Goal: Task Accomplishment & Management: Manage account settings

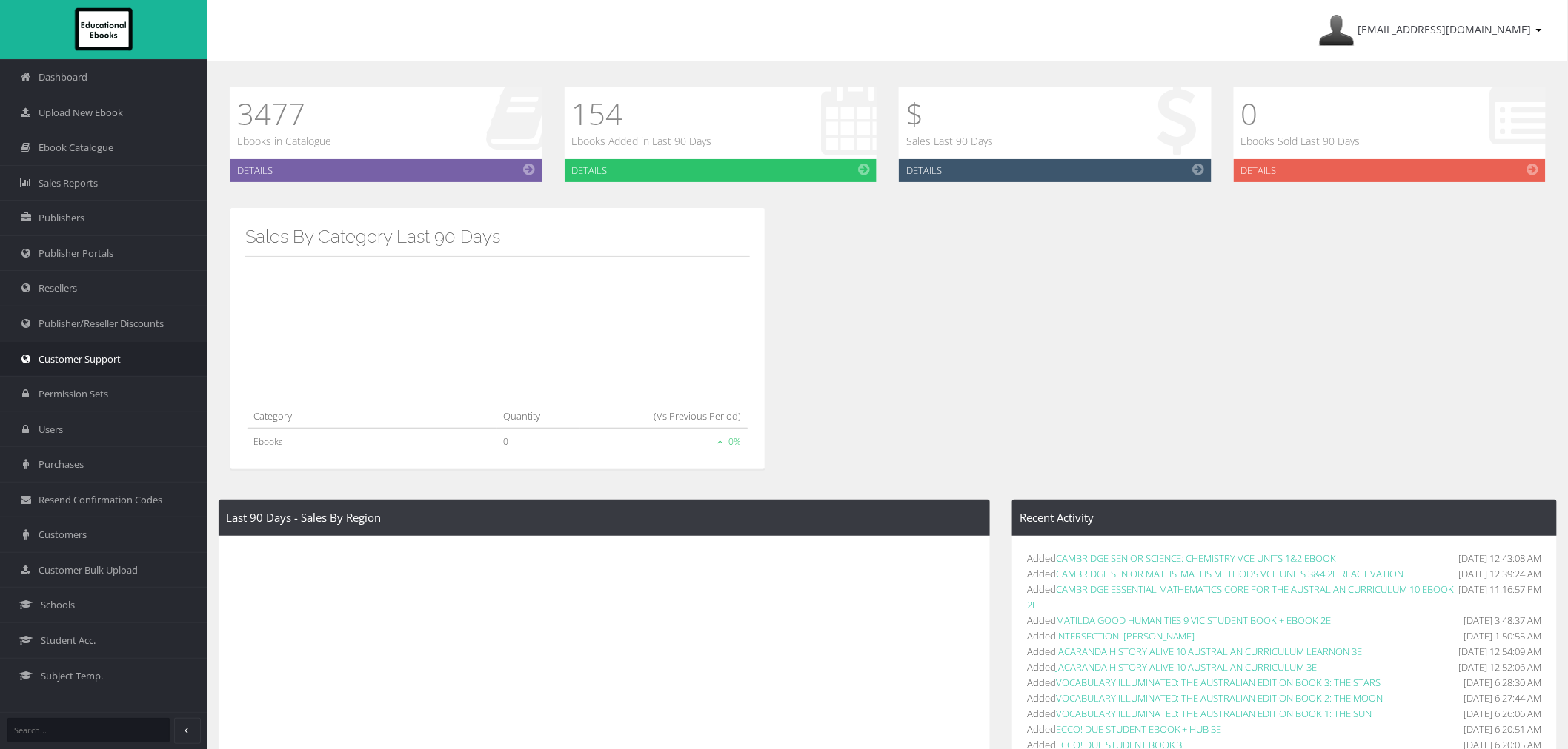
click at [49, 358] on span "Customer Support" at bounding box center [79, 360] width 83 height 14
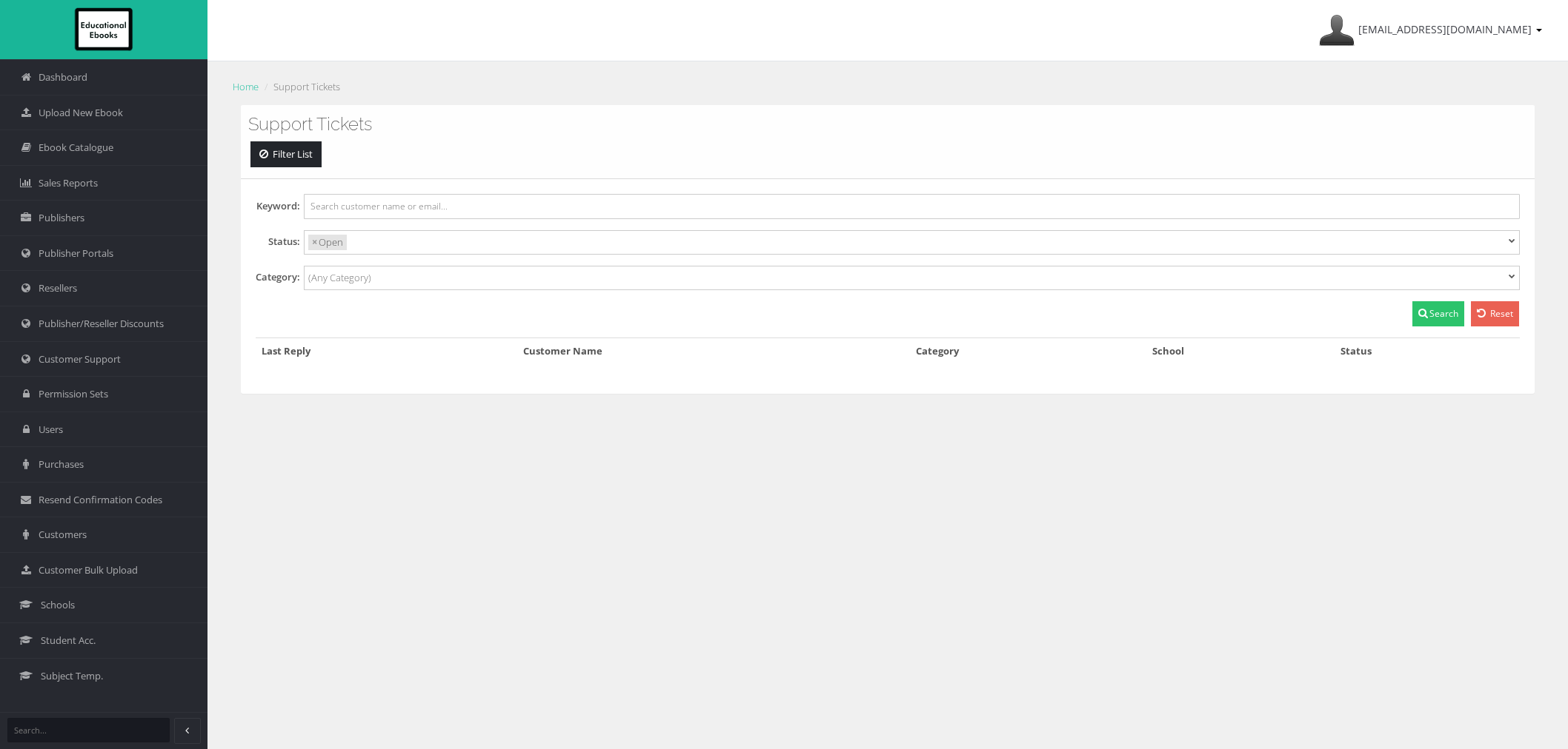
select select
click at [97, 155] on link "Ebook Catalogue" at bounding box center [103, 147] width 207 height 36
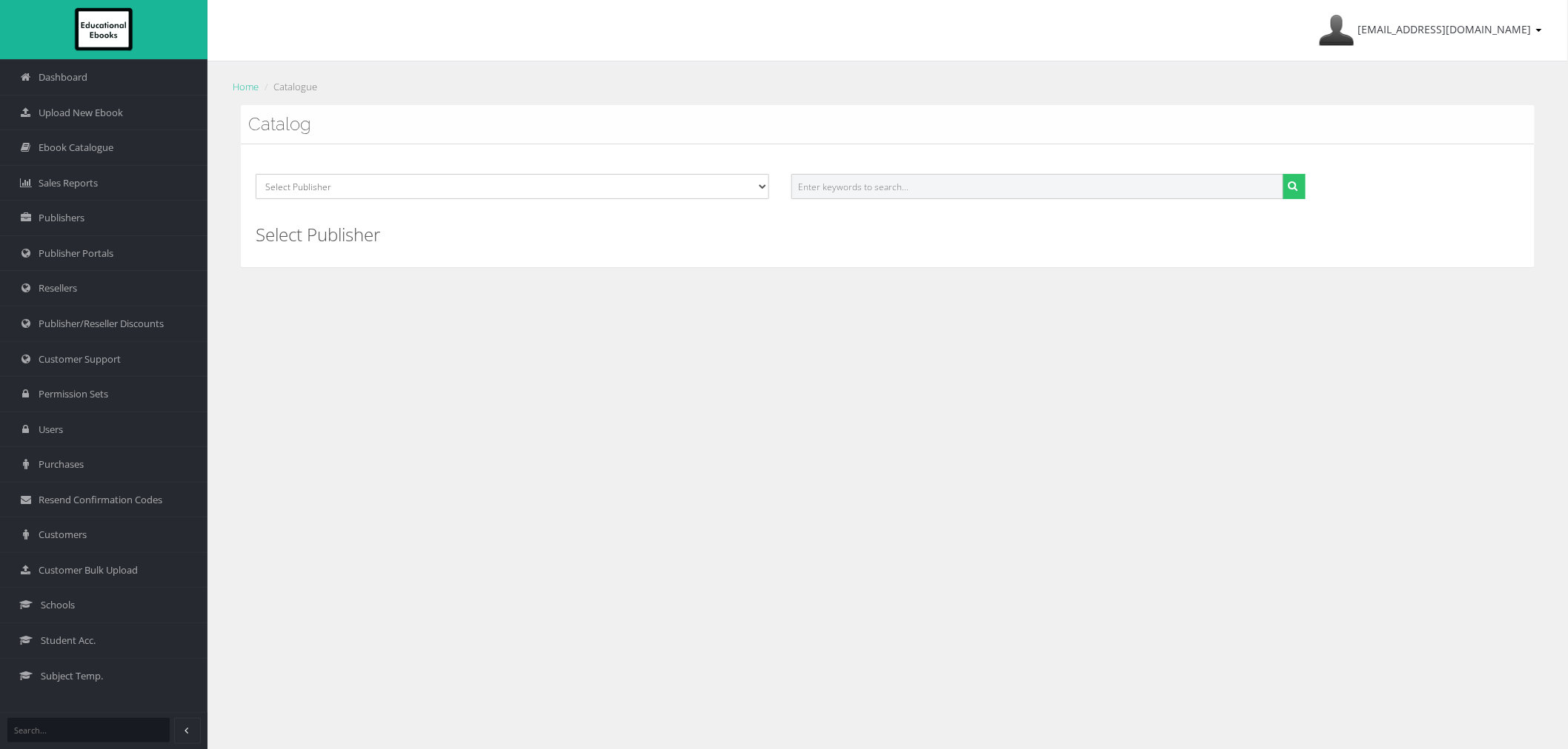
click at [901, 188] on input "text" at bounding box center [1036, 187] width 492 height 25
paste input "9781394151028PDF"
type input "9781394151028"
click at [1283, 174] on button "submit" at bounding box center [1294, 187] width 23 height 25
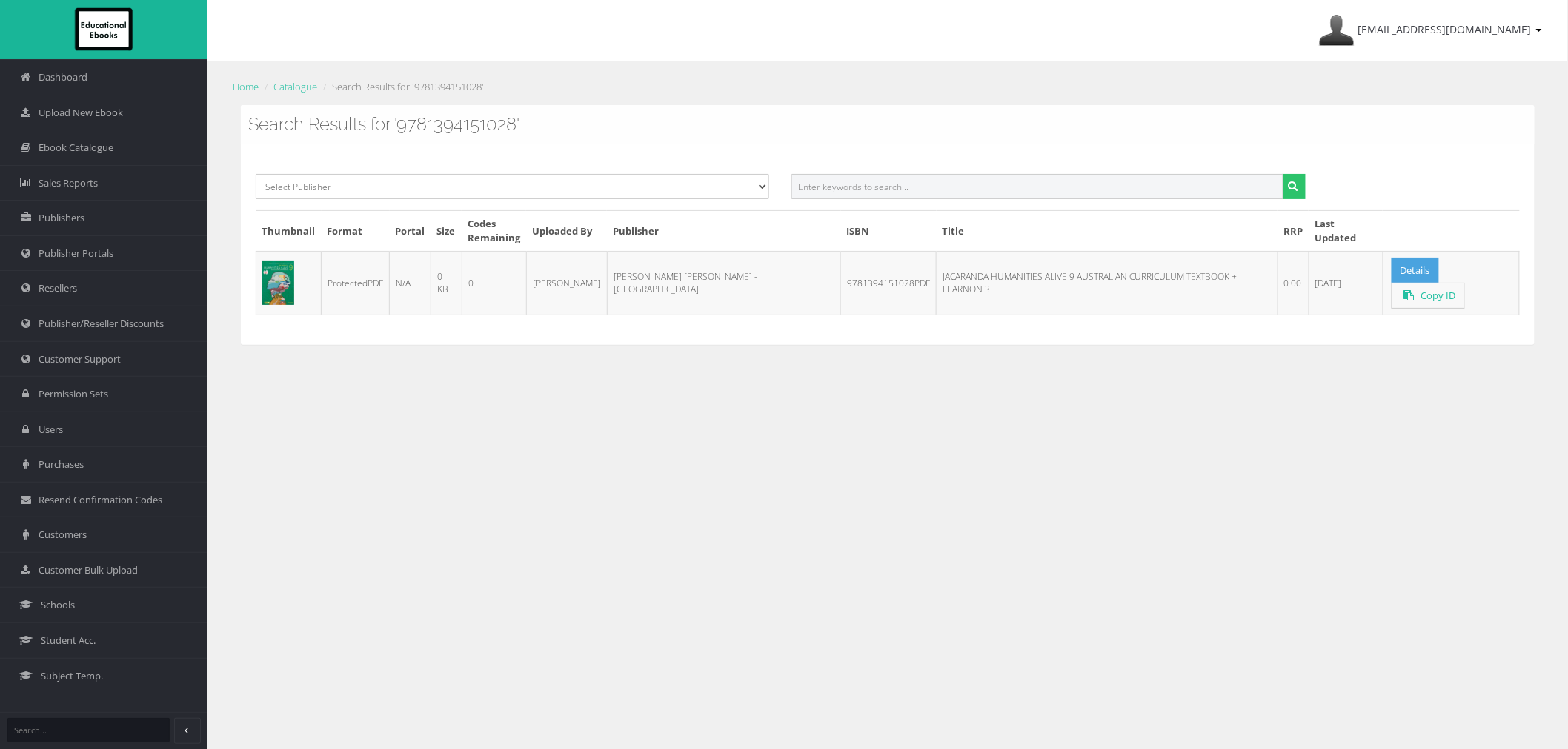
click at [805, 179] on input "text" at bounding box center [1036, 187] width 492 height 25
paste input "9781119884620PDF"
type input "9781119884620"
click at [1283, 174] on button "submit" at bounding box center [1294, 187] width 23 height 25
drag, startPoint x: 884, startPoint y: 180, endPoint x: 876, endPoint y: 184, distance: 8.9
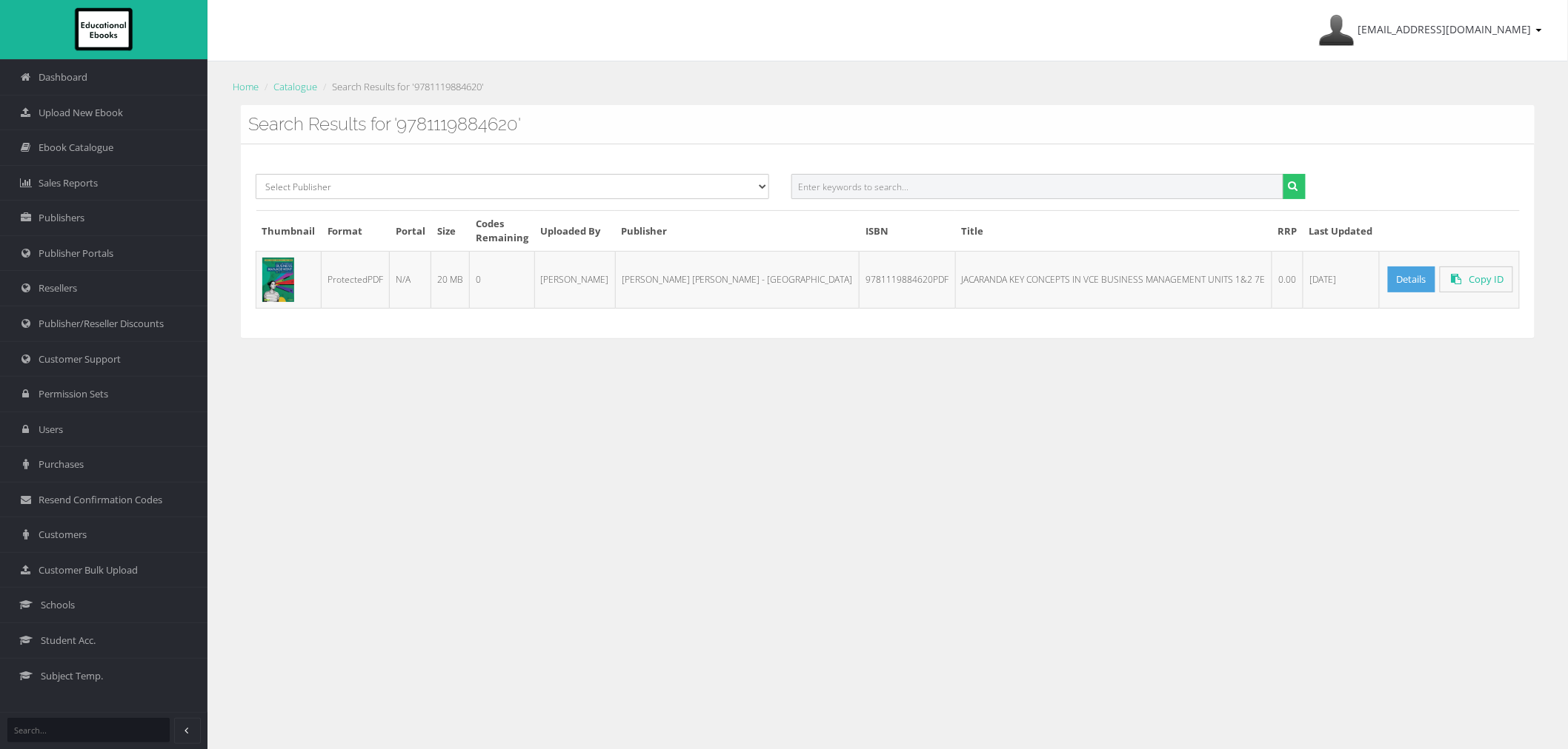
click at [879, 180] on input "text" at bounding box center [1036, 187] width 492 height 25
paste input "9781119884712PDF"
type input "9781119884712"
click at [1283, 174] on button "submit" at bounding box center [1294, 187] width 23 height 25
click at [1004, 190] on input "text" at bounding box center [1036, 187] width 492 height 25
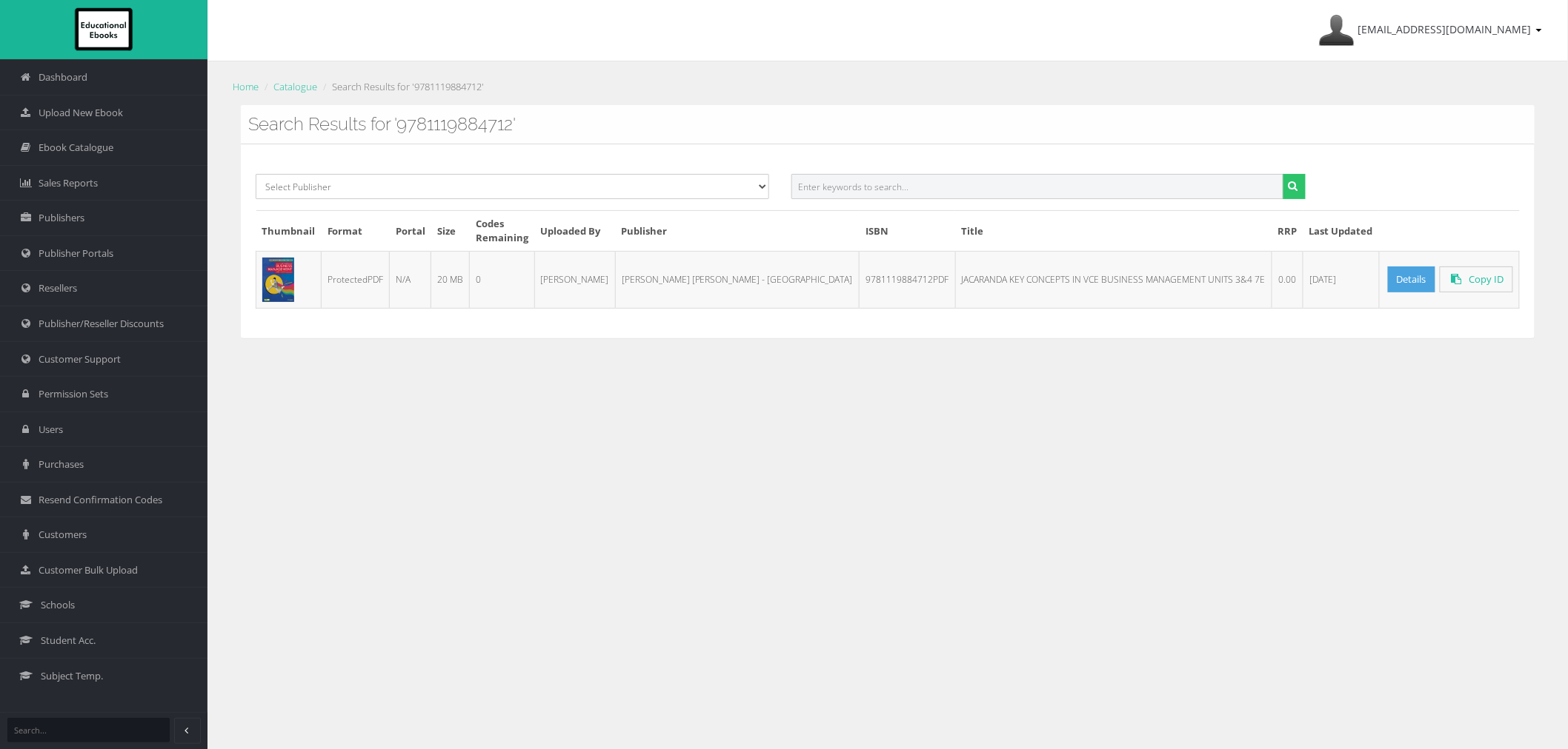
paste input "9781119884569PDF"
type input "9781119884569"
click at [1283, 174] on button "submit" at bounding box center [1294, 187] width 23 height 25
click at [996, 190] on input "text" at bounding box center [1036, 187] width 492 height 25
paste input "9781119884750PDF"
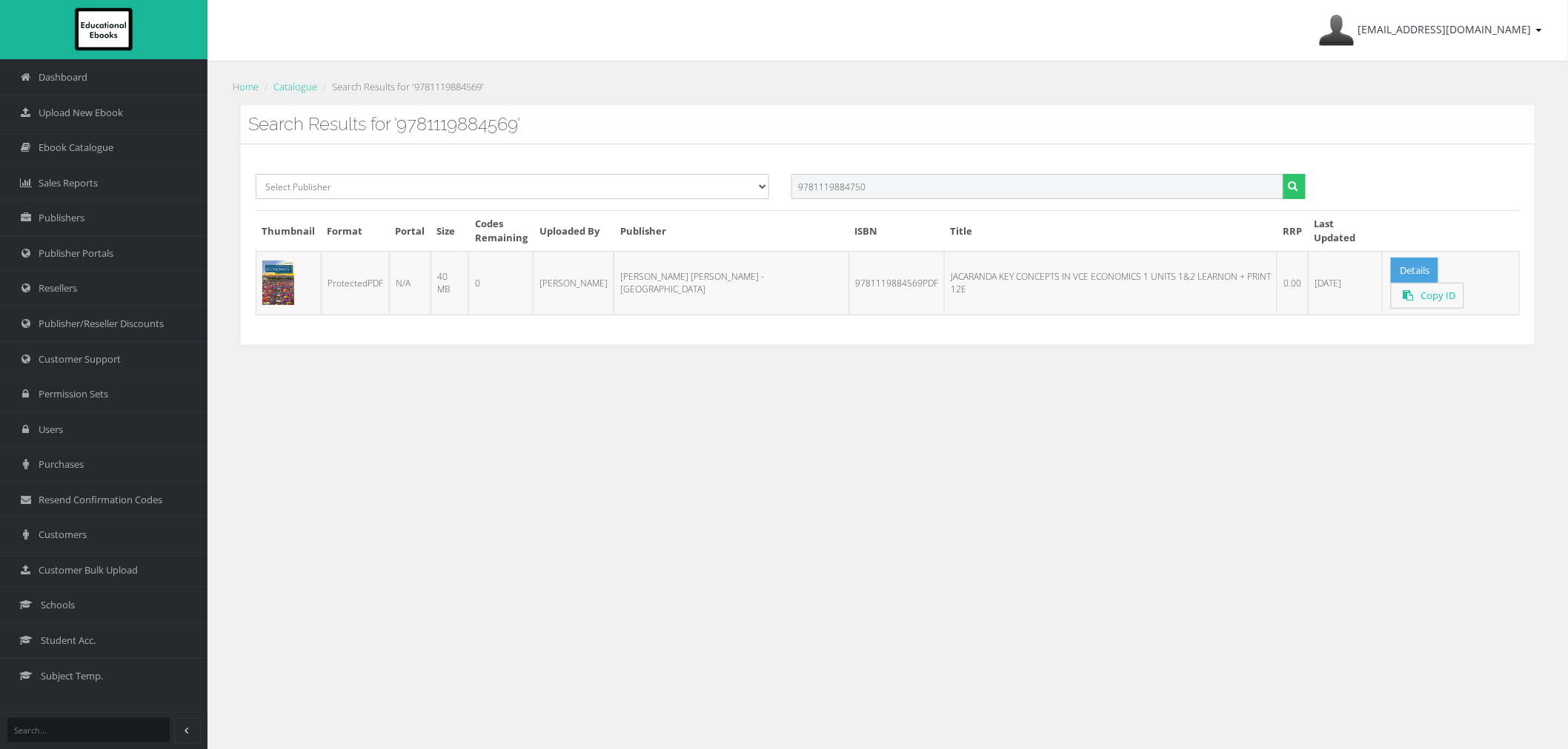
type input "9781119884750"
click at [1283, 174] on button "submit" at bounding box center [1294, 187] width 23 height 25
click at [866, 181] on input "text" at bounding box center [1036, 187] width 492 height 25
paste input "9781394237760PDF"
type input "9781394237760"
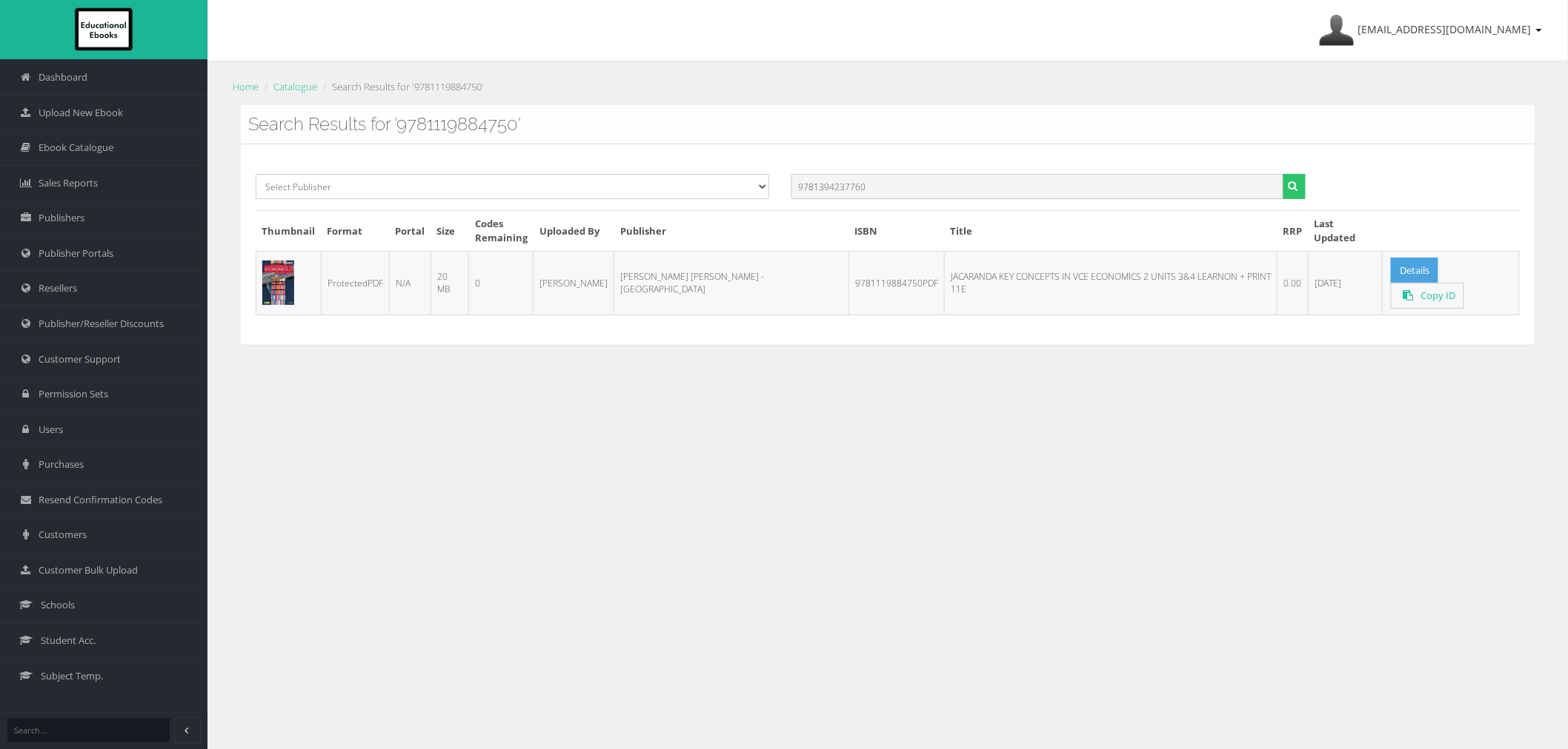
click at [1283, 174] on button "submit" at bounding box center [1294, 187] width 23 height 25
drag, startPoint x: 844, startPoint y: 166, endPoint x: 848, endPoint y: 176, distance: 10.8
click at [846, 167] on div "Select Publisher Resources for English Academic Learning (REAL) ATAR Notes Smar…" at bounding box center [887, 244] width 1293 height 200
click at [848, 179] on input "text" at bounding box center [1036, 187] width 492 height 25
paste input "9781394237692PDF"
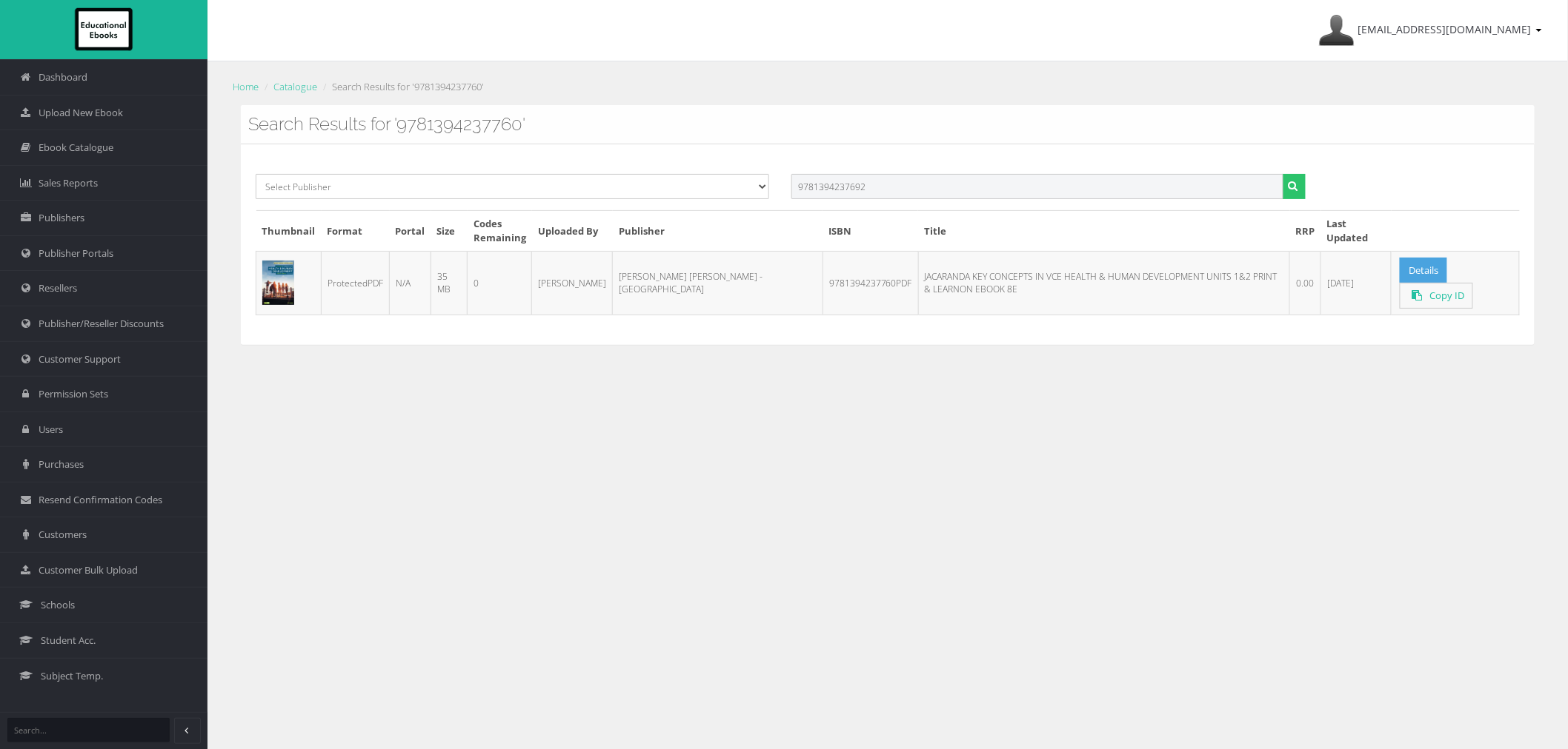
type input "9781394237692"
click at [1283, 174] on button "submit" at bounding box center [1294, 187] width 23 height 25
click at [885, 191] on input "text" at bounding box center [1036, 187] width 492 height 25
paste input "9781394269402PDF"
type input "9781394269402"
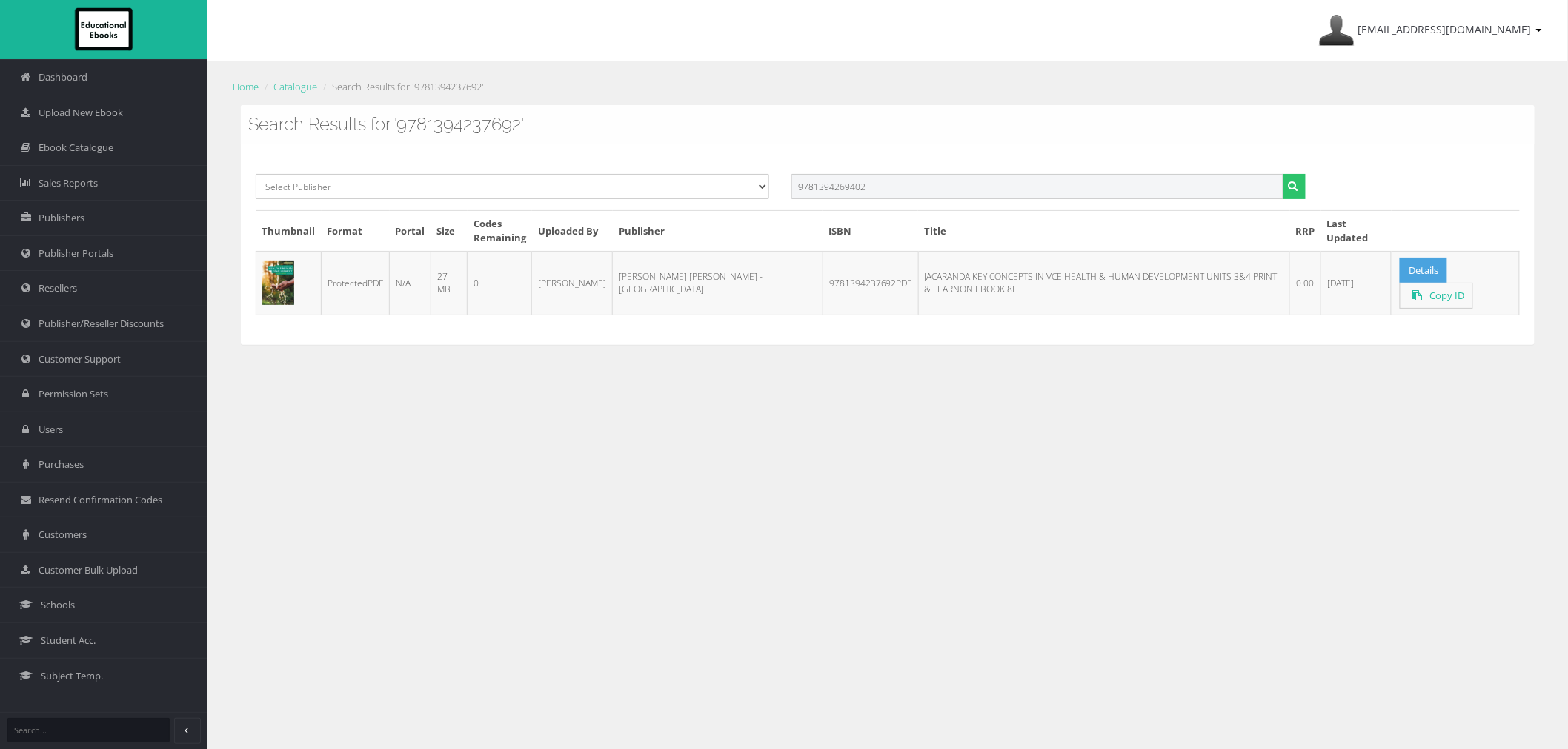
click at [1283, 174] on button "submit" at bounding box center [1294, 187] width 23 height 25
click at [1141, 194] on input "text" at bounding box center [1036, 187] width 492 height 25
paste input "9781394269495PDF"
type input "9781394269495"
click at [1283, 174] on button "submit" at bounding box center [1294, 187] width 23 height 25
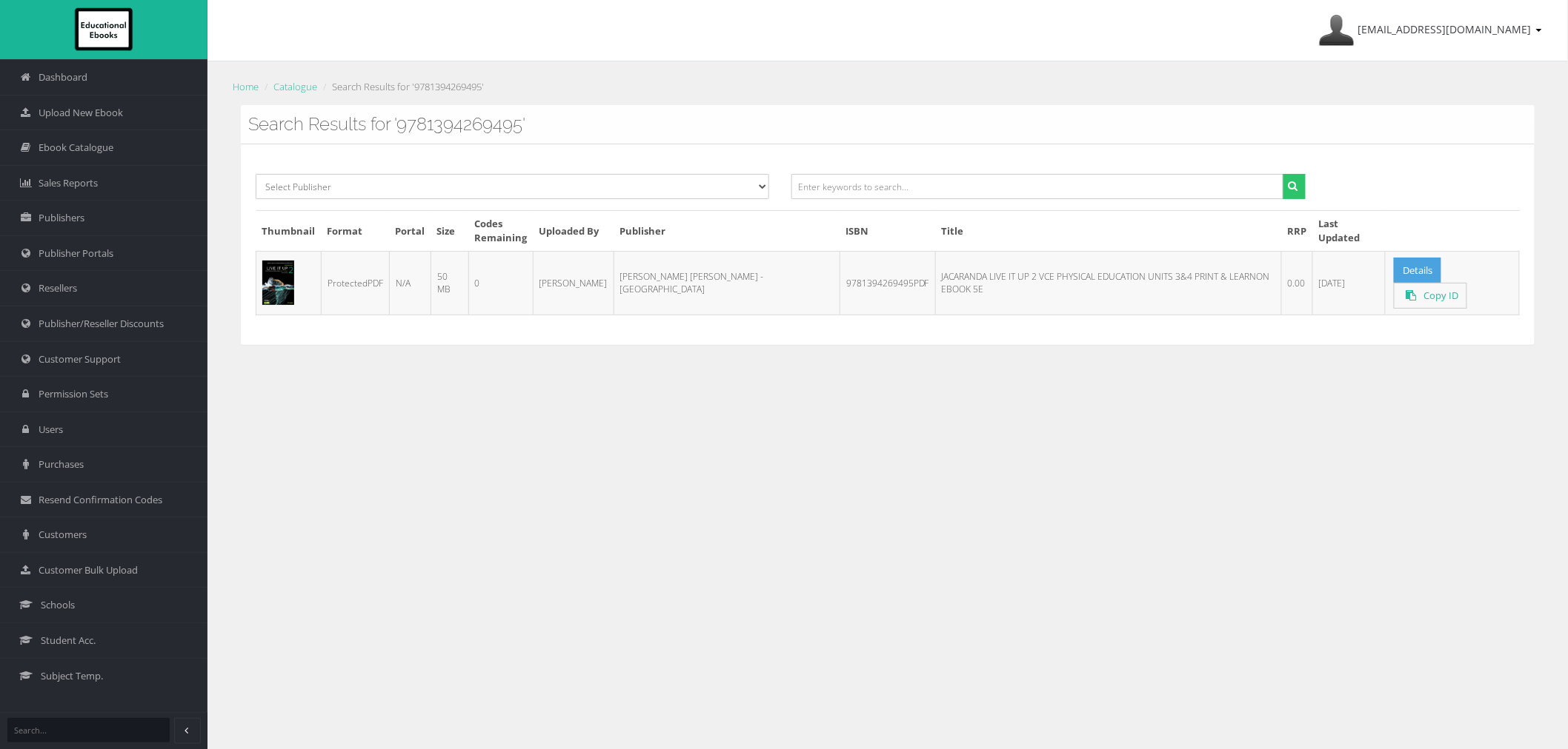
click at [1083, 169] on div "Select Publisher Resources for English Academic Learning (REAL) ATAR Notes Smar…" at bounding box center [887, 244] width 1293 height 200
click at [1078, 189] on input "text" at bounding box center [1036, 187] width 492 height 25
paste input "9781119876052PDF"
type input "9781119876052"
click at [1283, 174] on button "submit" at bounding box center [1294, 187] width 23 height 25
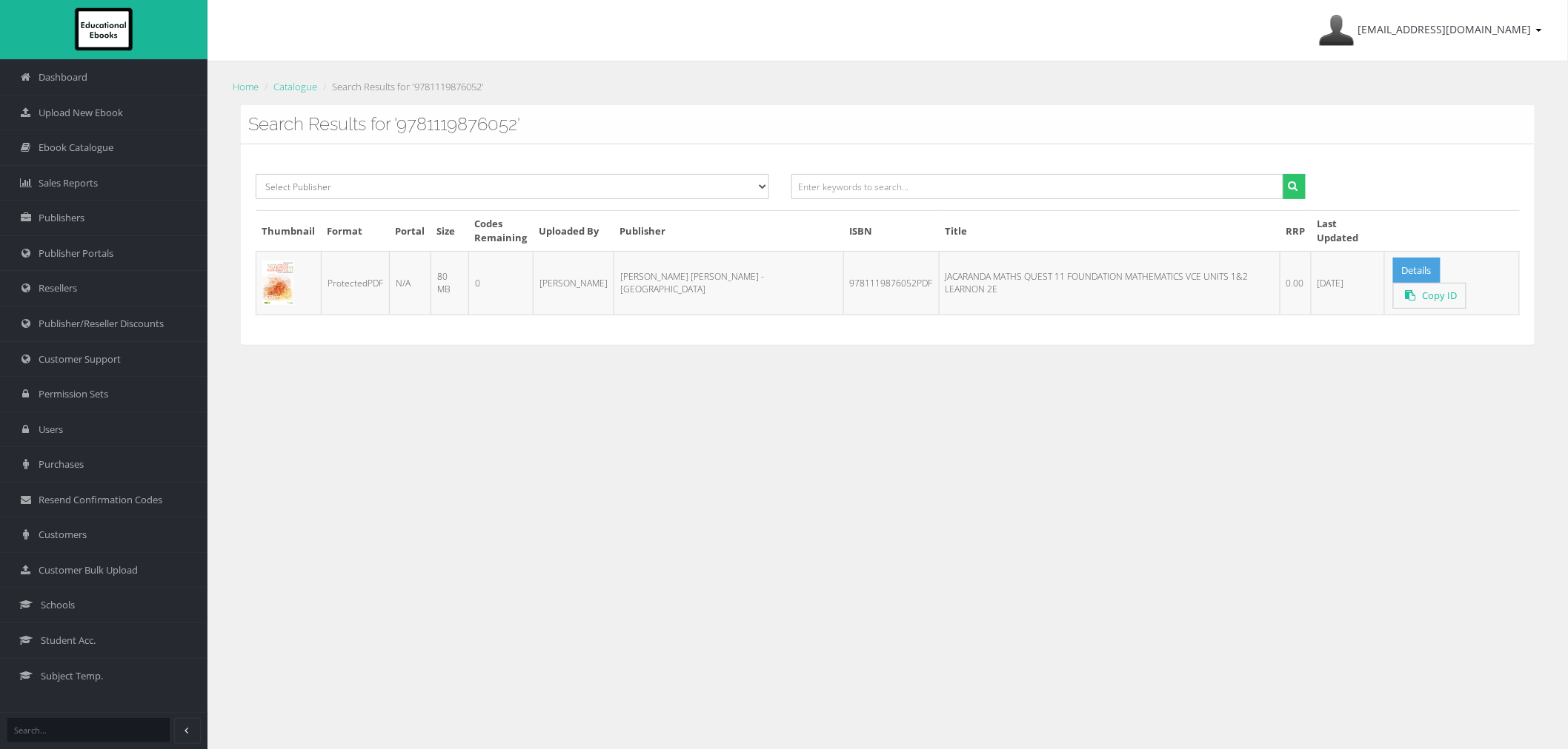
click at [1194, 470] on div "ayesha@educationalebooks.com.au My Account Sign Out Home Catalogue Search Resul…" at bounding box center [887, 420] width 1360 height 841
drag, startPoint x: 870, startPoint y: 173, endPoint x: 870, endPoint y: 180, distance: 7.0
click at [870, 173] on div "Select Publisher Resources for English Academic Learning (REAL) ATAR Notes Smar…" at bounding box center [887, 244] width 1293 height 200
click at [870, 180] on input "text" at bounding box center [1036, 187] width 492 height 25
paste input "9781119876236PDF"
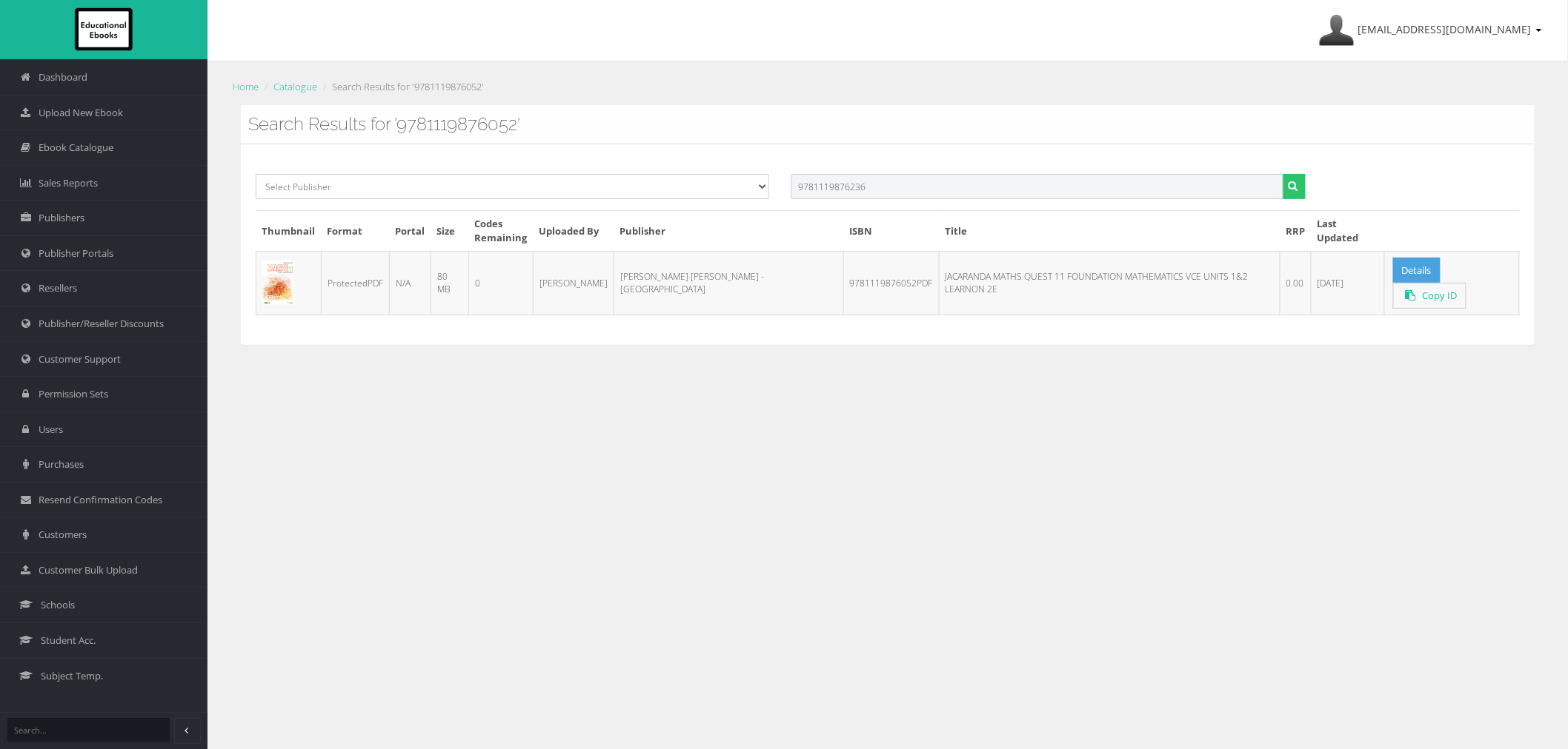
type input "9781119876236"
click at [1283, 174] on button "submit" at bounding box center [1294, 187] width 23 height 25
click at [990, 180] on input "text" at bounding box center [1036, 187] width 492 height 25
paste input "9781119876410PDF"
type input "9781119876410"
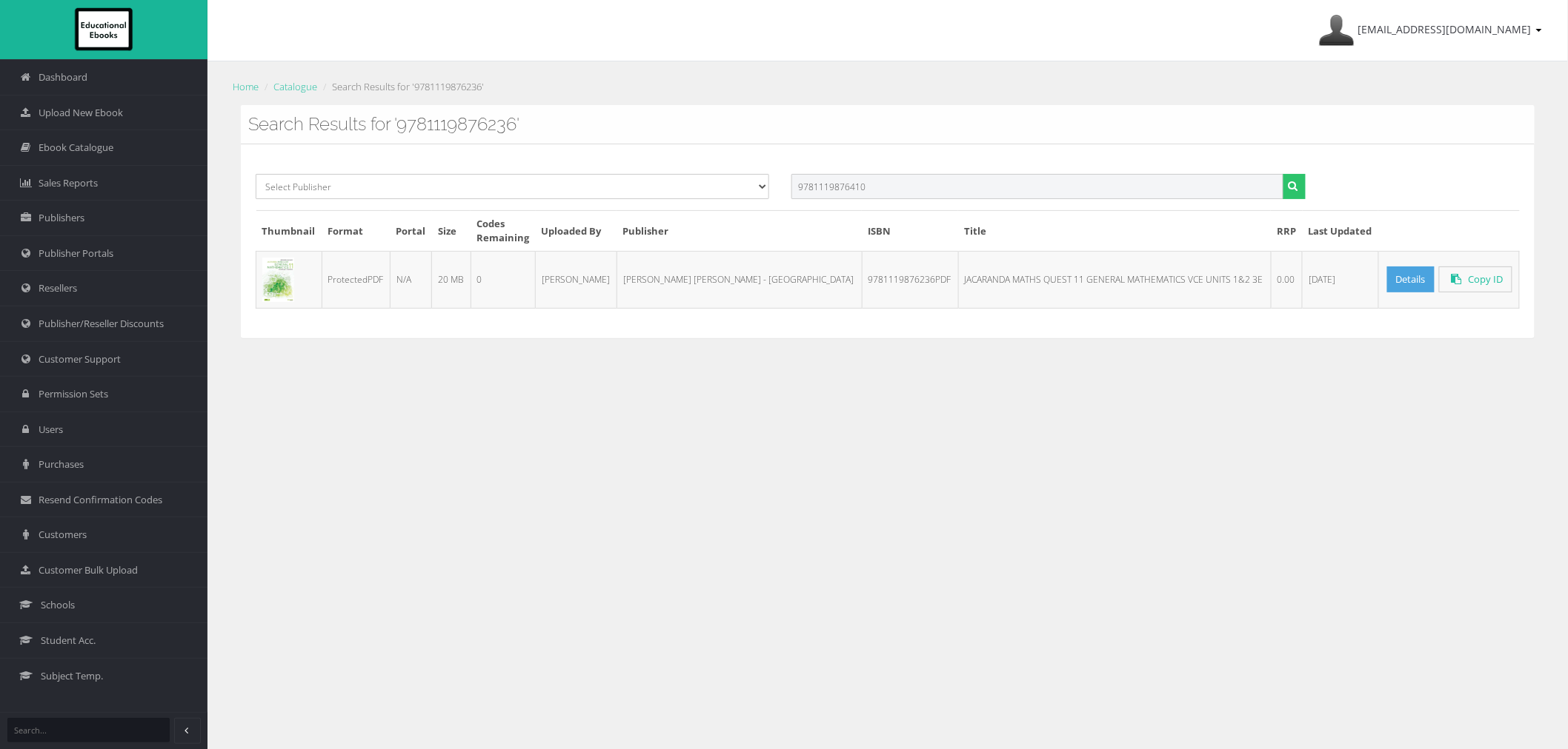
click at [1283, 174] on button "submit" at bounding box center [1294, 187] width 23 height 25
click at [860, 187] on input "text" at bounding box center [1036, 187] width 492 height 25
paste input "9781119876656PDF"
type input "9781119876656"
click at [1283, 174] on button "submit" at bounding box center [1294, 187] width 23 height 25
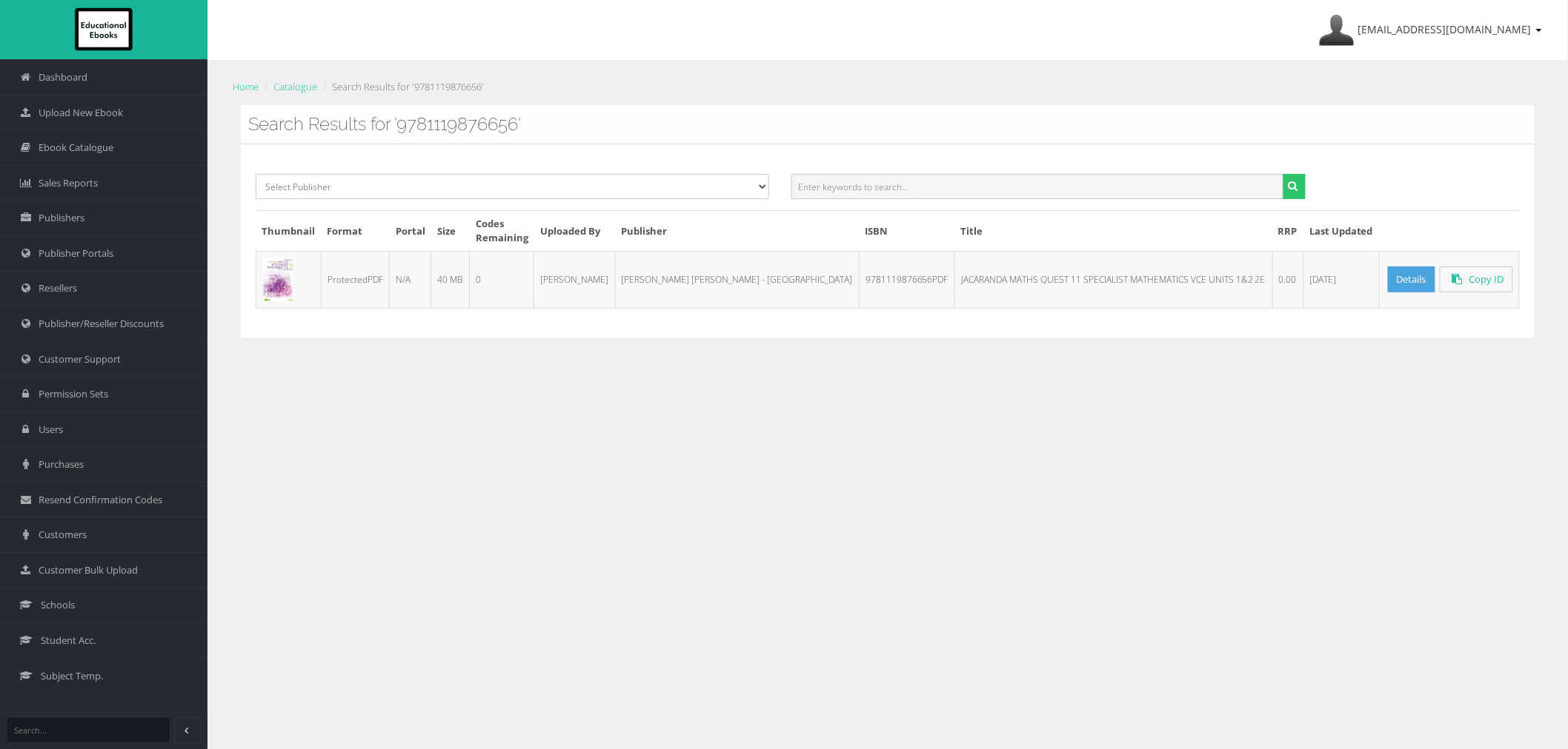
click at [1087, 188] on input "text" at bounding box center [1036, 187] width 492 height 25
paste input "9781119876144PDF"
type input "9781119876144"
click at [1283, 174] on button "submit" at bounding box center [1294, 187] width 23 height 25
click at [1012, 196] on input "text" at bounding box center [1036, 187] width 492 height 25
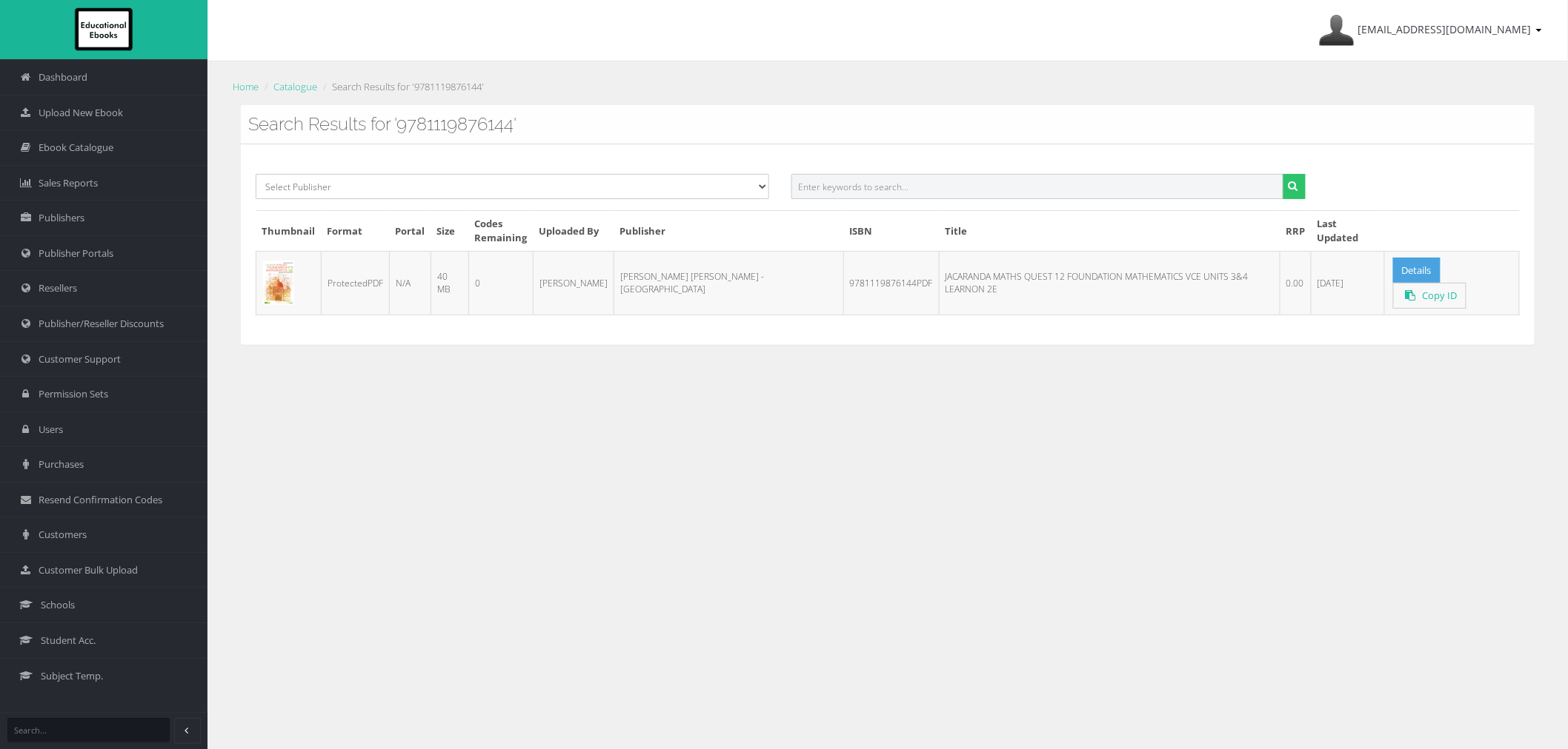
paste input "9781119876380PDF"
type input "9781119876380"
click at [1283, 174] on button "submit" at bounding box center [1294, 187] width 23 height 25
click at [1078, 186] on input "text" at bounding box center [1036, 187] width 492 height 25
paste input "9781119876564PDF"
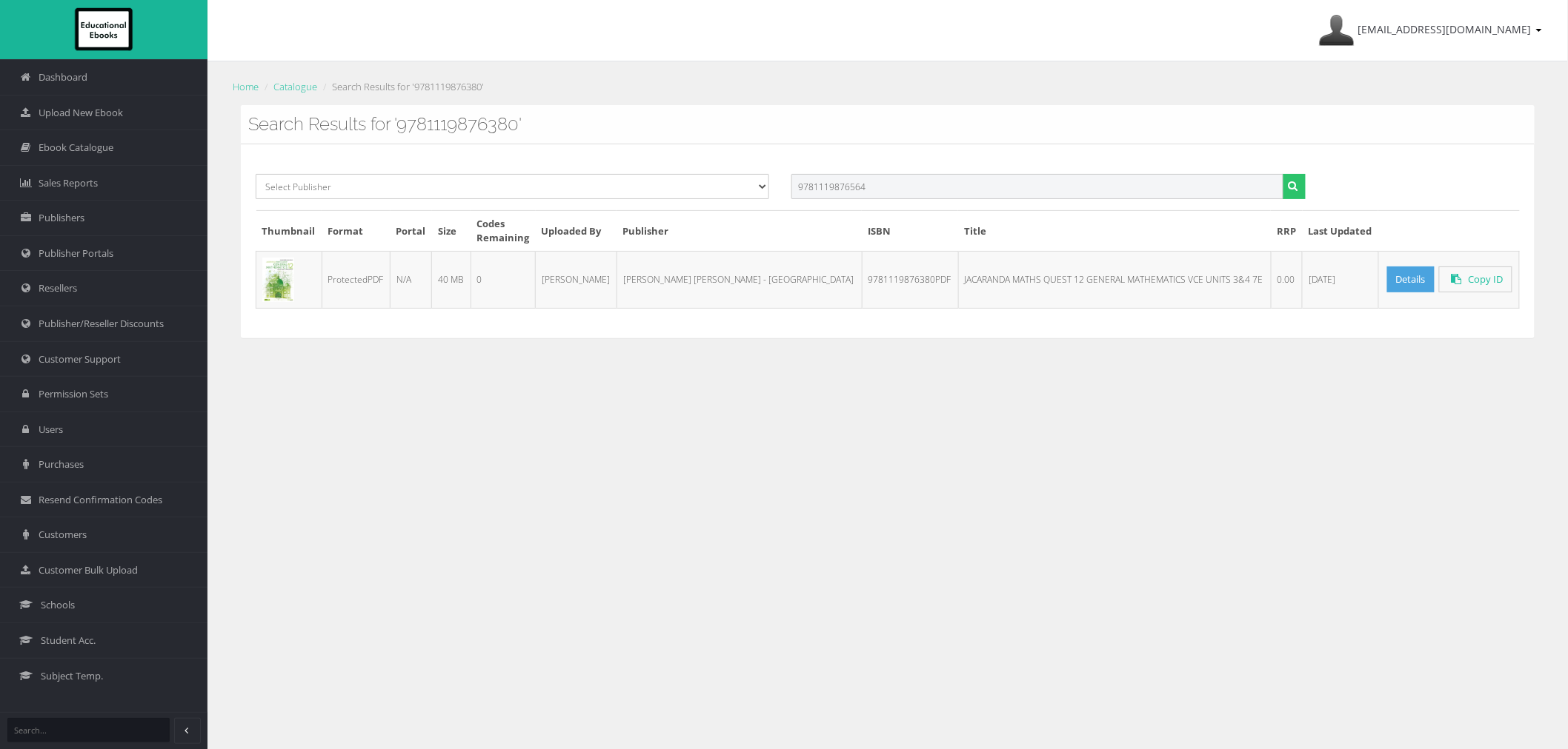
type input "9781119876564"
click at [1283, 174] on button "submit" at bounding box center [1294, 187] width 23 height 25
click at [1168, 179] on input "text" at bounding box center [1036, 187] width 492 height 25
paste input "9781119876748PDF"
type input "9781119876748"
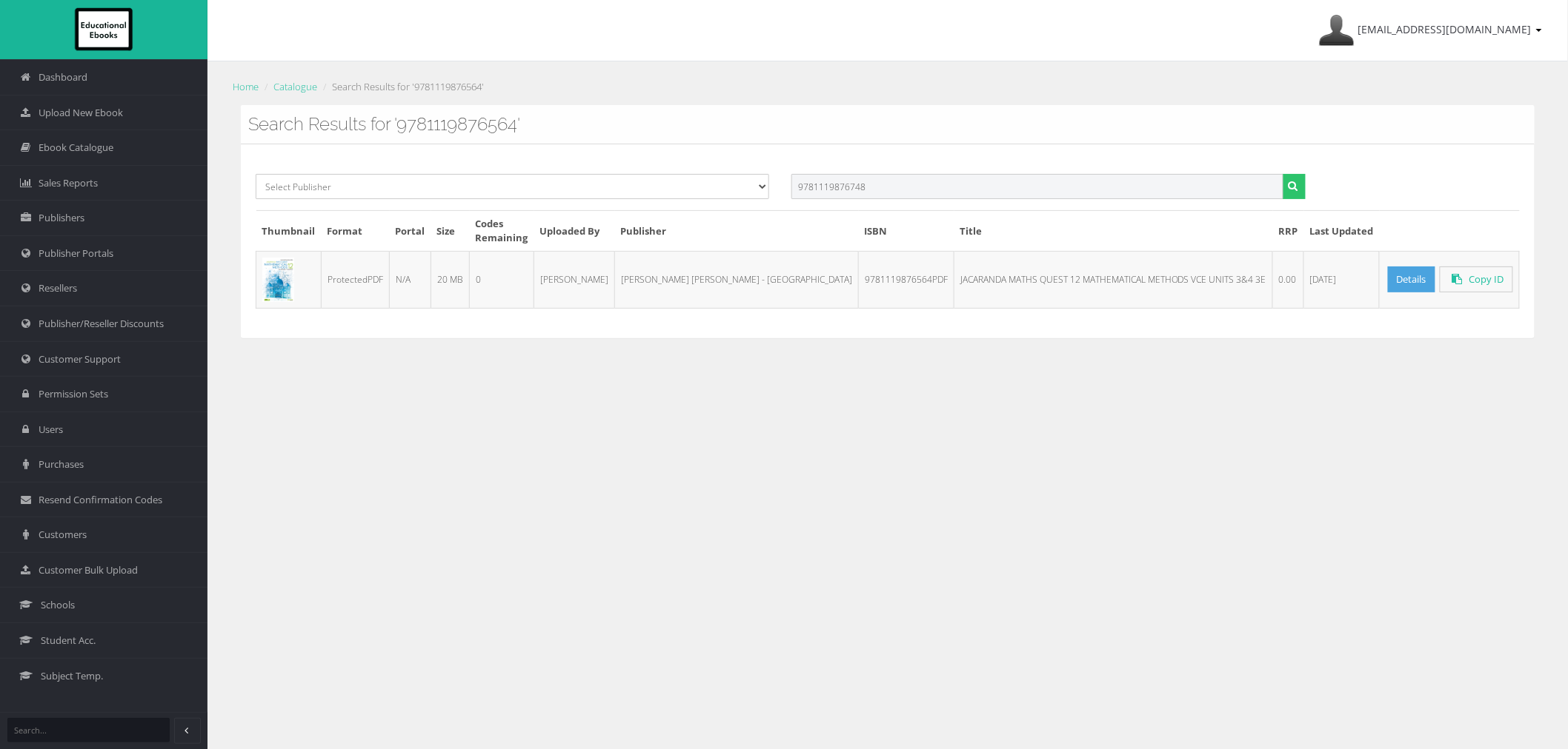
click at [1283, 174] on button "submit" at bounding box center [1294, 187] width 23 height 25
click at [1101, 194] on input "text" at bounding box center [1036, 187] width 492 height 25
paste input "9781394235520PDF"
type input "9781394235520"
click at [1283, 174] on button "submit" at bounding box center [1294, 187] width 23 height 25
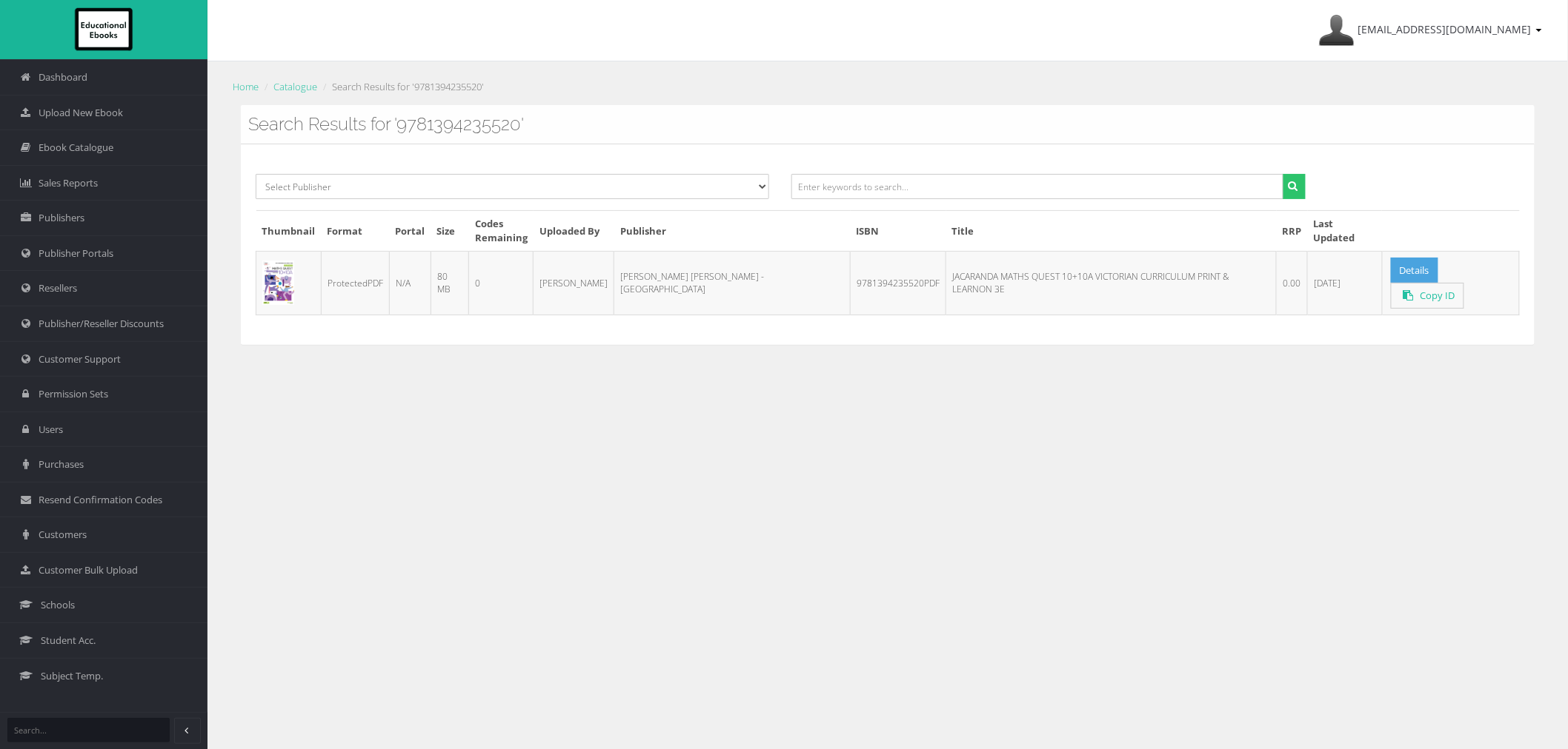
click at [988, 205] on div at bounding box center [1048, 192] width 536 height 36
click at [982, 191] on input "text" at bounding box center [1036, 187] width 492 height 25
paste input "9781394233564PDF"
type input "9781394233564"
click at [1283, 174] on button "submit" at bounding box center [1294, 187] width 23 height 25
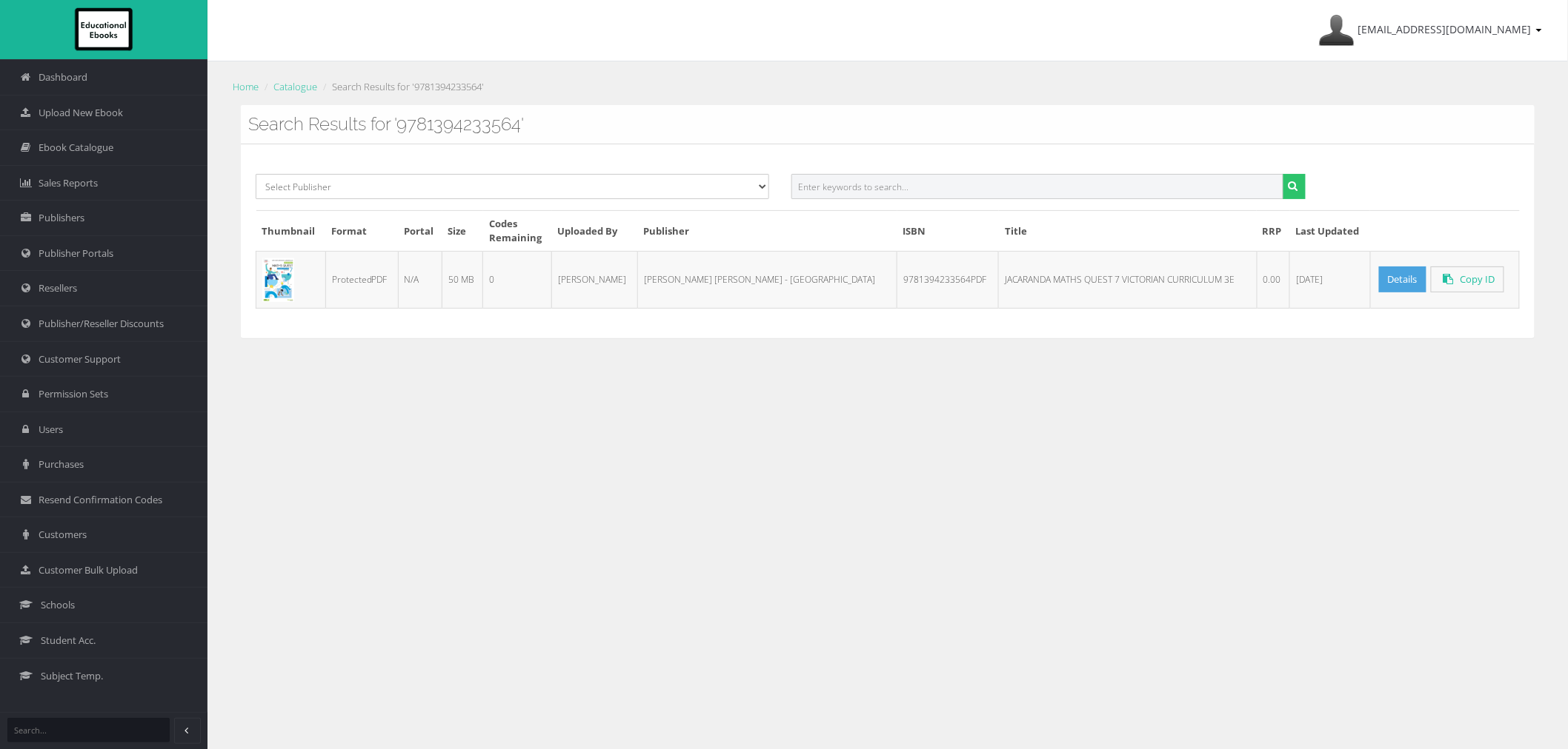
click at [842, 184] on input "text" at bounding box center [1036, 187] width 492 height 25
paste input "9781394235322PDF"
type input "9781394235322"
click at [1283, 174] on button "submit" at bounding box center [1294, 187] width 23 height 25
click at [1132, 183] on input "text" at bounding box center [1036, 187] width 492 height 25
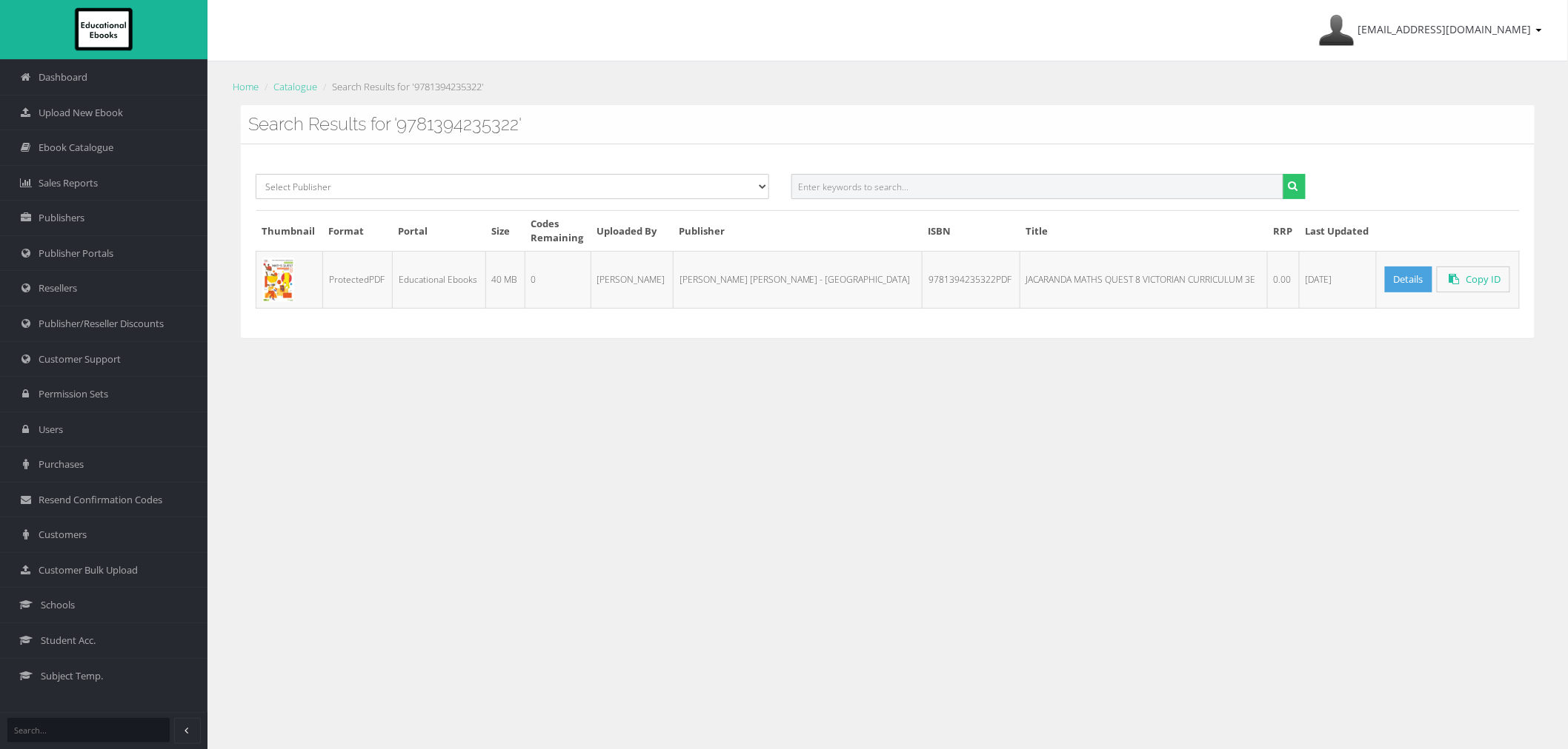
paste input "9781394235407PDF"
type input "9781394235407"
click at [1283, 174] on button "submit" at bounding box center [1294, 187] width 23 height 25
click at [995, 205] on div at bounding box center [1048, 192] width 536 height 36
click at [987, 185] on input "text" at bounding box center [1036, 187] width 492 height 25
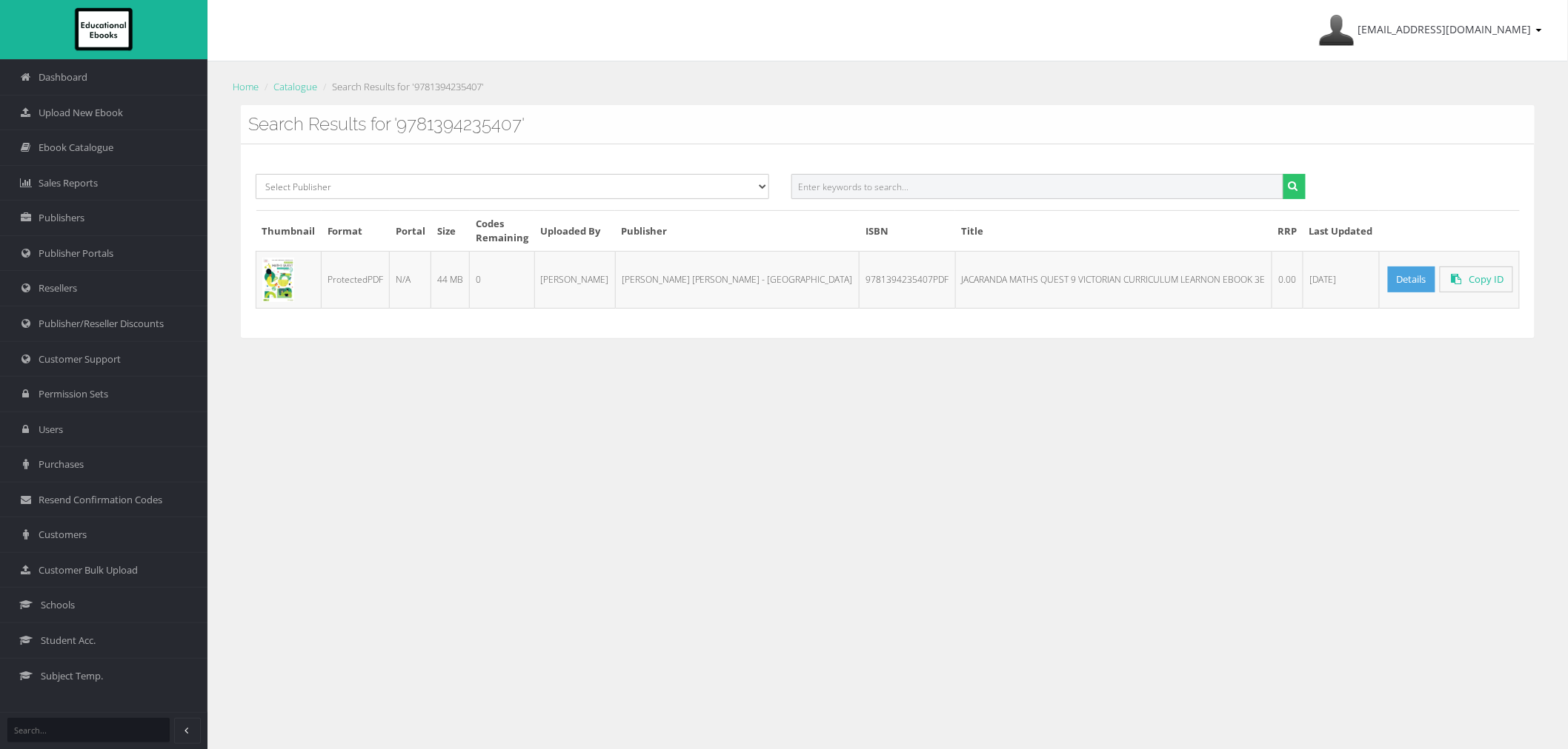
paste input "9780730388050PDF"
type input "9780730388050"
click at [1283, 174] on button "submit" at bounding box center [1294, 187] width 23 height 25
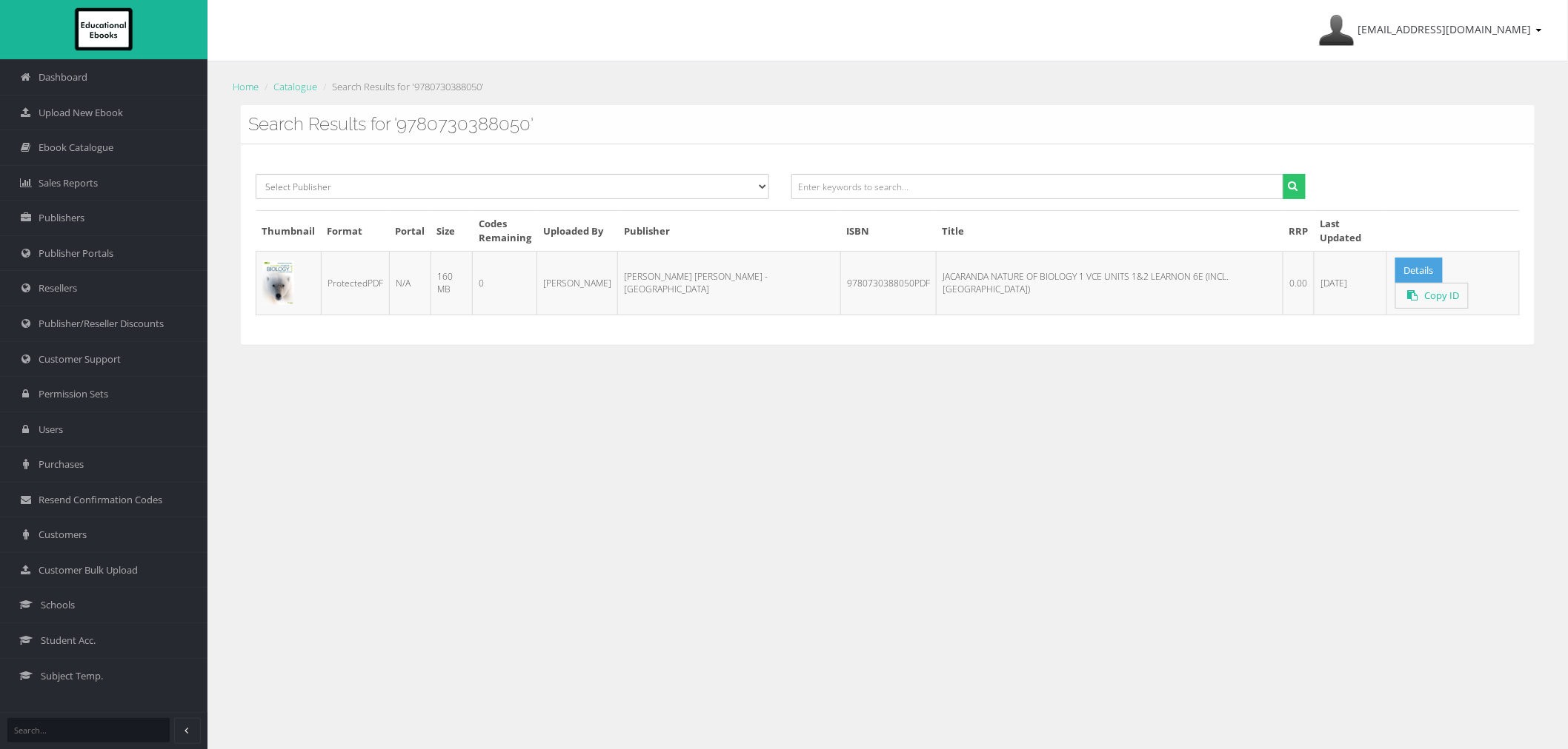
click at [913, 165] on div "Select Publisher Resources for English Academic Learning (REAL) ATAR Notes Smar…" at bounding box center [887, 244] width 1293 height 200
click at [912, 197] on input "text" at bounding box center [1036, 187] width 492 height 25
paste input "9780730371267PDF"
type input "9780730371267"
click at [1283, 174] on button "submit" at bounding box center [1294, 187] width 23 height 25
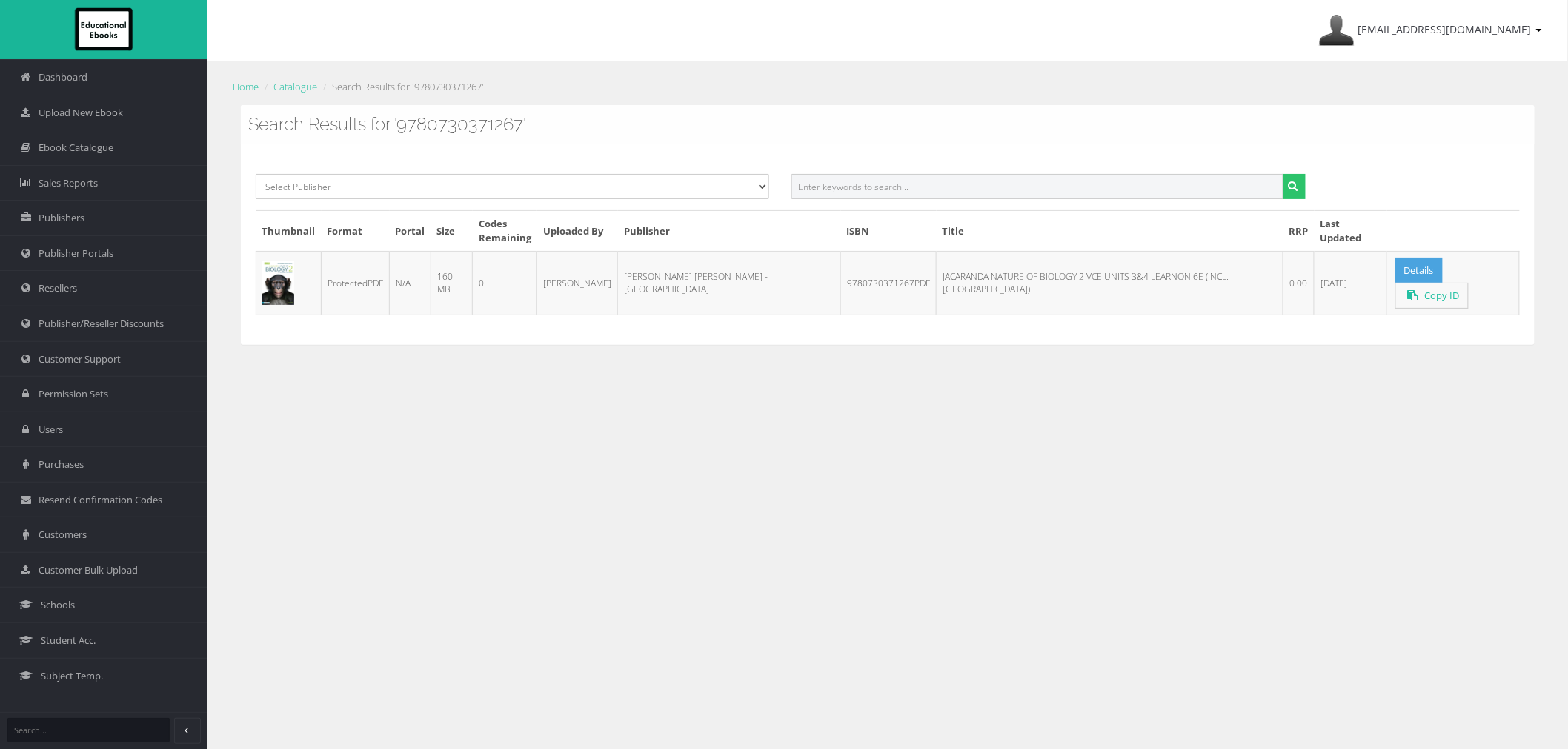
click at [1054, 189] on input "text" at bounding box center [1036, 187] width 492 height 25
paste input "9781119887898PDF"
type input "9781119887898"
click at [1283, 174] on button "submit" at bounding box center [1294, 187] width 23 height 25
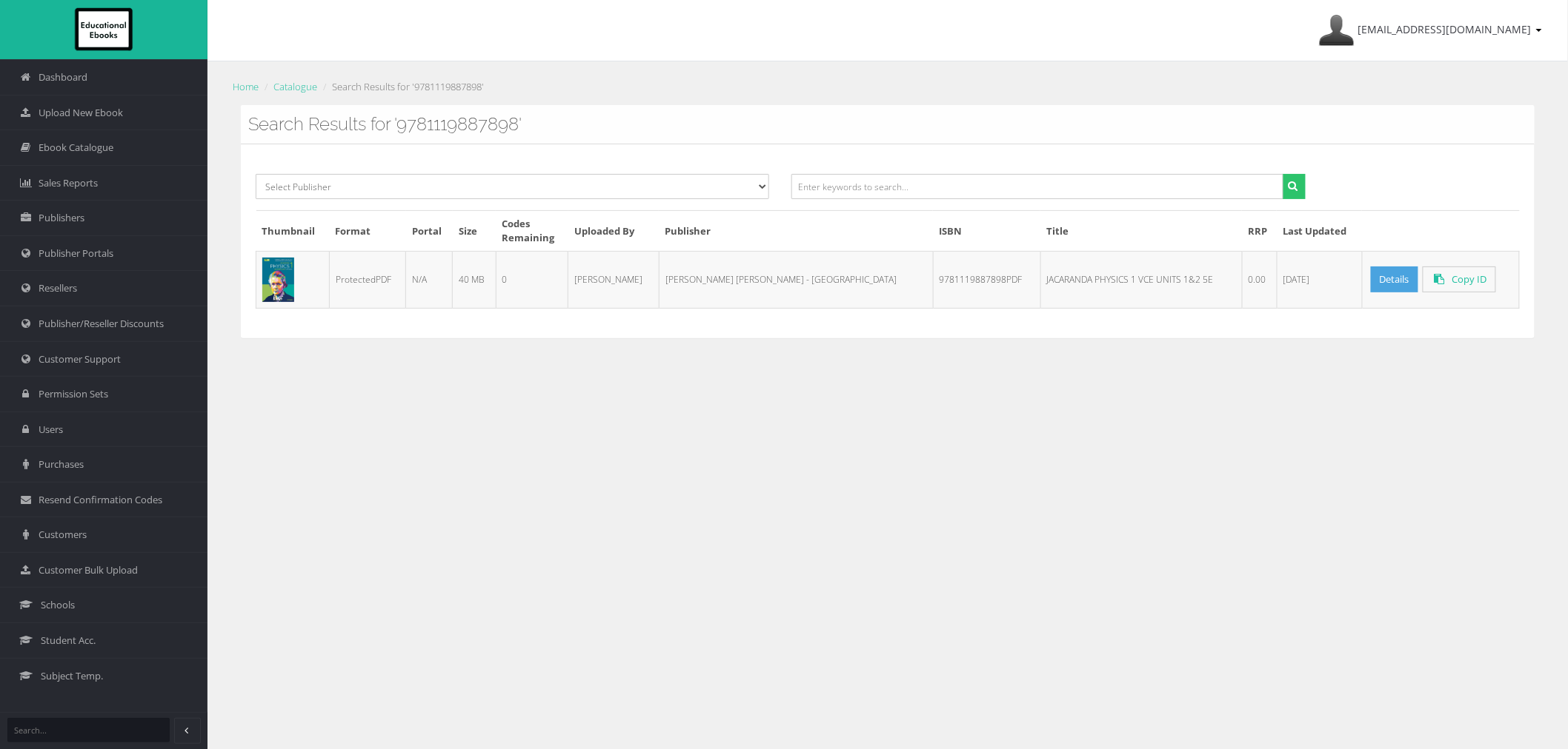
drag, startPoint x: 950, startPoint y: 161, endPoint x: 945, endPoint y: 176, distance: 15.8
click at [949, 161] on div "Select Publisher Resources for English Academic Learning (REAL) ATAR Notes Smar…" at bounding box center [887, 242] width 1293 height 194
click at [945, 176] on input "text" at bounding box center [1036, 187] width 492 height 25
paste input "9781119888338PDF"
type input "9781119888338"
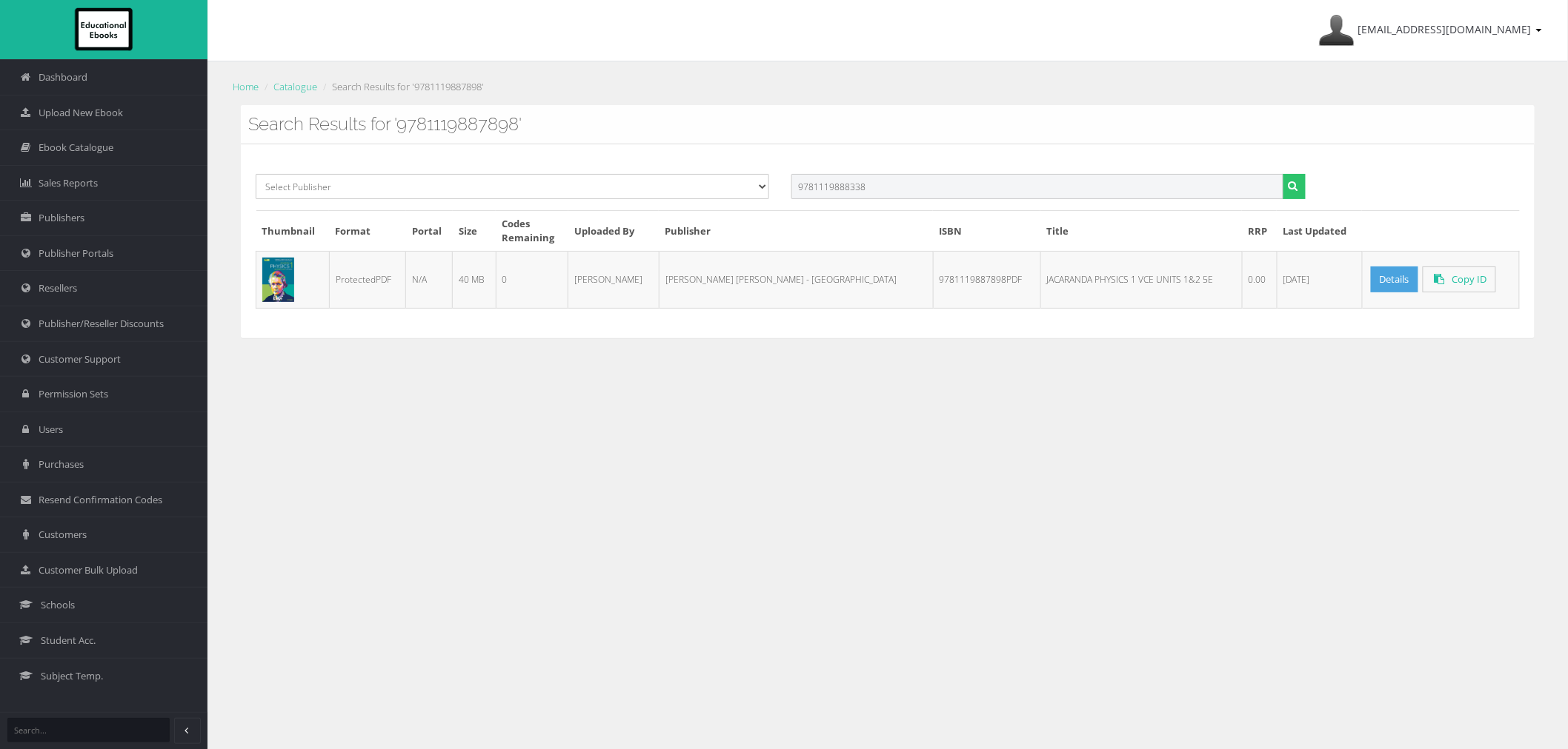
click at [1283, 174] on button "submit" at bounding box center [1294, 187] width 23 height 25
click at [1026, 179] on input "text" at bounding box center [1036, 187] width 492 height 25
paste input "9781119888215PDF"
type input "9781119888215"
click at [1283, 174] on button "submit" at bounding box center [1294, 187] width 23 height 25
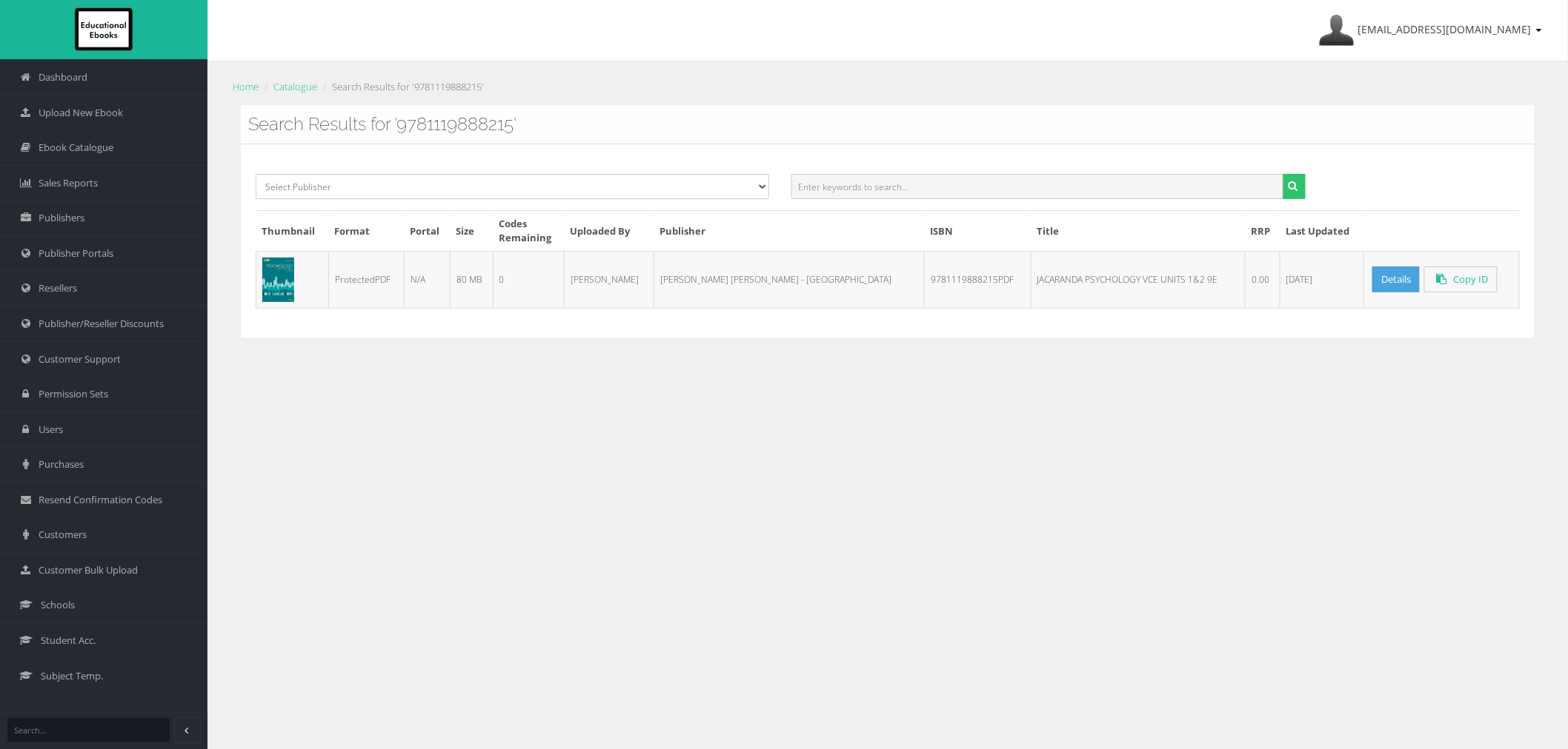
click at [926, 180] on input "text" at bounding box center [1036, 187] width 492 height 25
paste input "9781394168293PDF"
type input "9781394168293"
click at [1283, 174] on button "submit" at bounding box center [1294, 187] width 23 height 25
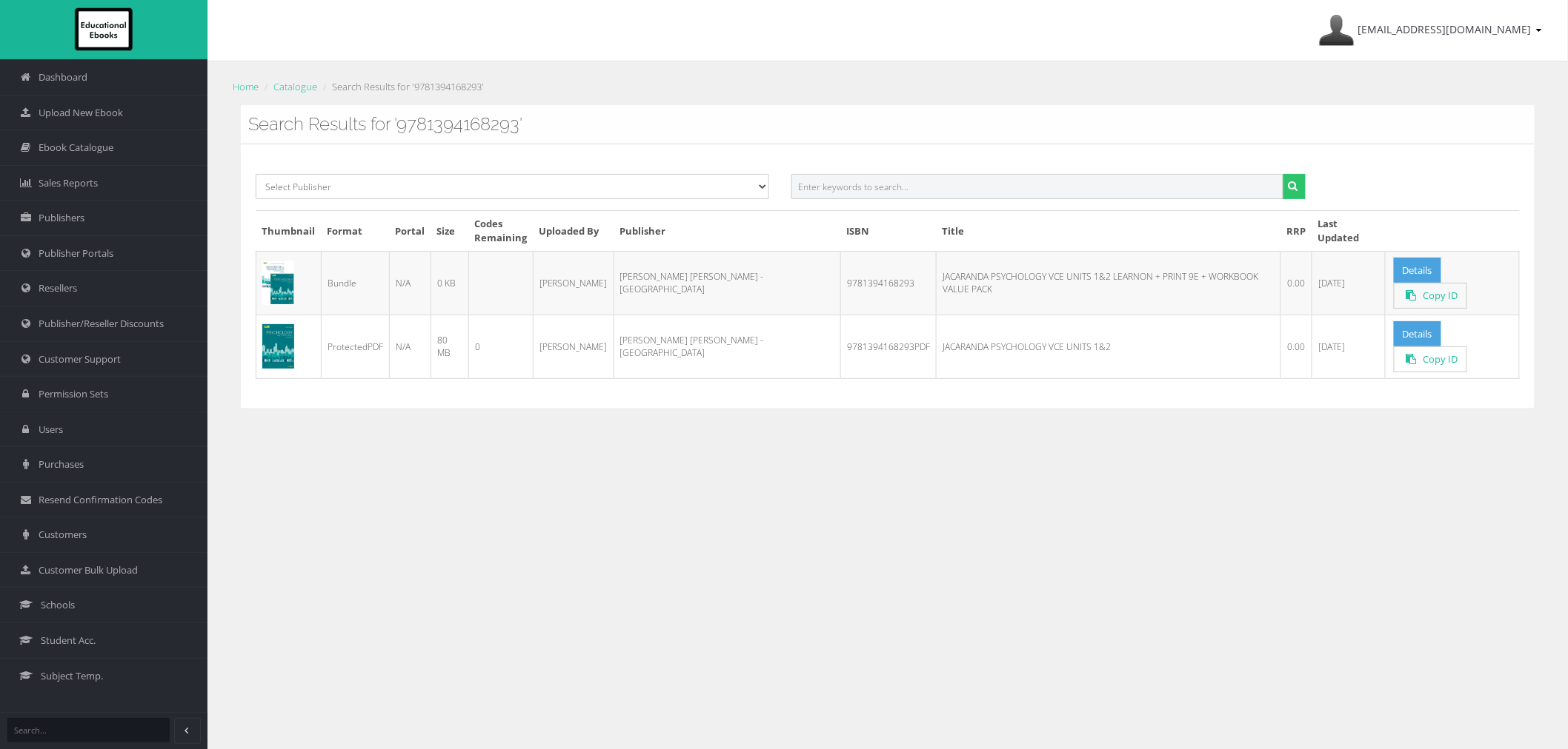
click at [865, 188] on input "text" at bounding box center [1036, 187] width 492 height 25
paste input "9781119888109PDF"
type input "9781119888109"
click at [1283, 174] on button "submit" at bounding box center [1294, 187] width 23 height 25
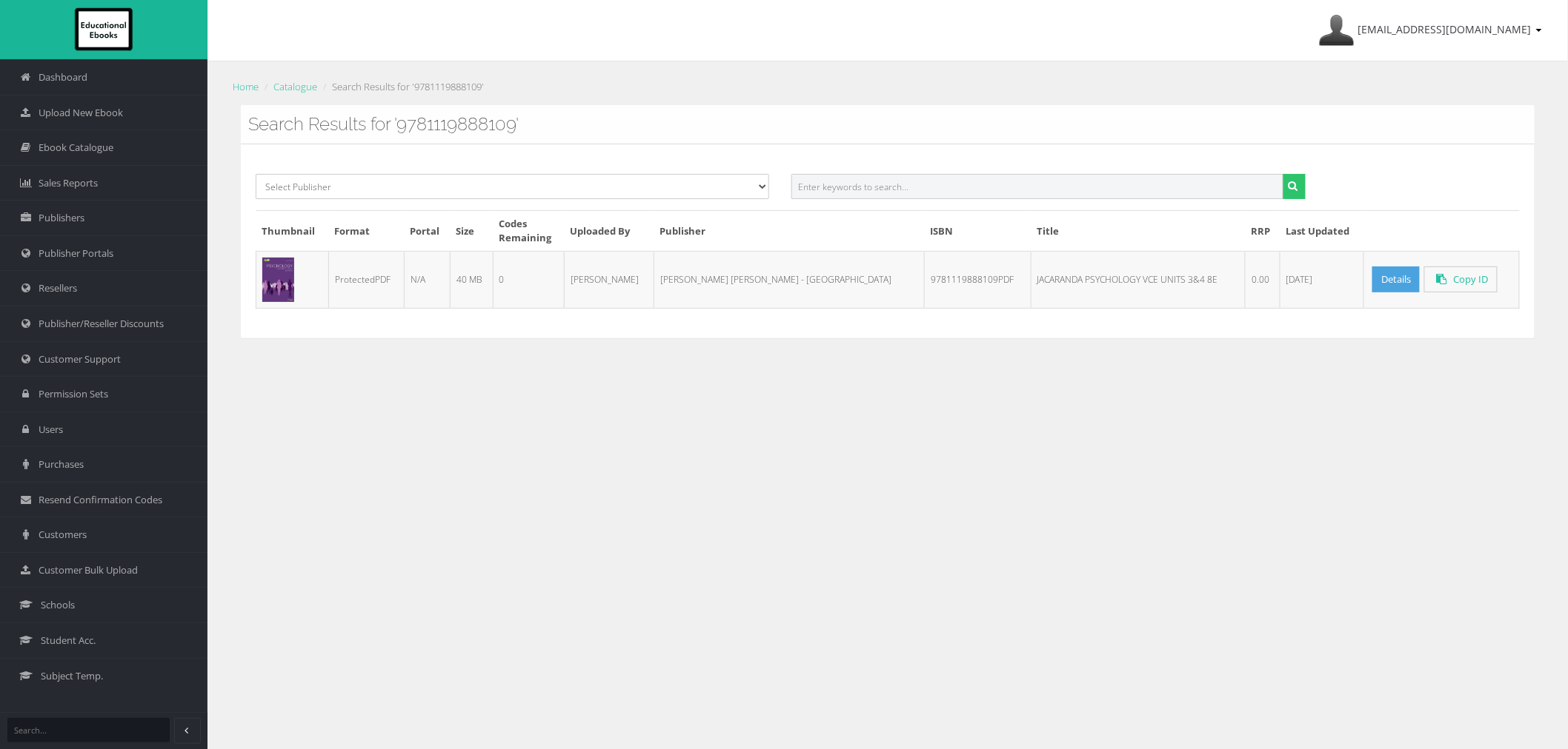
click at [1121, 184] on input "text" at bounding box center [1036, 187] width 492 height 25
paste input "9781394168309PDF"
type input "9781394168309"
click at [1283, 174] on button "submit" at bounding box center [1294, 187] width 23 height 25
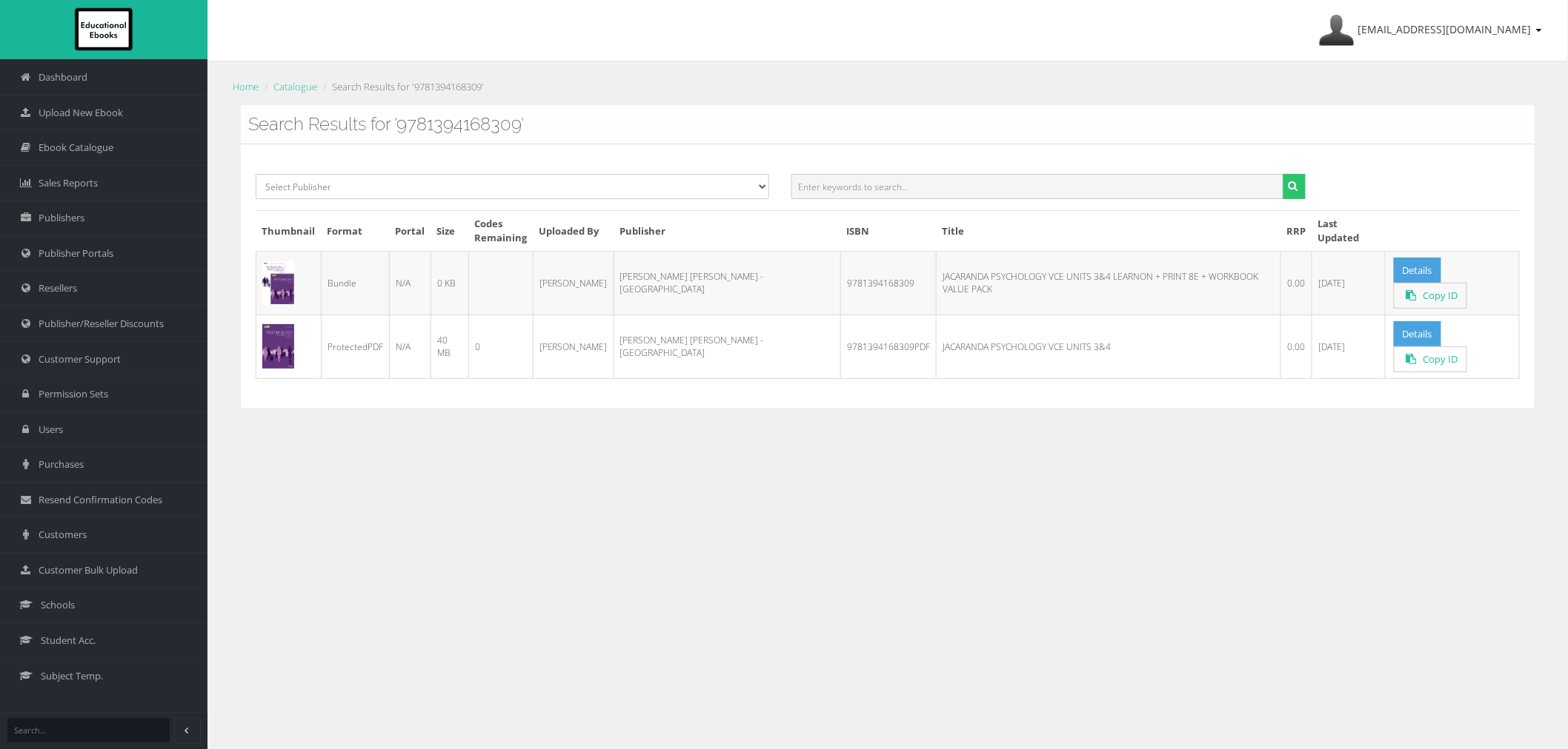
click at [971, 186] on input "text" at bounding box center [1036, 187] width 492 height 25
paste input "9781394340415PDF"
type input "9781394340415"
click at [1283, 174] on button "submit" at bounding box center [1294, 187] width 23 height 25
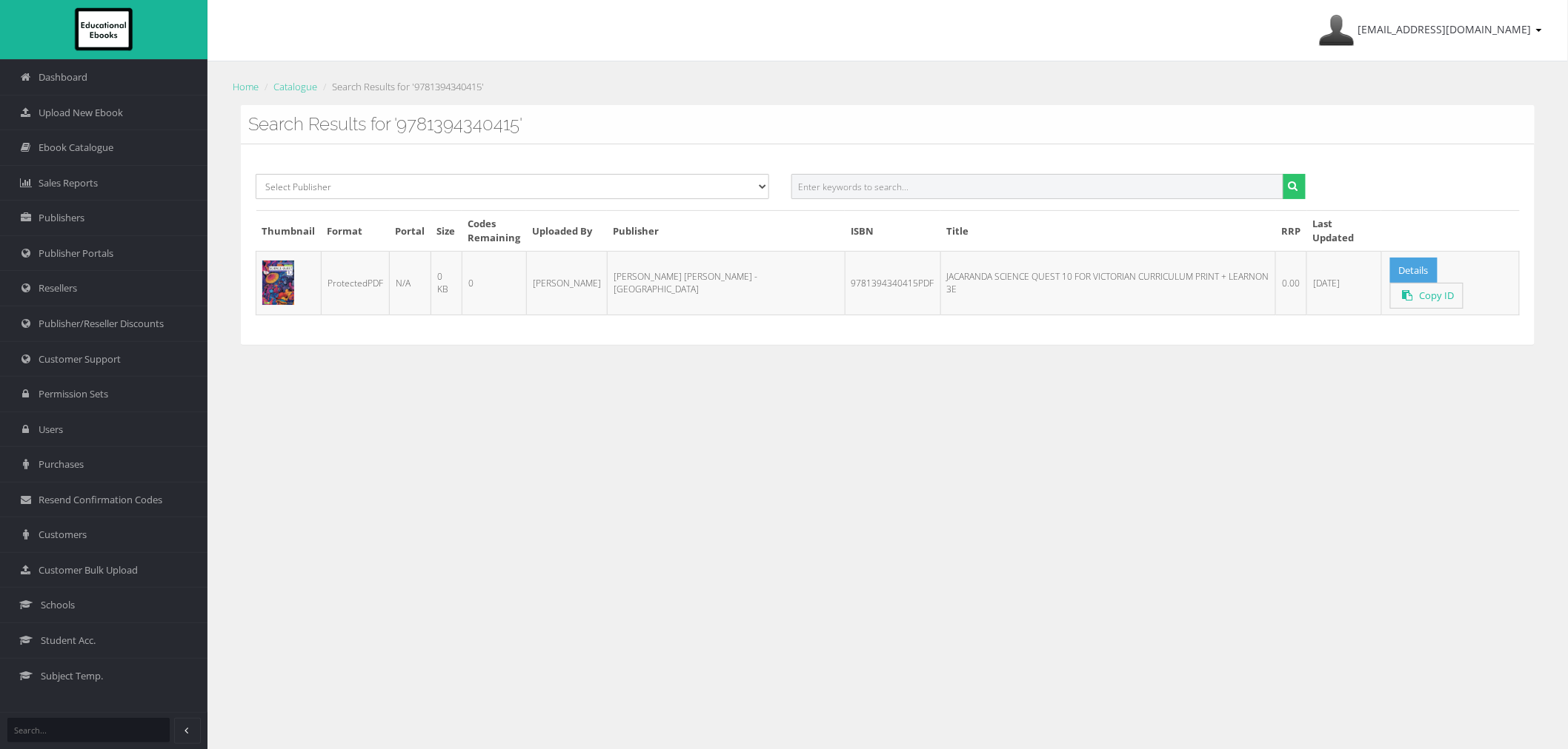
click at [880, 189] on input "text" at bounding box center [1036, 187] width 492 height 25
paste input "9781394340170PDF"
type input "9781394340170"
click at [1283, 174] on button "submit" at bounding box center [1294, 187] width 23 height 25
click at [1123, 190] on input "text" at bounding box center [1036, 187] width 492 height 25
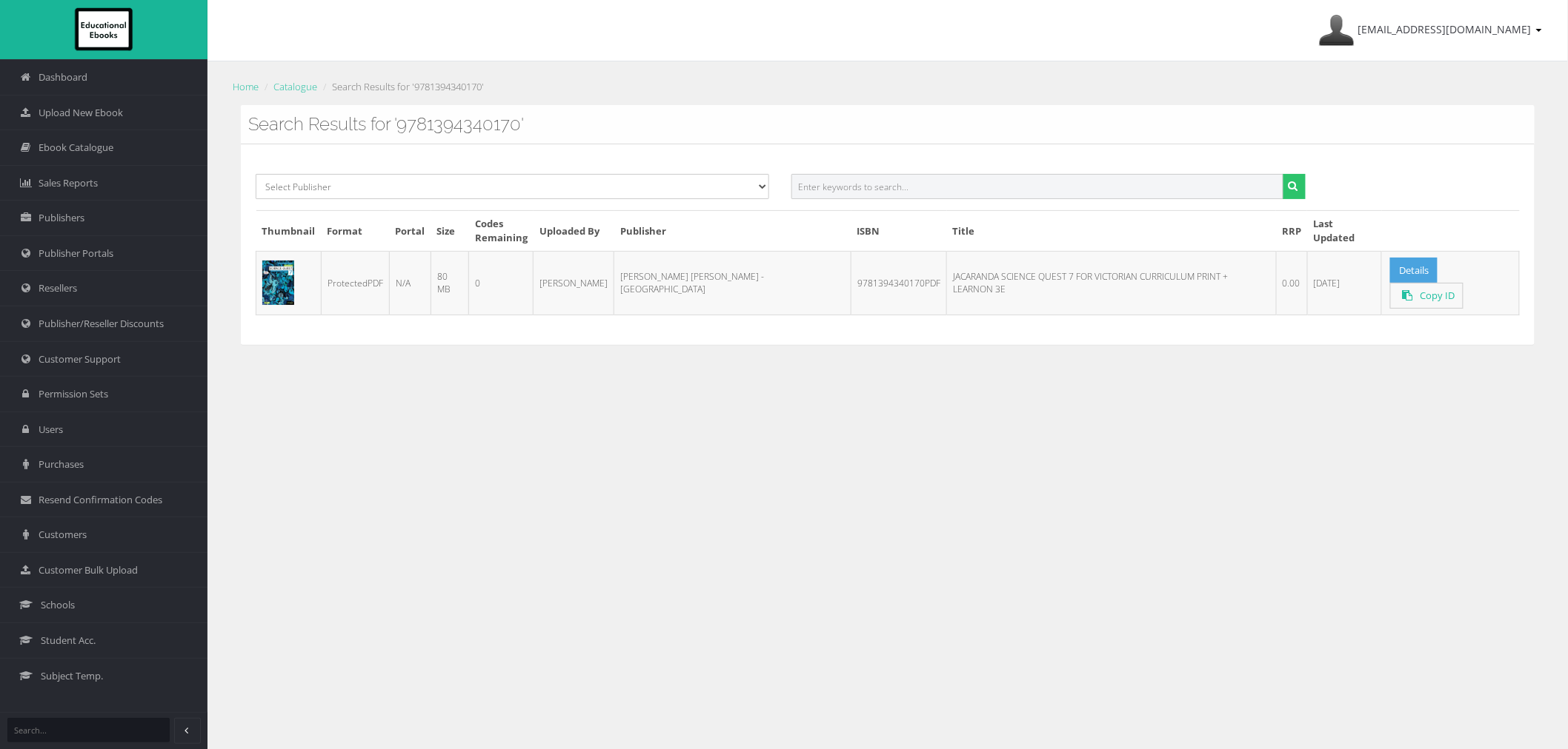
paste input "9781394340279PDF"
type input "9781394340279"
click at [1283, 174] on button "submit" at bounding box center [1294, 187] width 23 height 25
click at [832, 173] on div "Select Publisher Resources for English Academic Learning (REAL) ATAR Notes Smar…" at bounding box center [887, 244] width 1293 height 200
click at [857, 196] on input "text" at bounding box center [1036, 187] width 492 height 25
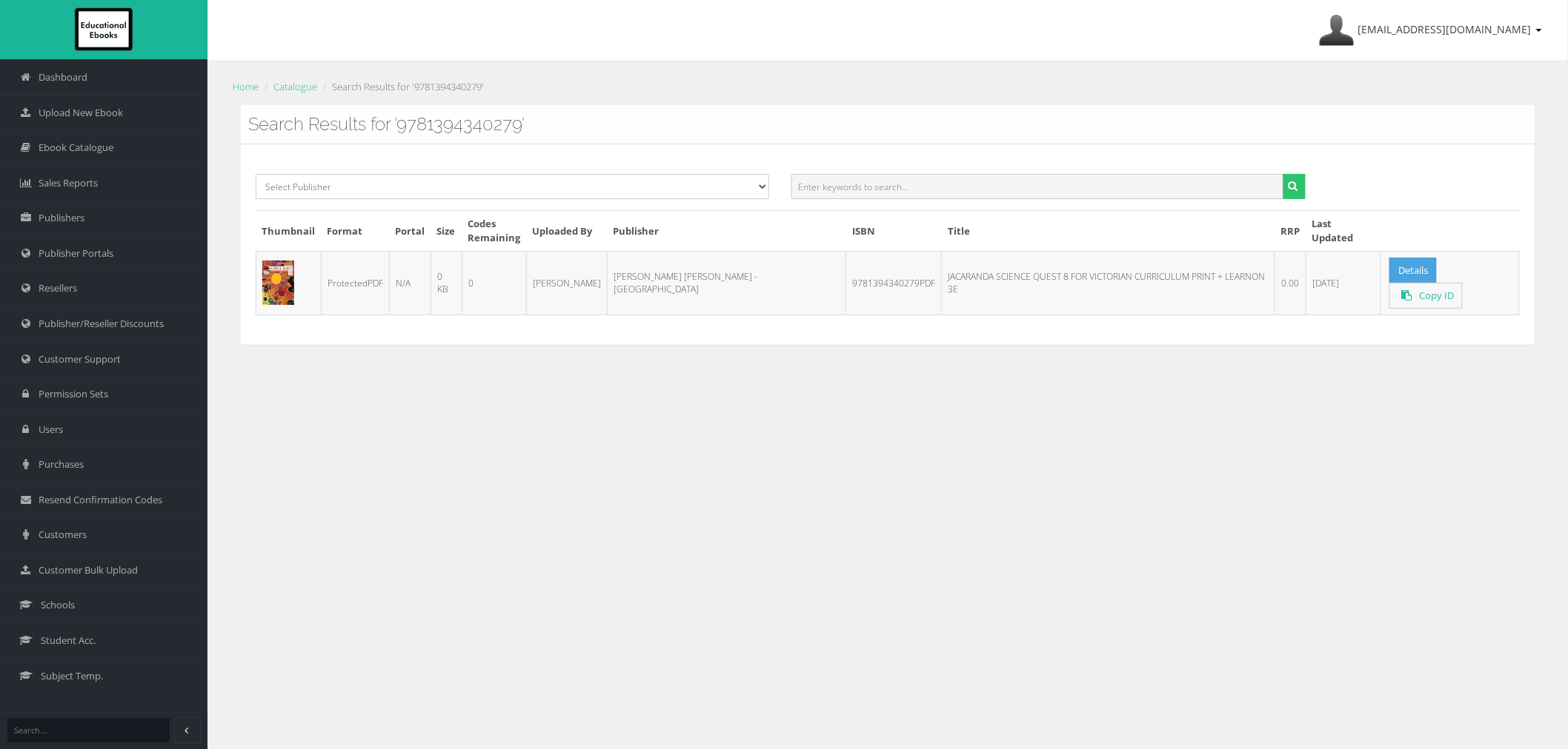
paste input "9781394340347PDF"
type input "9781394340347"
click at [1283, 174] on button "submit" at bounding box center [1294, 187] width 23 height 25
click at [1133, 198] on input "text" at bounding box center [1036, 187] width 492 height 25
paste input "9781394150939PDF"
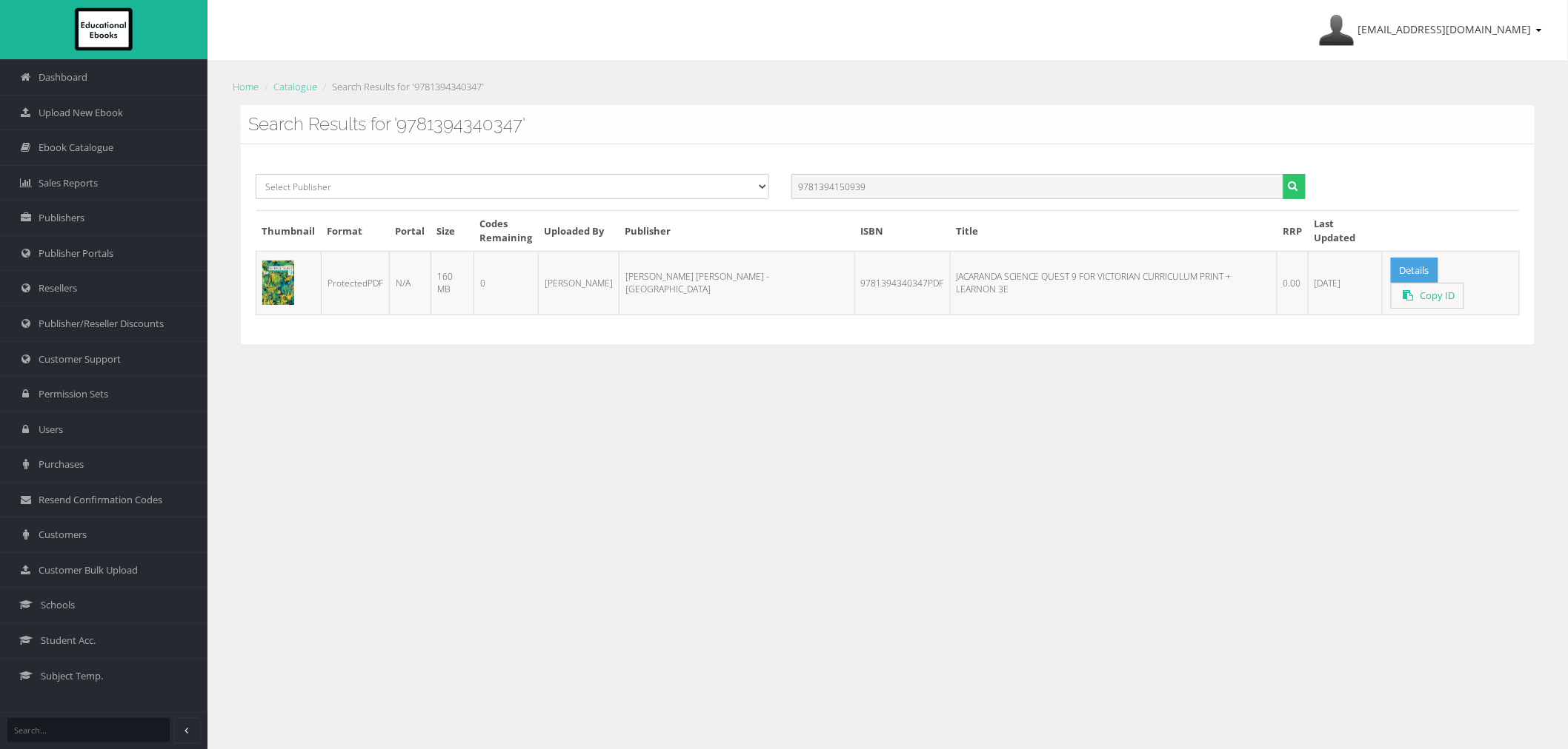
type input "9781394150939"
click at [1283, 174] on button "submit" at bounding box center [1294, 187] width 23 height 25
click at [902, 193] on input "text" at bounding box center [1036, 187] width 492 height 25
paste input "JACARANDA SCIENCE QUEST 7 FOR AUSTRALIAN CURRICULUM PRINT + LEARNON 4E"
drag, startPoint x: 993, startPoint y: 186, endPoint x: 1297, endPoint y: 183, distance: 304.0
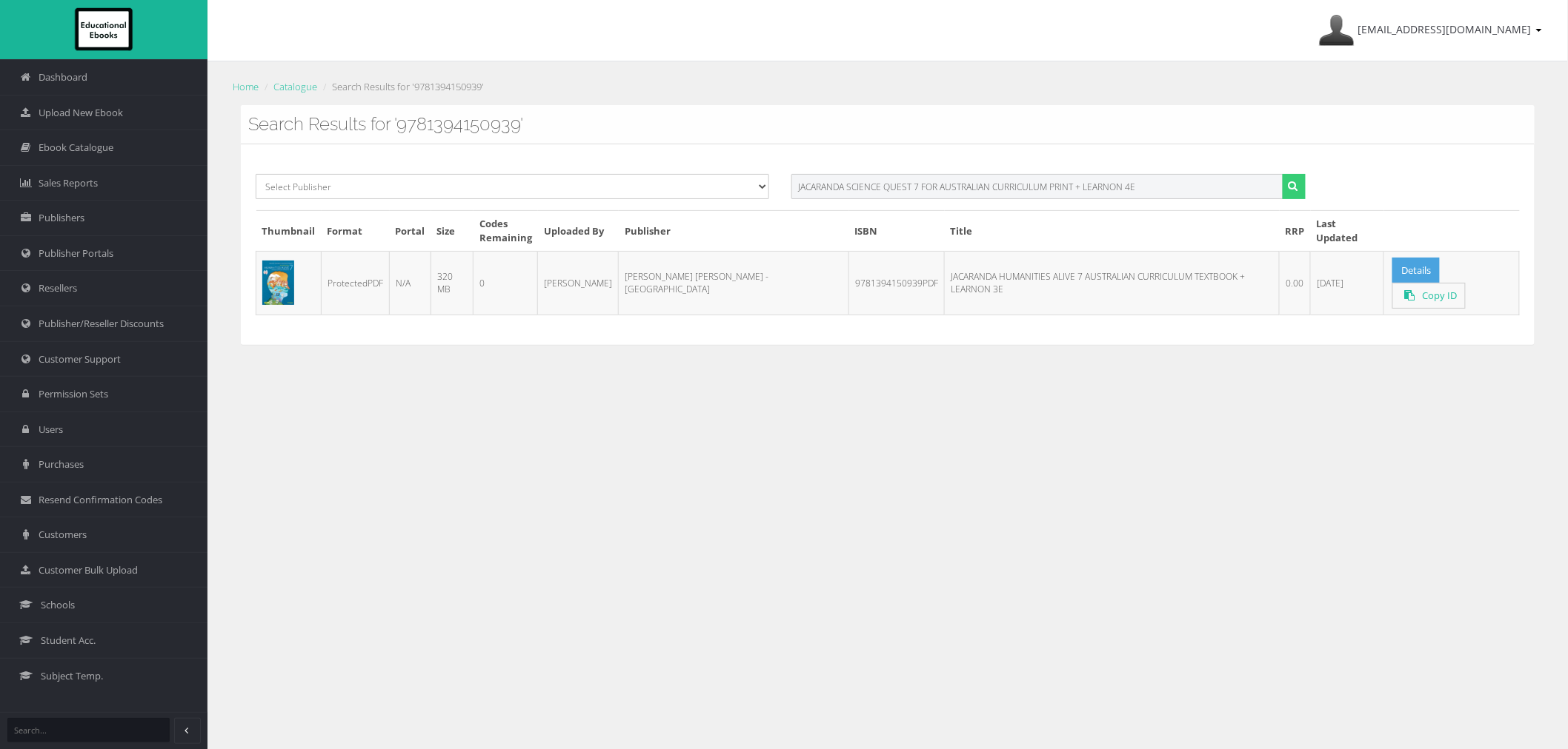
click at [1295, 185] on div "JACARANDA SCIENCE QUEST 7 FOR AUSTRALIAN CURRICULUM PRINT + LEARNON 4E" at bounding box center [1048, 187] width 514 height 25
type input "JACARANDA SCIENCE QUEST 7 FOR AUSTRALIAN"
click at [1283, 174] on button "submit" at bounding box center [1294, 187] width 23 height 25
click at [939, 180] on input "text" at bounding box center [1036, 187] width 492 height 25
paste input "9781394233564PDF"
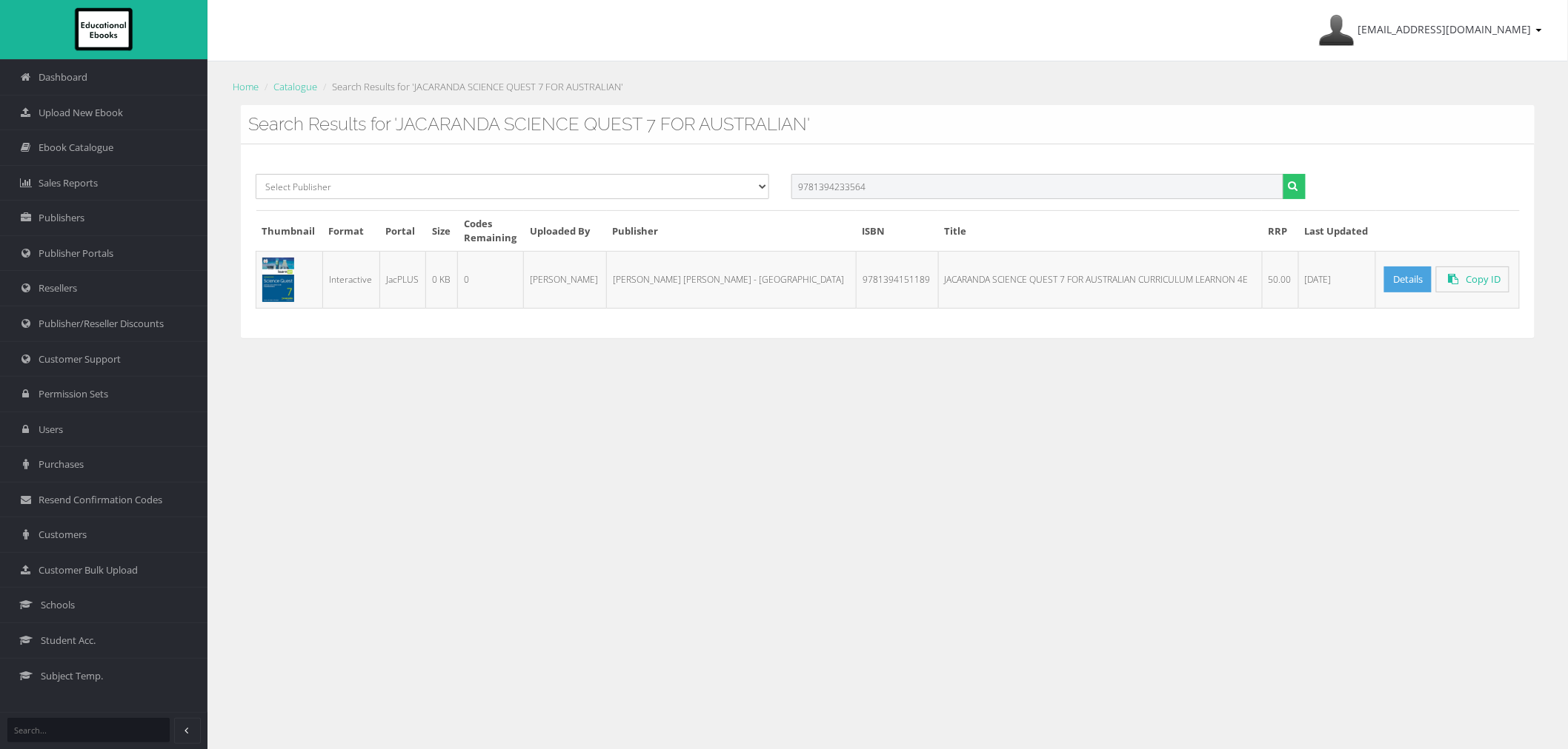
type input "9781394233564"
click at [1283, 174] on button "submit" at bounding box center [1294, 187] width 23 height 25
click at [1053, 194] on input "text" at bounding box center [1036, 187] width 492 height 25
paste input "9781394150861PDF"
type input "9781394150861"
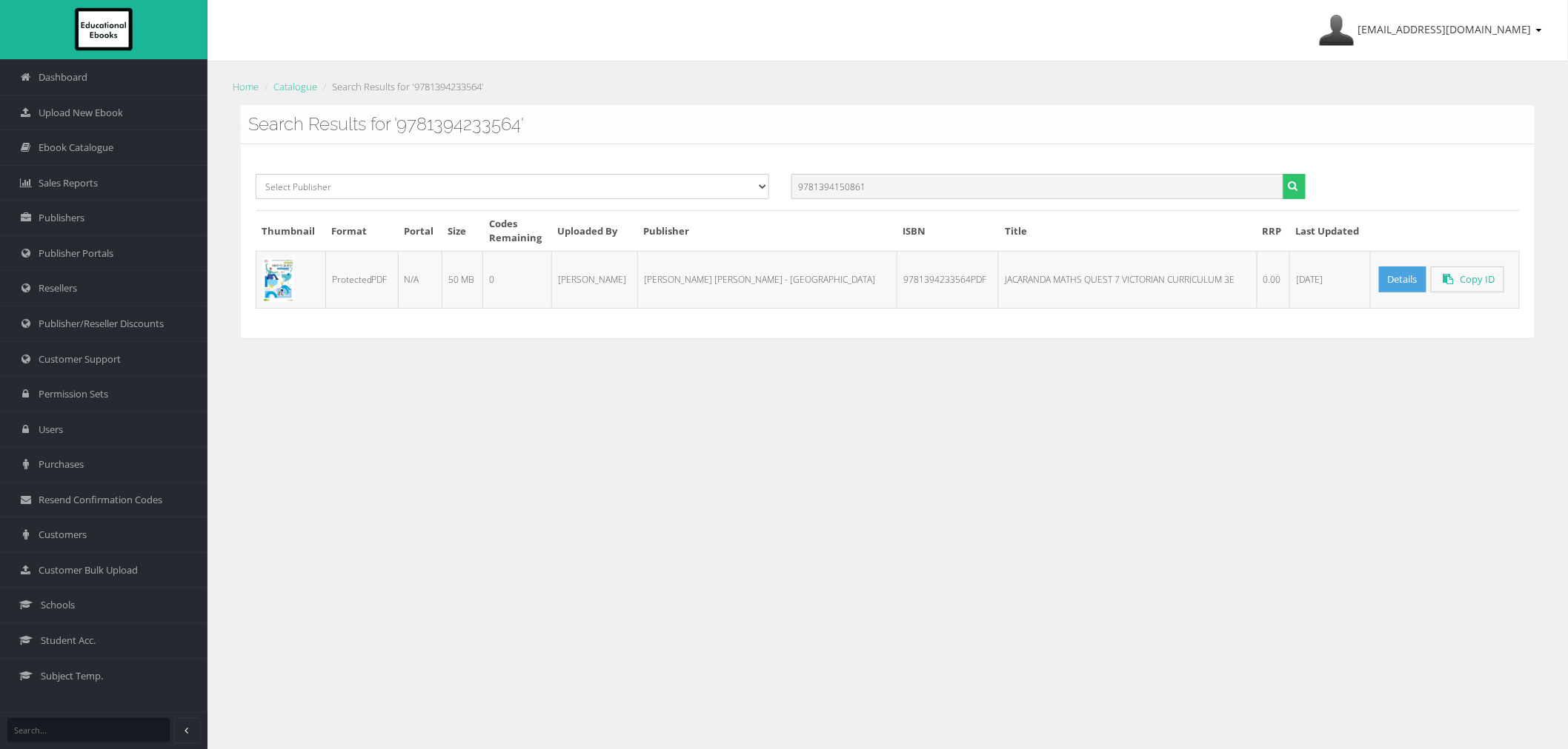
click at [1283, 174] on button "submit" at bounding box center [1294, 187] width 23 height 25
click at [954, 194] on input "text" at bounding box center [1036, 187] width 492 height 25
paste input "9781394235322PDF"
type input "9781394235322"
click at [1283, 174] on button "submit" at bounding box center [1294, 187] width 23 height 25
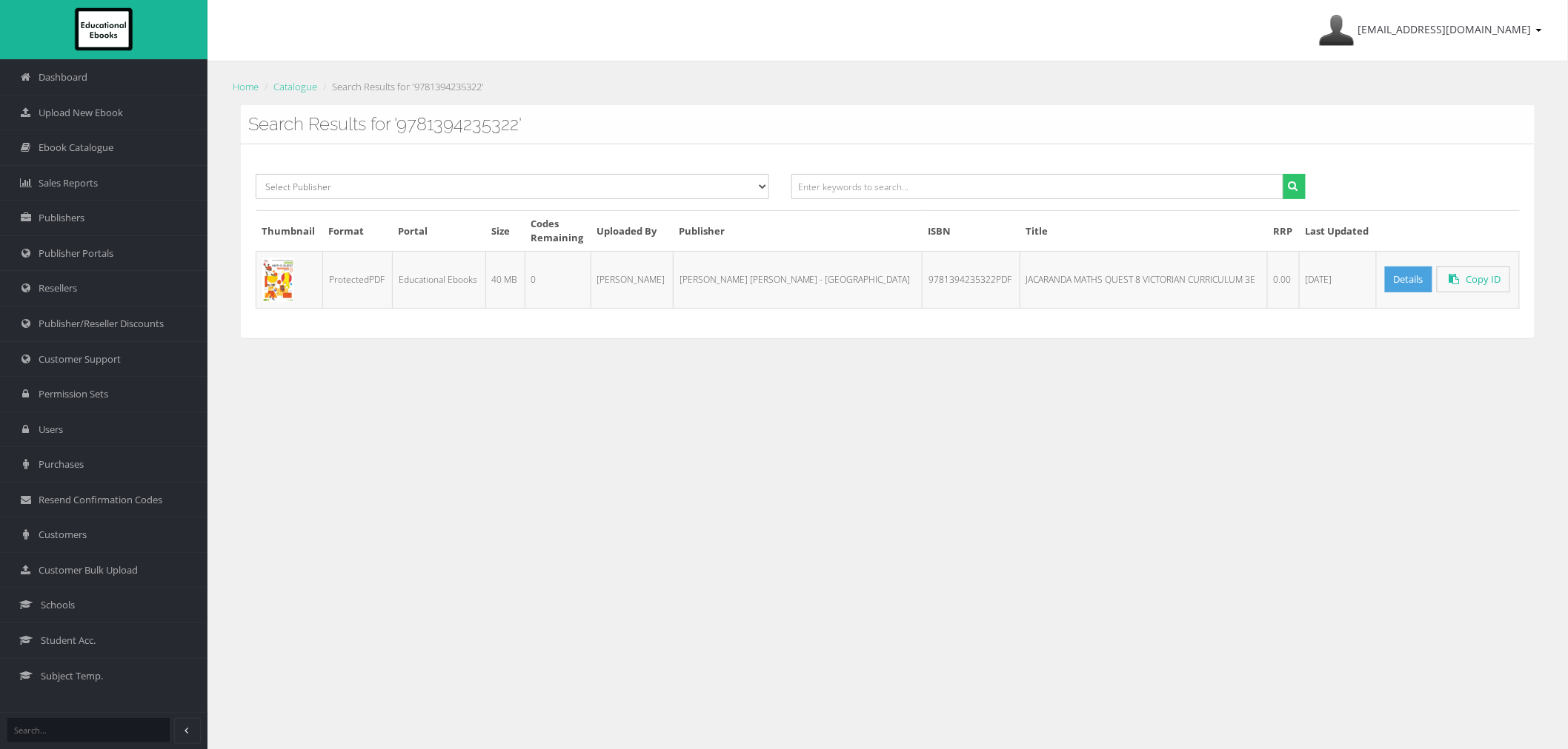
click at [848, 175] on div "Select Publisher Resources for English Academic Learning (REAL) ATAR Notes Smar…" at bounding box center [887, 242] width 1293 height 194
click at [852, 187] on input "text" at bounding box center [1036, 187] width 492 height 25
paste input "9781394151028PDF"
type input "9781394151028"
click at [1283, 174] on button "submit" at bounding box center [1294, 187] width 23 height 25
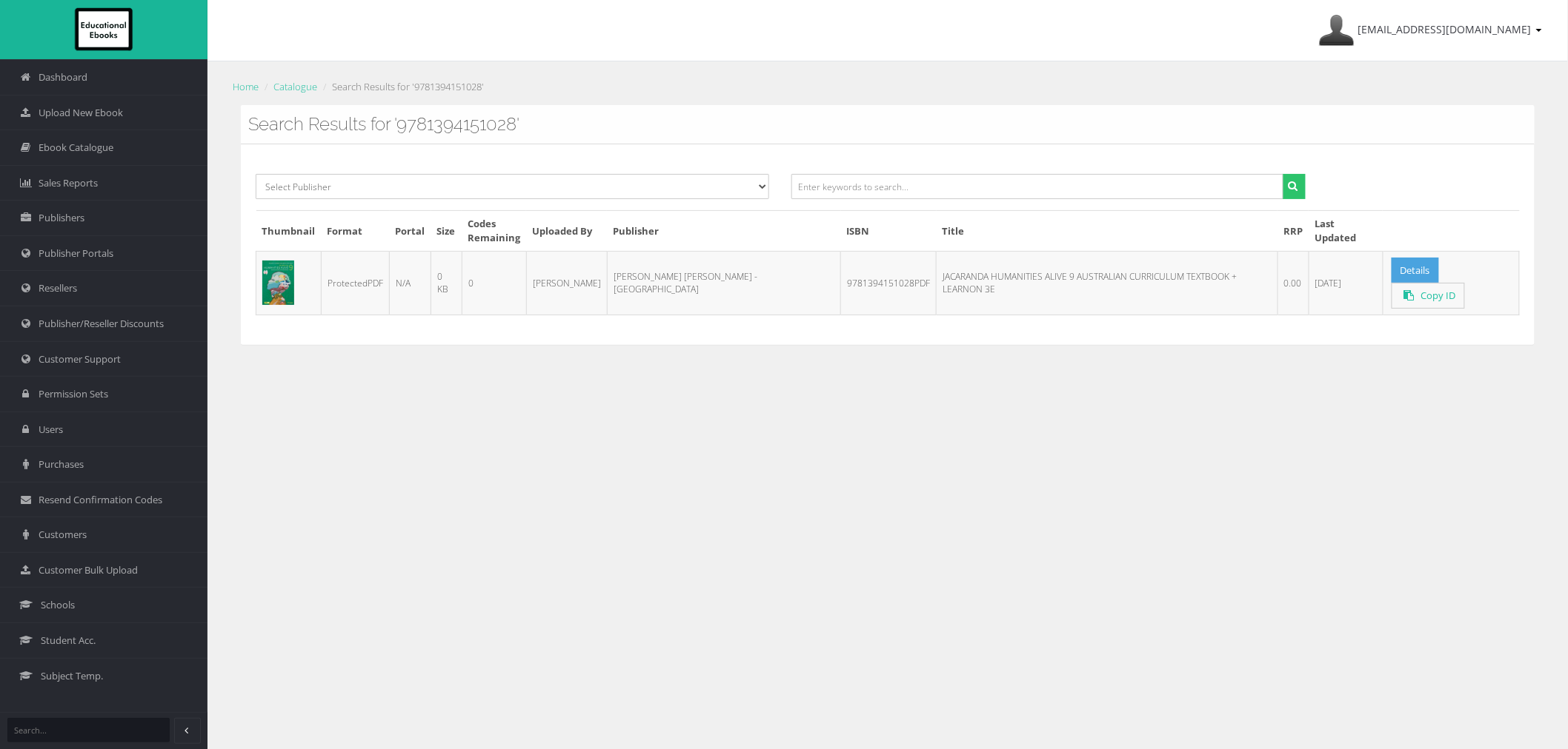
click at [1075, 171] on div "Select Publisher Resources for English Academic Learning (REAL) ATAR Notes Smar…" at bounding box center [887, 244] width 1293 height 200
click at [1061, 186] on input "text" at bounding box center [1036, 187] width 492 height 25
paste input "9781394235407PDF"
type input "9781394235407"
click at [1283, 174] on button "submit" at bounding box center [1294, 187] width 23 height 25
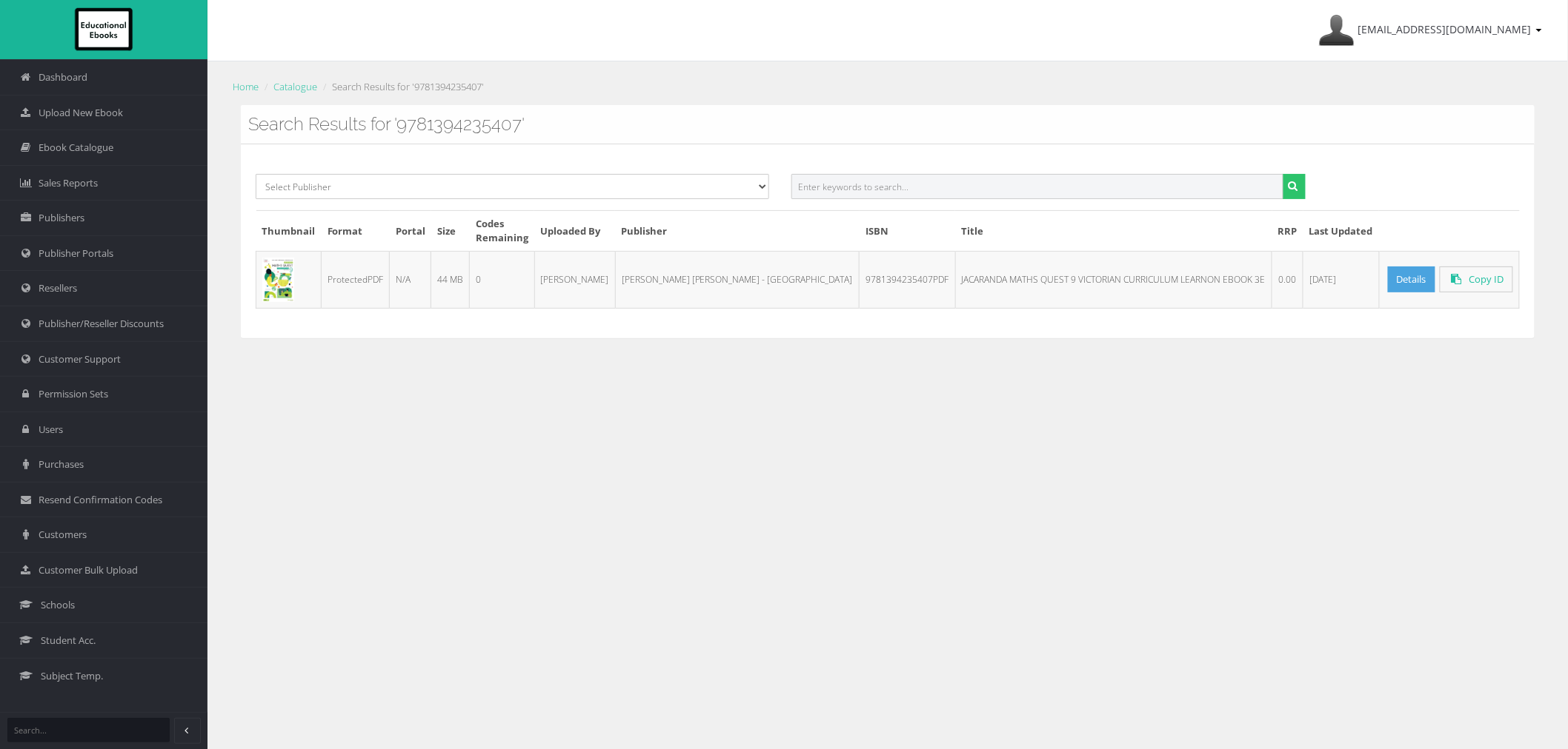
click at [908, 187] on input "text" at bounding box center [1036, 187] width 492 height 25
paste input "9781394339648PDF"
type input "9781394339648"
click at [1283, 174] on button "submit" at bounding box center [1294, 187] width 23 height 25
click at [958, 195] on input "text" at bounding box center [1036, 187] width 492 height 25
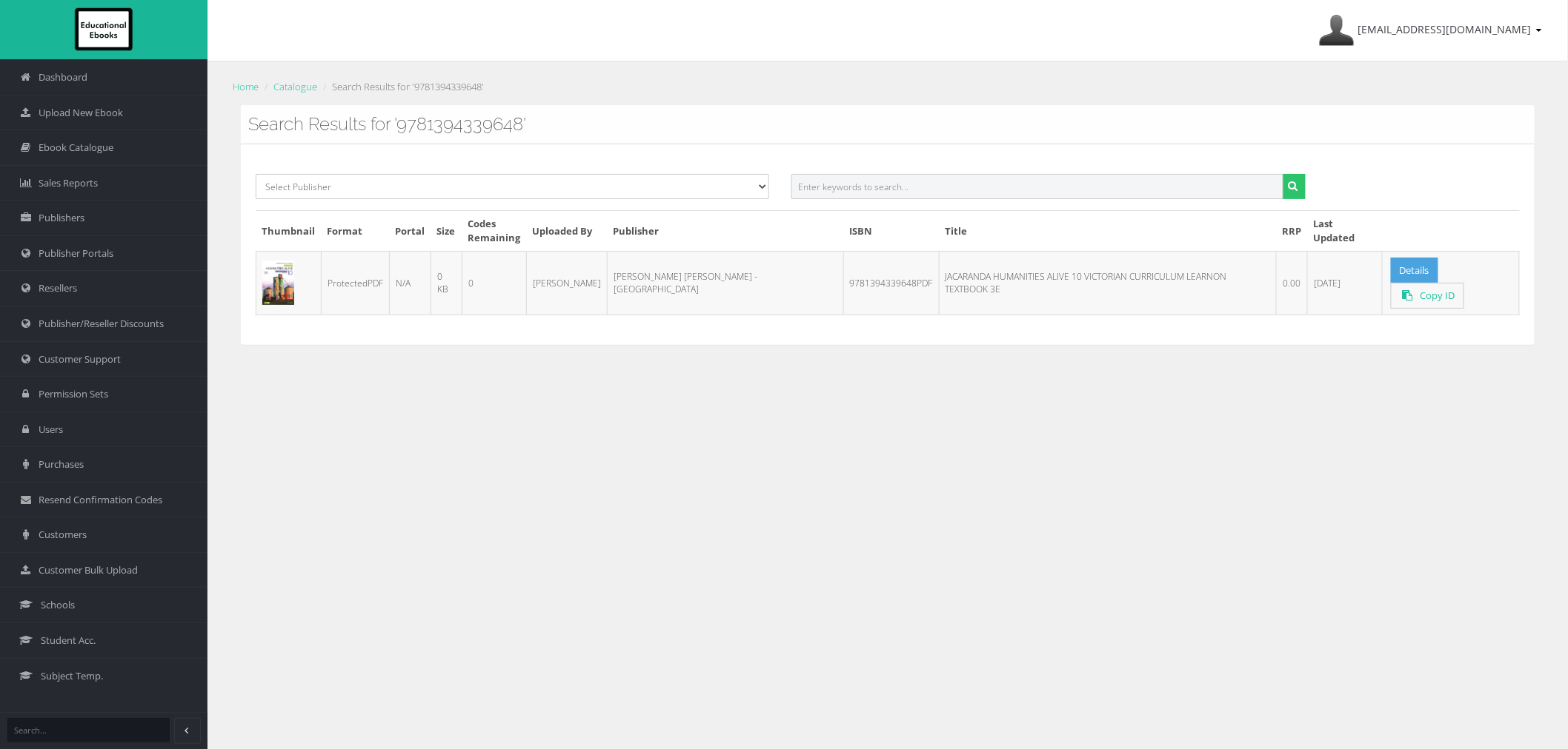
paste input "9781394340415PDF"
type input "9781394340415"
click at [1283, 174] on button "submit" at bounding box center [1294, 187] width 23 height 25
click at [1140, 187] on input "text" at bounding box center [1036, 187] width 492 height 25
paste input "9781394235520PDF"
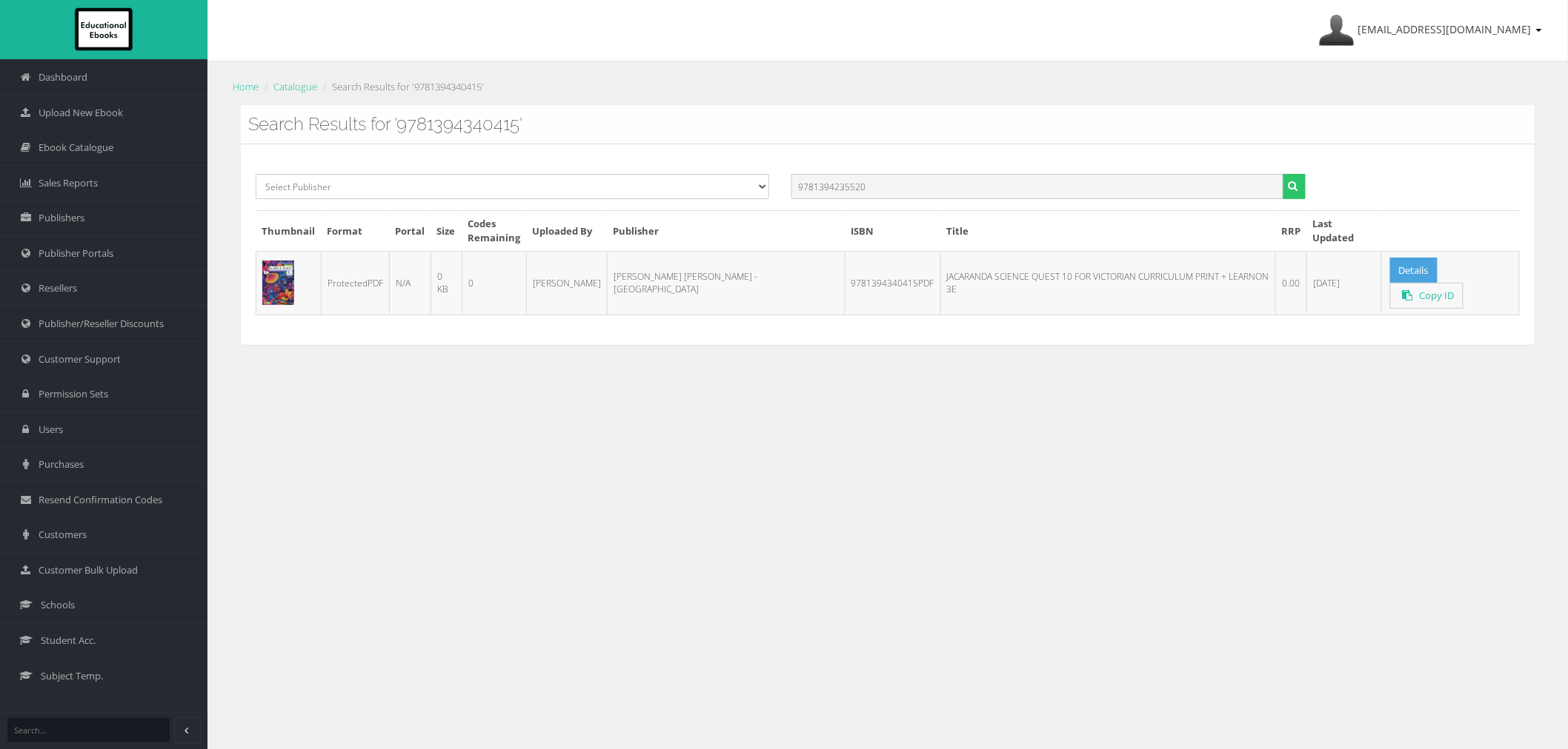
type input "9781394235520"
click at [1283, 174] on button "submit" at bounding box center [1294, 187] width 23 height 25
click at [846, 190] on input "text" at bounding box center [1036, 187] width 492 height 25
paste input "9781394339440PDF"
drag, startPoint x: 887, startPoint y: 194, endPoint x: 668, endPoint y: 194, distance: 219.0
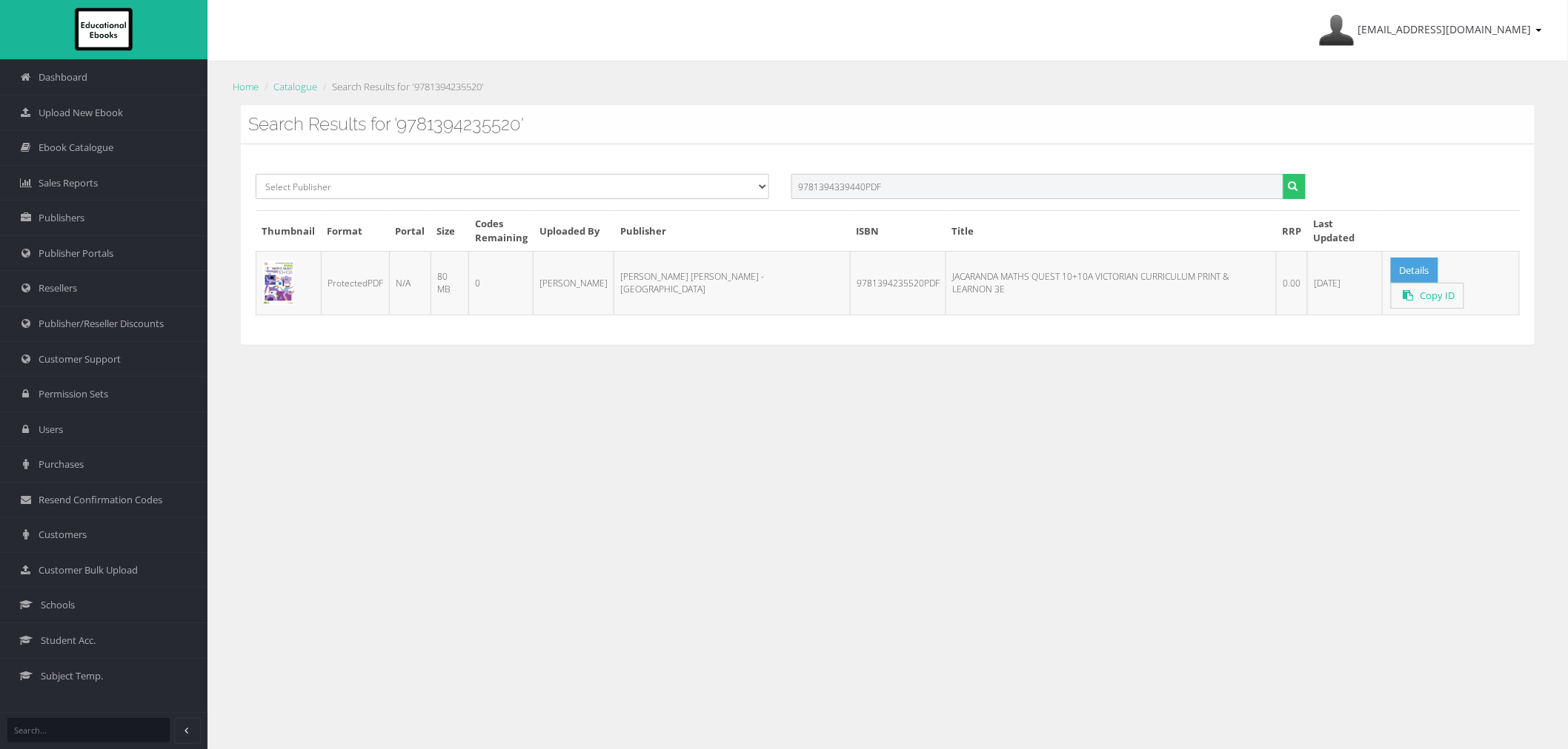
click at [668, 194] on div "Select Publisher Resources for English Academic Learning (REAL) ATAR Notes Smar…" at bounding box center [887, 192] width 1286 height 36
paste input "0648763475"
type input "9780648763475"
click at [1283, 174] on button "submit" at bounding box center [1294, 187] width 23 height 25
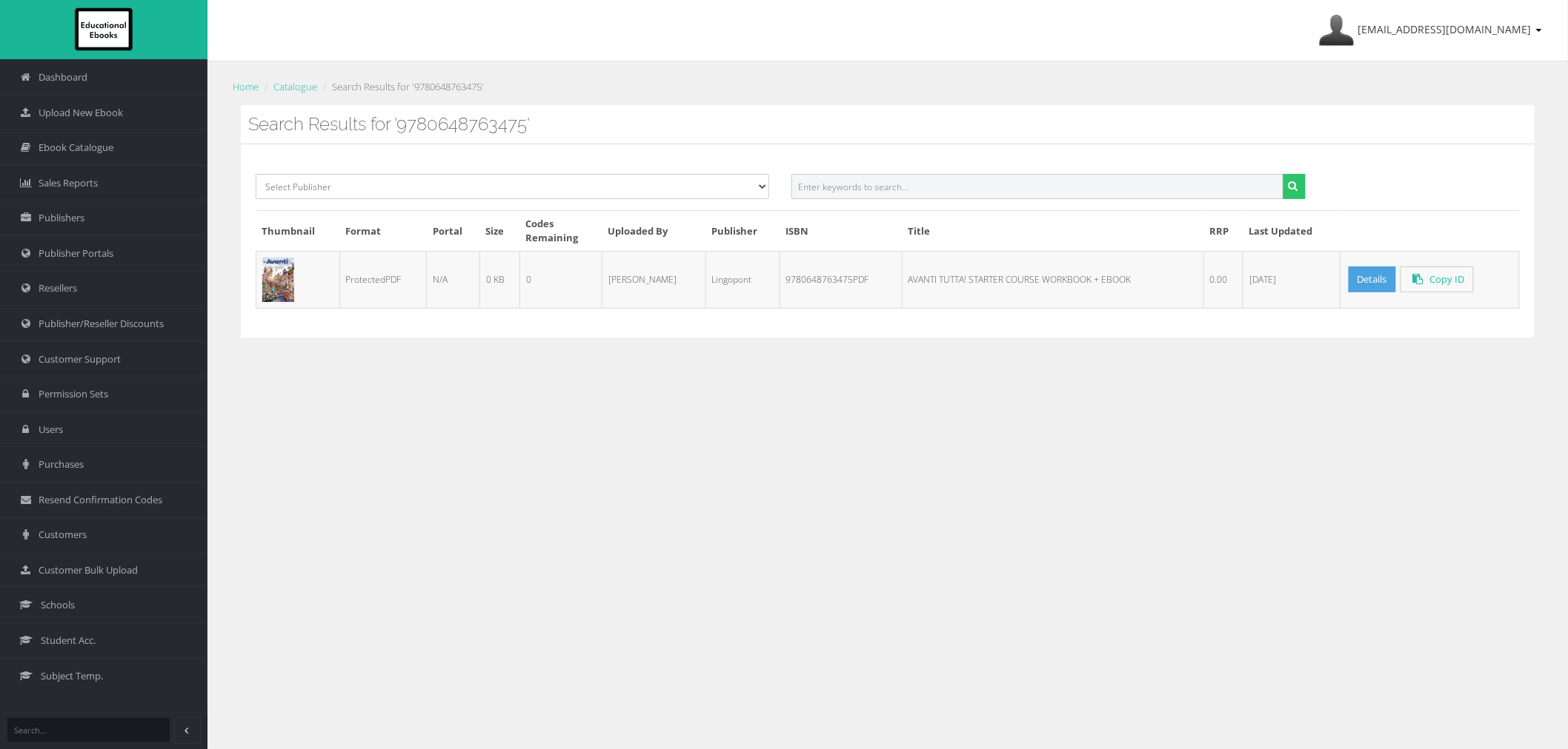
click at [979, 189] on input "text" at bounding box center [1036, 187] width 492 height 25
paste input "9780648763444PDF"
type input "9780648763444"
click at [1283, 174] on button "submit" at bounding box center [1294, 187] width 23 height 25
click at [972, 195] on input "text" at bounding box center [1036, 187] width 492 height 25
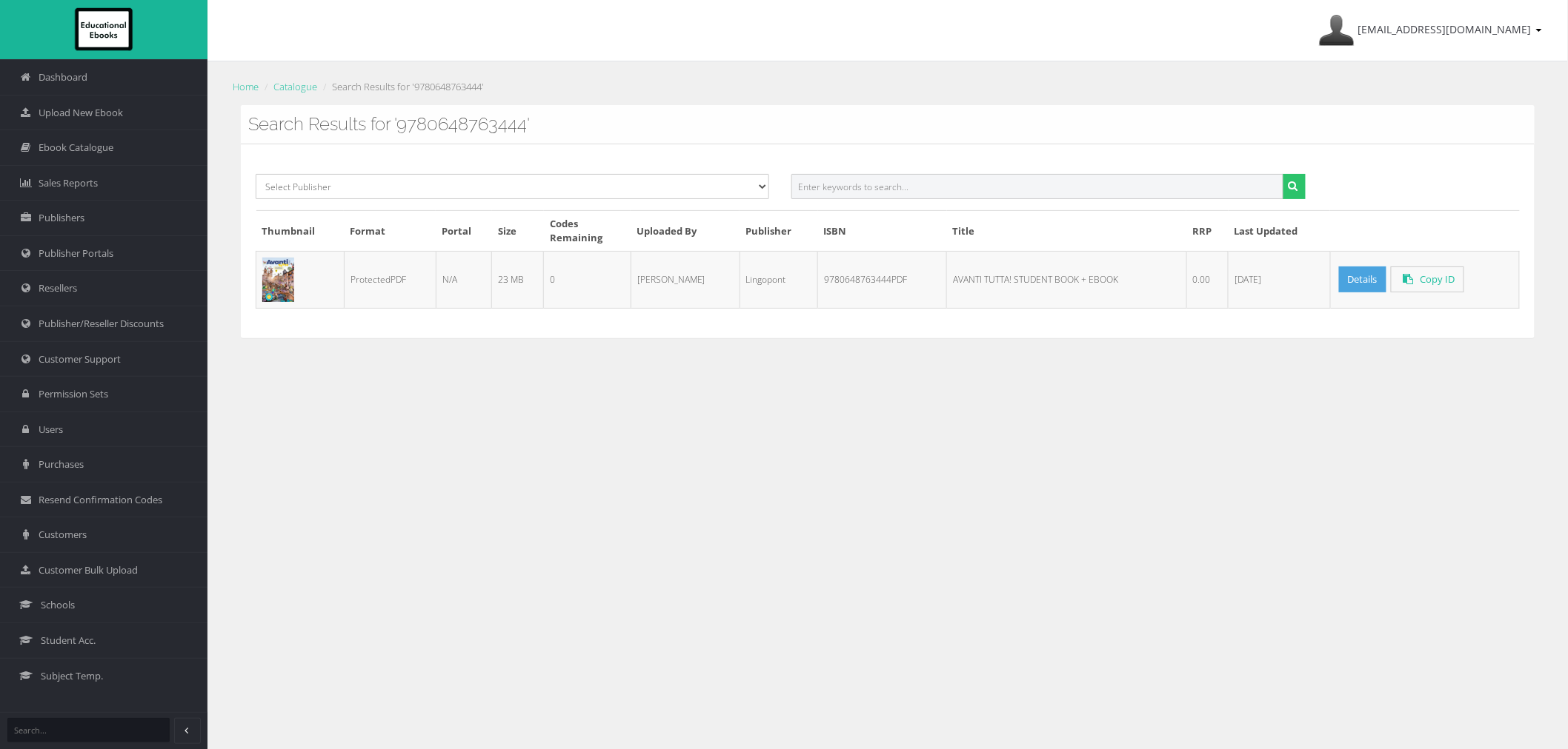
paste input "9780655094173PDF"
type input "9780655094173"
click at [1283, 174] on button "submit" at bounding box center [1294, 187] width 23 height 25
click at [1030, 194] on input "text" at bounding box center [1036, 187] width 492 height 25
paste input "9780655094258PDF"
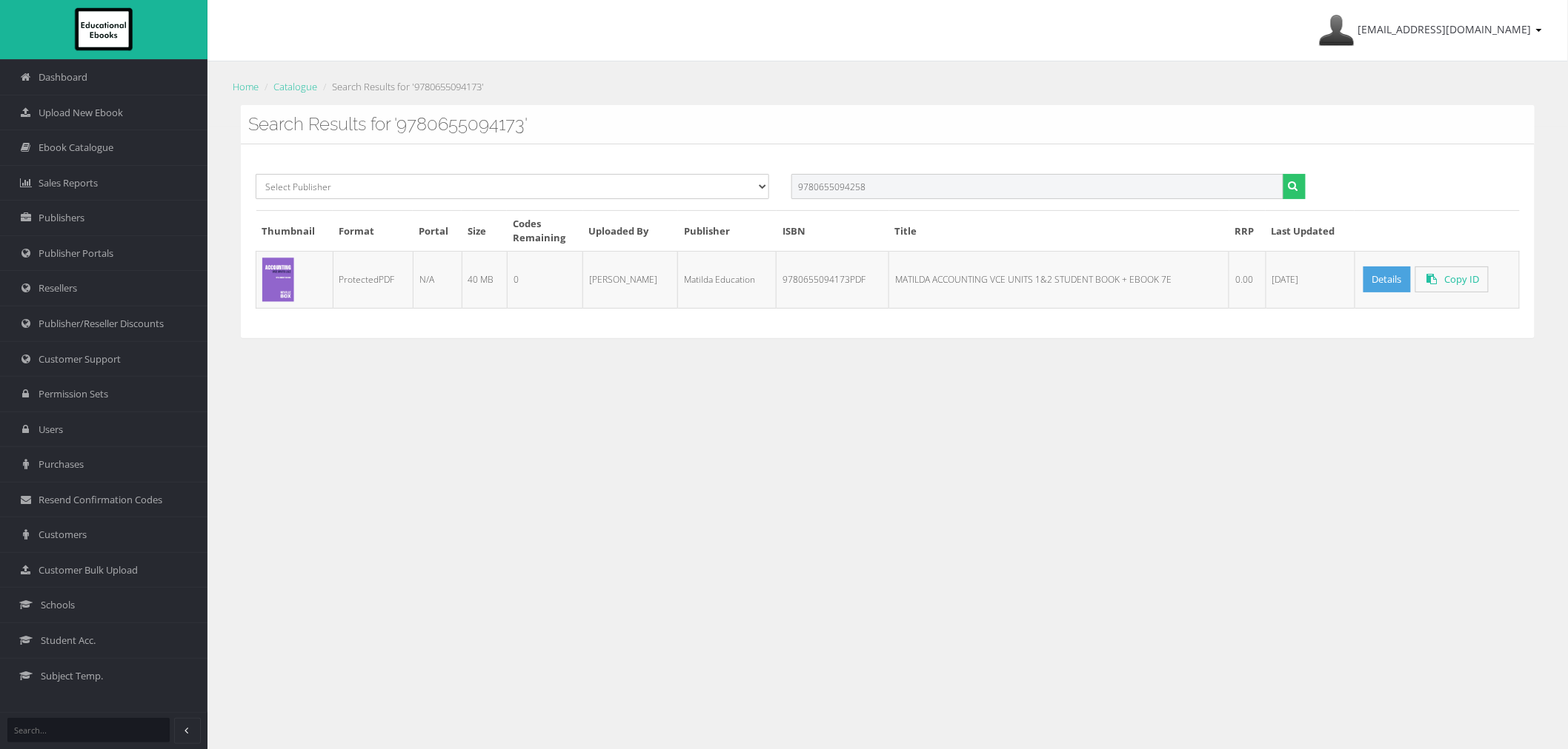
type input "9780655094258"
click at [1283, 174] on button "submit" at bounding box center [1294, 187] width 23 height 25
click at [893, 190] on input "text" at bounding box center [1036, 187] width 492 height 25
paste input "9780655094074PDF"
type input "9780655094074"
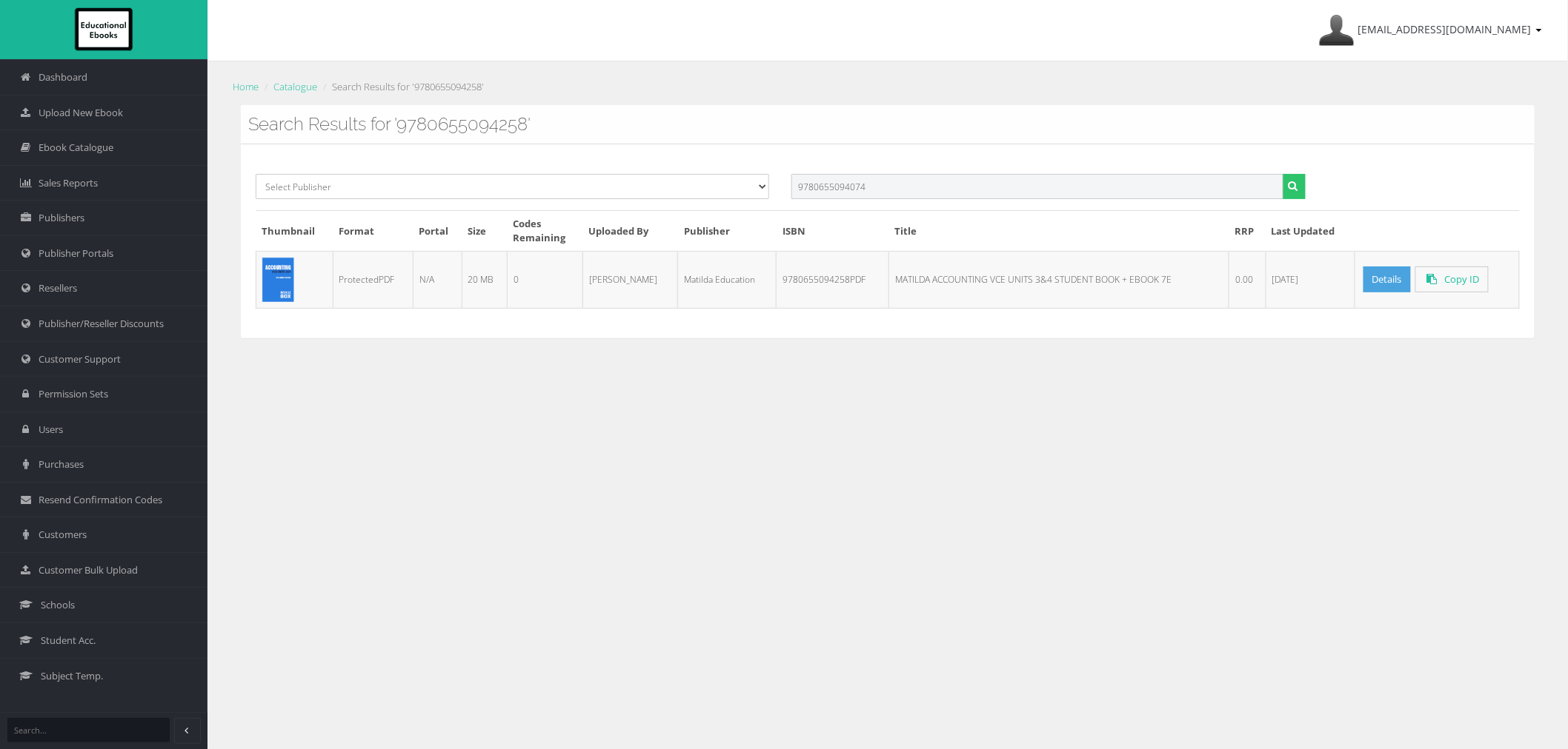
click at [1283, 174] on button "submit" at bounding box center [1294, 187] width 23 height 25
click at [884, 172] on div "Select Publisher Resources for English Academic Learning (REAL) ATAR Notes Smar…" at bounding box center [887, 242] width 1293 height 194
click at [884, 181] on input "text" at bounding box center [1036, 187] width 492 height 25
paste input "9780655093923PDF"
type input "9780655093923PDF"
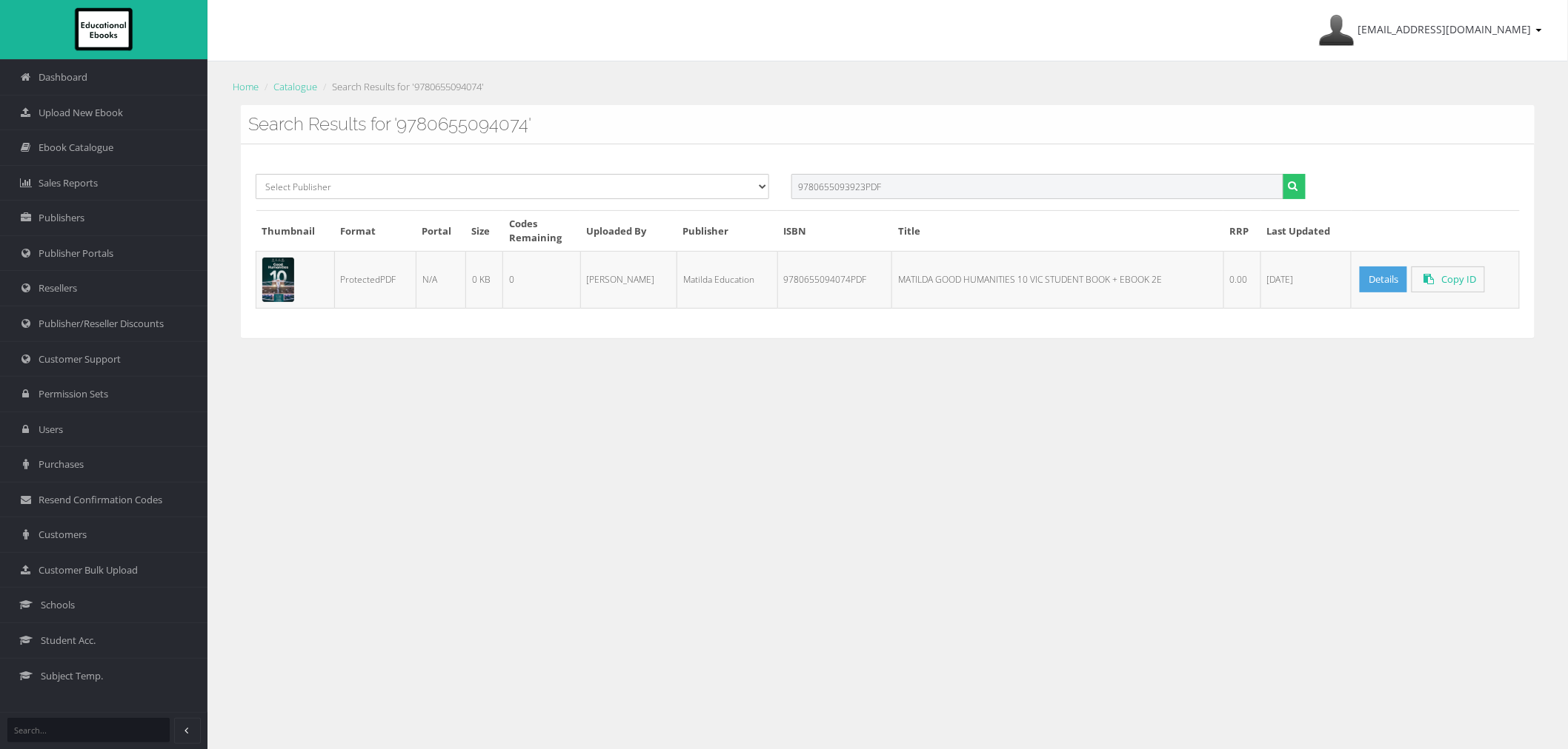
click at [1283, 174] on button "submit" at bounding box center [1294, 187] width 23 height 25
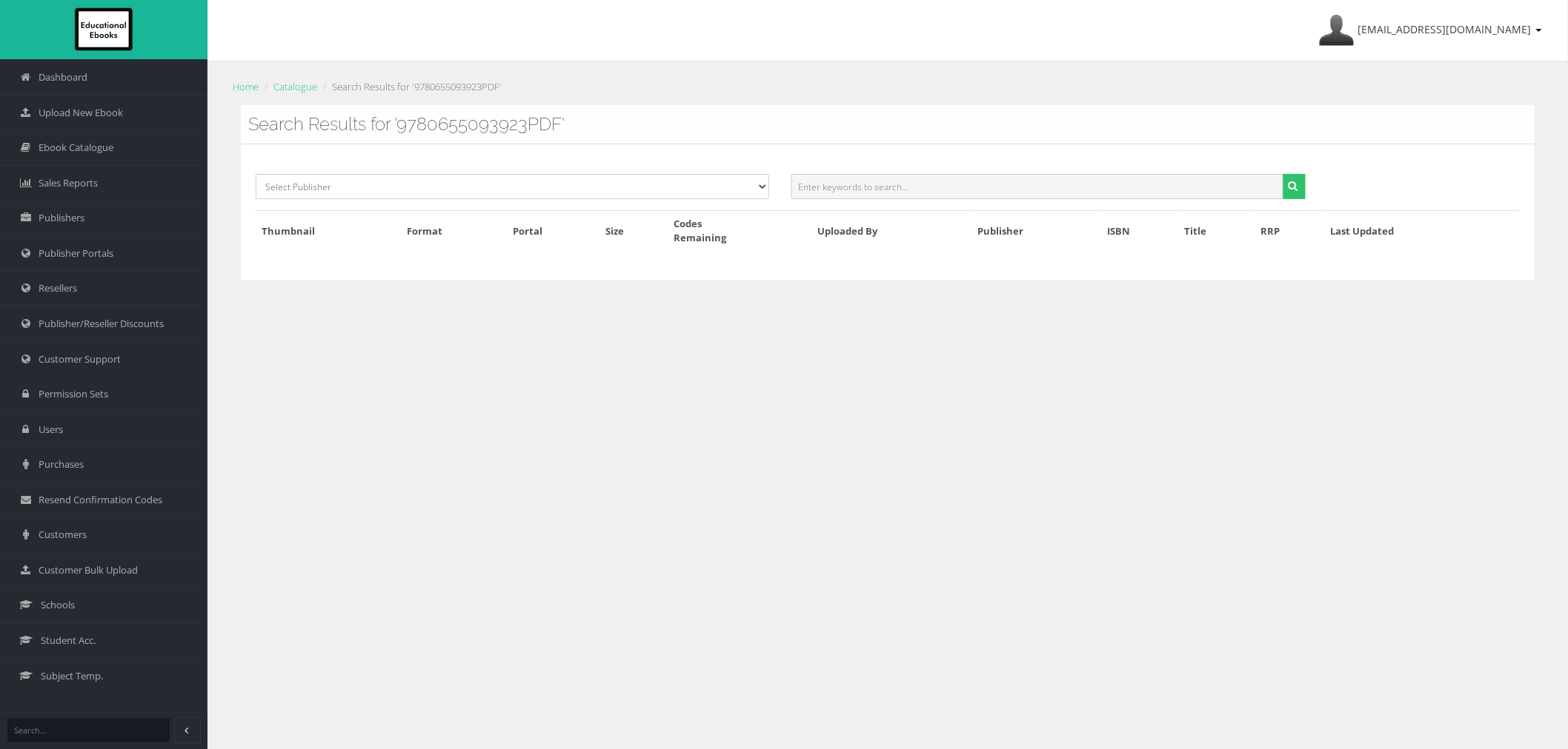
click at [906, 188] on input "text" at bounding box center [1036, 187] width 492 height 25
paste input "9780655093923PDF"
type input "9780655093923"
click at [1283, 174] on button "submit" at bounding box center [1294, 187] width 23 height 25
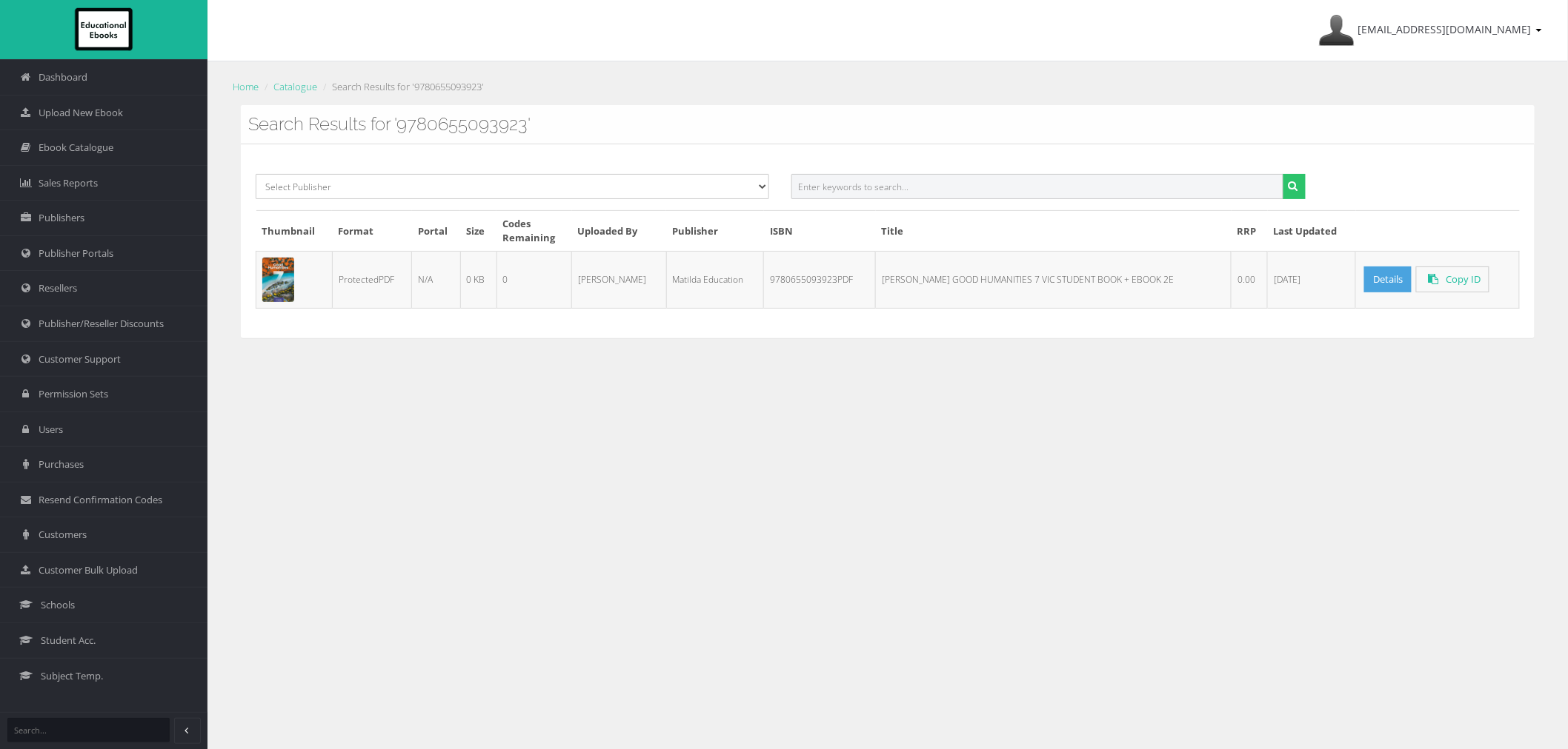
click at [1058, 176] on input "text" at bounding box center [1036, 187] width 492 height 25
paste input "9780655093978PDF"
type input "9780655093978PDF"
click at [1283, 174] on button "submit" at bounding box center [1294, 187] width 23 height 25
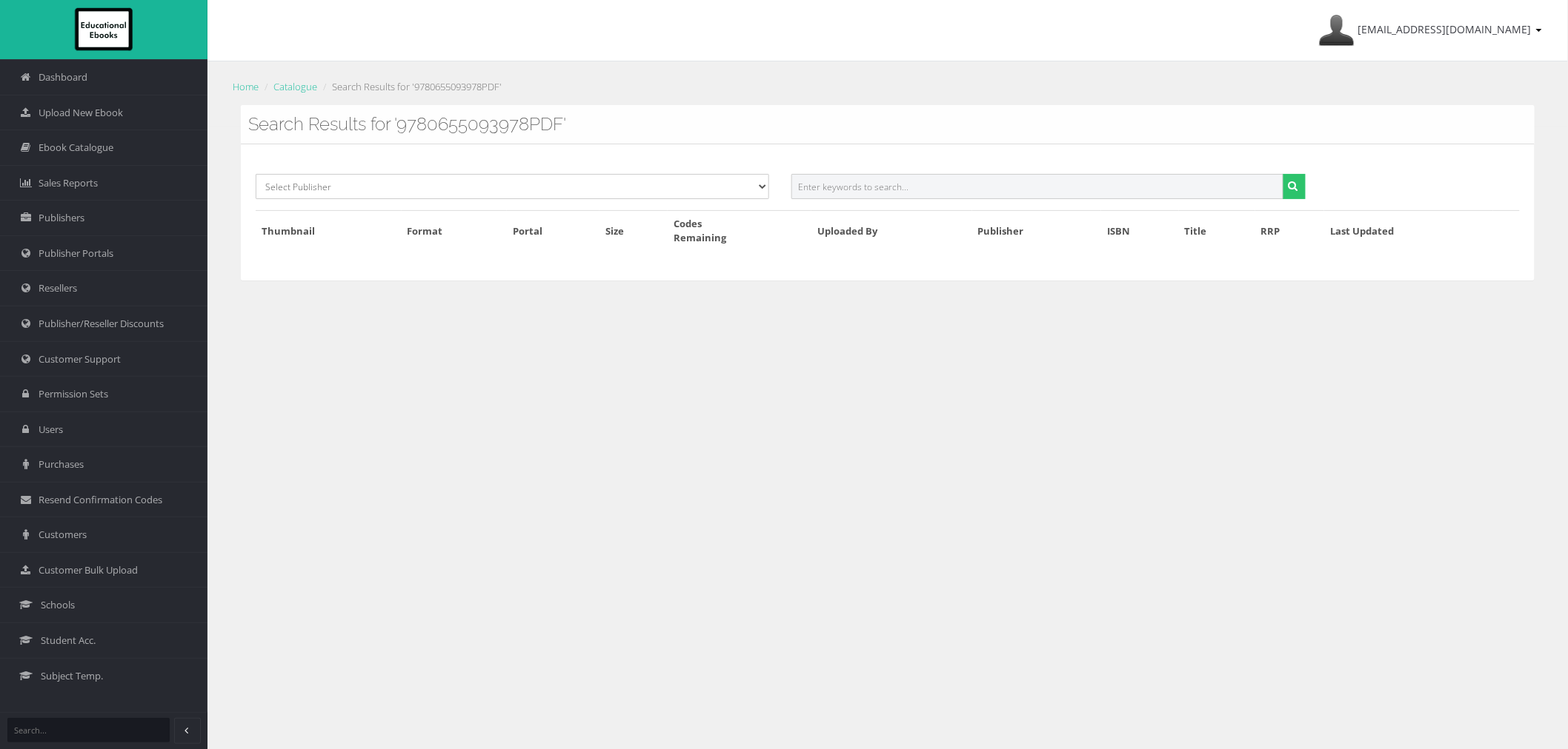
click at [828, 195] on input "text" at bounding box center [1036, 187] width 492 height 25
paste input "9780655093978PDF"
type input "9780655093978"
click at [1283, 174] on button "submit" at bounding box center [1294, 187] width 23 height 25
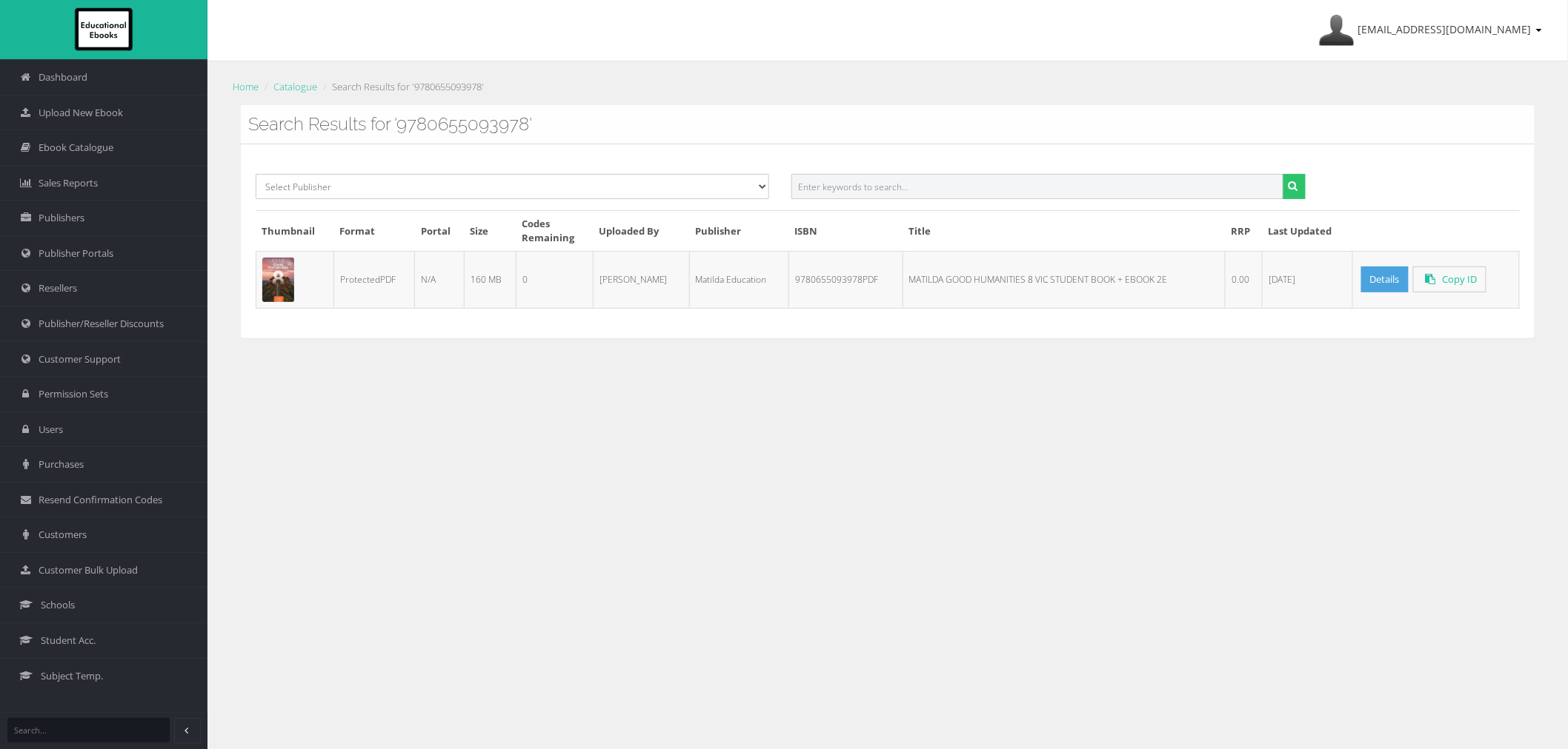
click at [1001, 189] on input "text" at bounding box center [1036, 187] width 492 height 25
paste input "9780655094029PDF"
type input "9780655094029"
click at [1283, 174] on button "submit" at bounding box center [1294, 187] width 23 height 25
click at [1037, 188] on input "text" at bounding box center [1036, 187] width 492 height 25
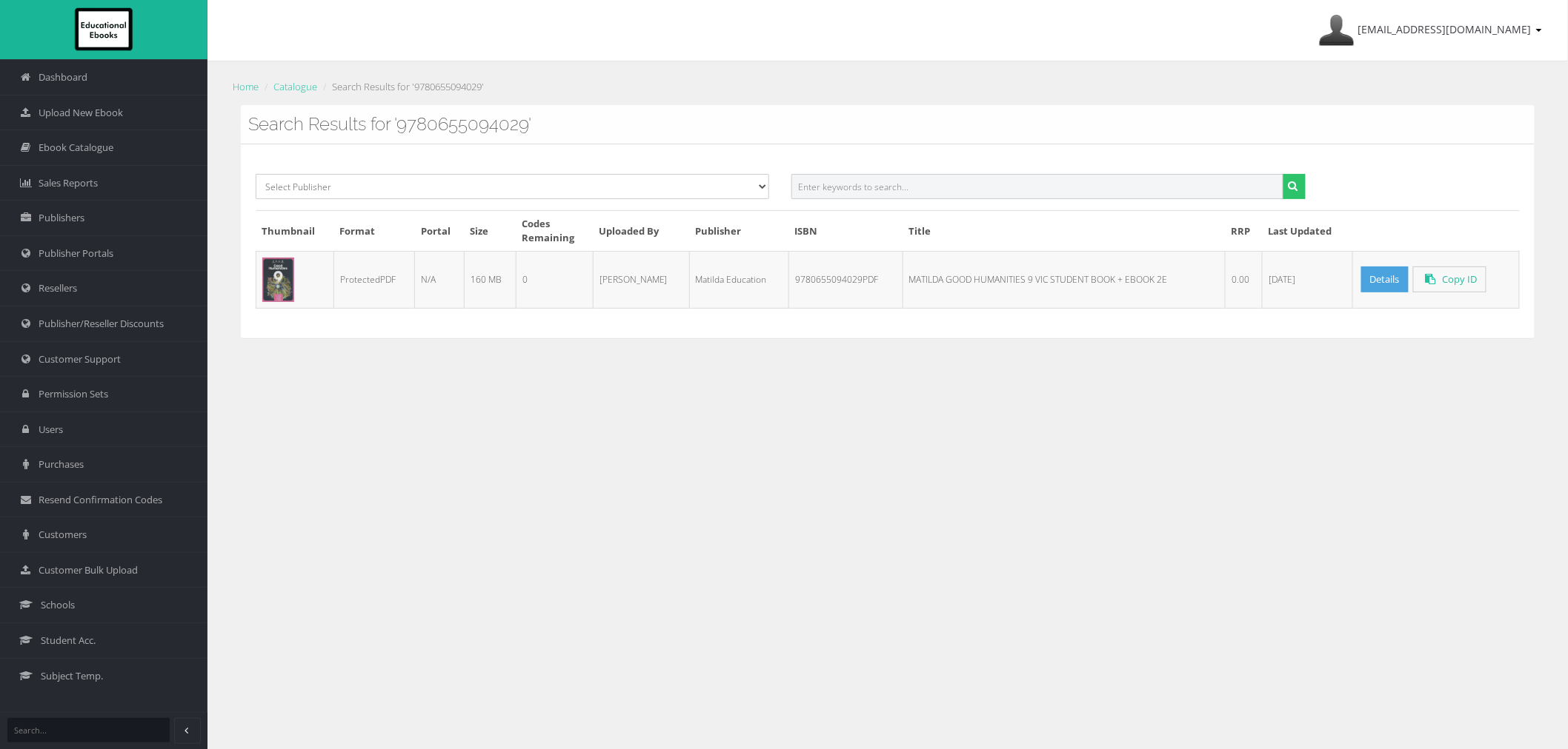
paste input "9780655093879PDF"
type input "9780655093879"
click at [1283, 174] on button "submit" at bounding box center [1294, 187] width 23 height 25
click at [919, 187] on input "text" at bounding box center [1036, 187] width 492 height 25
paste input "9780655093725PDF"
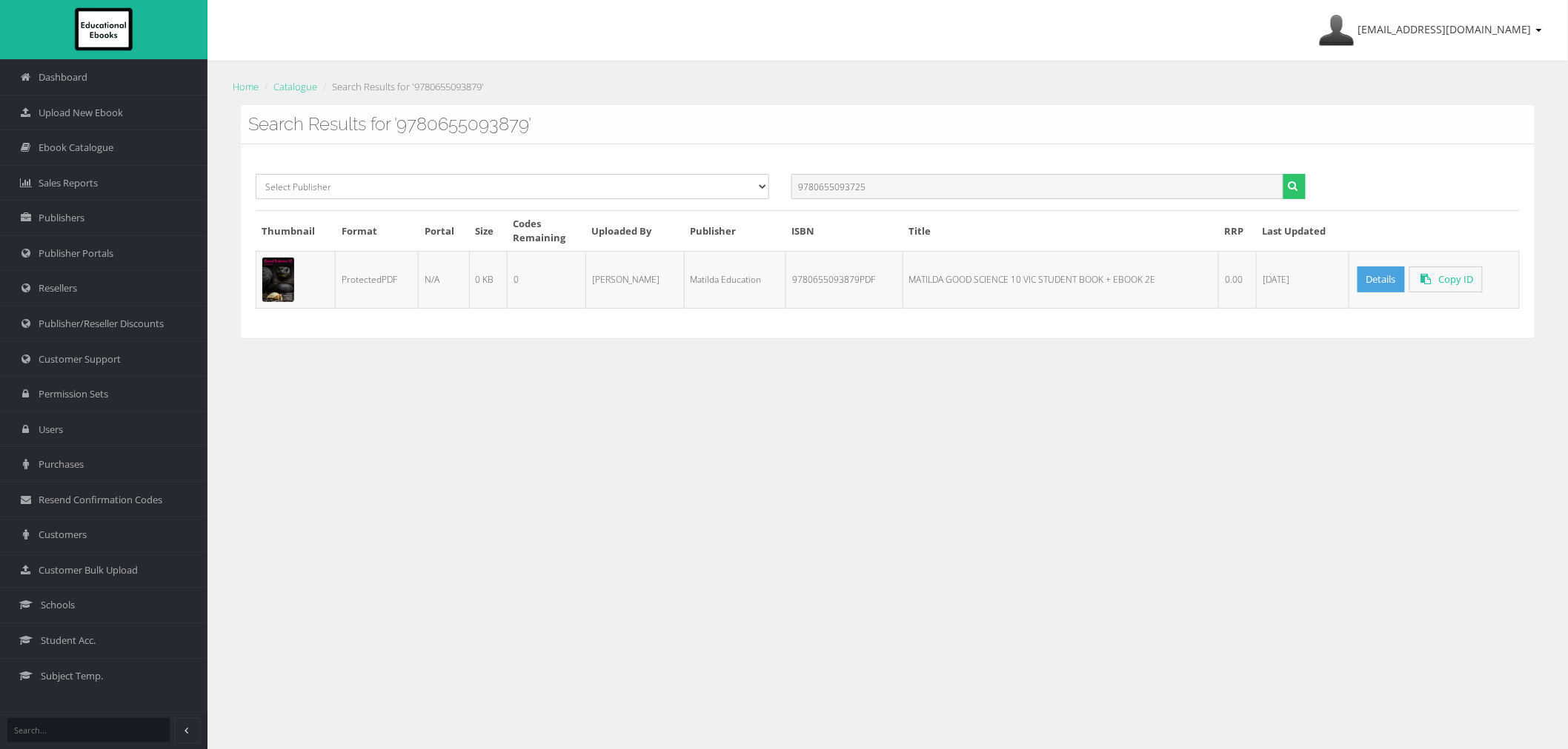
type input "9780655093725"
click at [1283, 174] on button "submit" at bounding box center [1294, 187] width 23 height 25
click at [876, 184] on input "text" at bounding box center [1036, 187] width 492 height 25
paste input "9780655093770PDF"
type input "9780655093770"
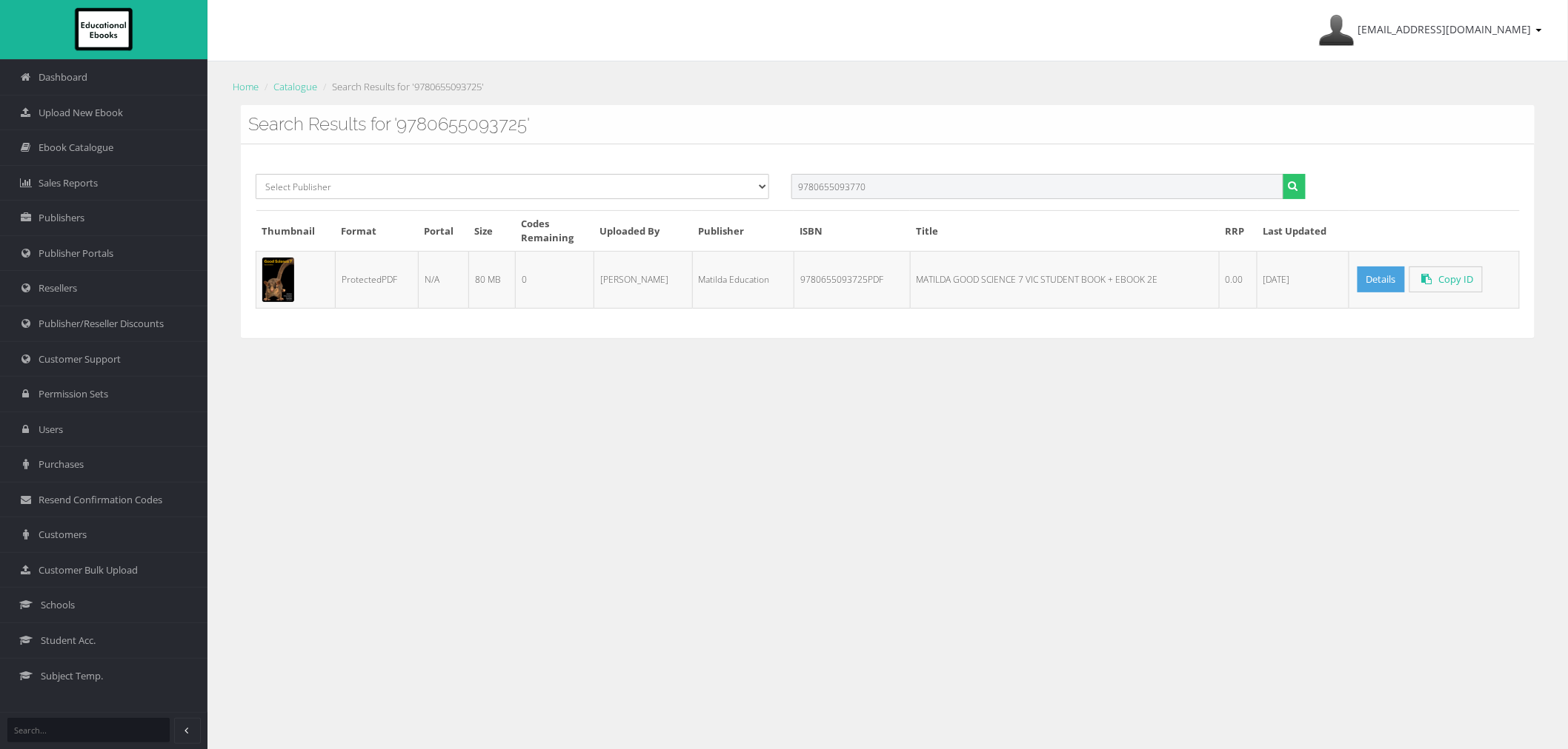
click at [1283, 174] on button "submit" at bounding box center [1294, 187] width 23 height 25
click at [1076, 195] on input "text" at bounding box center [1036, 187] width 492 height 25
paste input "9780655093824PDF"
type input "9780655093824"
click at [1283, 174] on button "submit" at bounding box center [1294, 187] width 23 height 25
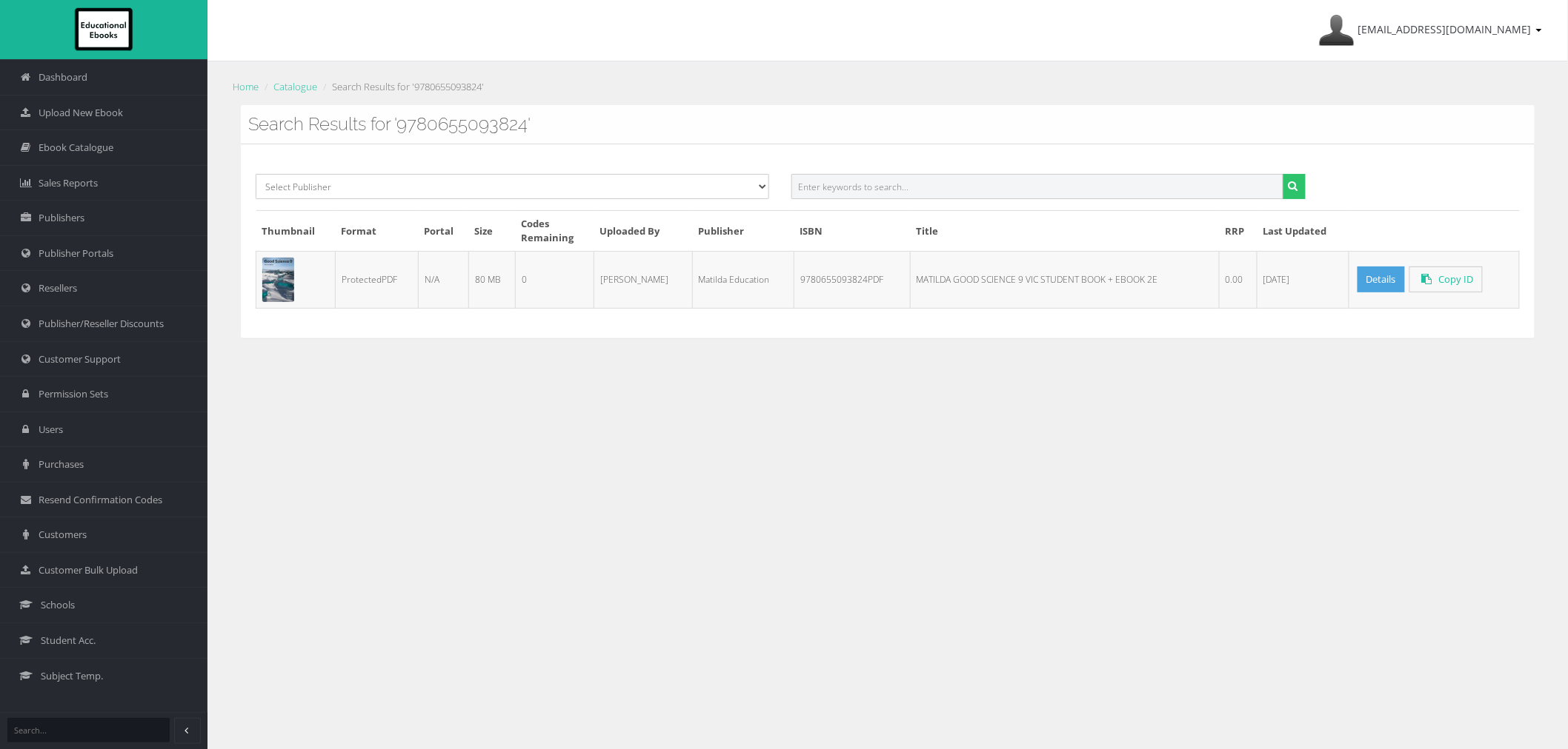
click at [976, 194] on input "text" at bounding box center [1036, 187] width 492 height 25
paste input "9780655094128PDF"
type input "9780655094128"
click at [1283, 174] on button "submit" at bounding box center [1294, 187] width 23 height 25
click at [945, 195] on input "text" at bounding box center [1036, 187] width 492 height 25
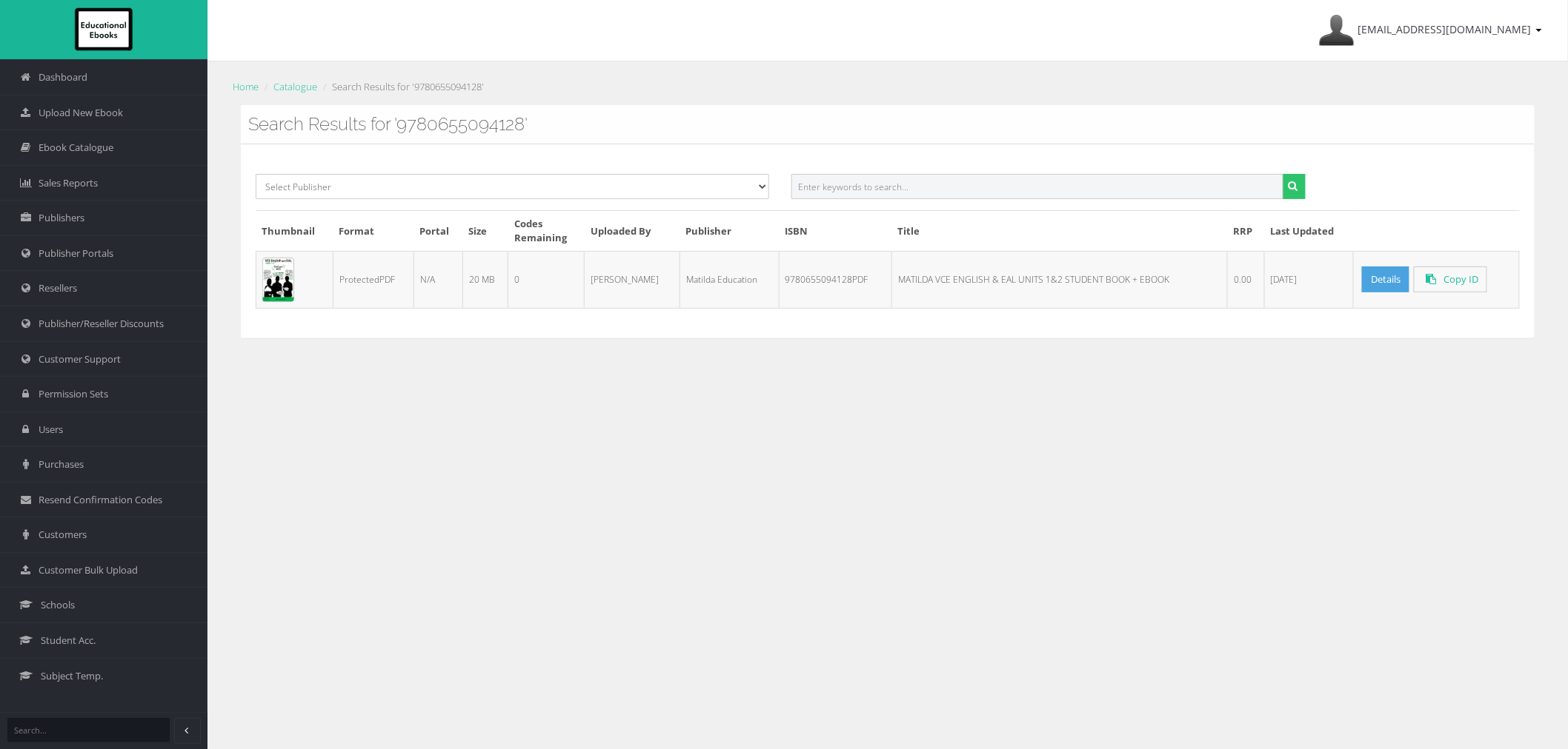
paste input "9780655093305PDF"
type input "9780655093305"
click at [1283, 174] on button "submit" at bounding box center [1294, 187] width 23 height 25
click at [851, 198] on input "text" at bounding box center [1036, 187] width 492 height 25
paste input "9780170443111PDF"
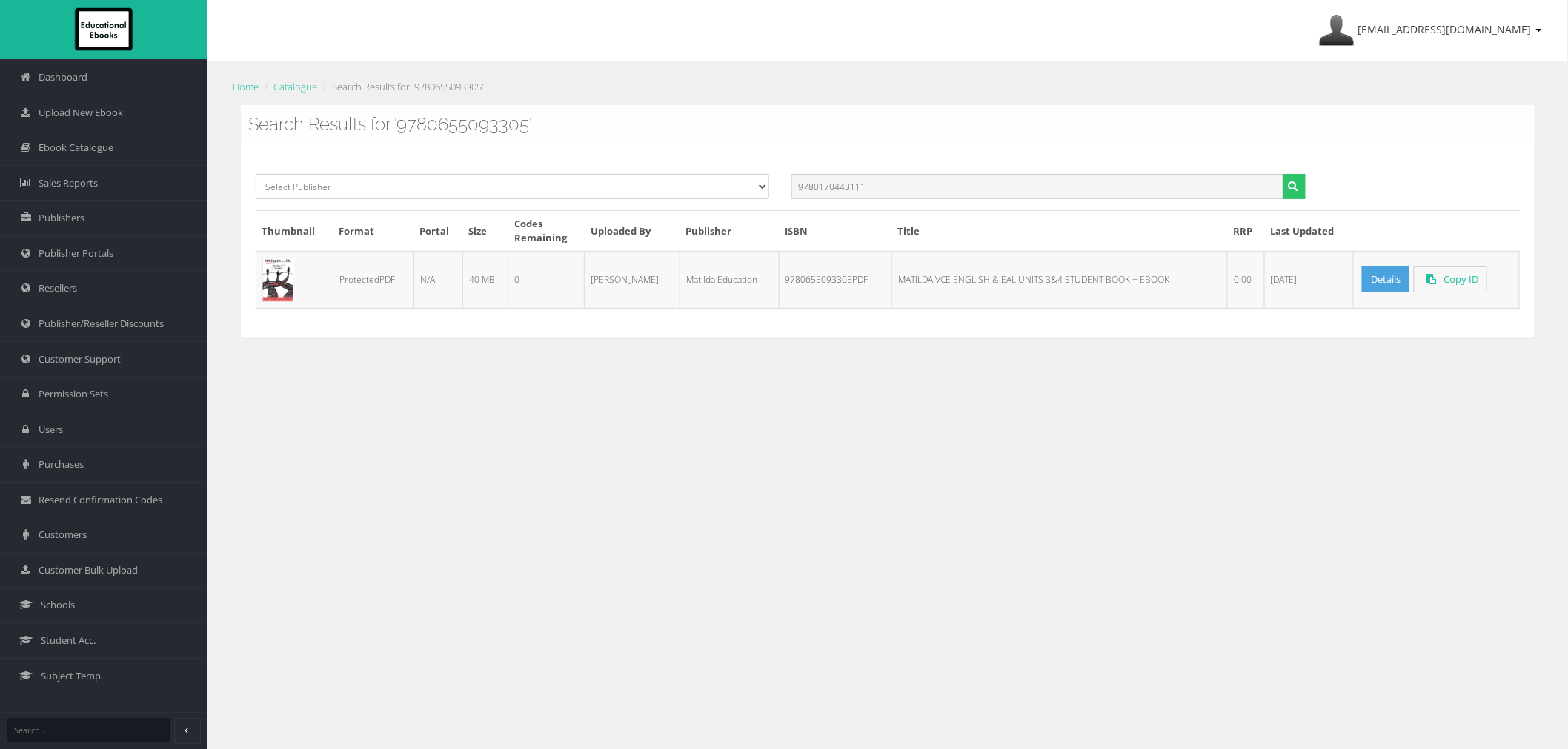
type input "9780170443111"
click at [1283, 174] on button "submit" at bounding box center [1294, 187] width 23 height 25
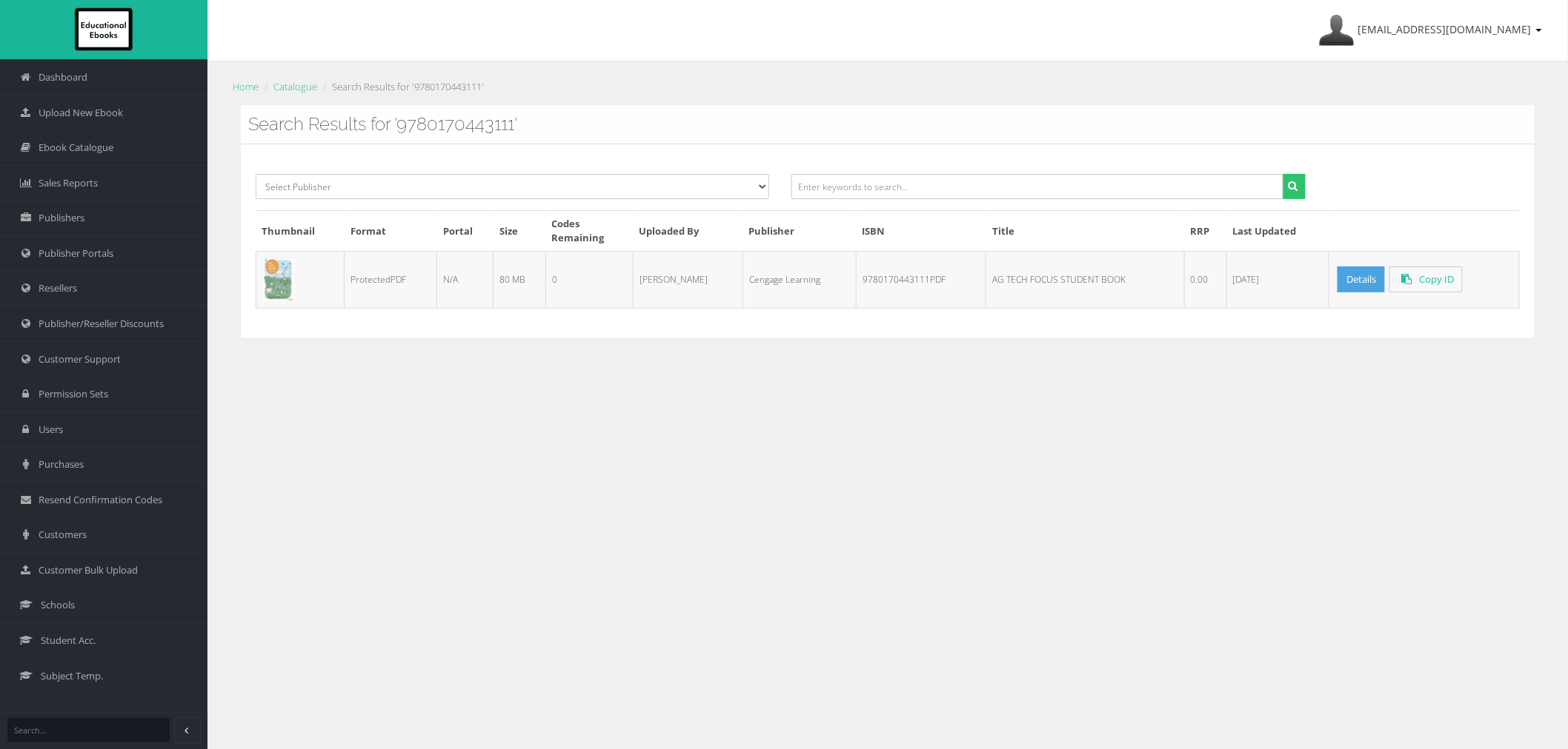
click at [876, 201] on div at bounding box center [1048, 192] width 536 height 36
click at [876, 197] on input "text" at bounding box center [1036, 187] width 492 height 25
paste input "9780170454643PDF"
type input "9780170454643"
click at [1283, 174] on button "submit" at bounding box center [1294, 187] width 23 height 25
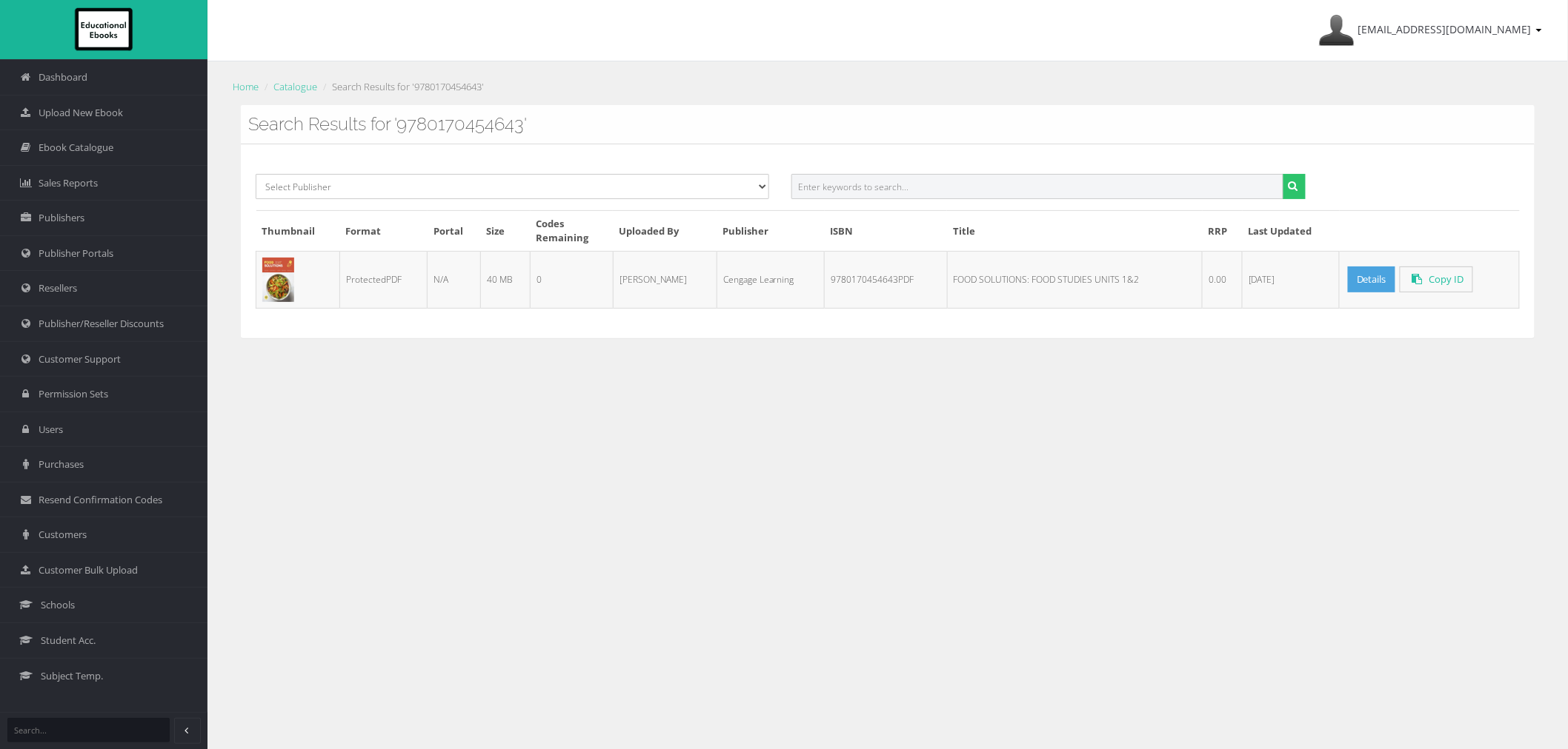
click at [1080, 179] on input "text" at bounding box center [1036, 187] width 492 height 25
paste input "9780170454711PDF"
type input "9780170454711"
click at [1283, 174] on button "submit" at bounding box center [1294, 187] width 23 height 25
click at [820, 187] on input "text" at bounding box center [1036, 187] width 492 height 25
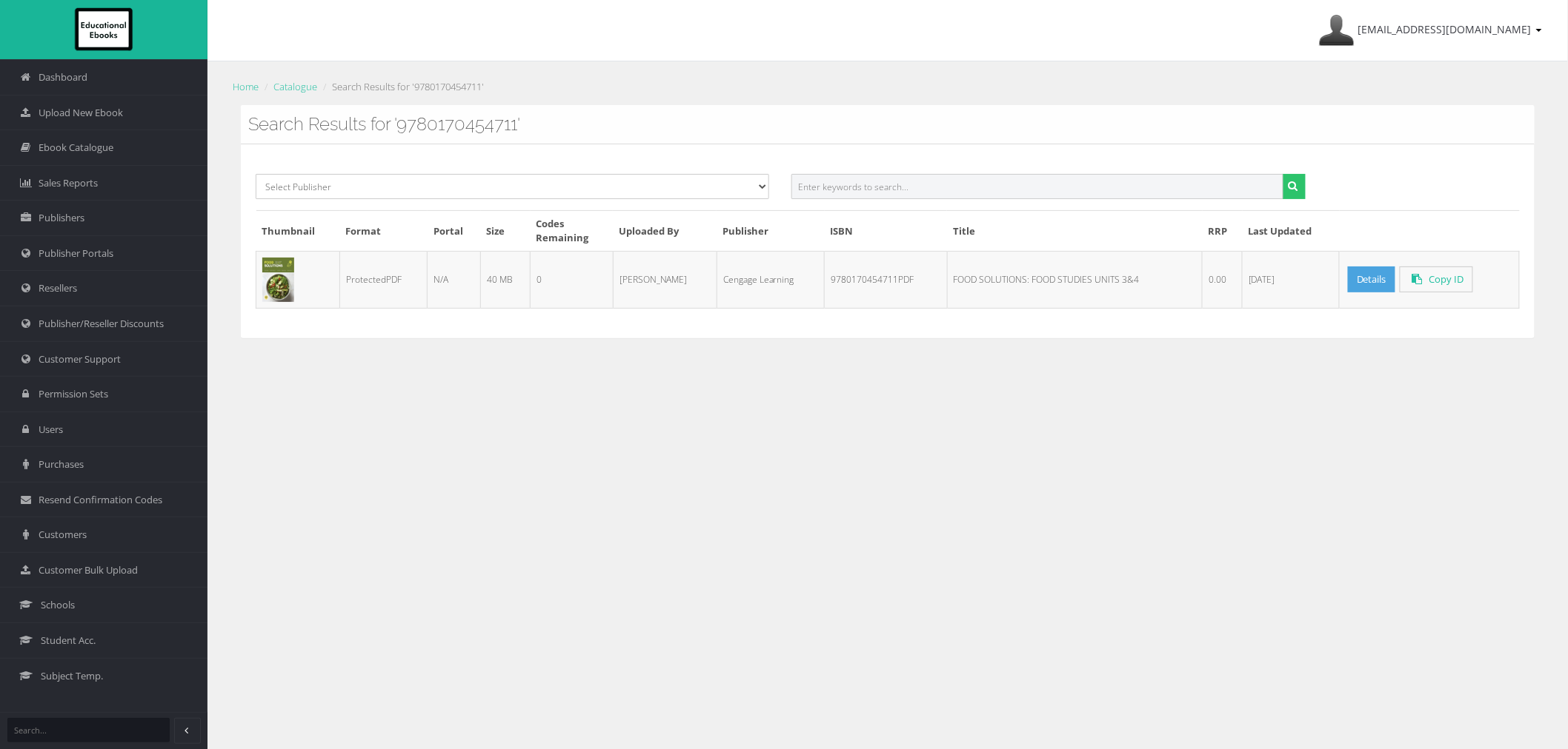
paste input "9780170288217PDF"
type input "9780170288217"
click at [1283, 174] on button "submit" at bounding box center [1294, 187] width 23 height 25
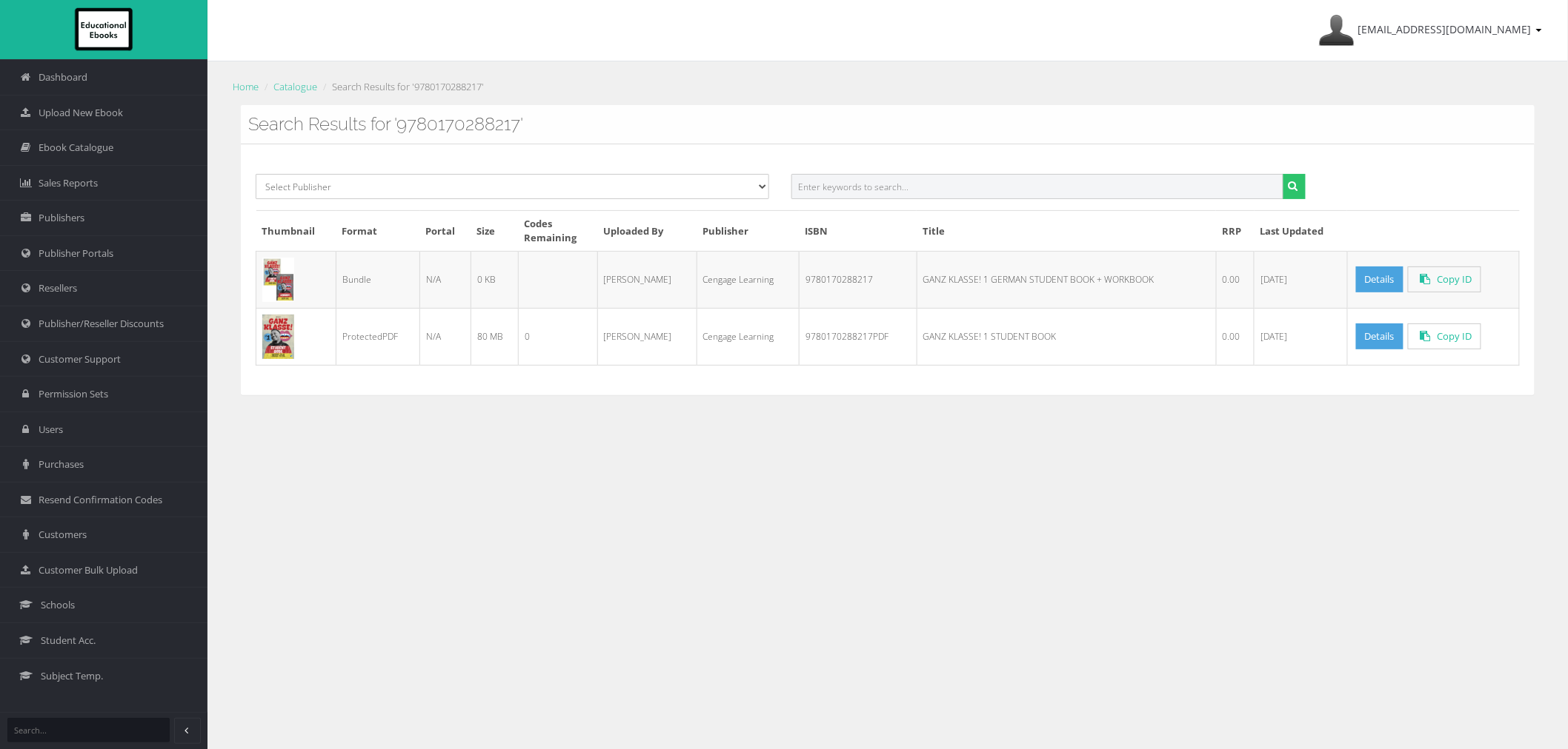
click at [913, 186] on input "text" at bounding box center [1036, 187] width 492 height 25
paste input "9780170419512PDF"
type input "9780170419512"
click at [1283, 174] on button "submit" at bounding box center [1294, 187] width 23 height 25
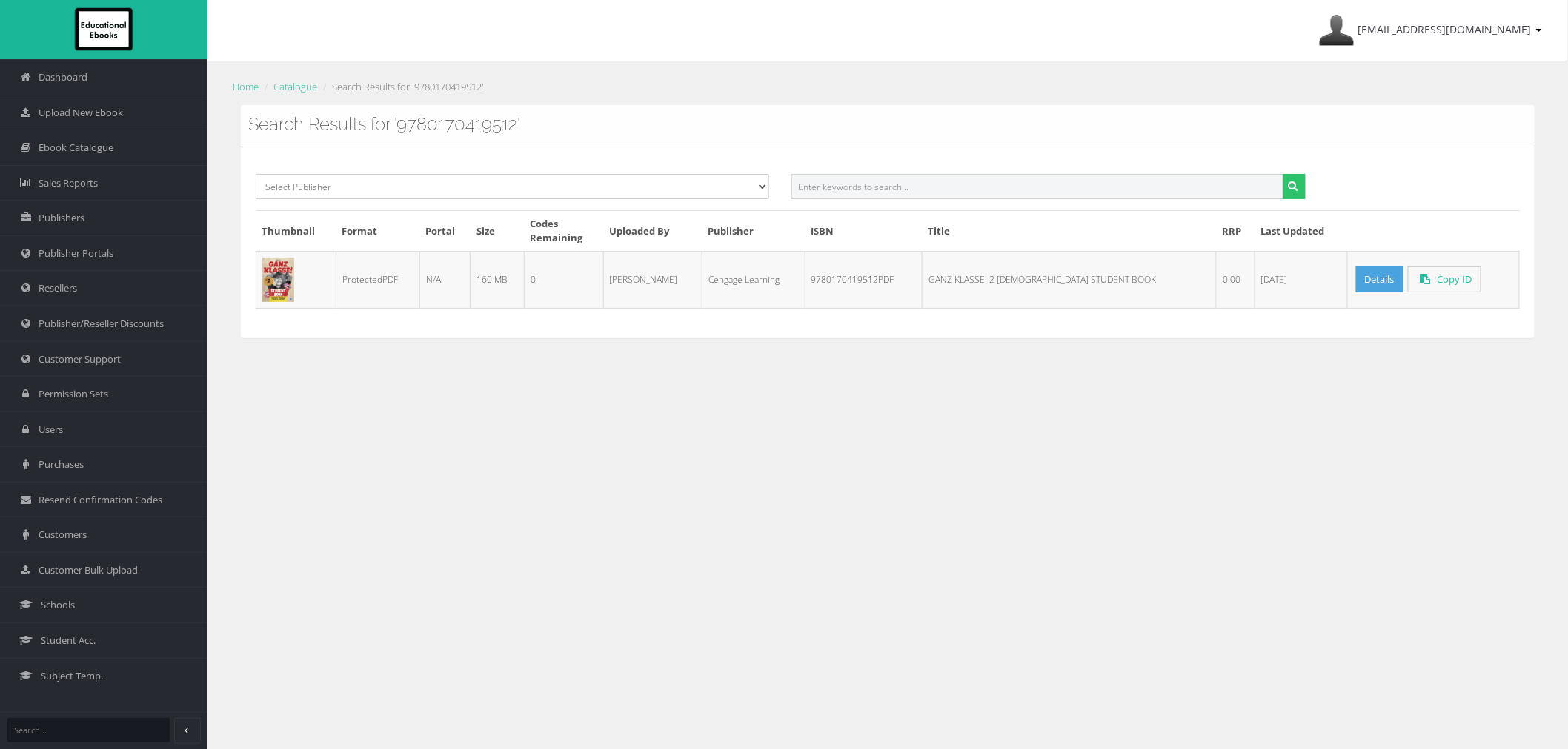
click at [990, 185] on input "text" at bounding box center [1036, 187] width 492 height 25
paste input "9780170302616PDF"
type input "9780170302616"
click at [1283, 174] on button "submit" at bounding box center [1294, 187] width 23 height 25
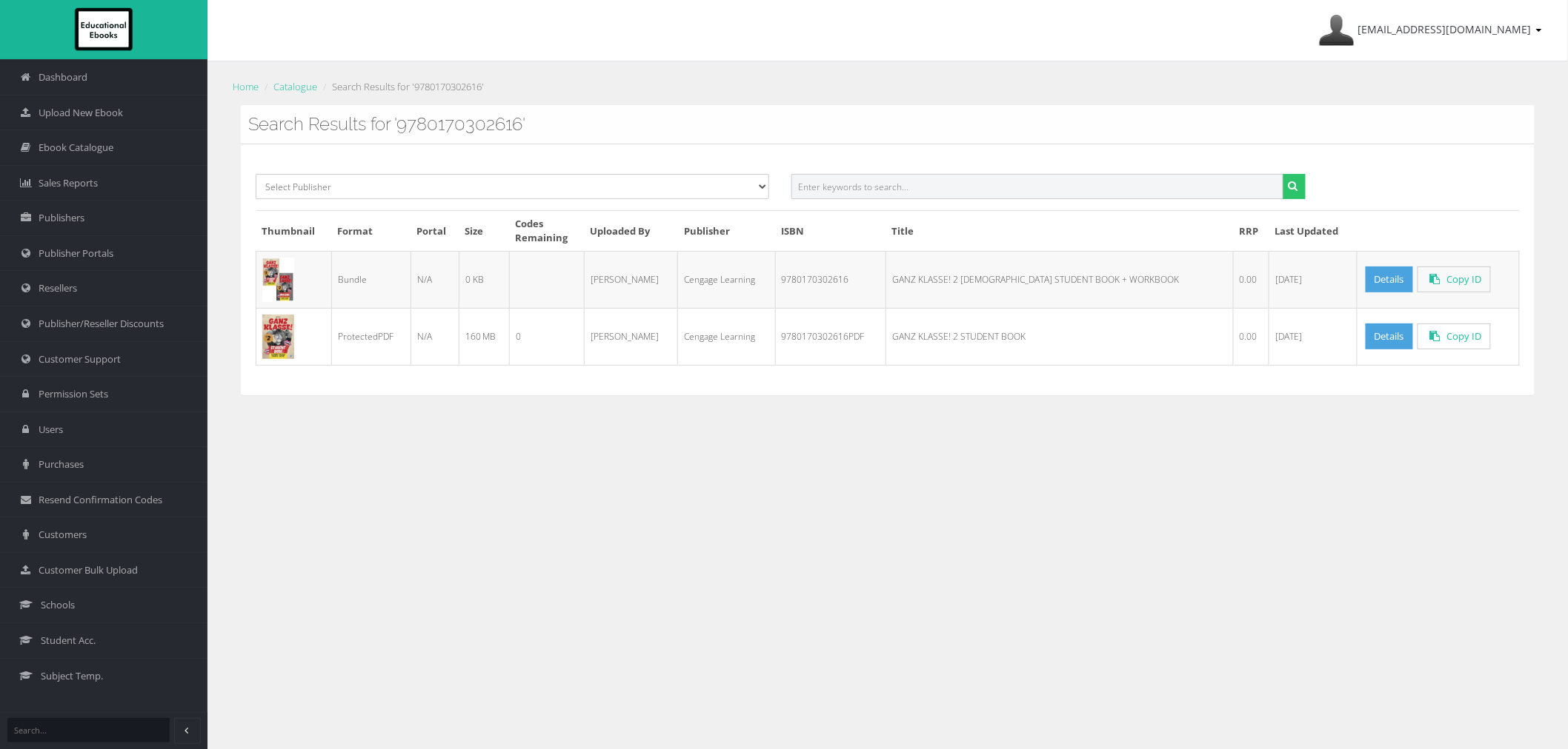
click at [1150, 176] on input "text" at bounding box center [1036, 187] width 492 height 25
paste input "9780170483889PDF"
type input "9780170483889"
click at [1283, 174] on button "submit" at bounding box center [1294, 187] width 23 height 25
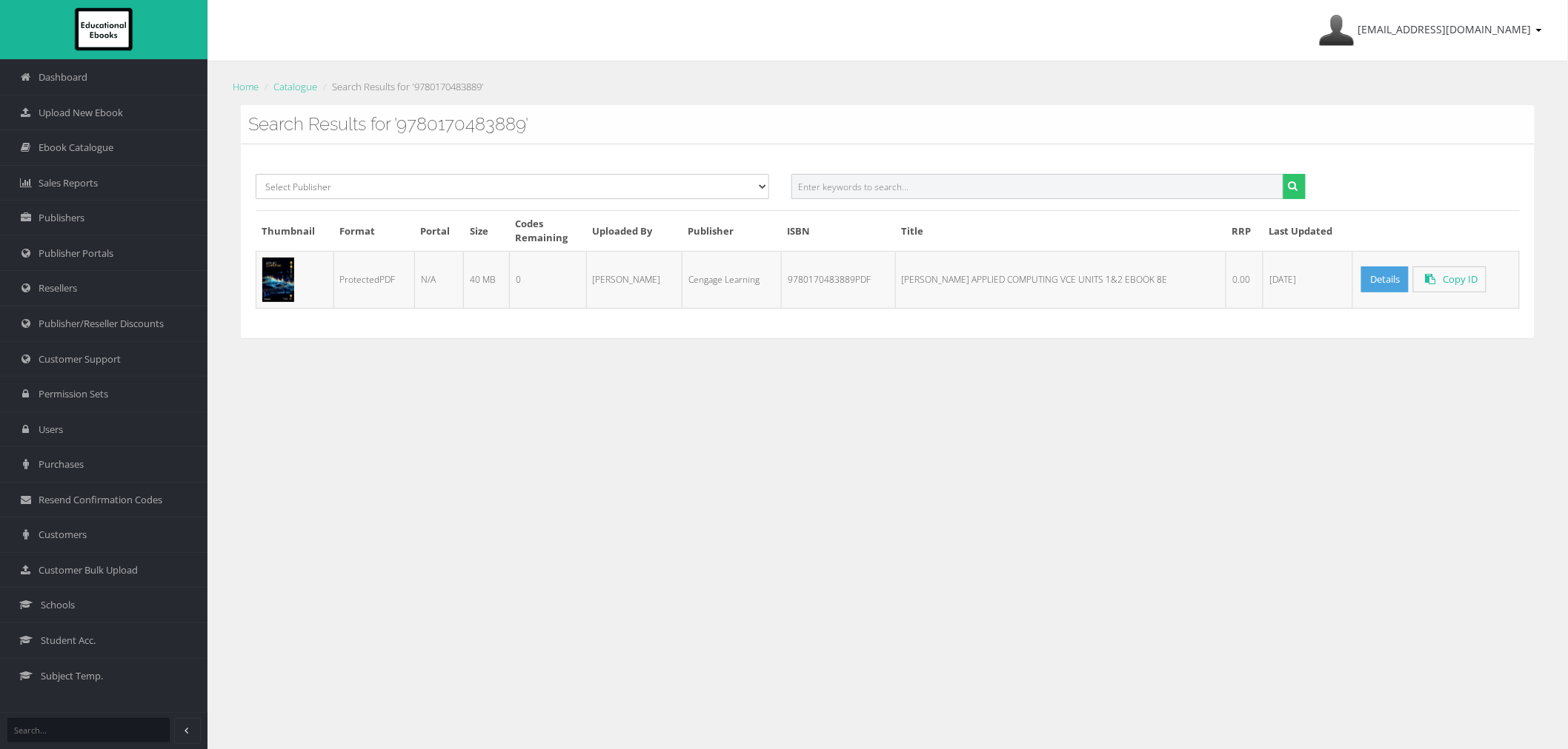
click at [853, 176] on input "text" at bounding box center [1036, 187] width 492 height 25
paste input "9780170440875PDF"
type input "9780170440875PDF"
click at [1283, 174] on button "submit" at bounding box center [1294, 187] width 23 height 25
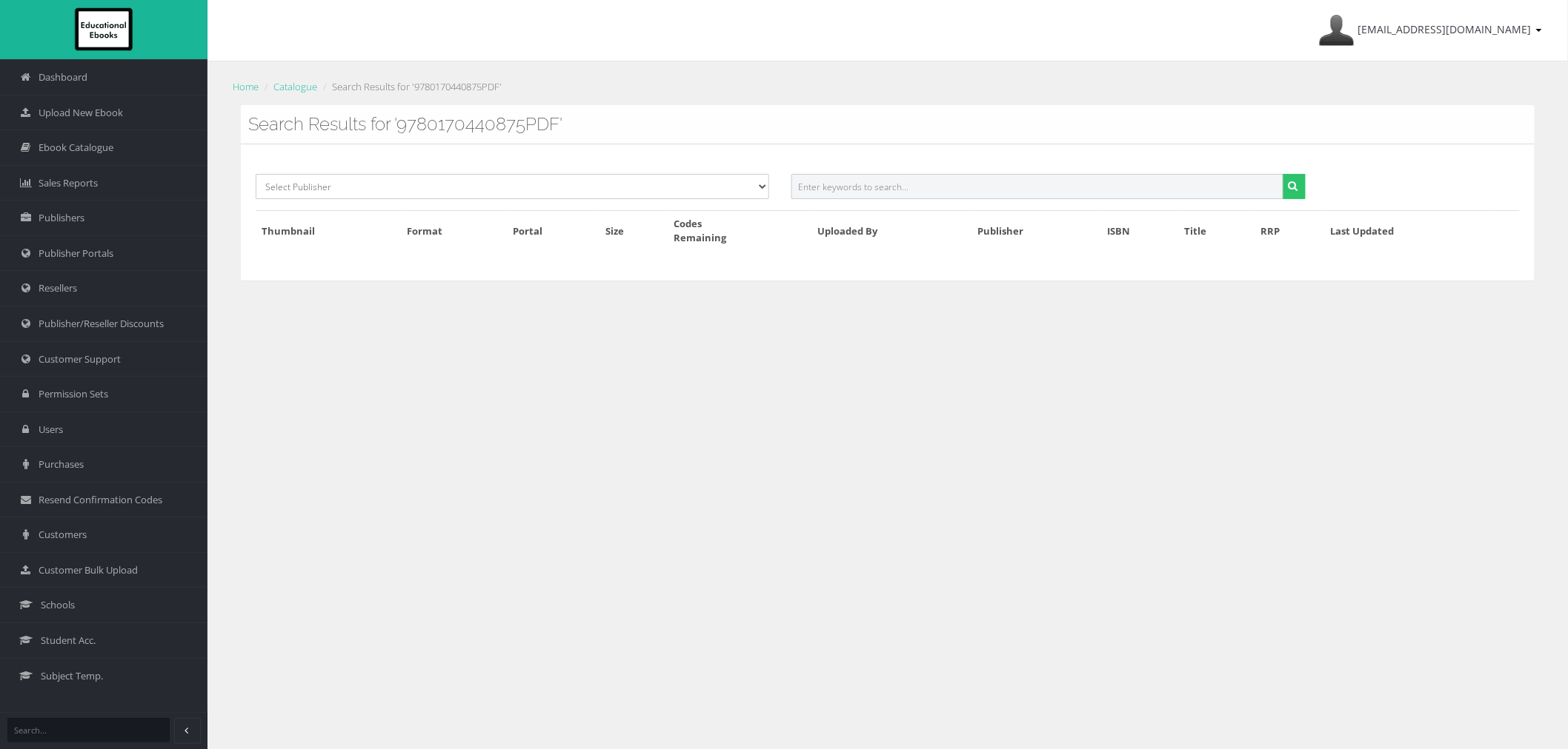
click at [895, 196] on input "text" at bounding box center [1036, 187] width 492 height 25
paste input "9780170440875PDF"
type input "9780170440875"
click at [1283, 174] on button "submit" at bounding box center [1294, 187] width 23 height 25
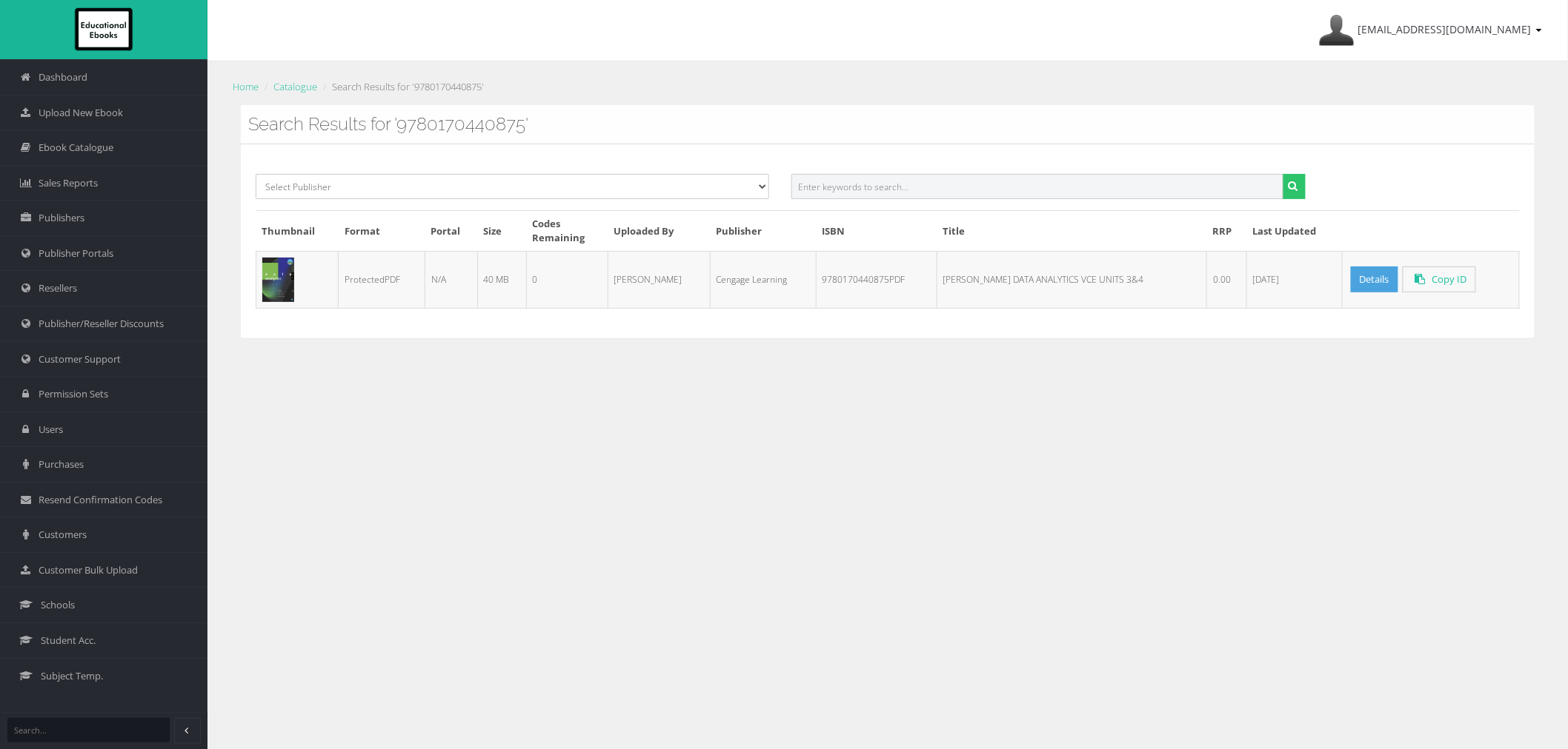
click at [1141, 197] on input "text" at bounding box center [1036, 187] width 492 height 25
paste input "9780170410106PDF"
type input "9780170410106"
click at [1283, 174] on button "submit" at bounding box center [1294, 187] width 23 height 25
click at [1097, 197] on input "text" at bounding box center [1036, 187] width 492 height 25
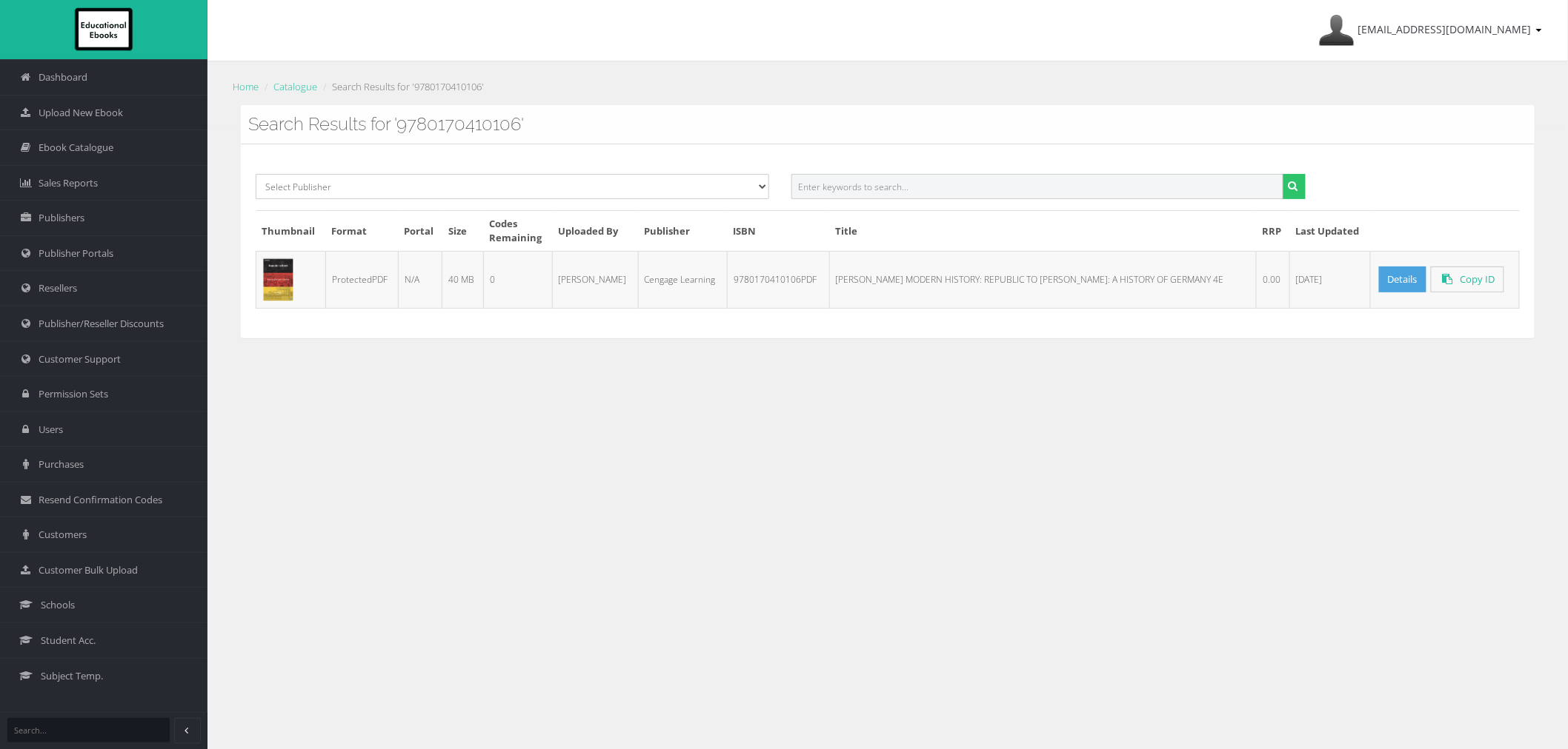
paste input "9780170477123PDF"
type input "9780170477123"
click at [1283, 174] on button "submit" at bounding box center [1294, 187] width 23 height 25
click at [1020, 194] on input "text" at bounding box center [1036, 187] width 492 height 25
paste input "9780170480918PDF"
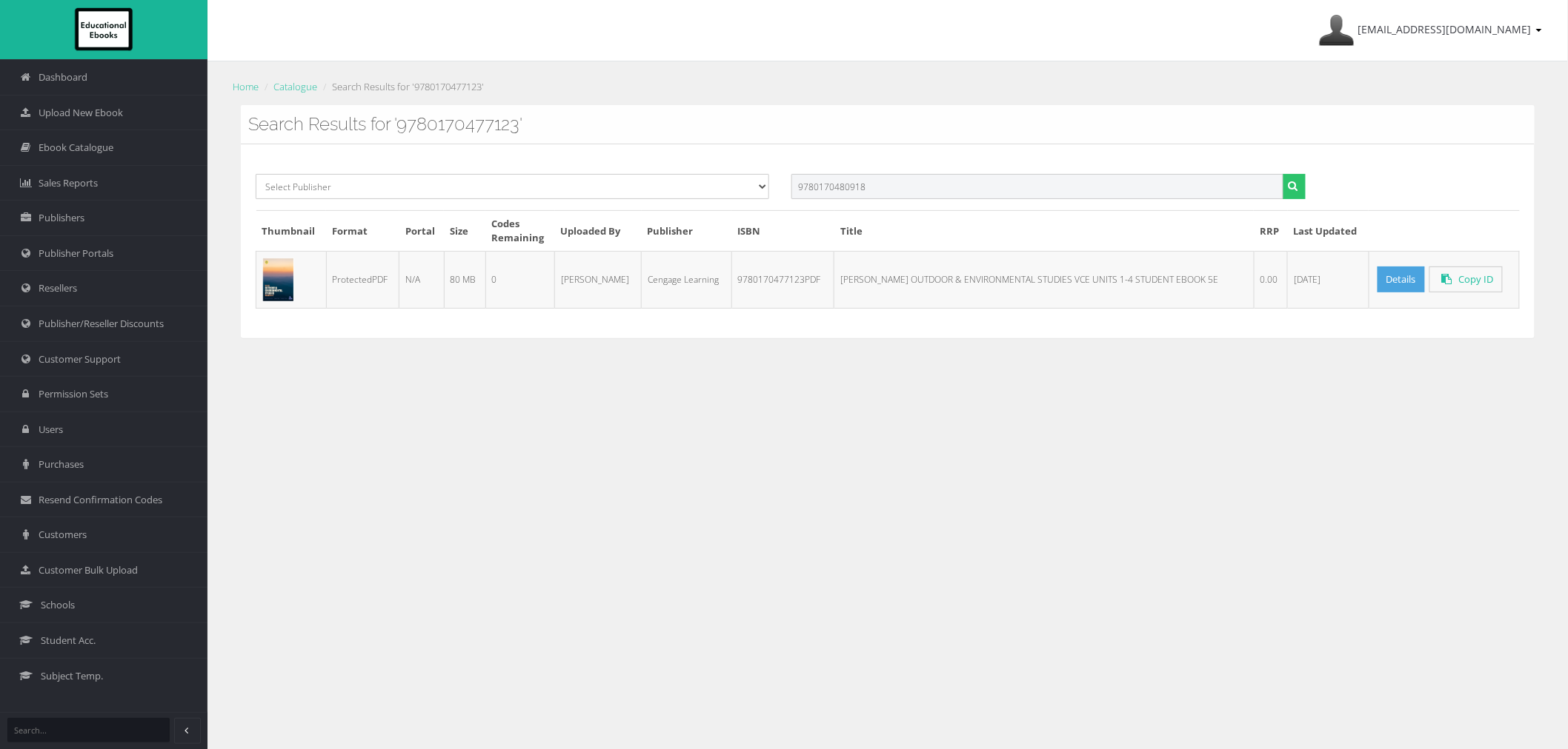
type input "9780170480918"
click at [1283, 174] on button "submit" at bounding box center [1294, 187] width 23 height 25
click at [983, 208] on div at bounding box center [1048, 192] width 536 height 36
click at [984, 193] on input "text" at bounding box center [1036, 187] width 492 height 25
paste input "9780170480994PDF"
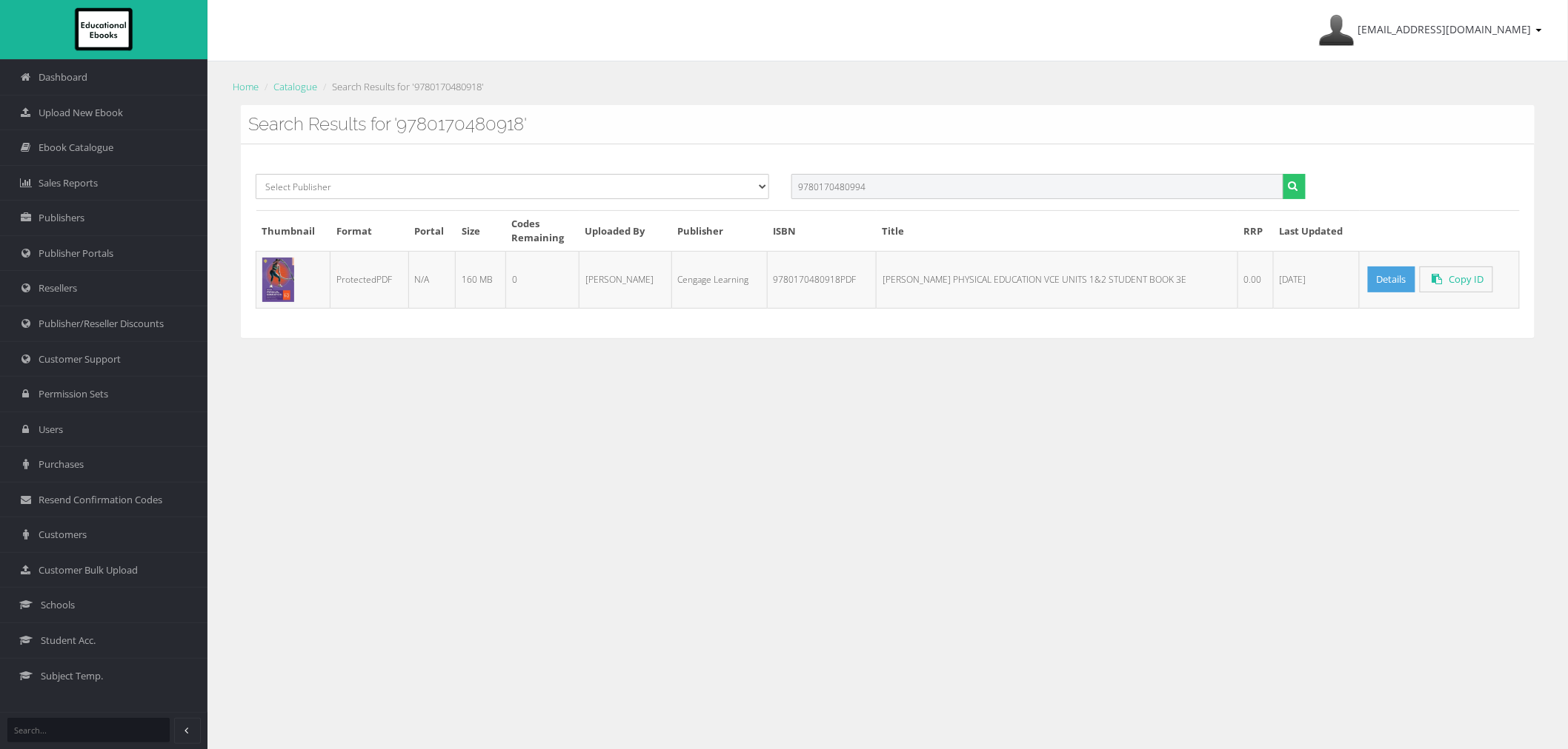
type input "9780170480994"
click at [1283, 174] on button "submit" at bounding box center [1294, 187] width 23 height 25
click at [866, 193] on input "text" at bounding box center [1036, 187] width 492 height 25
paste input "9780170477499PDF"
type input "9780170477499"
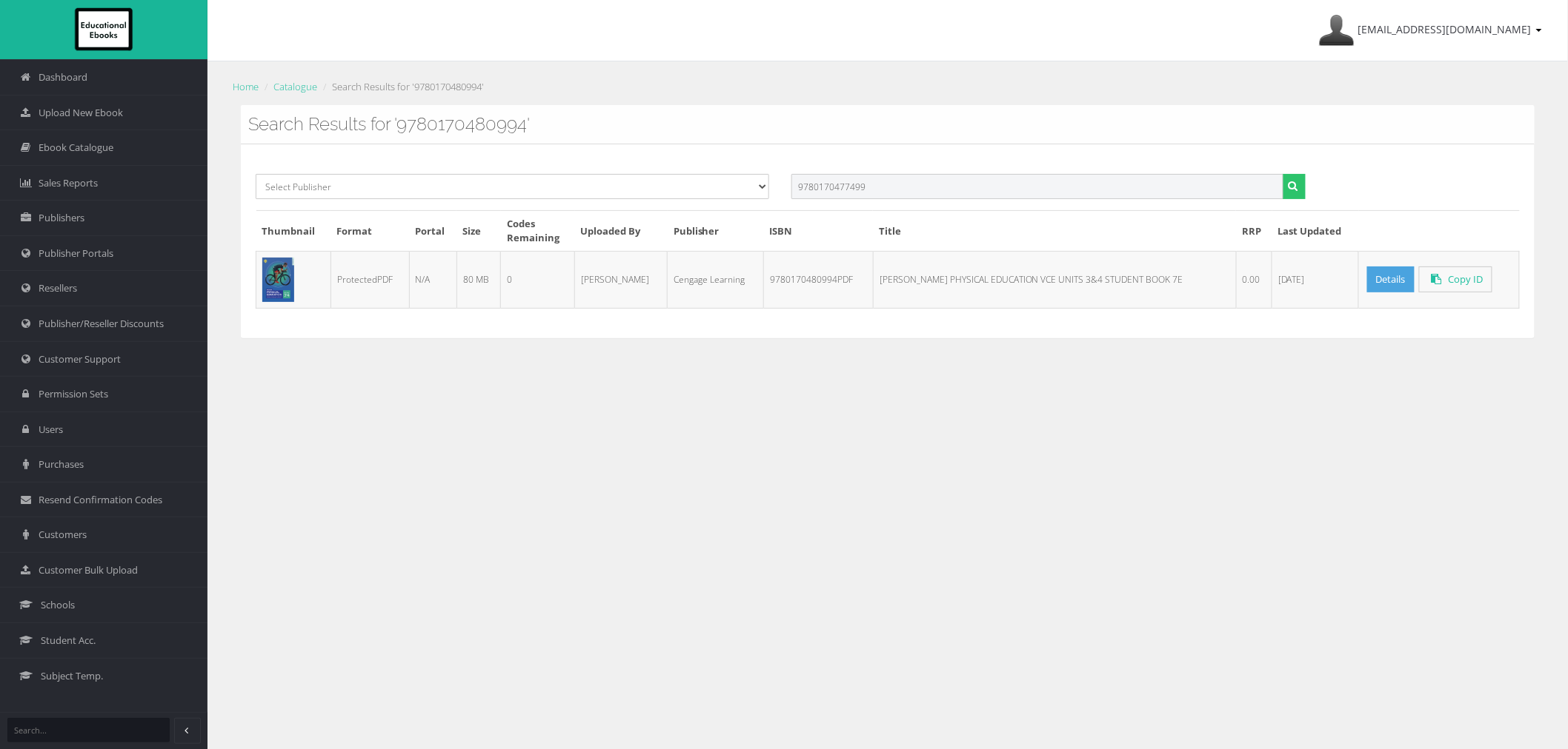
click at [1283, 174] on button "submit" at bounding box center [1294, 187] width 23 height 25
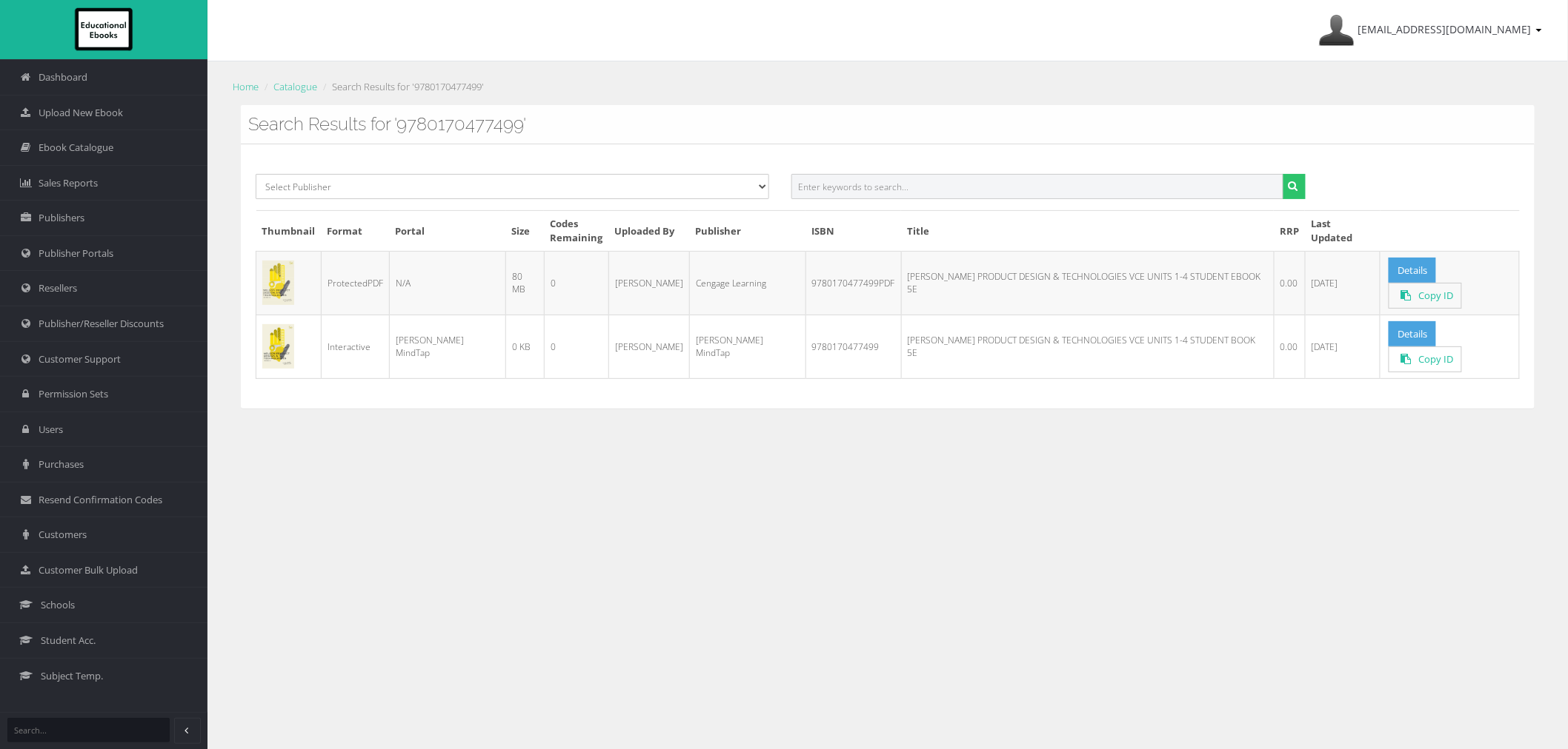
click at [1195, 189] on input "text" at bounding box center [1036, 187] width 492 height 25
paste input "9780170483964PDF"
type input "9780170483964"
click at [1283, 174] on button "submit" at bounding box center [1294, 187] width 23 height 25
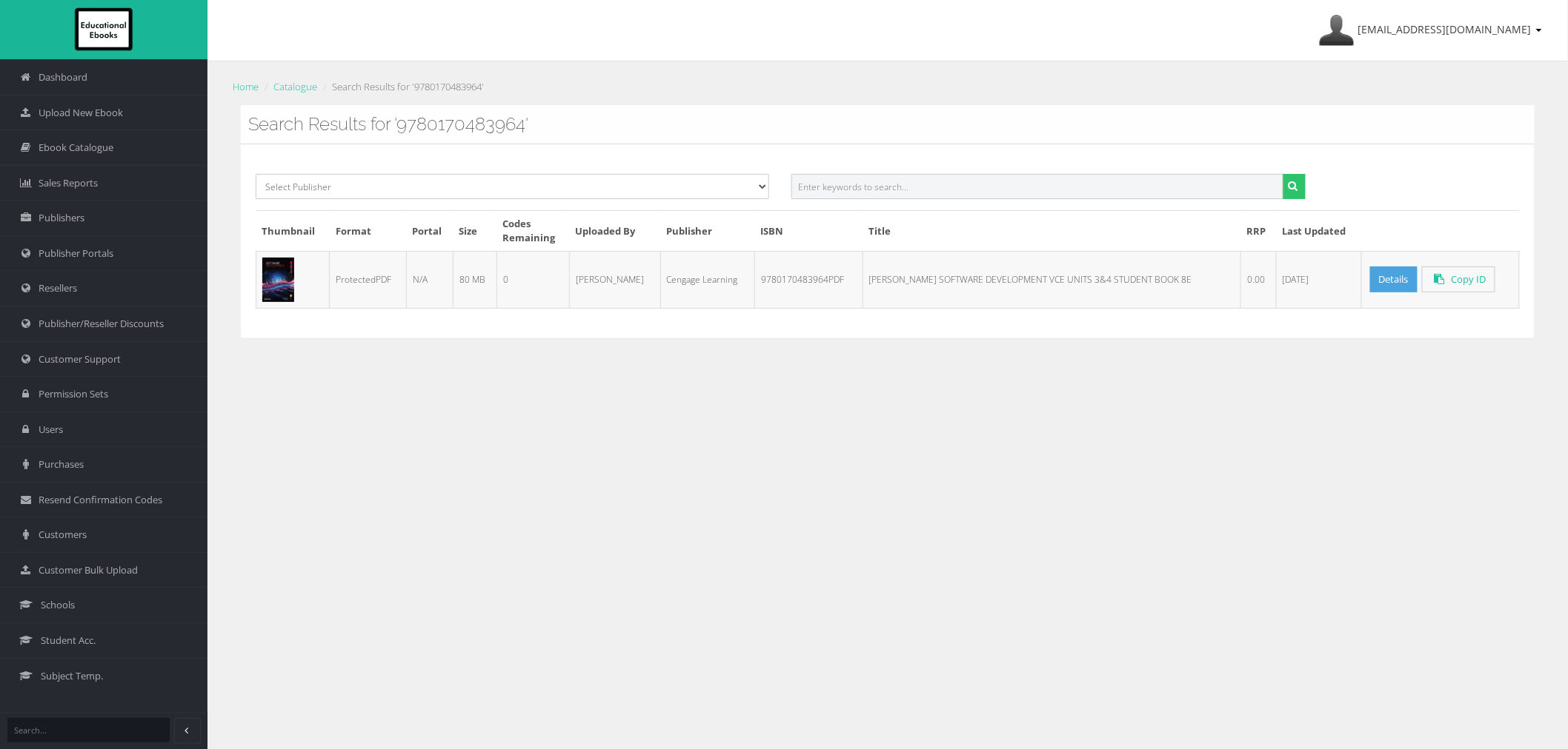
click at [1114, 190] on input "text" at bounding box center [1036, 187] width 492 height 25
paste input "9780170448123PDF"
type input "9780170448123"
click at [1283, 174] on button "submit" at bounding box center [1294, 187] width 23 height 25
click at [901, 190] on input "text" at bounding box center [1036, 187] width 492 height 25
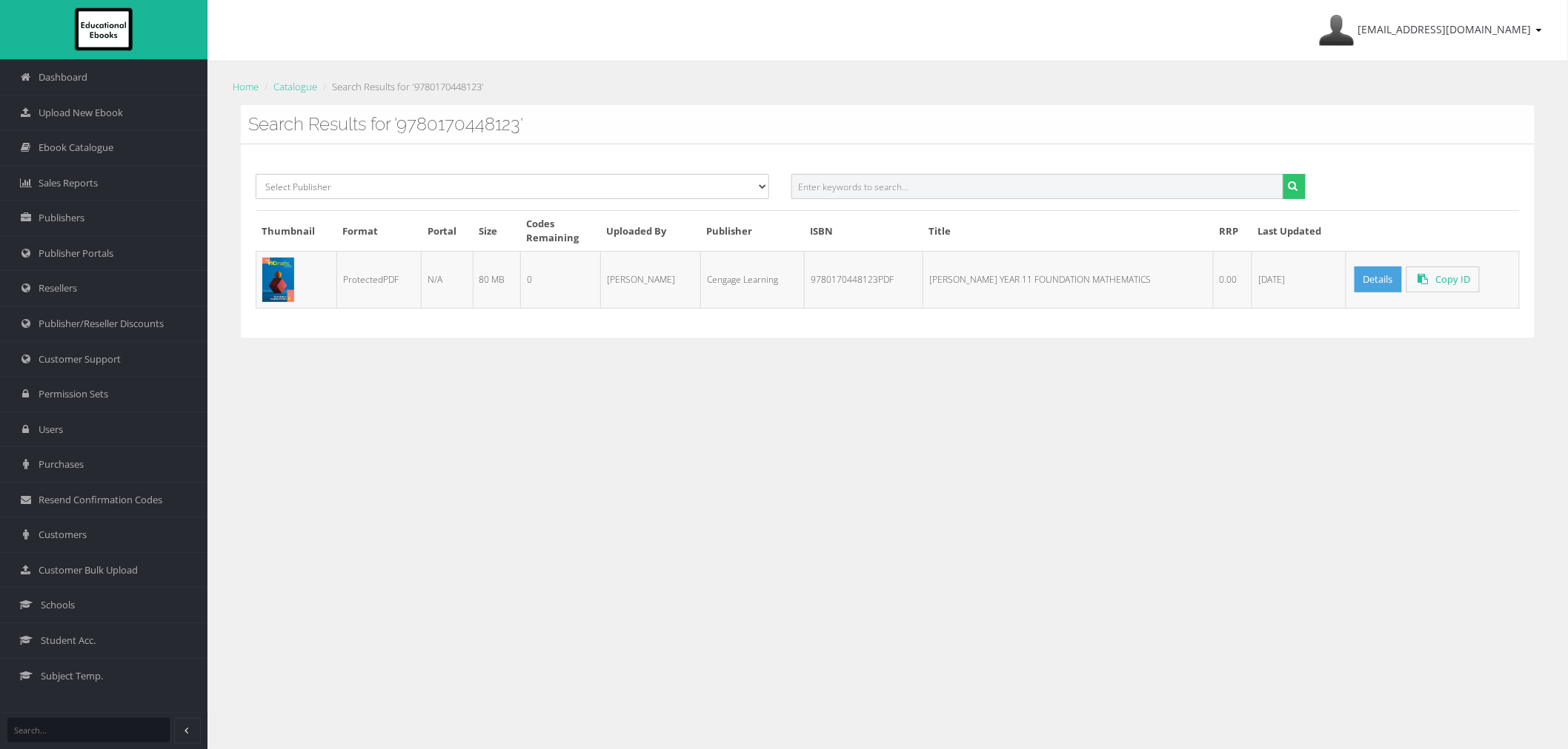
paste input "9780170453943PDF"
type input "9780170453943"
click at [1283, 174] on button "submit" at bounding box center [1294, 187] width 23 height 25
click at [1131, 189] on input "text" at bounding box center [1036, 187] width 492 height 25
paste input "9780170302647PDF"
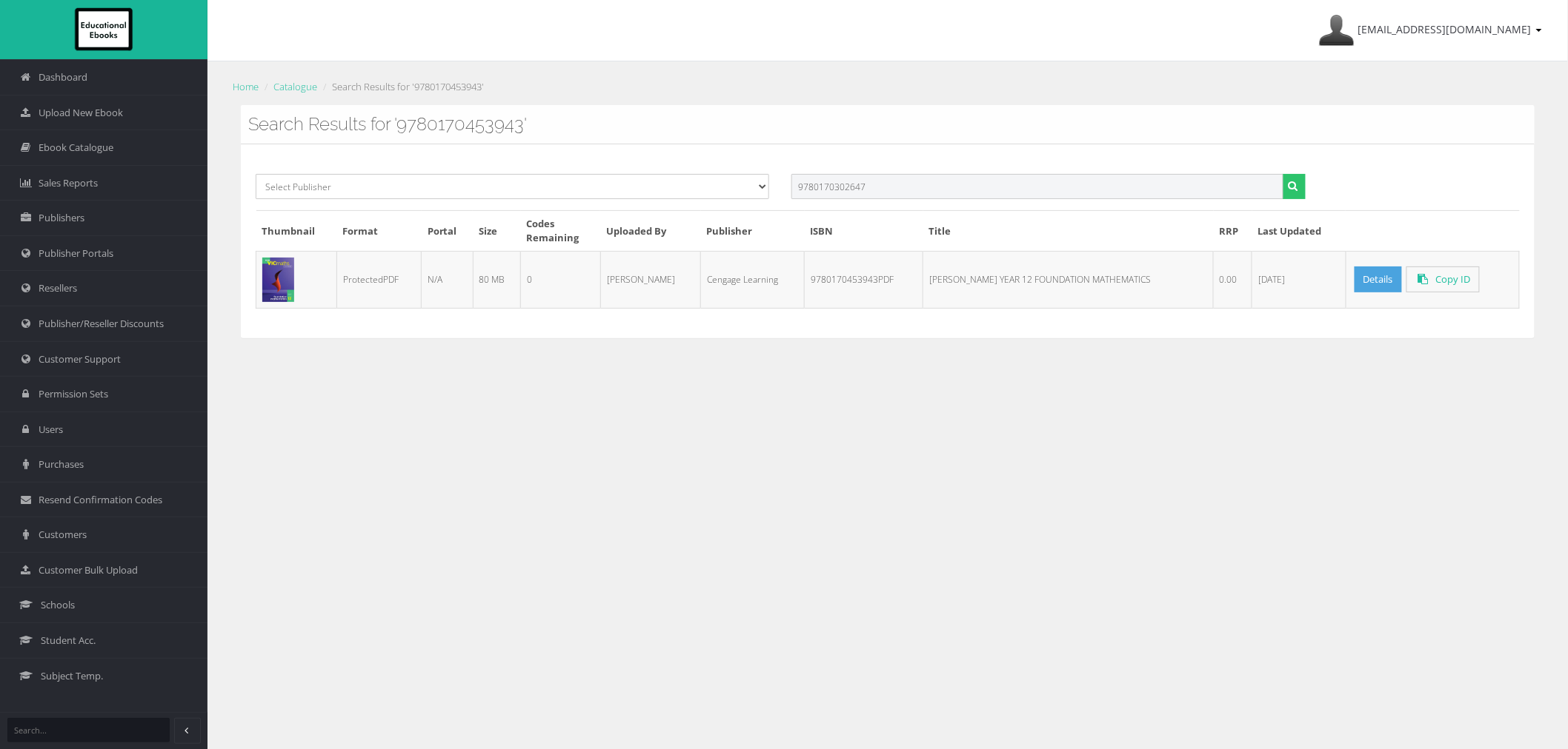
type input "9780170302647"
click at [1283, 174] on button "submit" at bounding box center [1294, 187] width 23 height 25
click at [1144, 195] on input "text" at bounding box center [1036, 187] width 492 height 25
paste input "9780170452465PDF"
type input "9780170452465"
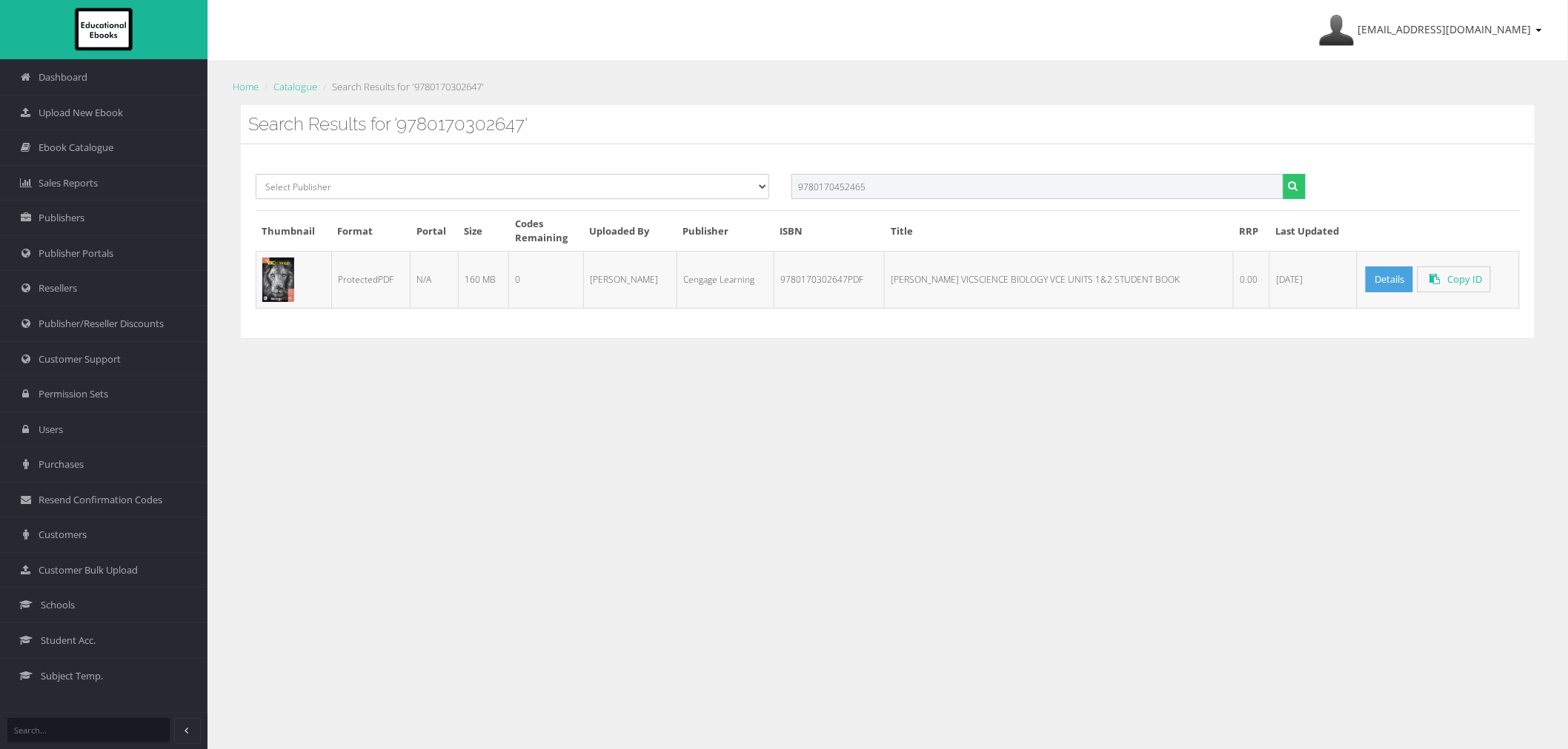
click at [1283, 174] on button "submit" at bounding box center [1294, 187] width 23 height 25
drag, startPoint x: 1070, startPoint y: 211, endPoint x: 1070, endPoint y: 200, distance: 11.0
click at [1070, 211] on th "Title" at bounding box center [1052, 231] width 389 height 40
click at [1071, 193] on input "text" at bounding box center [1036, 187] width 492 height 25
paste input "9780170307895PDF"
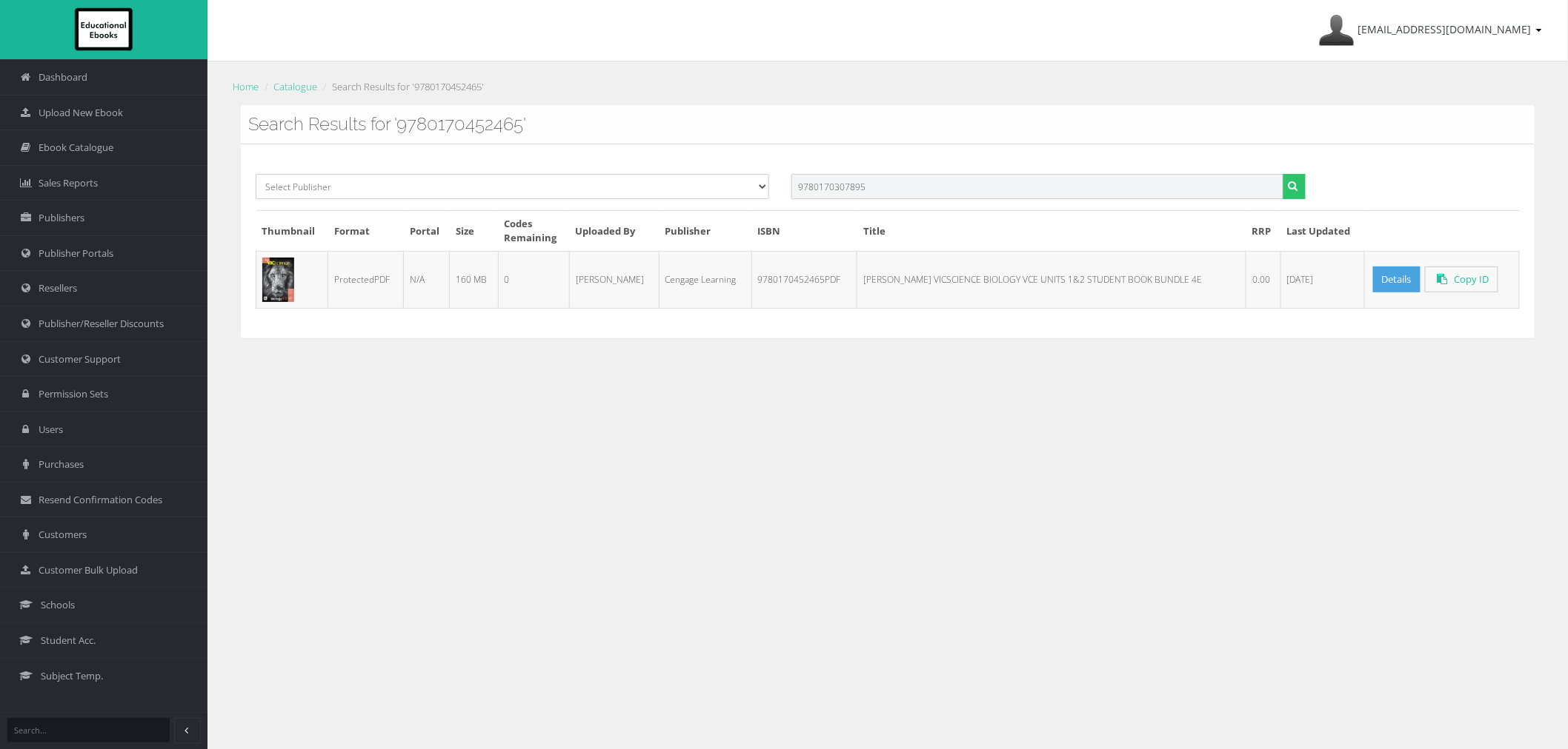
type input "9780170307895"
click at [1283, 174] on button "submit" at bounding box center [1294, 187] width 23 height 25
click at [1026, 194] on input "text" at bounding box center [1036, 187] width 492 height 25
paste input "9780170307895PDF"
type input "9780170307895"
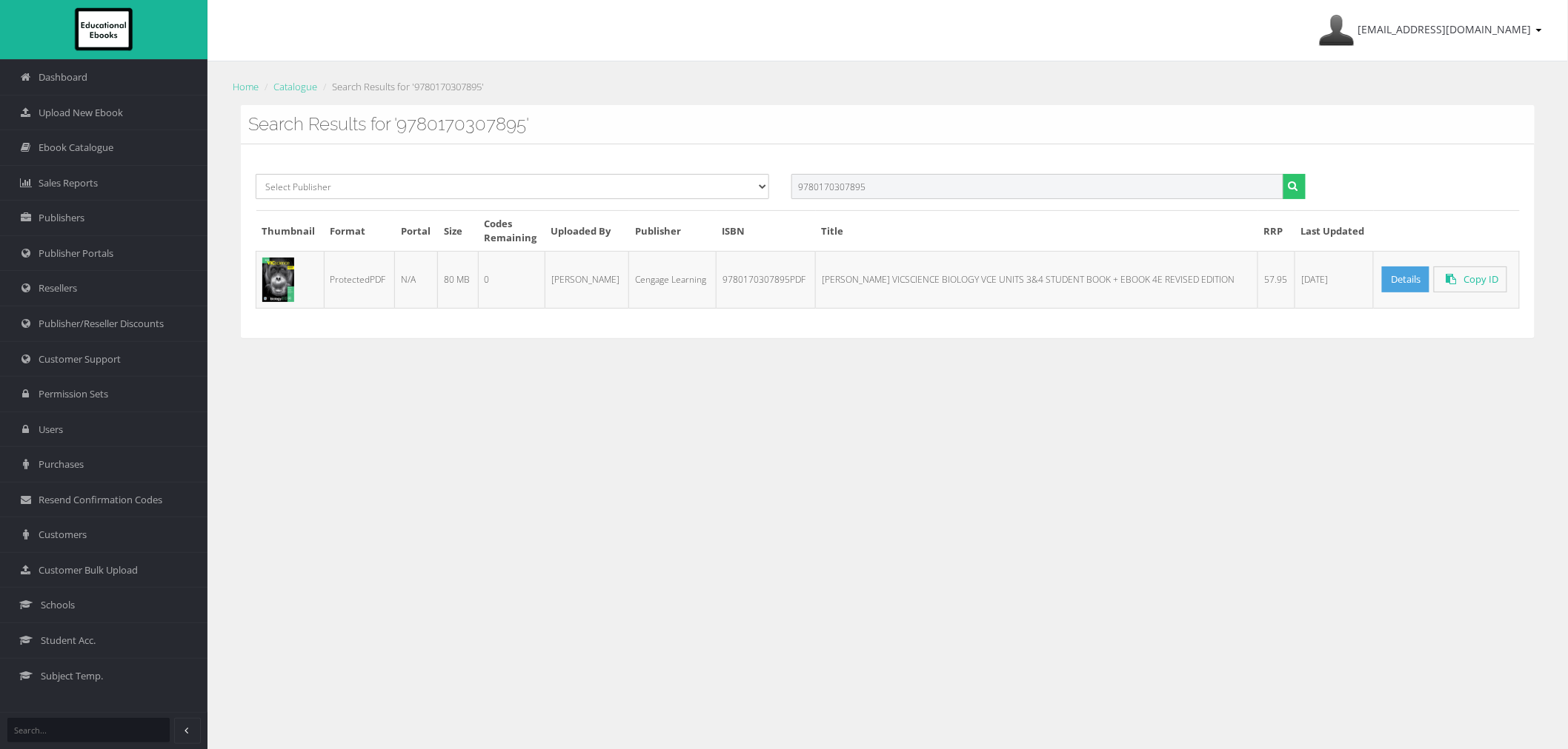
click at [1283, 174] on button "submit" at bounding box center [1294, 187] width 23 height 25
click at [1013, 180] on input "text" at bounding box center [1036, 187] width 492 height 25
paste input "9780170465076PDF"
type input "9780170465076"
click at [1283, 174] on button "submit" at bounding box center [1294, 187] width 23 height 25
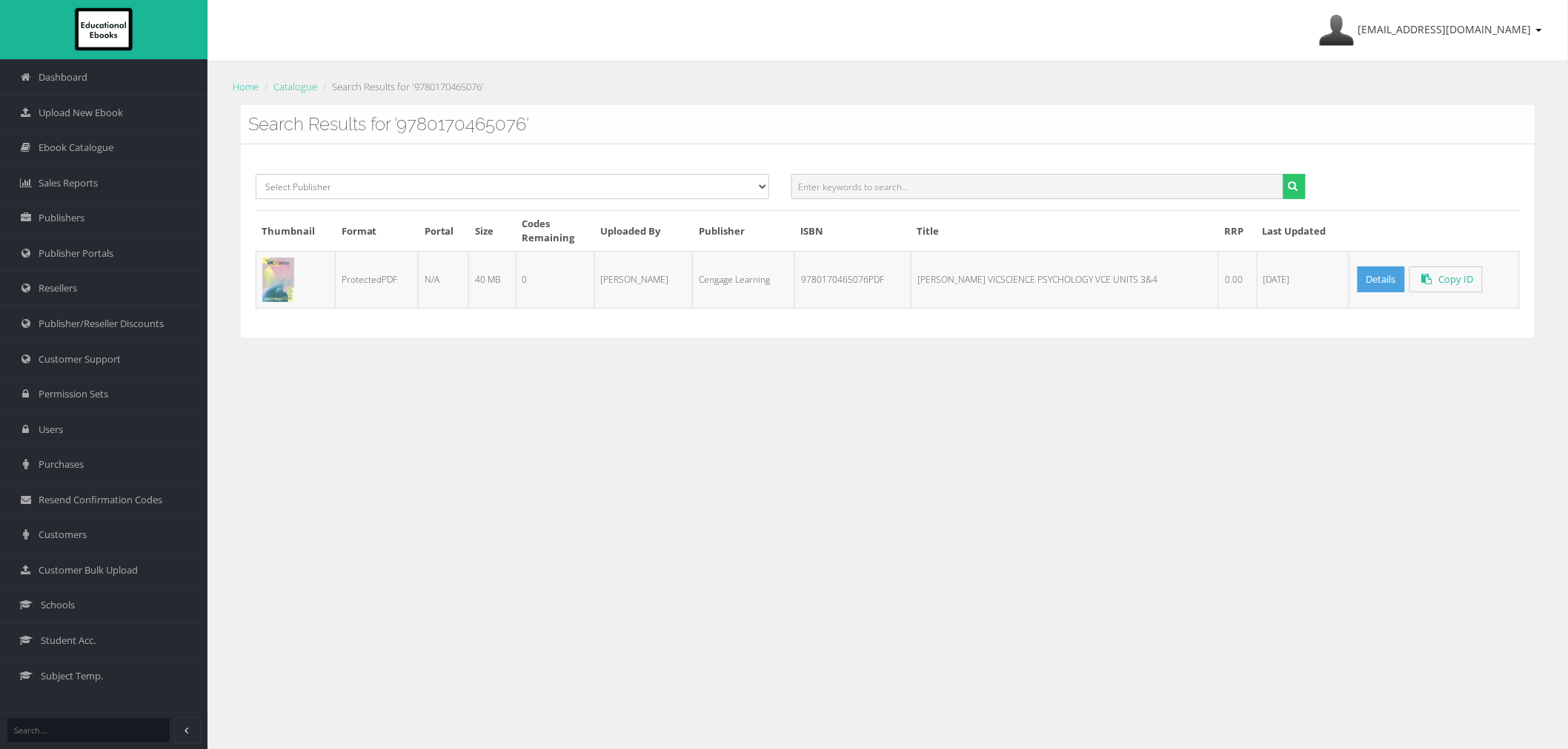
click at [1191, 186] on input "text" at bounding box center [1036, 187] width 492 height 25
paste input "9780170413961PDF"
type input "9780170413961"
click at [1283, 174] on button "submit" at bounding box center [1294, 187] width 23 height 25
click at [1037, 187] on input "text" at bounding box center [1036, 187] width 492 height 25
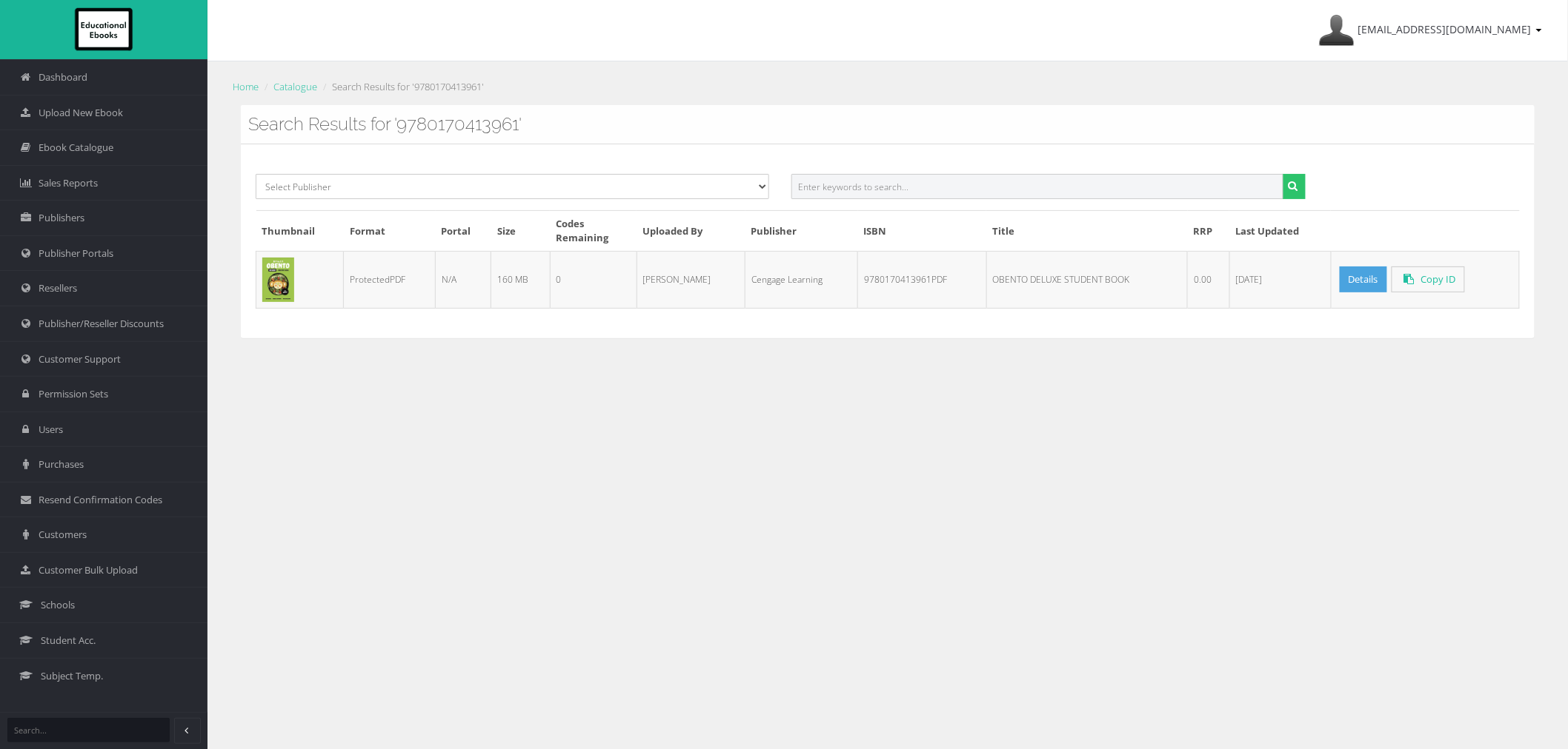
paste input "9780170288187PDF"
type input "9780170288187"
click at [1283, 174] on button "submit" at bounding box center [1294, 187] width 23 height 25
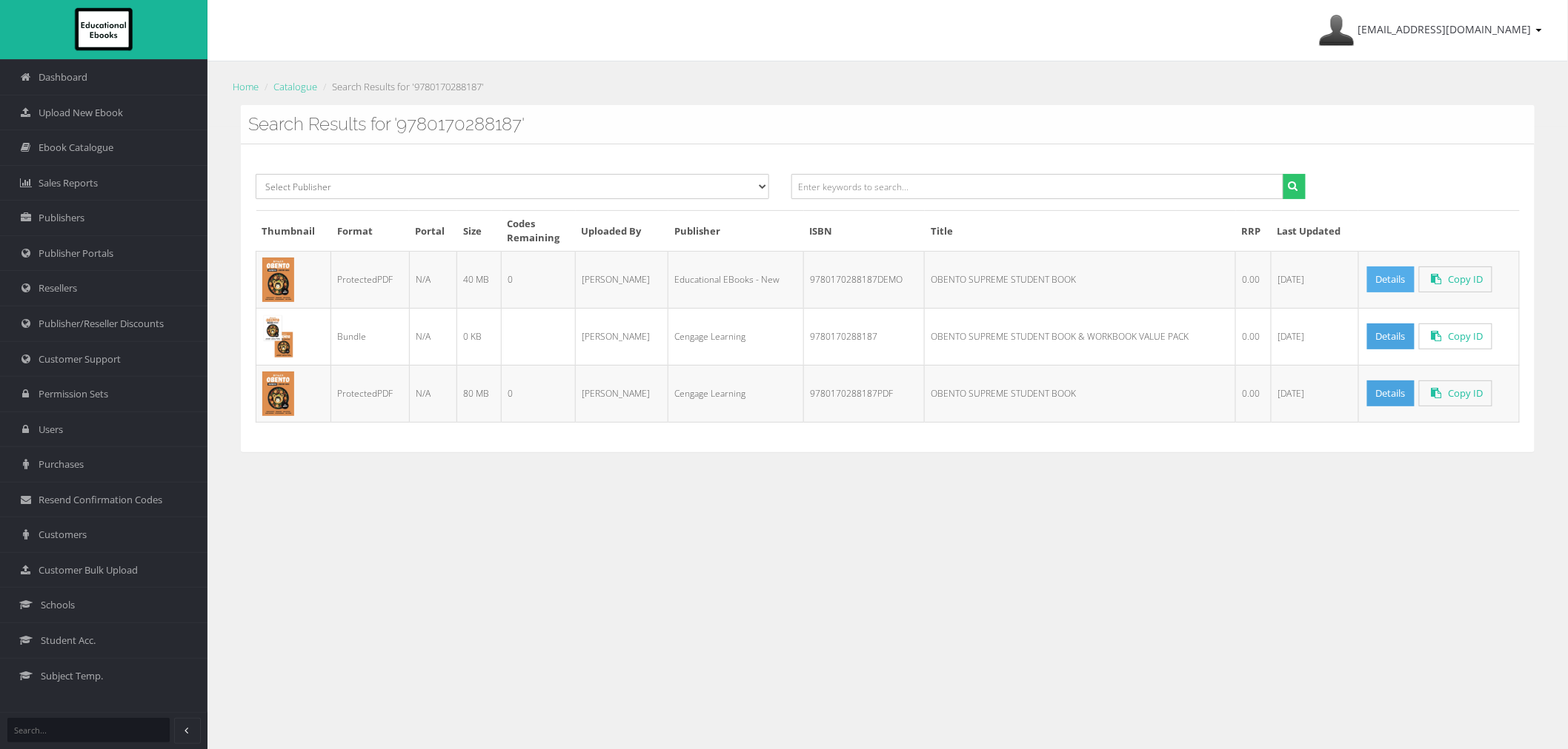
click at [1381, 276] on link "Details" at bounding box center [1390, 279] width 47 height 26
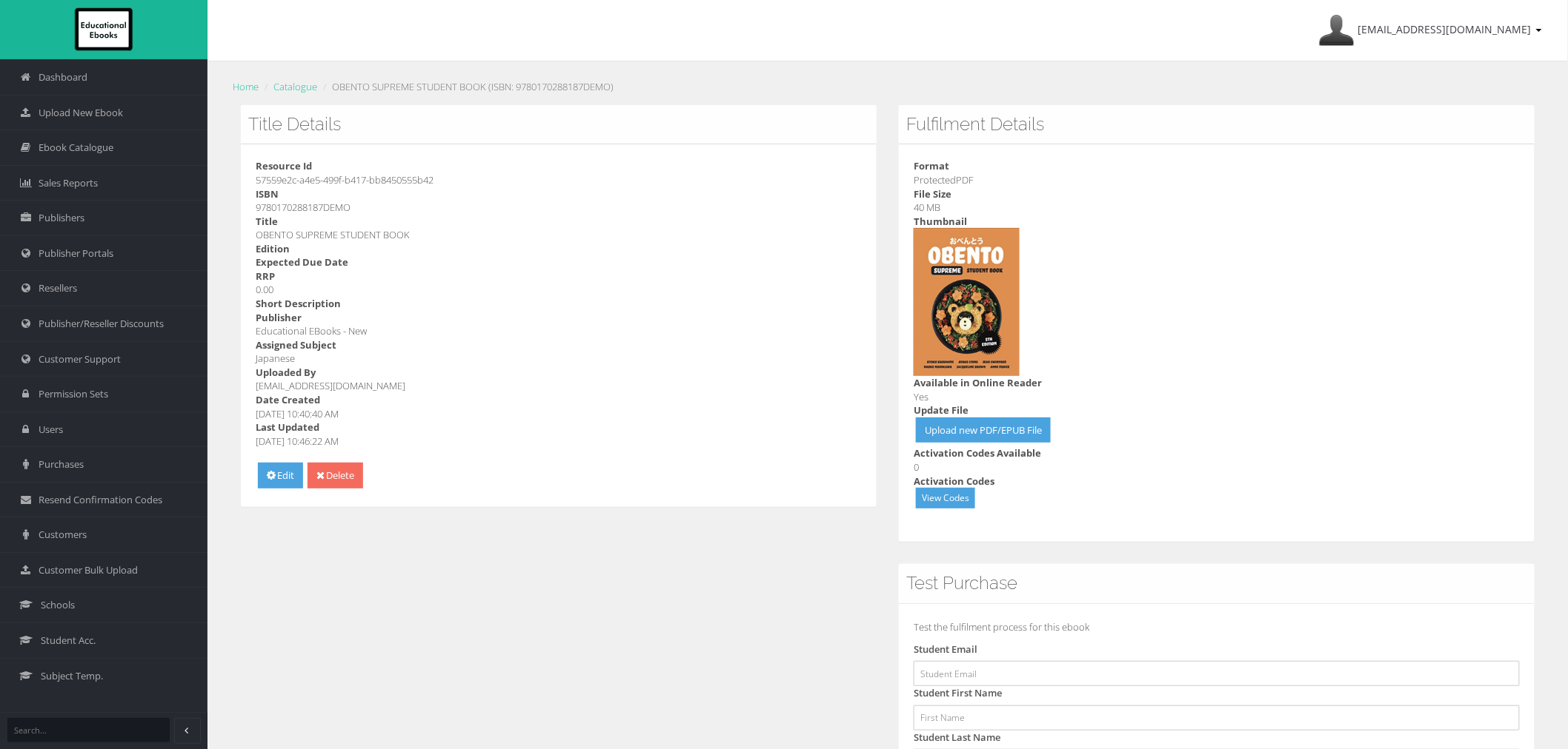
click at [326, 465] on link "Delete" at bounding box center [335, 475] width 56 height 26
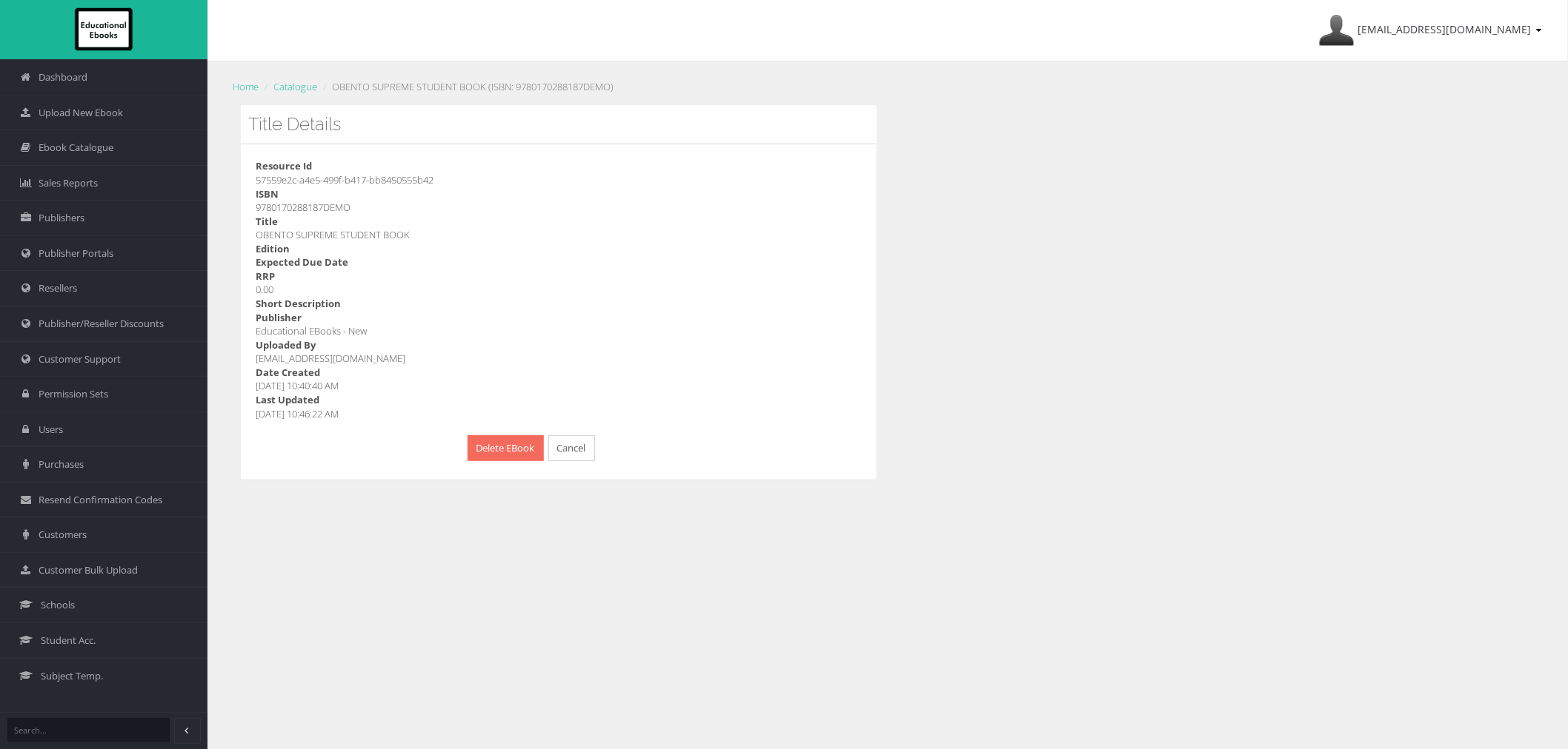
click at [520, 450] on button "Delete EBook" at bounding box center [506, 448] width 76 height 26
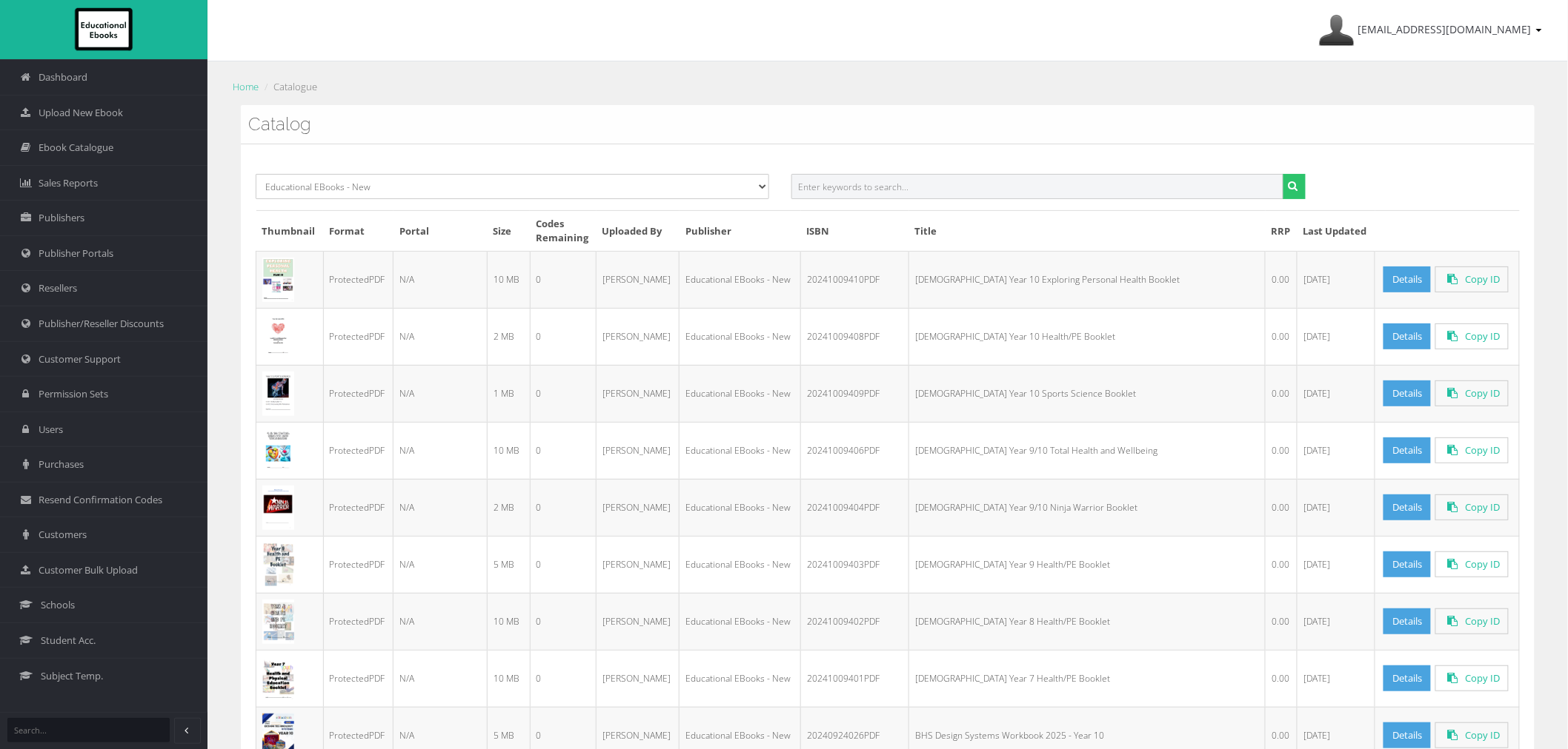
click at [848, 178] on input "text" at bounding box center [1036, 187] width 492 height 25
paste input "9780170288187PDF"
type input "9780170288187"
click at [1283, 174] on button "submit" at bounding box center [1294, 187] width 23 height 25
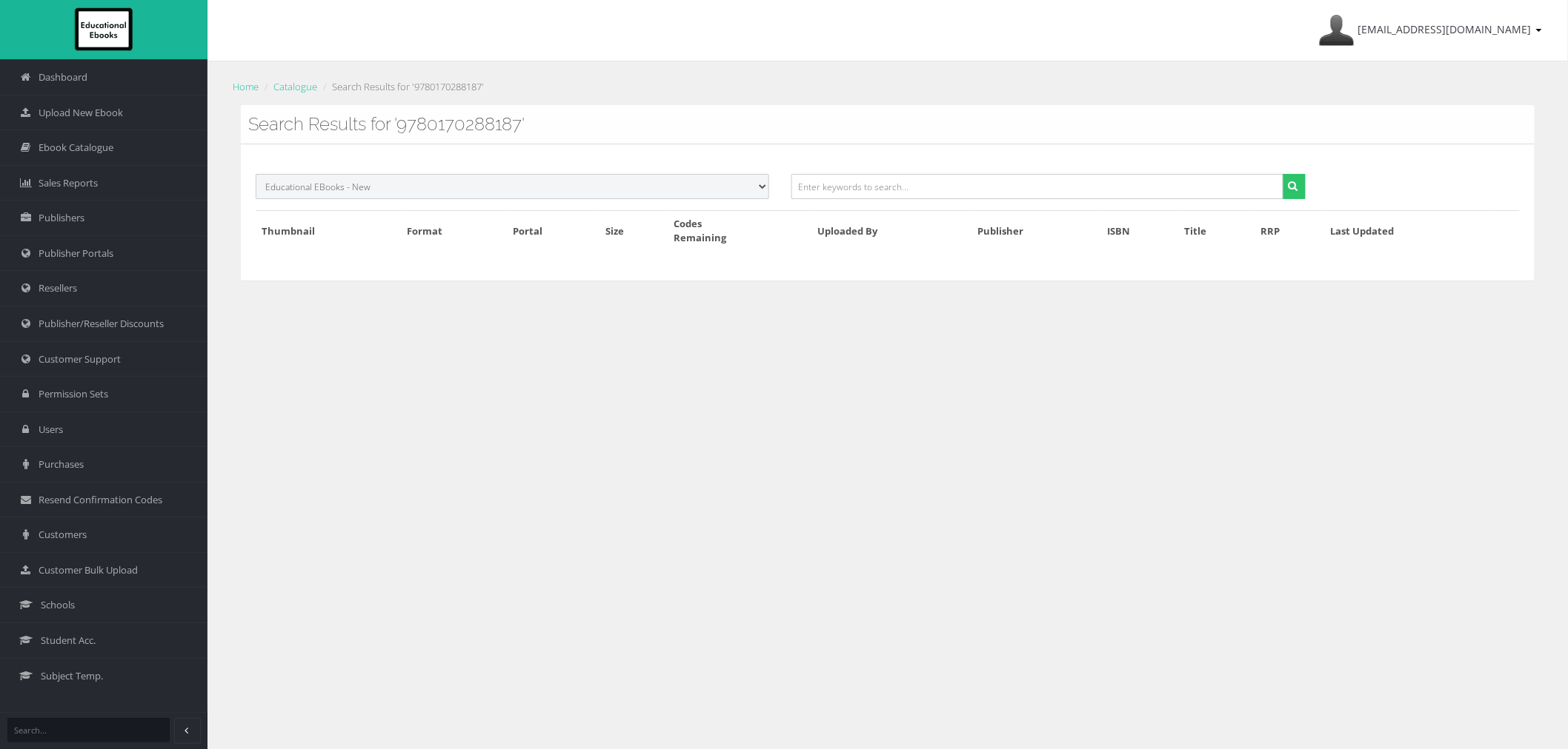
click at [683, 194] on select "Select Publisher Resources for English Academic Learning (REAL) ATAR Notes Smar…" at bounding box center [513, 187] width 514 height 25
select select
click at [256, 174] on select "Select Publisher Resources for English Academic Learning (REAL) ATAR Notes Smar…" at bounding box center [513, 187] width 514 height 25
click at [899, 183] on input "text" at bounding box center [1036, 187] width 492 height 25
paste input "9780170288187PDF"
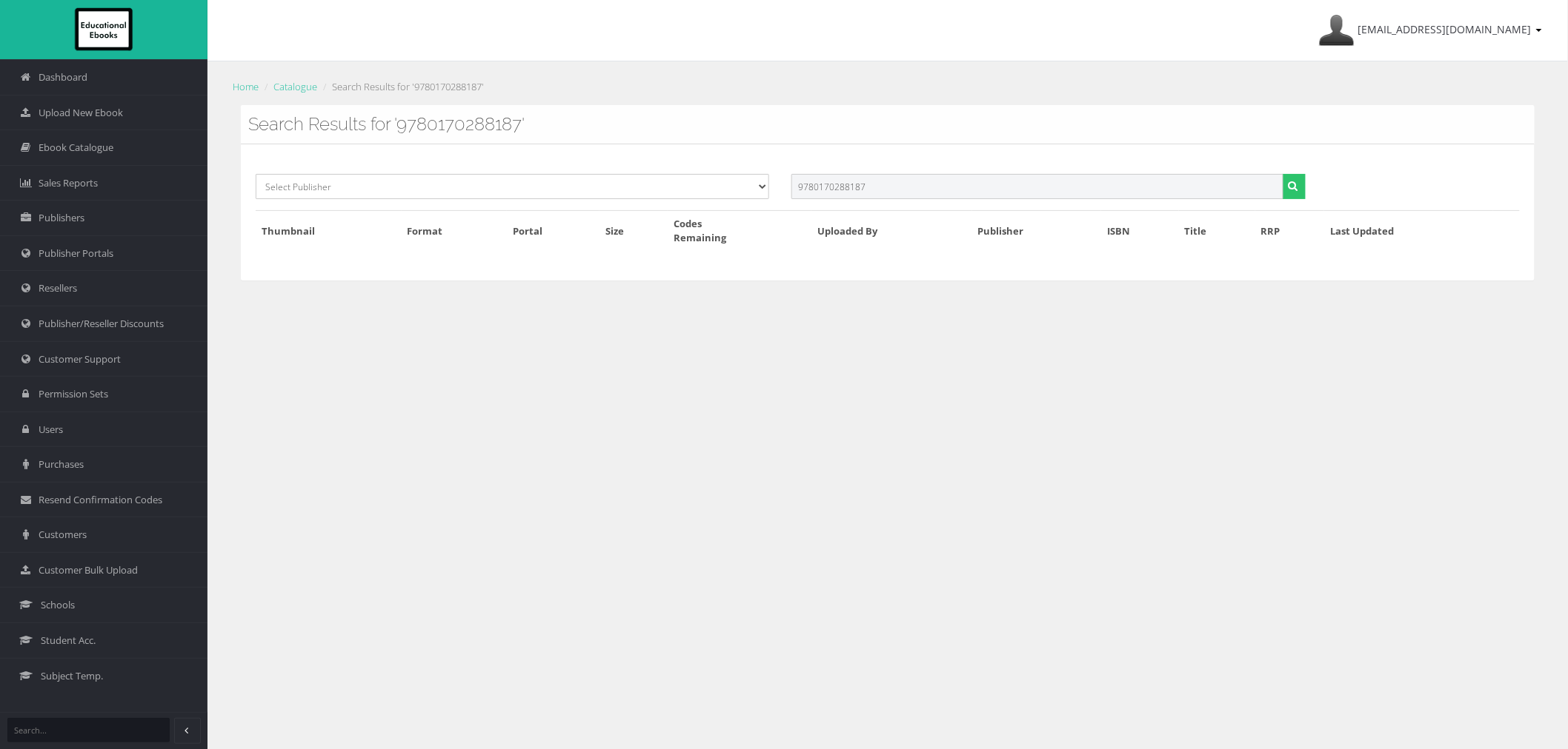
type input "9780170288187"
click at [1283, 174] on button "submit" at bounding box center [1294, 187] width 23 height 25
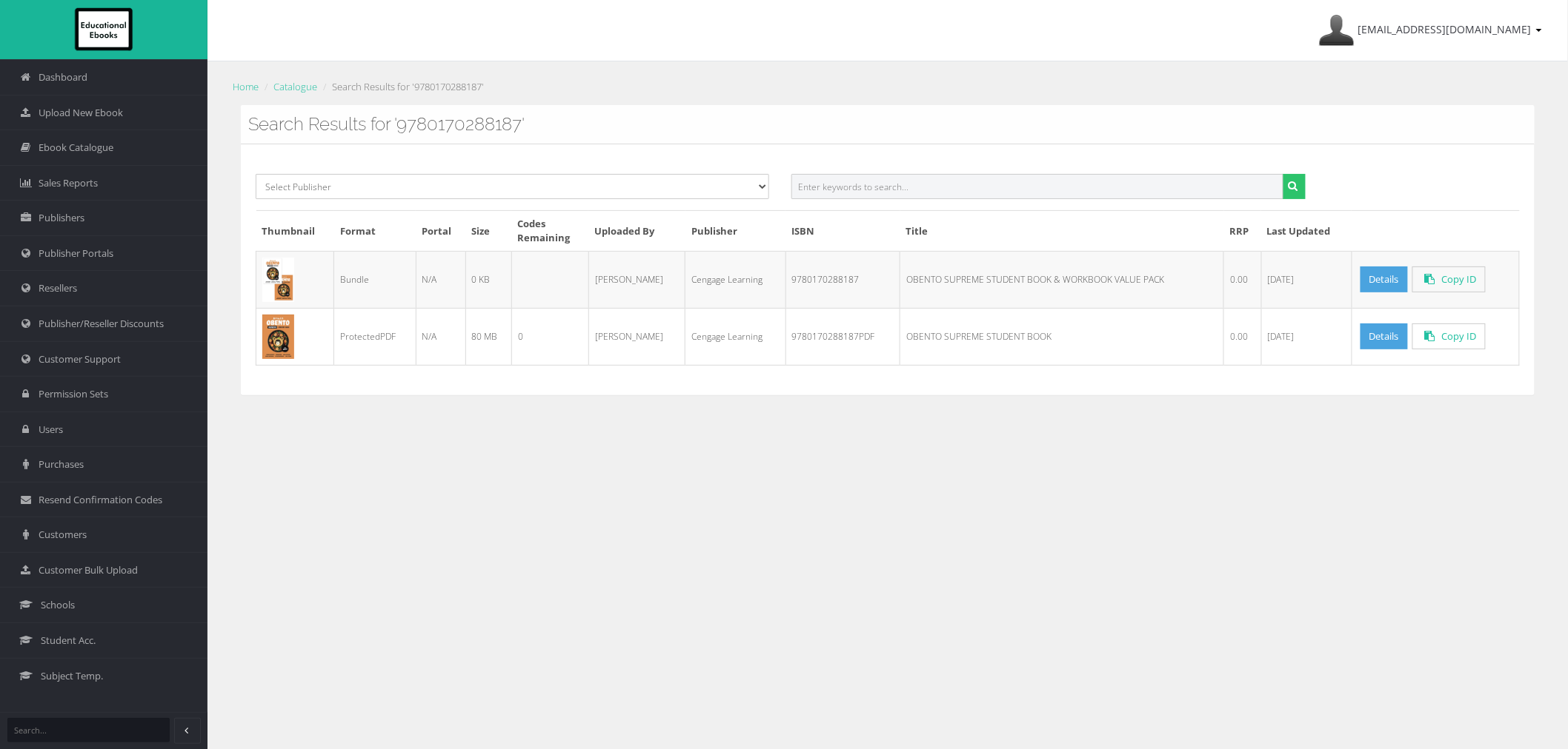
click at [1139, 183] on input "text" at bounding box center [1036, 187] width 492 height 25
paste input "9780170417686PDF"
type input "9780170417686"
click at [1283, 174] on button "submit" at bounding box center [1294, 187] width 23 height 25
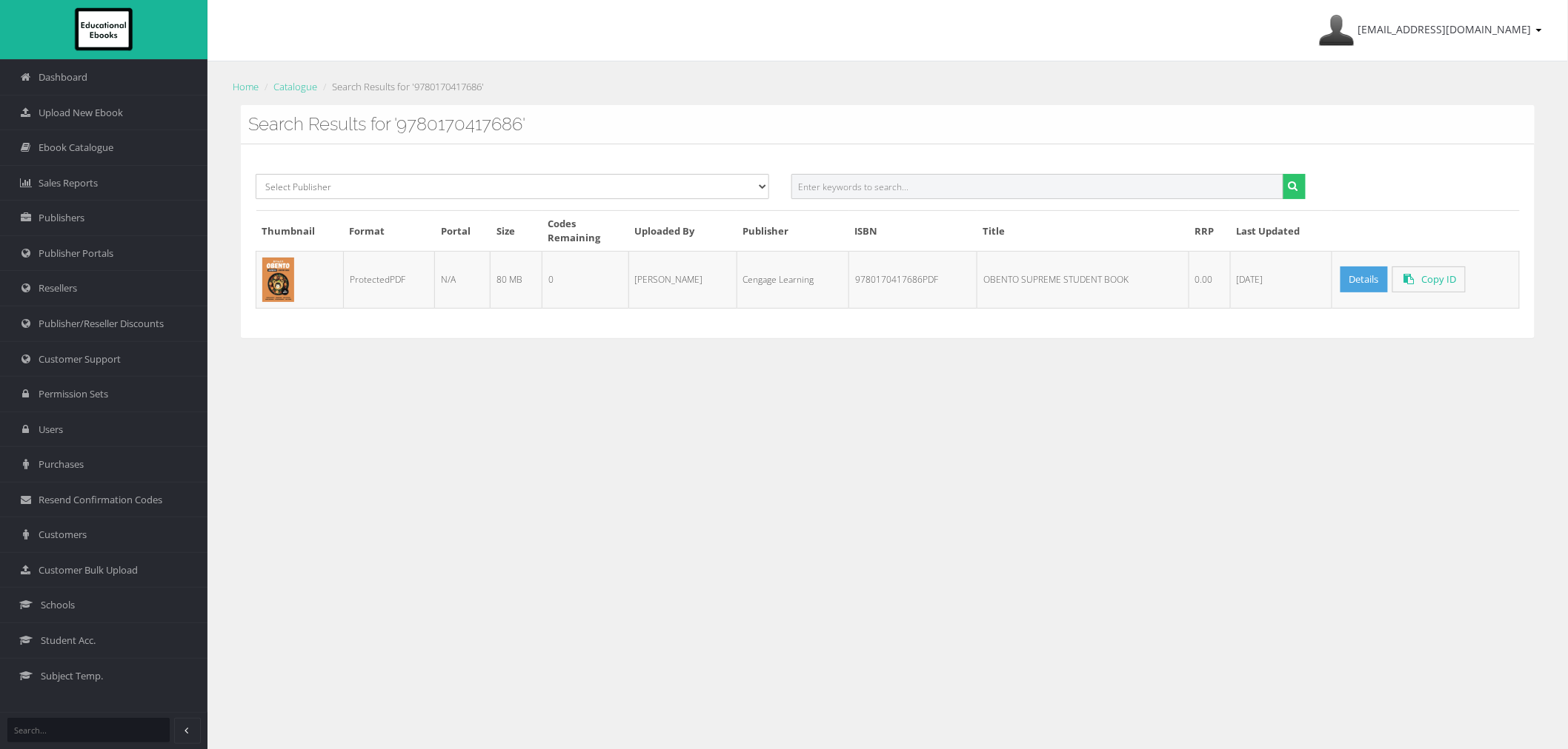
click at [1156, 184] on input "text" at bounding box center [1036, 187] width 492 height 25
paste input "9780170473521PDF"
type input "9780170473521"
click at [1283, 174] on button "submit" at bounding box center [1294, 187] width 23 height 25
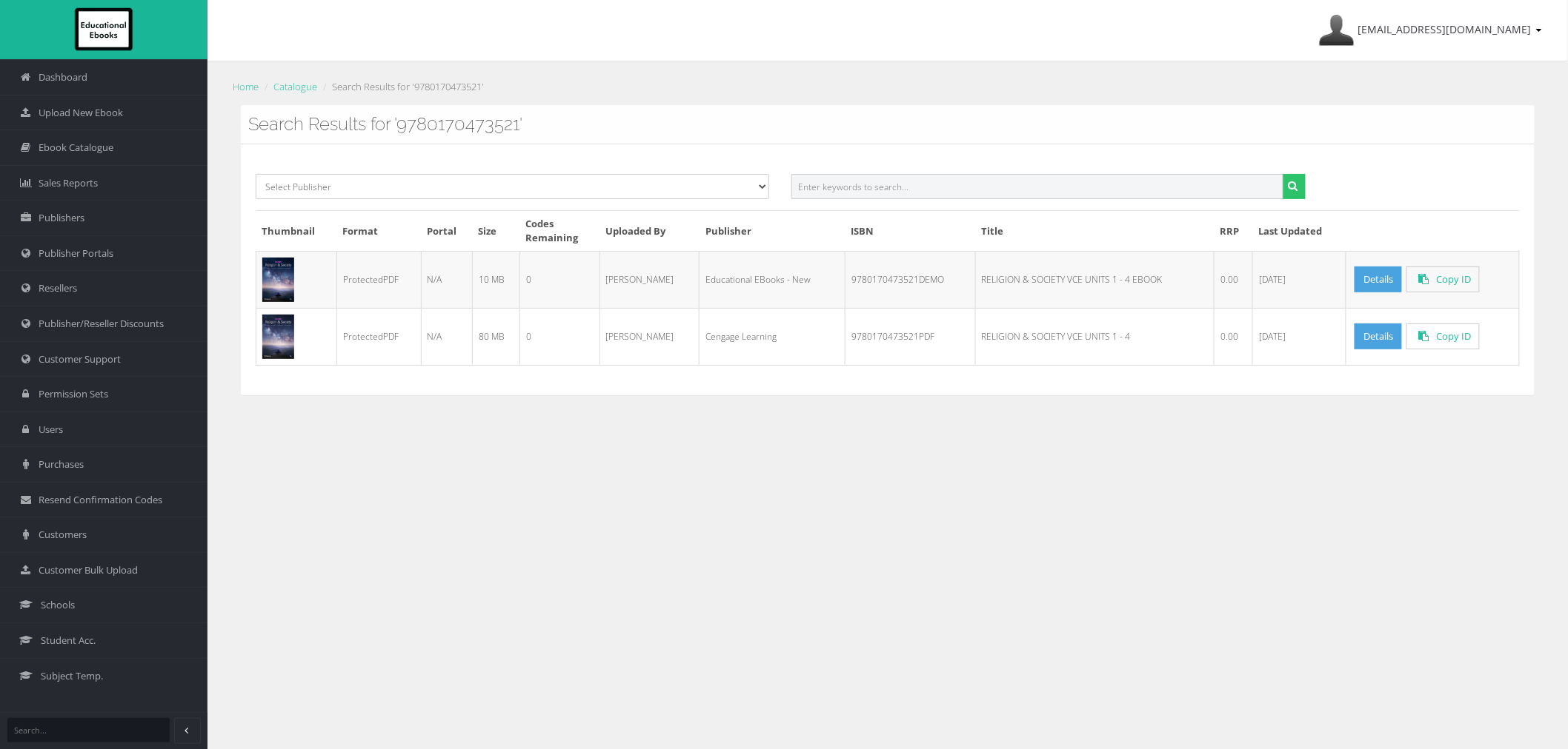
click at [884, 183] on input "text" at bounding box center [1036, 187] width 492 height 25
paste input "9780190351625PDF"
type input "9780190351625"
click at [1283, 174] on button "submit" at bounding box center [1294, 187] width 23 height 25
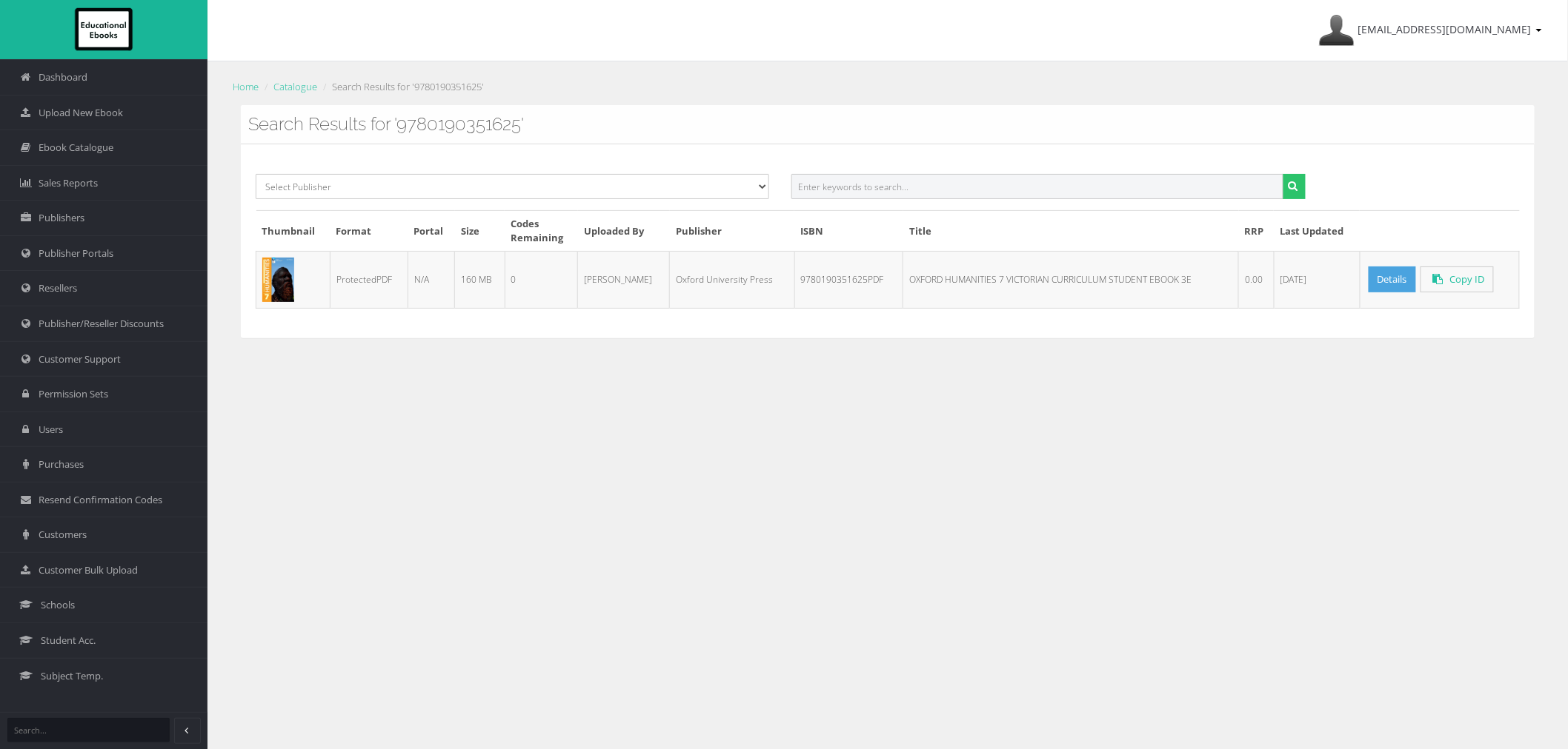
click at [1171, 194] on input "text" at bounding box center [1036, 187] width 492 height 25
paste input "9780190351700PDF"
type input "9780190351700"
click at [1283, 174] on button "submit" at bounding box center [1294, 187] width 23 height 25
click at [1220, 194] on input "text" at bounding box center [1036, 187] width 492 height 25
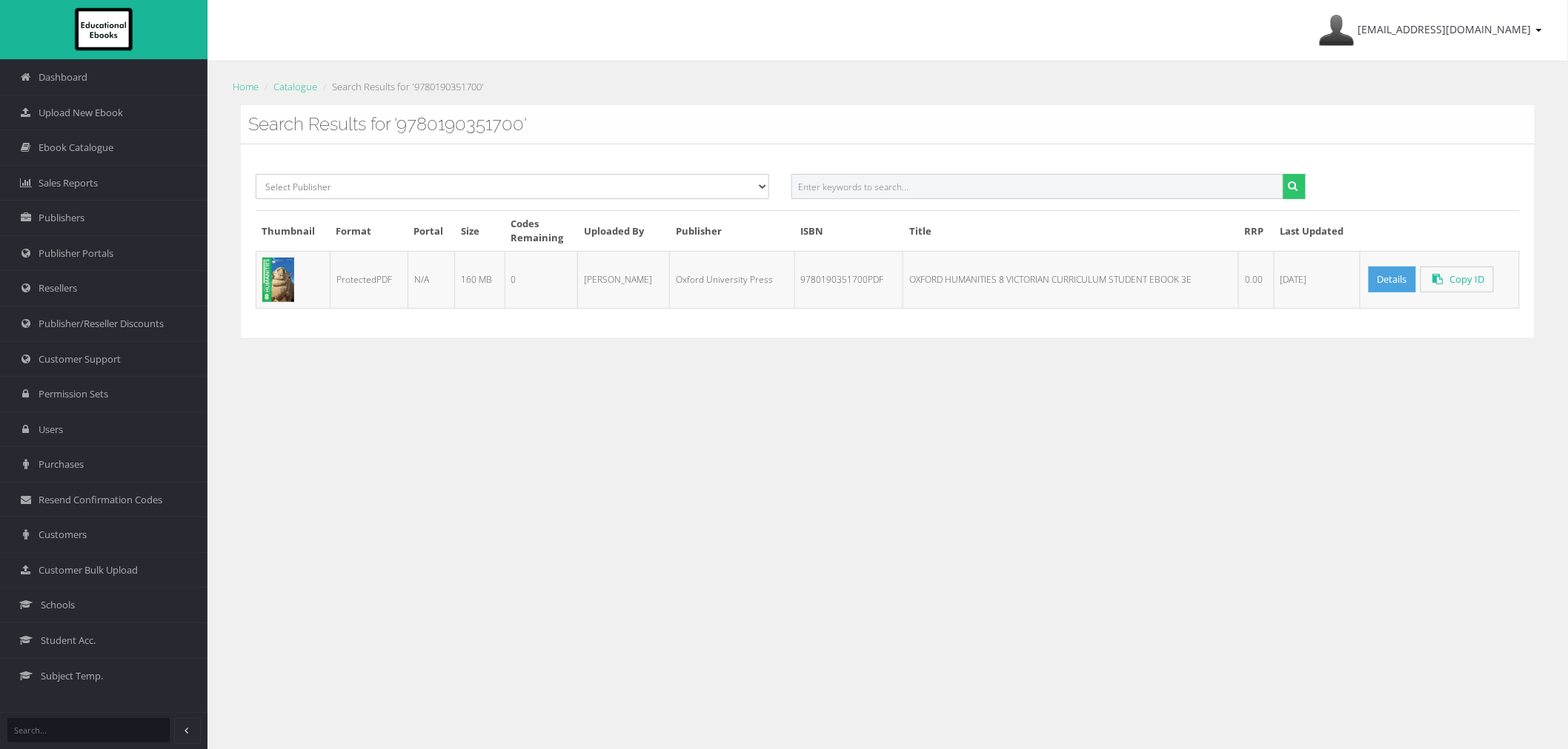
paste input "9780190351786PDF"
type input "9780190351786"
click at [1283, 174] on button "submit" at bounding box center [1294, 187] width 23 height 25
click at [1020, 191] on input "text" at bounding box center [1036, 187] width 492 height 25
paste input "9780190342500PDF"
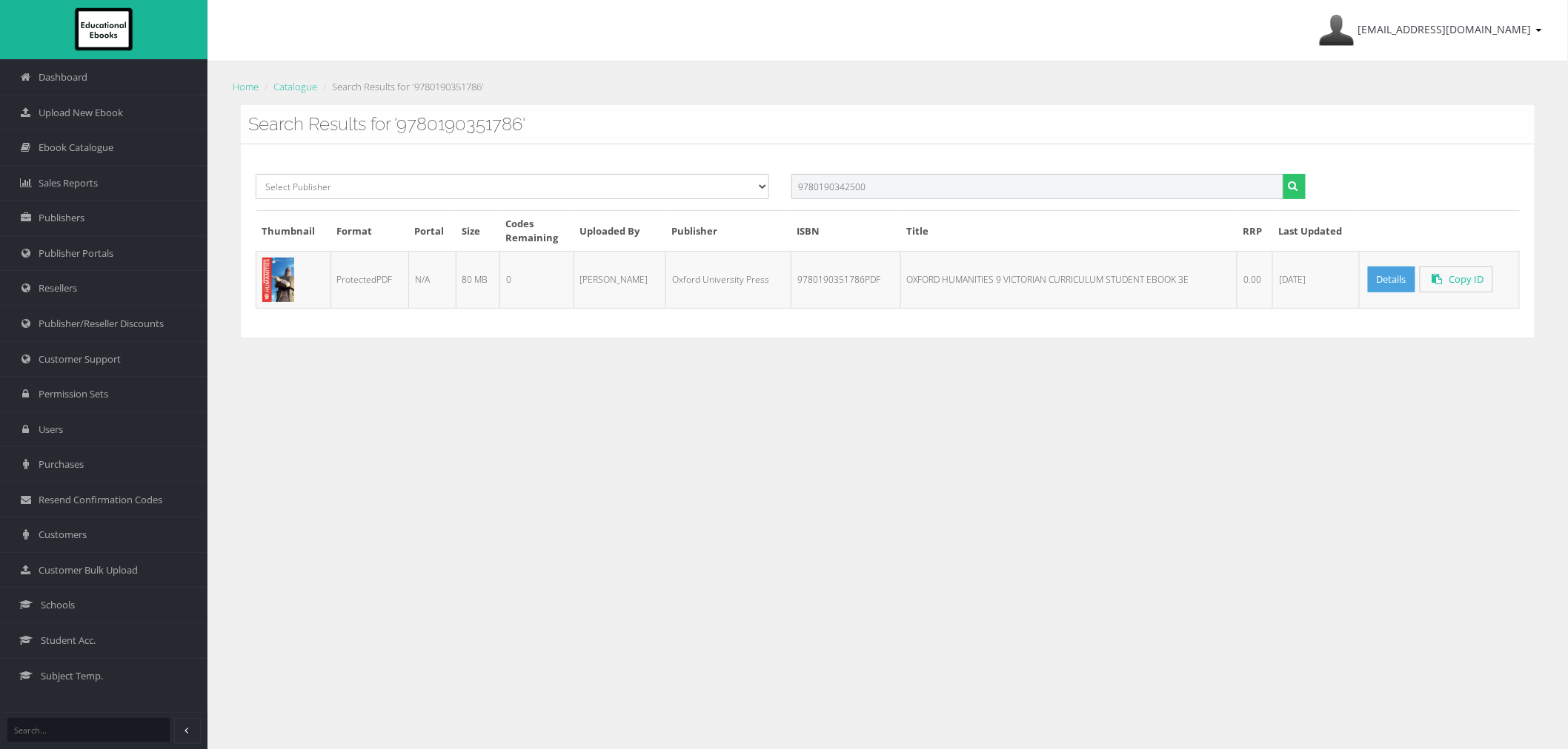
type input "9780190342500"
click at [1283, 174] on button "submit" at bounding box center [1294, 187] width 23 height 25
click at [1053, 183] on input "text" at bounding box center [1036, 187] width 492 height 25
paste input "9780190342548PDF"
type input "9780190342548"
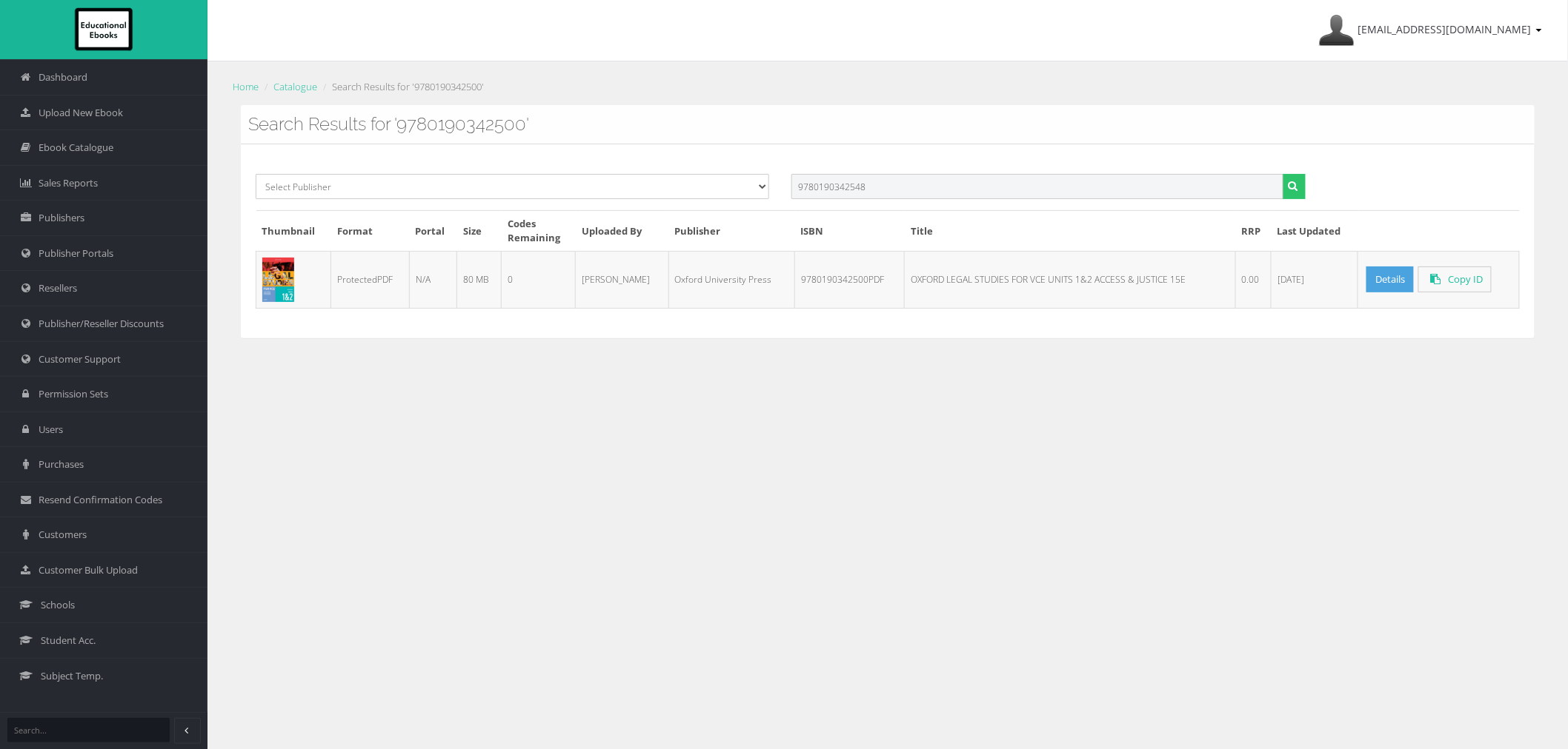
click at [1283, 174] on button "submit" at bounding box center [1294, 187] width 23 height 25
click at [987, 191] on input "text" at bounding box center [1036, 187] width 492 height 25
paste input "9780190343620PDF"
type input "9780190343620"
click at [1283, 174] on button "submit" at bounding box center [1294, 187] width 23 height 25
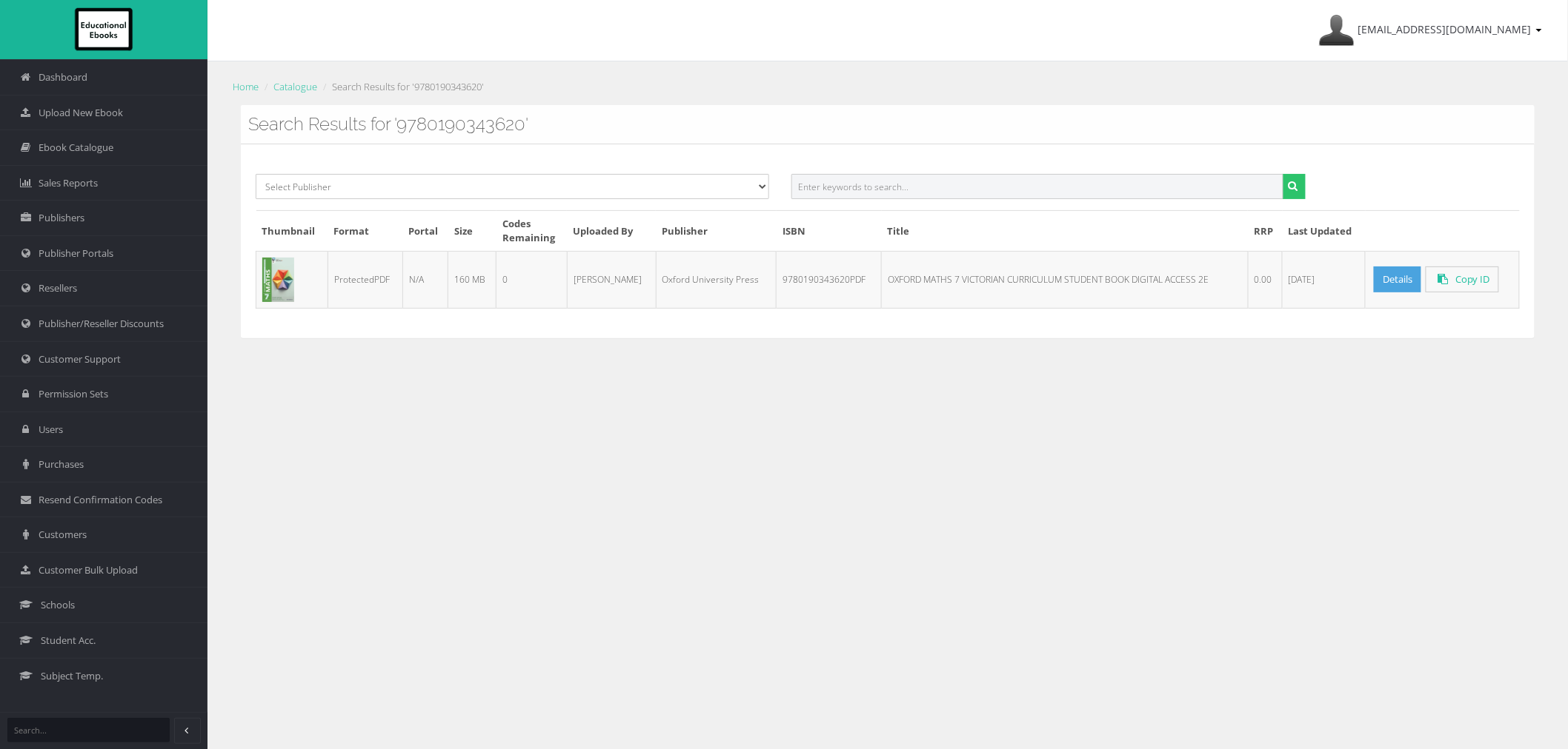
click at [926, 188] on input "text" at bounding box center [1036, 187] width 492 height 25
paste input "9780190343668PDF"
type input "9780190343668"
click at [1283, 174] on button "submit" at bounding box center [1294, 187] width 23 height 25
click at [861, 187] on input "text" at bounding box center [1036, 187] width 492 height 25
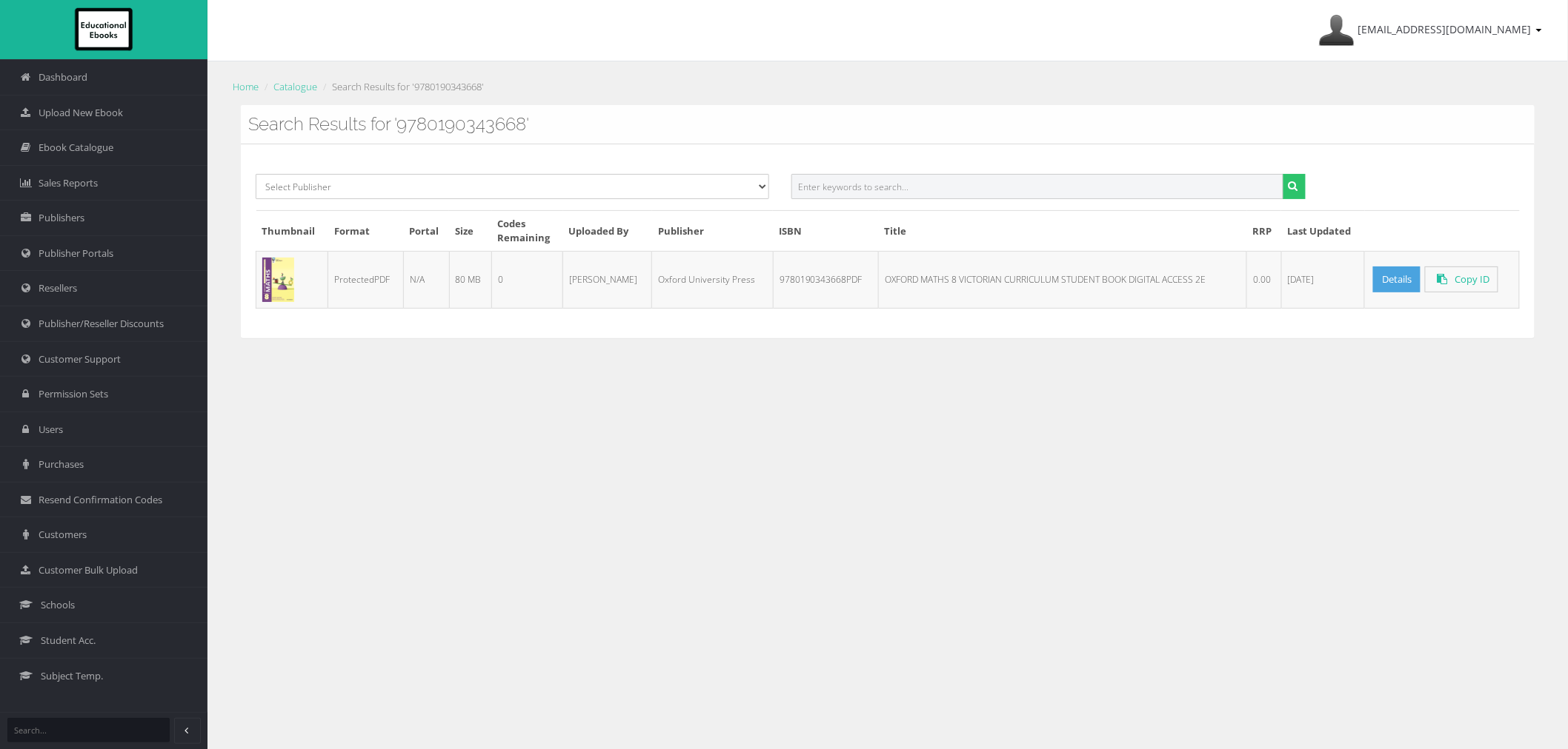
paste input "9780190342081PDF"
type input "9780190342081"
click at [1283, 174] on button "submit" at bounding box center [1294, 187] width 23 height 25
click at [1057, 181] on input "text" at bounding box center [1036, 187] width 492 height 25
paste input "9780190342029PDF"
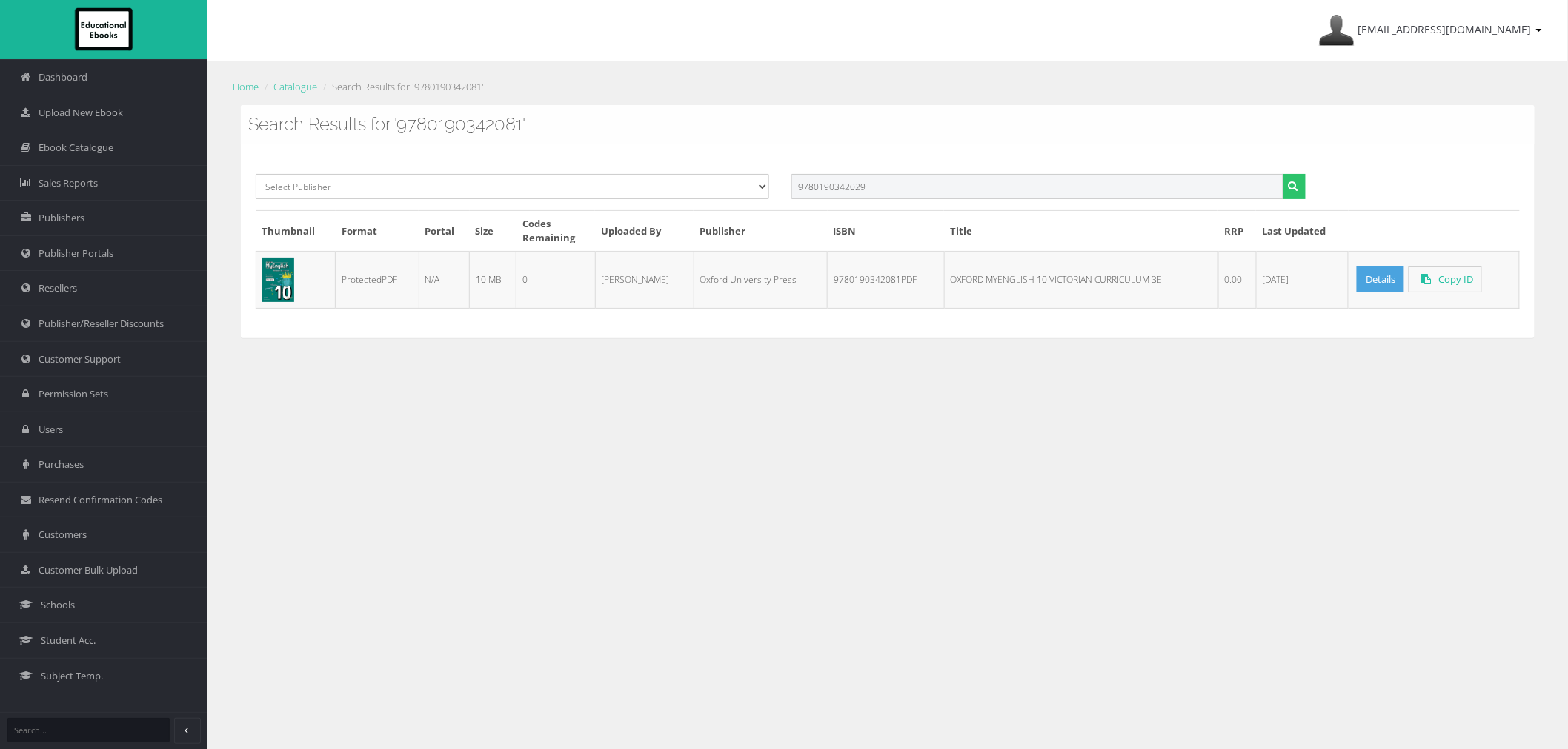
type input "9780190342029"
click at [1283, 174] on button "submit" at bounding box center [1294, 187] width 23 height 25
click at [1162, 195] on input "text" at bounding box center [1036, 187] width 492 height 25
paste input "9780190342043PDF"
type input "9780190342043"
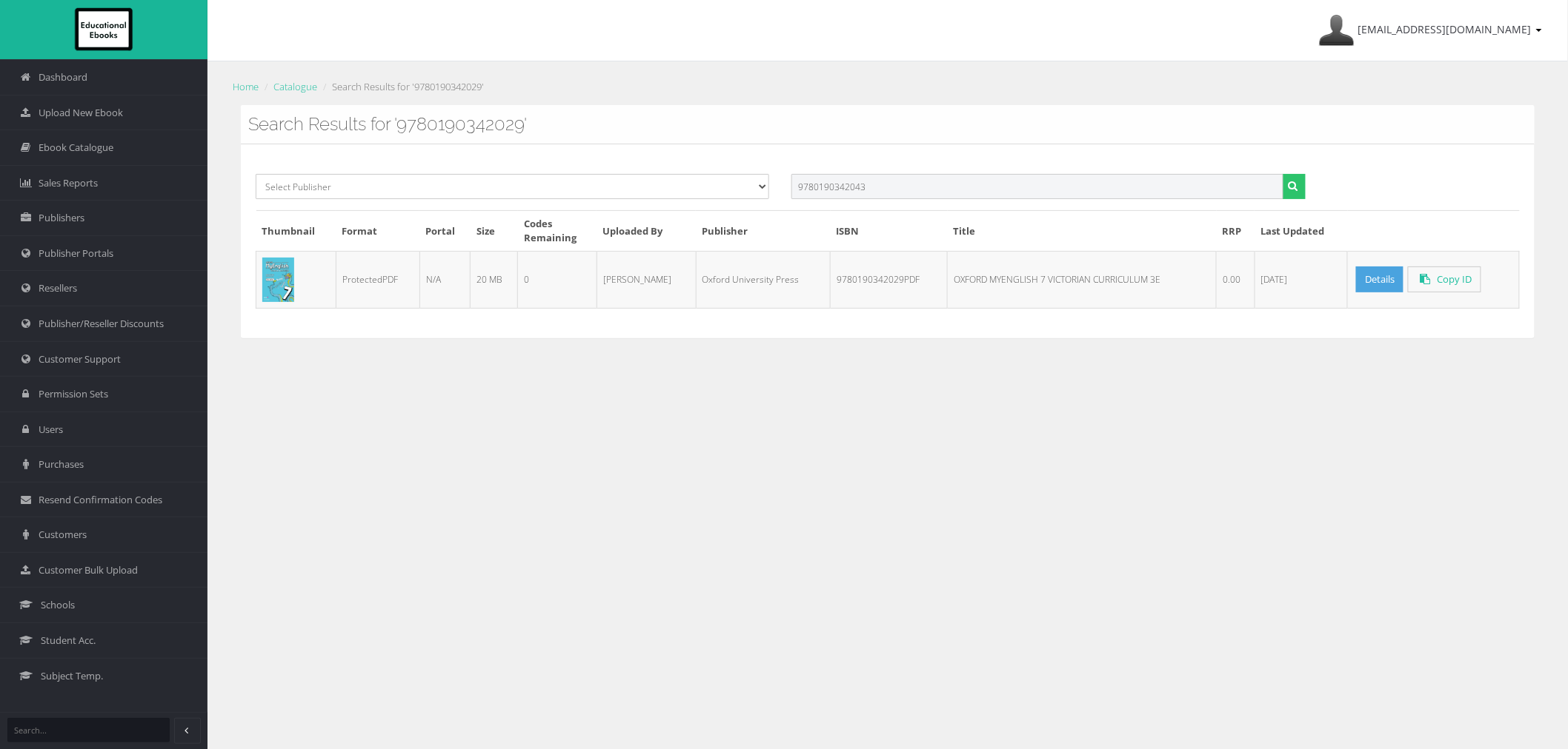
click at [1283, 174] on button "submit" at bounding box center [1294, 187] width 23 height 25
click at [1117, 191] on input "text" at bounding box center [1036, 187] width 492 height 25
paste input "9780190342067PDF"
type input "9780190342067"
click at [1283, 174] on button "submit" at bounding box center [1294, 187] width 23 height 25
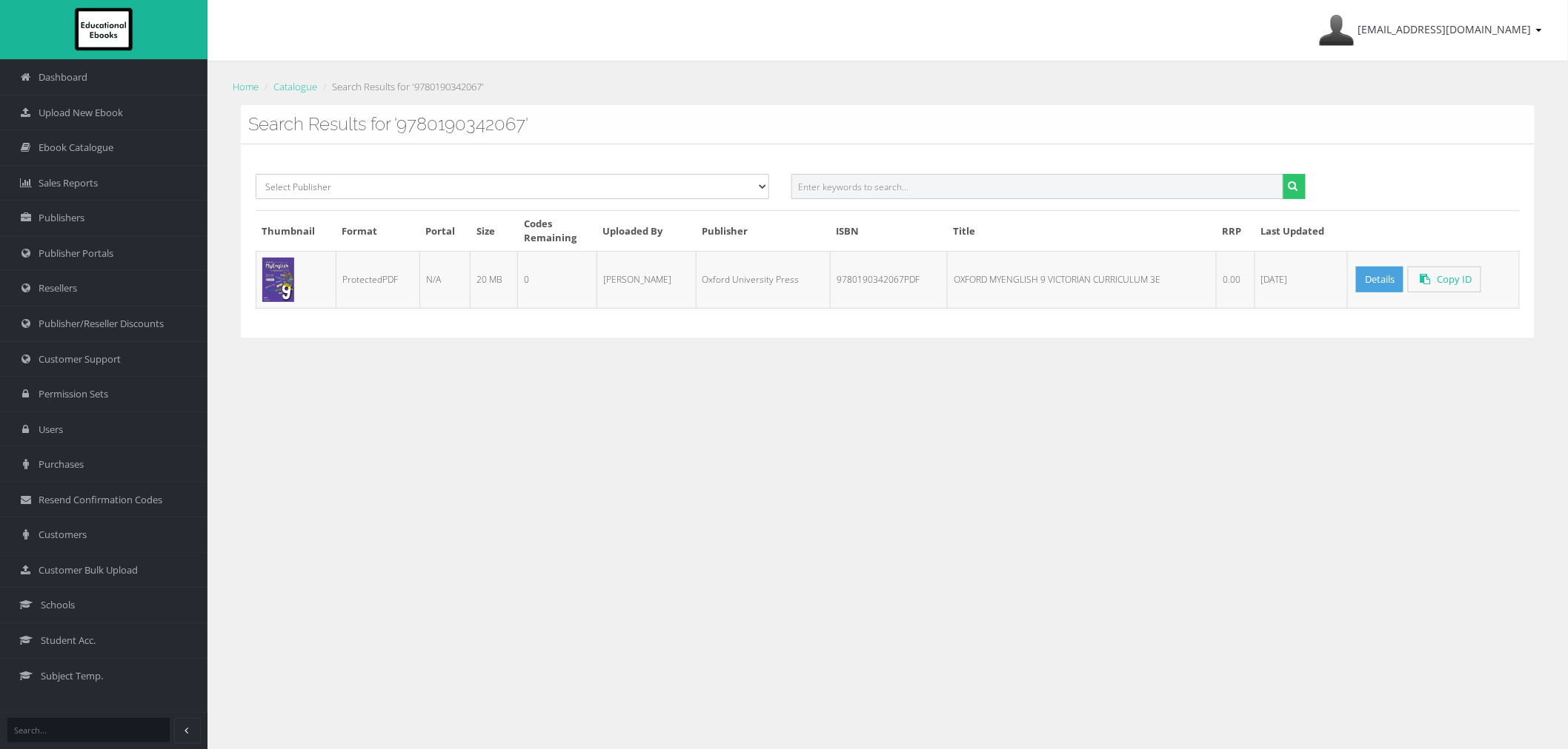
click at [1086, 194] on input "text" at bounding box center [1036, 187] width 492 height 25
paste input "9780190338015PDF"
type input "9780190338015"
click at [1283, 174] on button "submit" at bounding box center [1294, 187] width 23 height 25
click at [839, 191] on input "text" at bounding box center [1036, 187] width 492 height 25
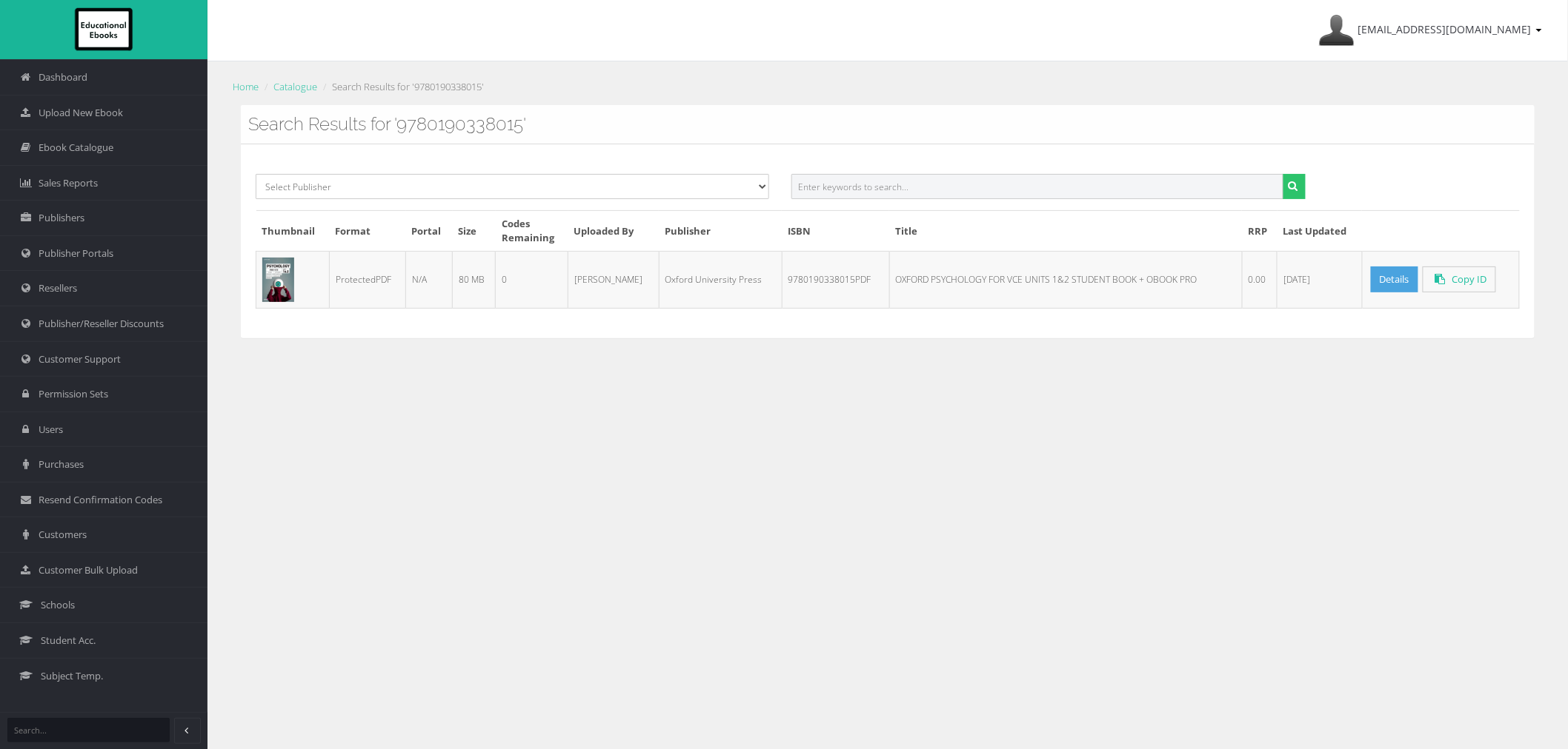
paste input "9780190338091PDF"
type input "9780190338091"
click at [1283, 174] on button "submit" at bounding box center [1294, 187] width 23 height 25
click at [1153, 195] on input "text" at bounding box center [1036, 187] width 492 height 25
paste input "9780190332617PDF"
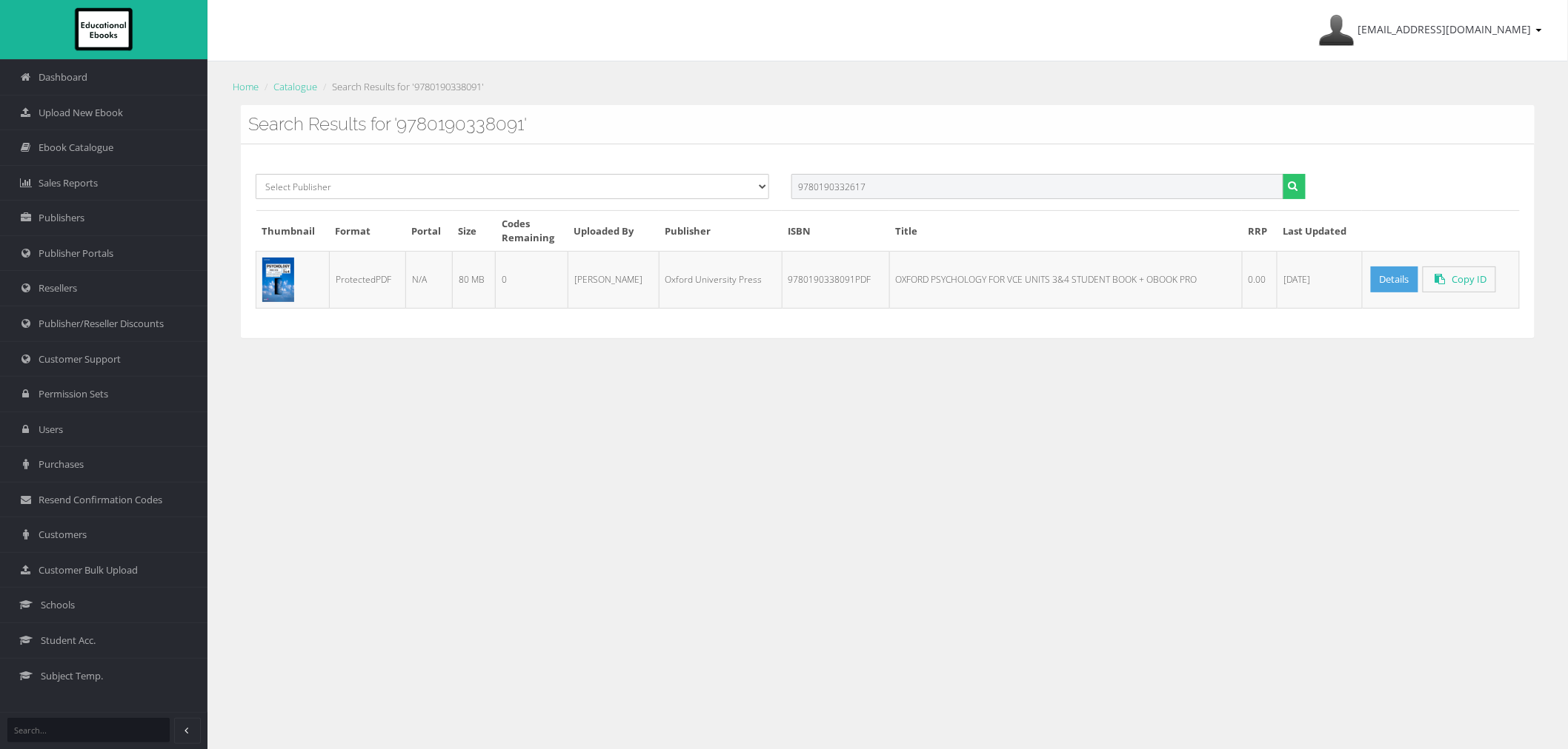
type input "9780190332617"
click at [1283, 174] on button "submit" at bounding box center [1294, 187] width 23 height 25
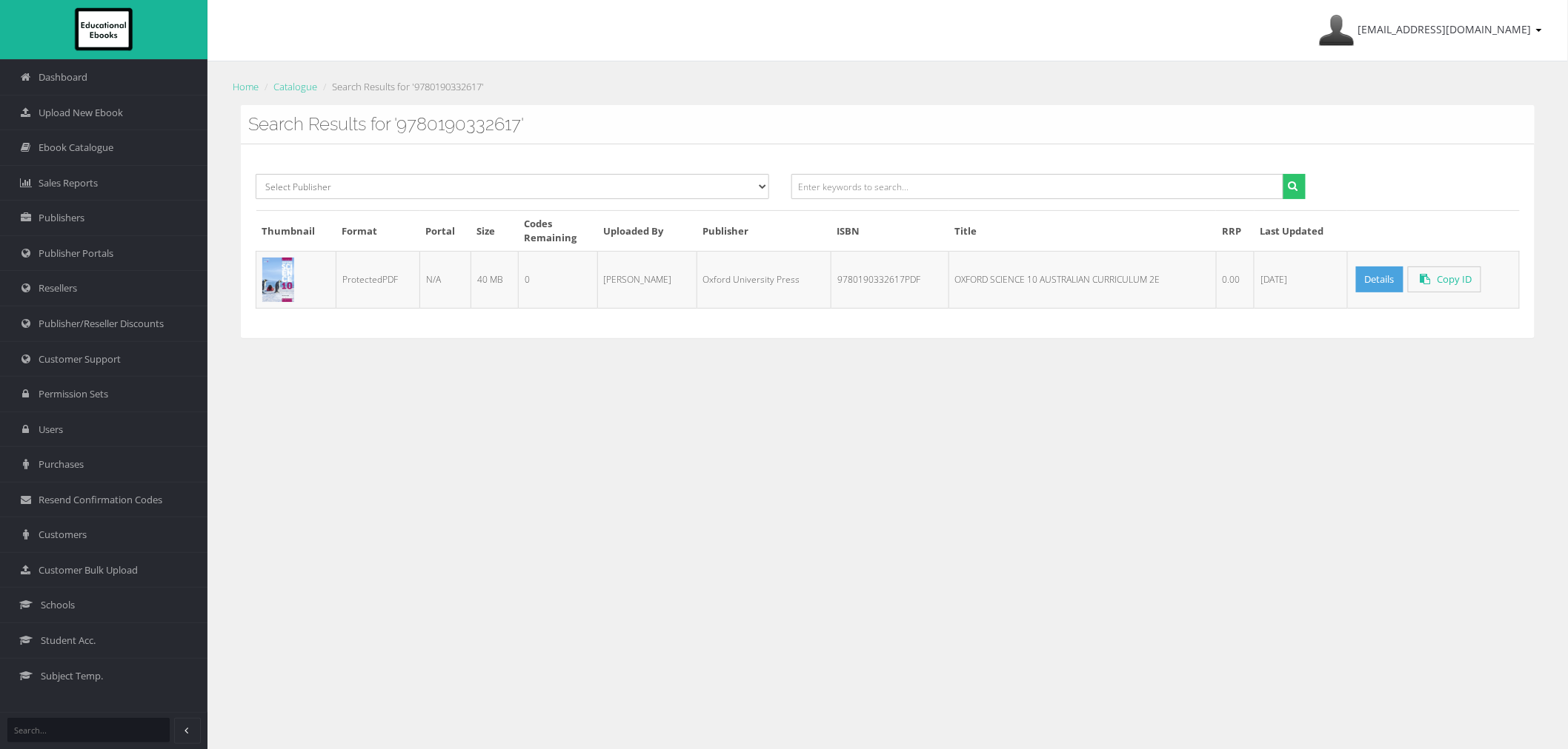
click at [917, 167] on div "Select Publisher Resources for English Academic Learning (REAL) ATAR Notes Smar…" at bounding box center [887, 242] width 1293 height 194
click at [916, 180] on input "text" at bounding box center [1036, 187] width 492 height 25
paste input "9780190332372PDF"
type input "9780190332372"
click at [1283, 174] on button "submit" at bounding box center [1294, 187] width 23 height 25
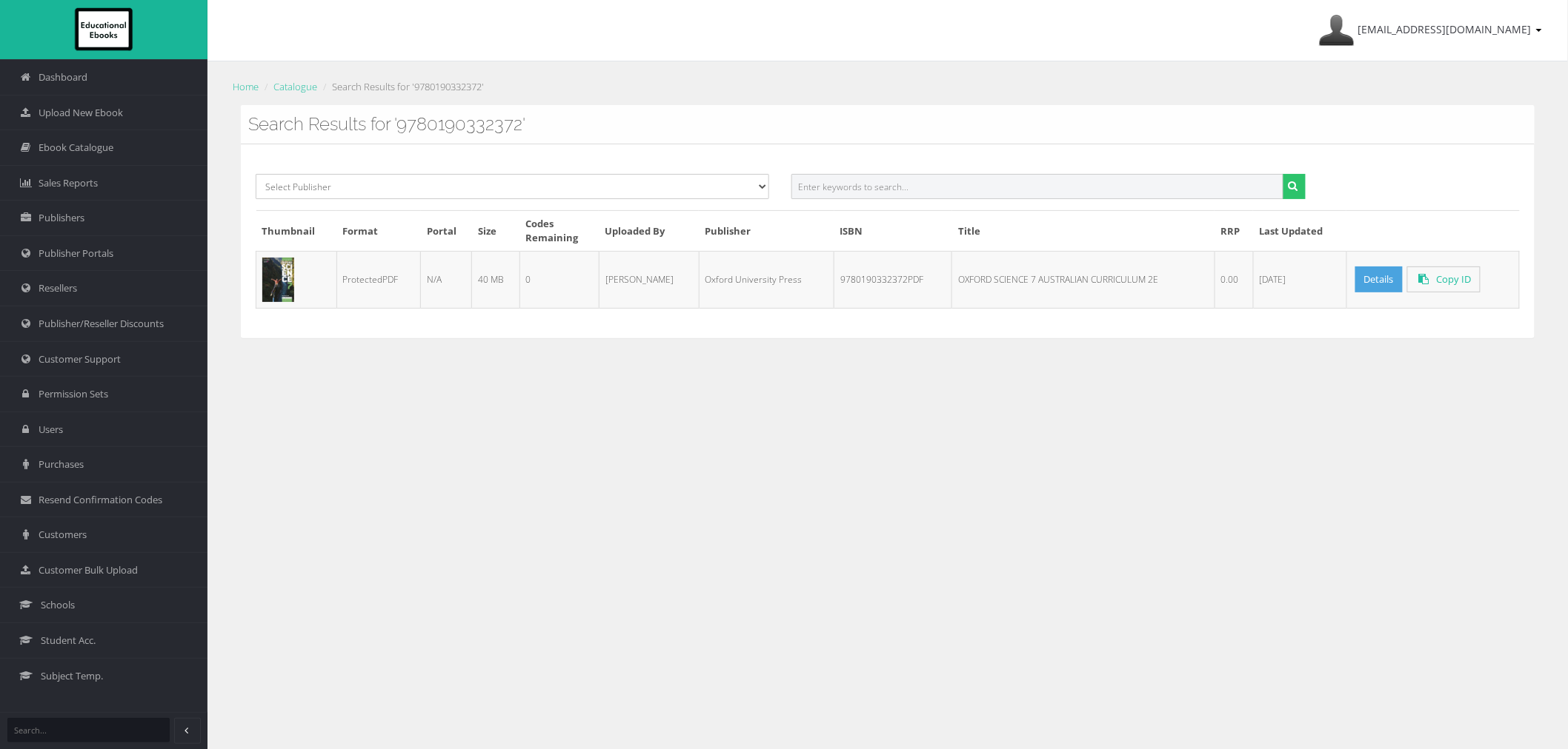
click at [1127, 182] on input "text" at bounding box center [1036, 187] width 492 height 25
paste input "9780190332457PDF"
type input "9780190332457"
click at [1283, 174] on button "submit" at bounding box center [1294, 187] width 23 height 25
drag, startPoint x: 1022, startPoint y: 187, endPoint x: 1013, endPoint y: 187, distance: 9.0
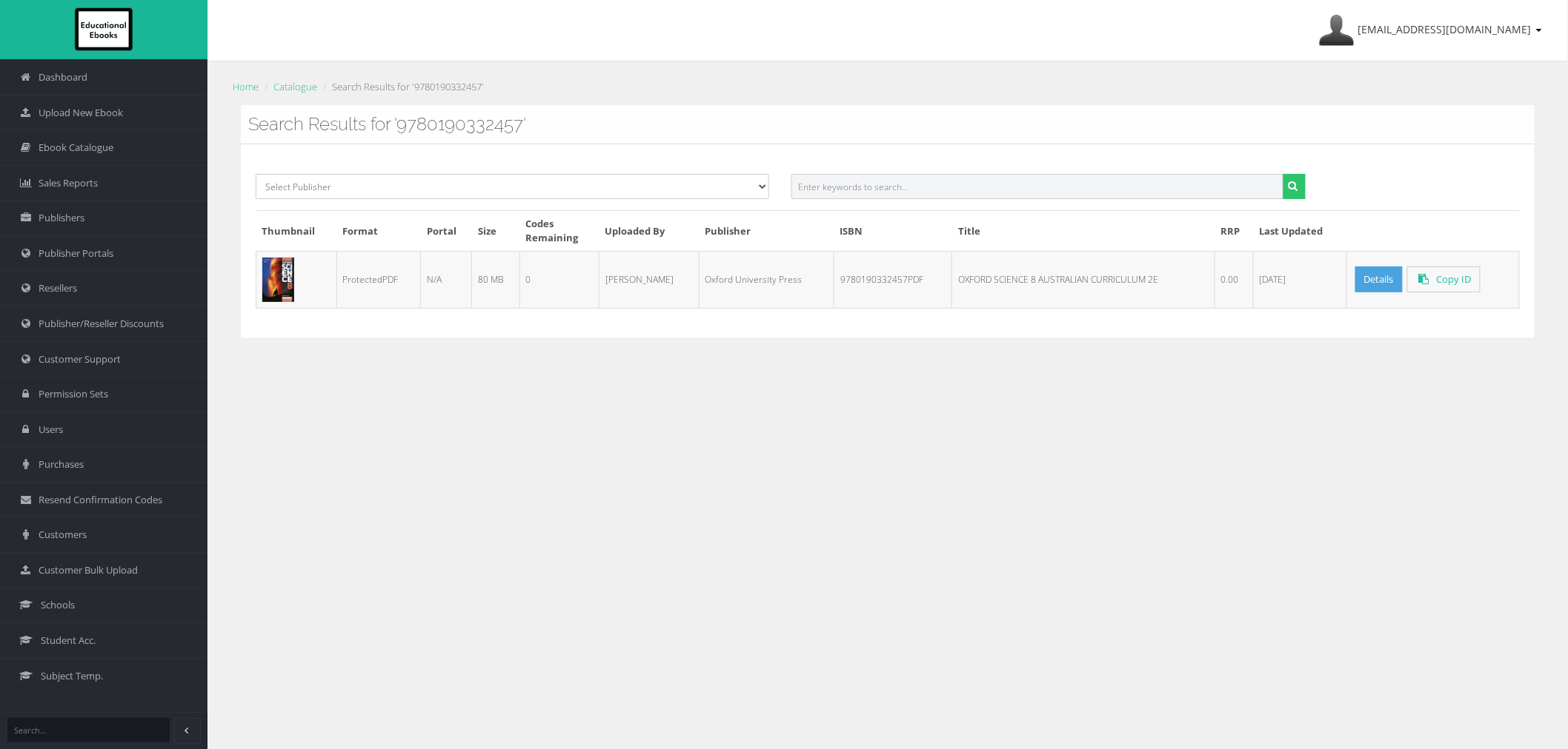
click at [1022, 187] on input "text" at bounding box center [1036, 187] width 492 height 25
paste input "9780190332532PDF"
type input "9780190332532"
click at [1283, 174] on button "submit" at bounding box center [1294, 187] width 23 height 25
click at [995, 185] on input "text" at bounding box center [1036, 187] width 492 height 25
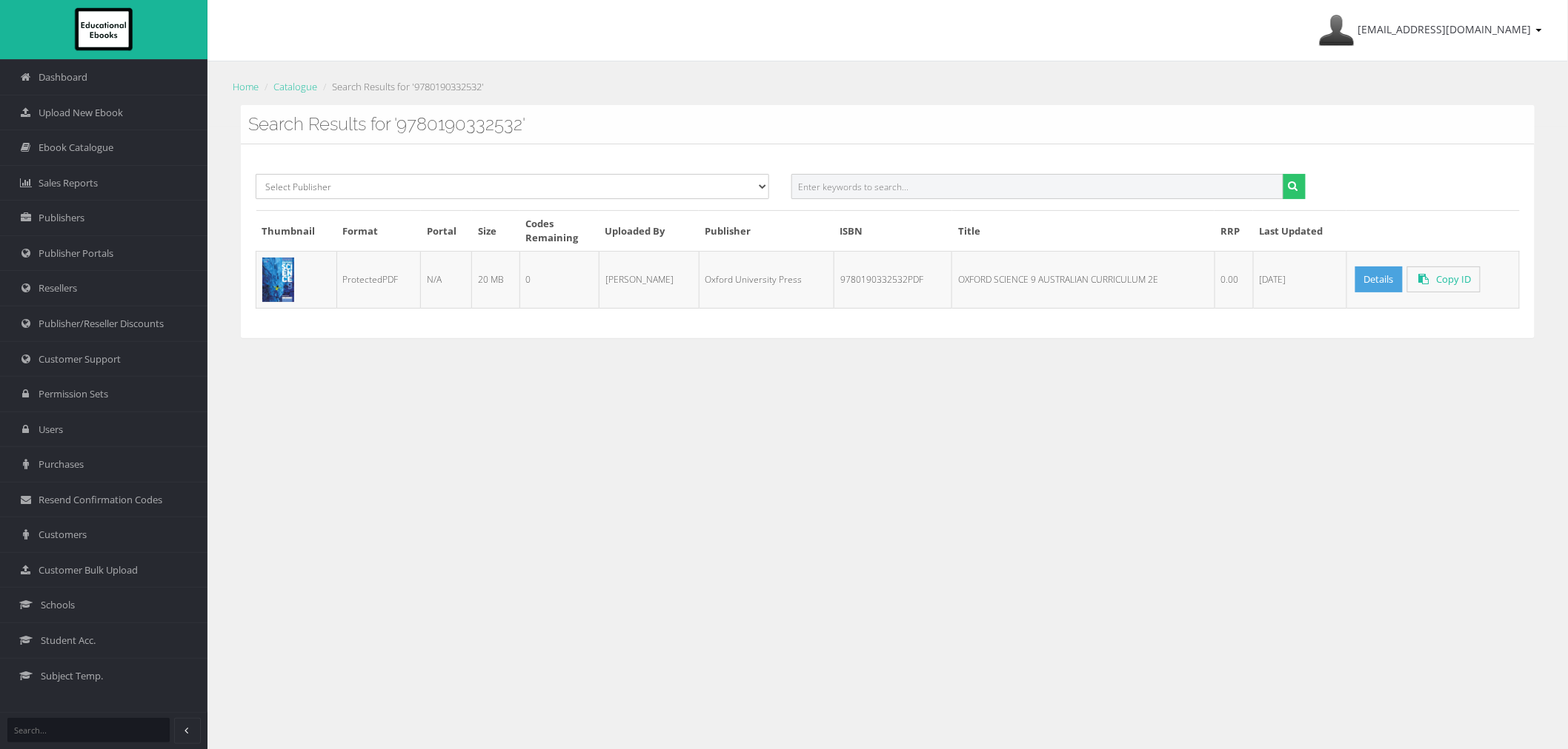
paste input "9780190350581PDF"
type input "9780190350581"
click at [1283, 174] on button "submit" at bounding box center [1294, 187] width 23 height 25
click at [1061, 196] on input "text" at bounding box center [1036, 187] width 492 height 25
paste input "9780190350345PDF"
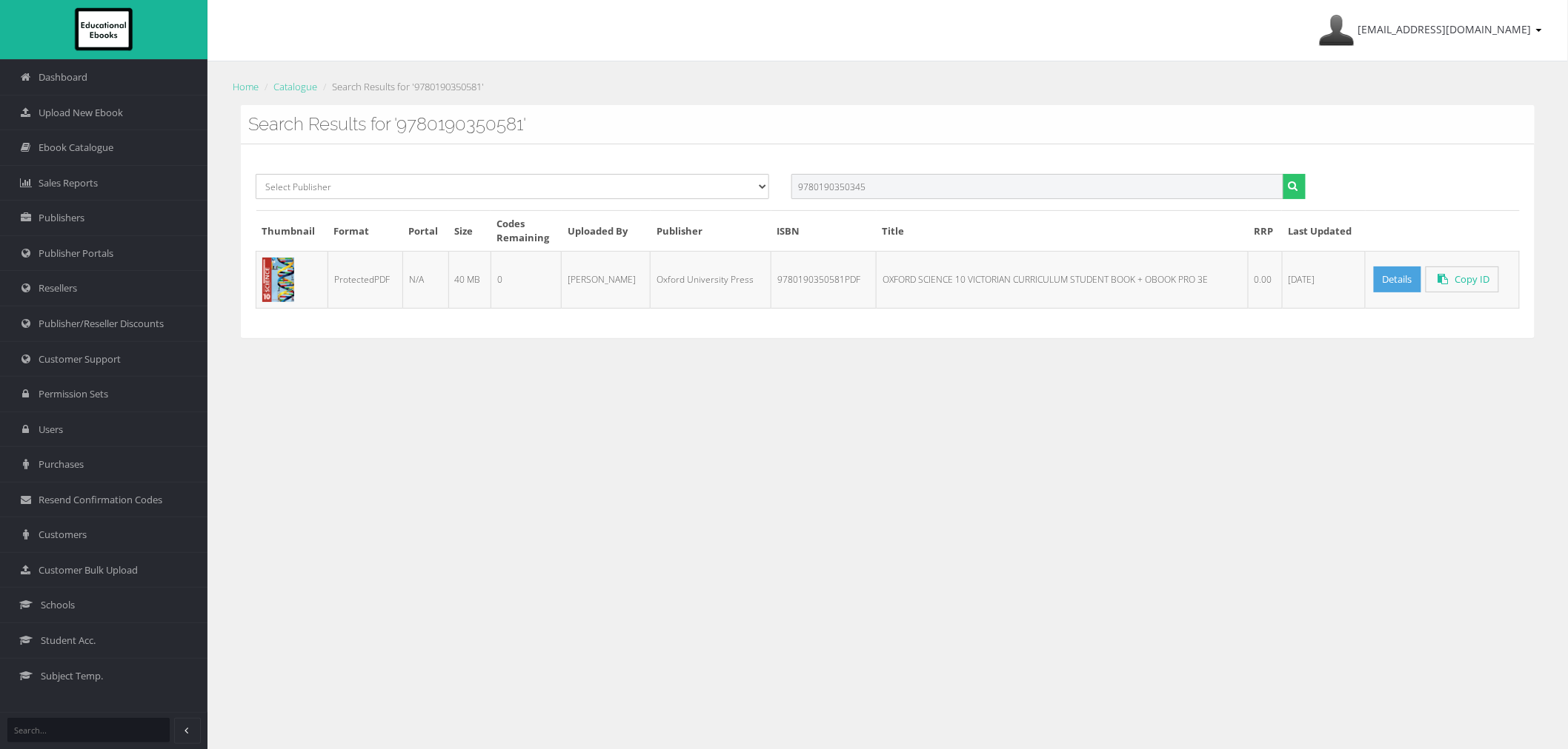
type input "9780190350345"
click at [1283, 174] on button "submit" at bounding box center [1294, 187] width 23 height 25
click at [873, 181] on input "text" at bounding box center [1036, 187] width 492 height 25
paste input "9780190350505PDF"
type input "9780190350505"
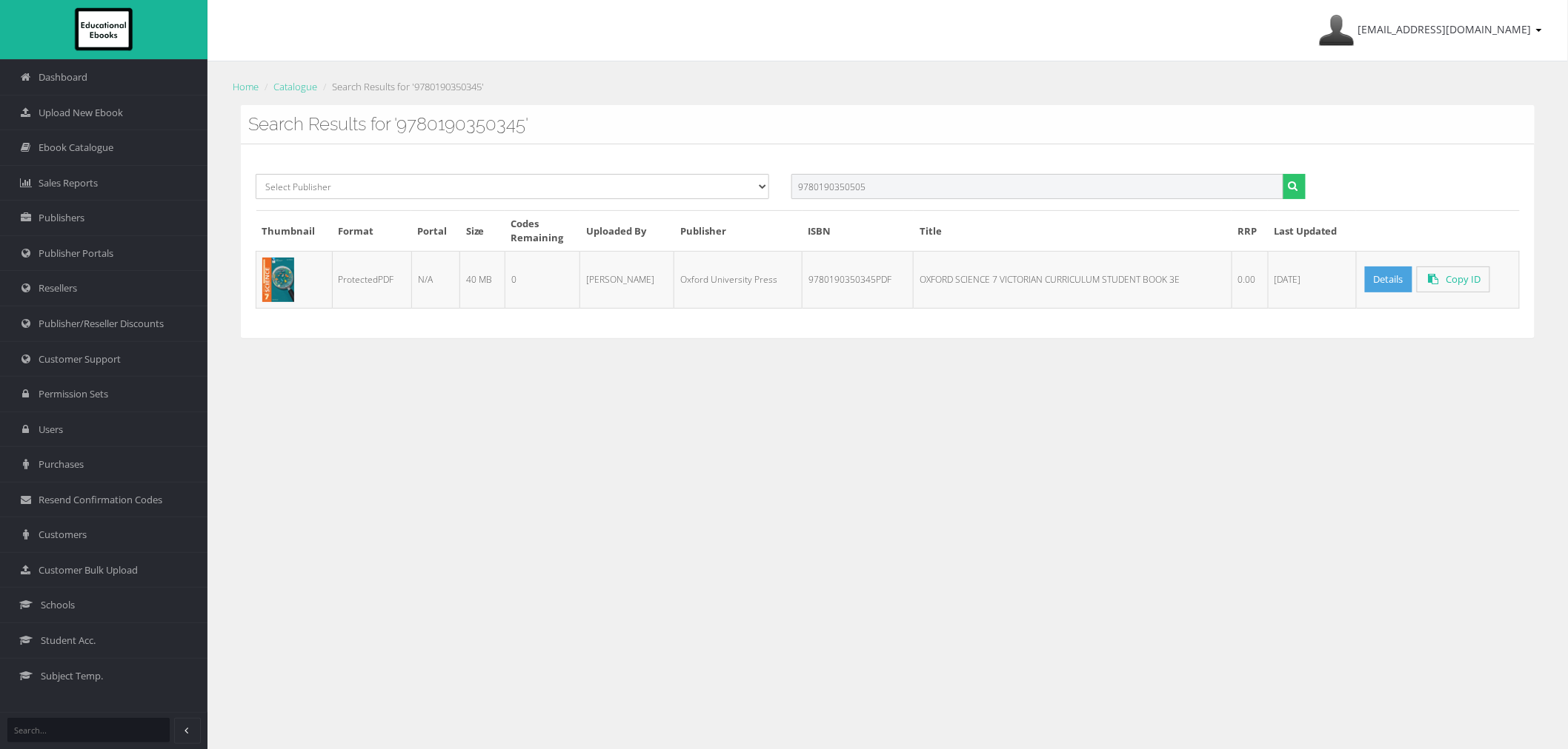
click at [1283, 174] on button "submit" at bounding box center [1294, 187] width 23 height 25
click at [739, 314] on div "Select Publisher Resources for English Academic Learning (REAL) ATAR Notes Smar…" at bounding box center [887, 242] width 1293 height 194
click at [1008, 172] on div "Select Publisher Resources for English Academic Learning (REAL) ATAR Notes Smar…" at bounding box center [887, 242] width 1293 height 194
click at [1006, 186] on input "text" at bounding box center [1036, 187] width 492 height 25
paste input "9780655702306PDF"
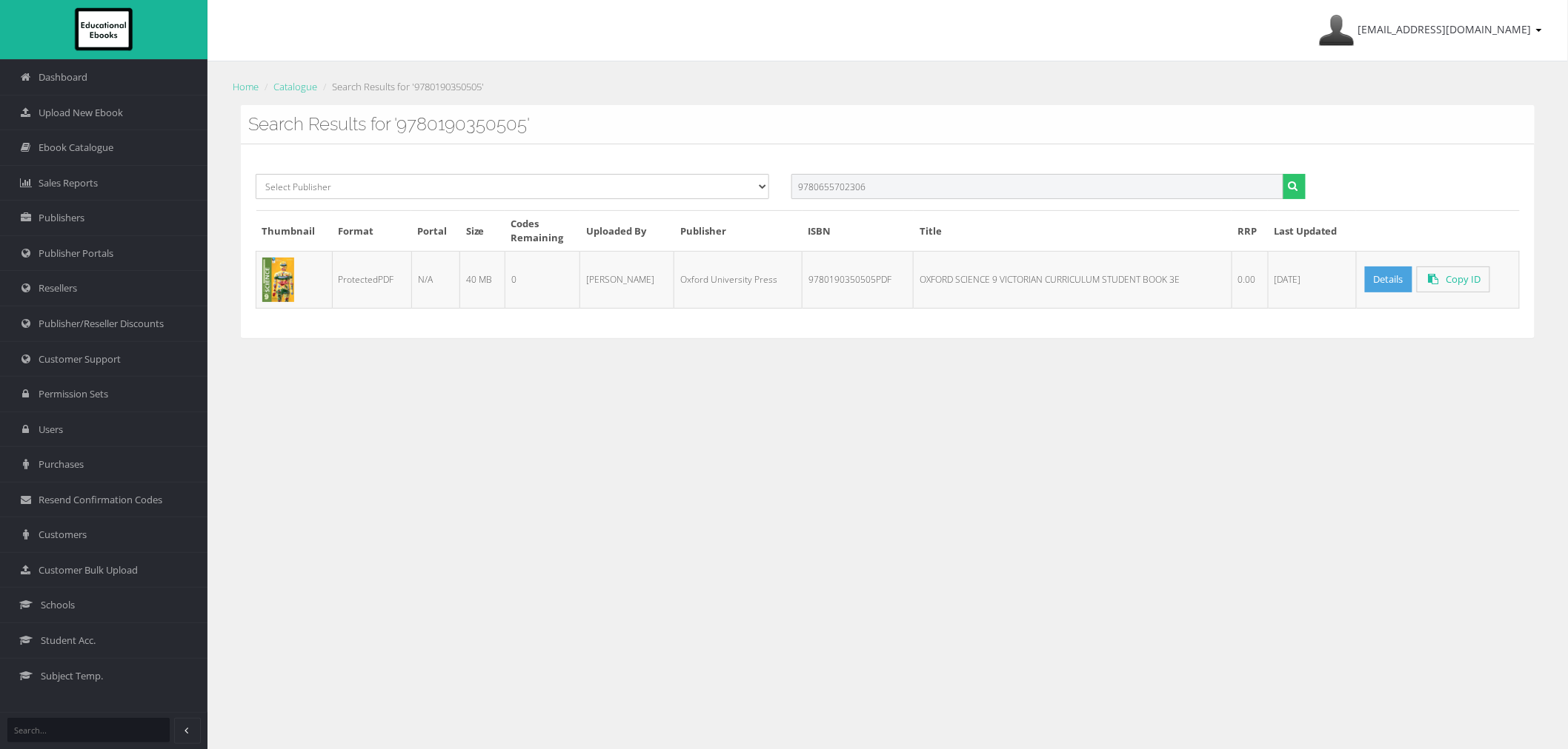
type input "9780655702306"
click at [1283, 174] on button "submit" at bounding box center [1294, 187] width 23 height 25
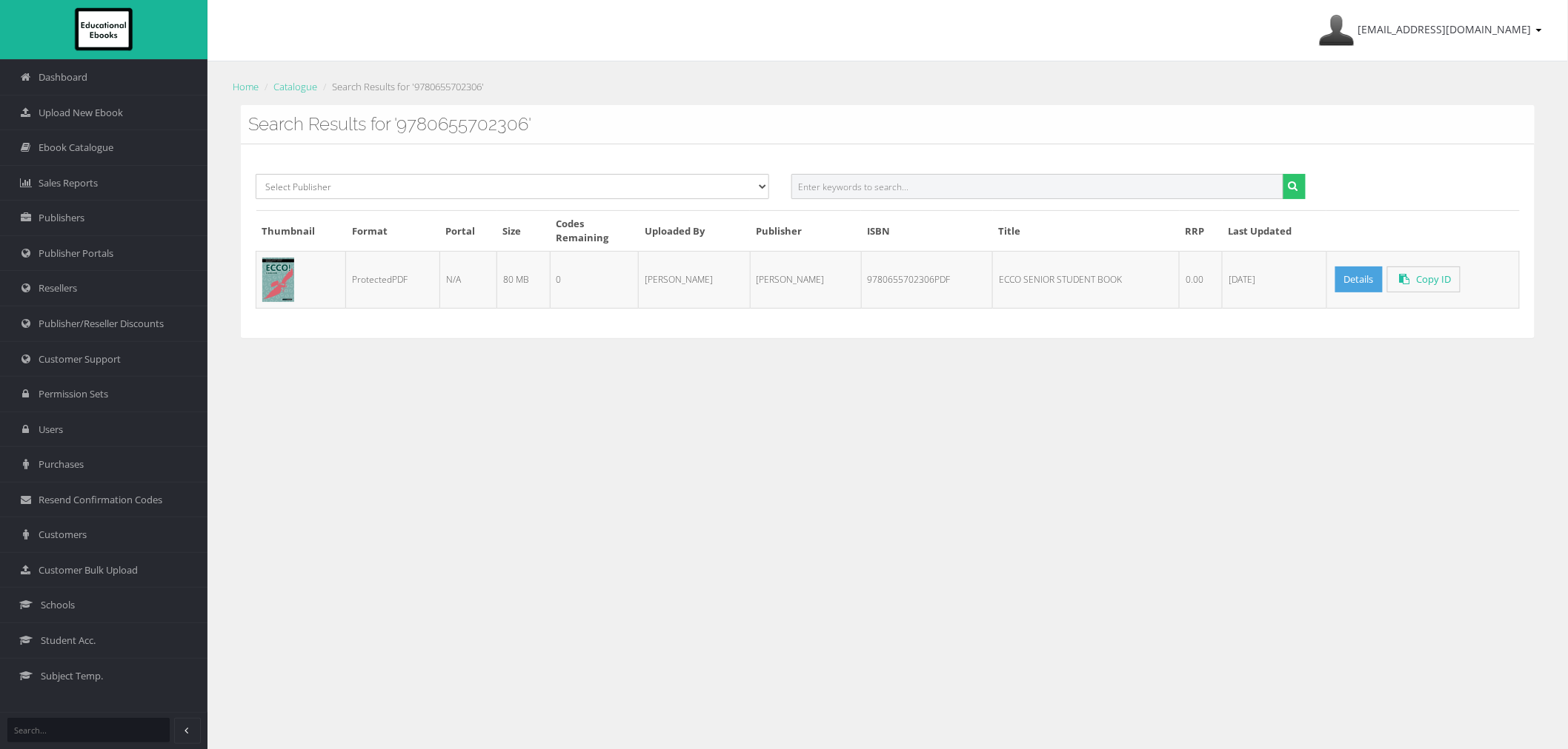
click at [1092, 184] on input "text" at bounding box center [1036, 187] width 492 height 25
paste input "9780655721048PDF"
type input "9780655721048"
click at [1283, 174] on button "submit" at bounding box center [1294, 187] width 23 height 25
click at [812, 193] on input "text" at bounding box center [1036, 187] width 492 height 25
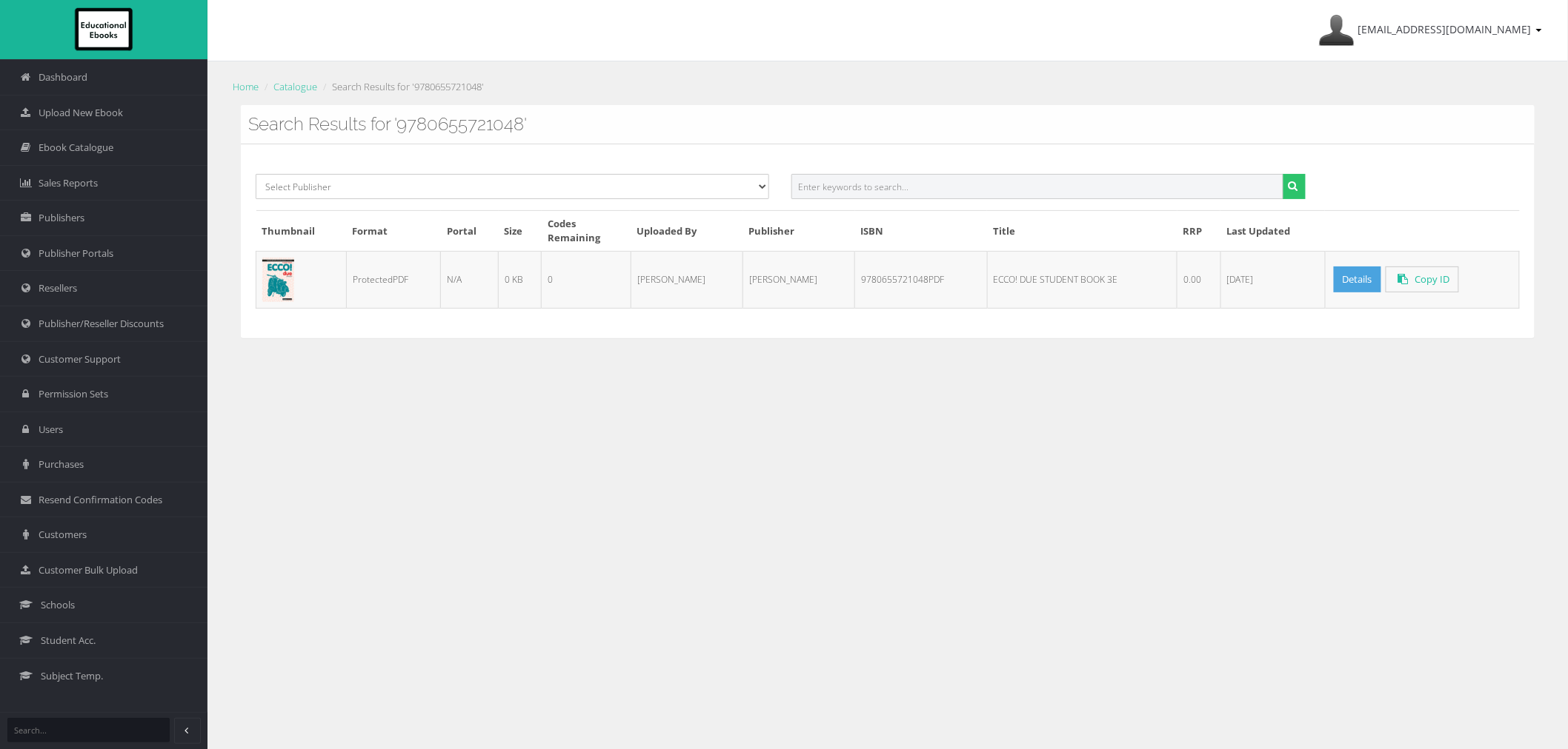
paste input "9780655721048PDF"
type input "9780655721048"
click at [1283, 174] on button "submit" at bounding box center [1294, 187] width 23 height 25
click at [980, 181] on input "text" at bounding box center [1036, 187] width 492 height 25
paste input "9780655721031PDF"
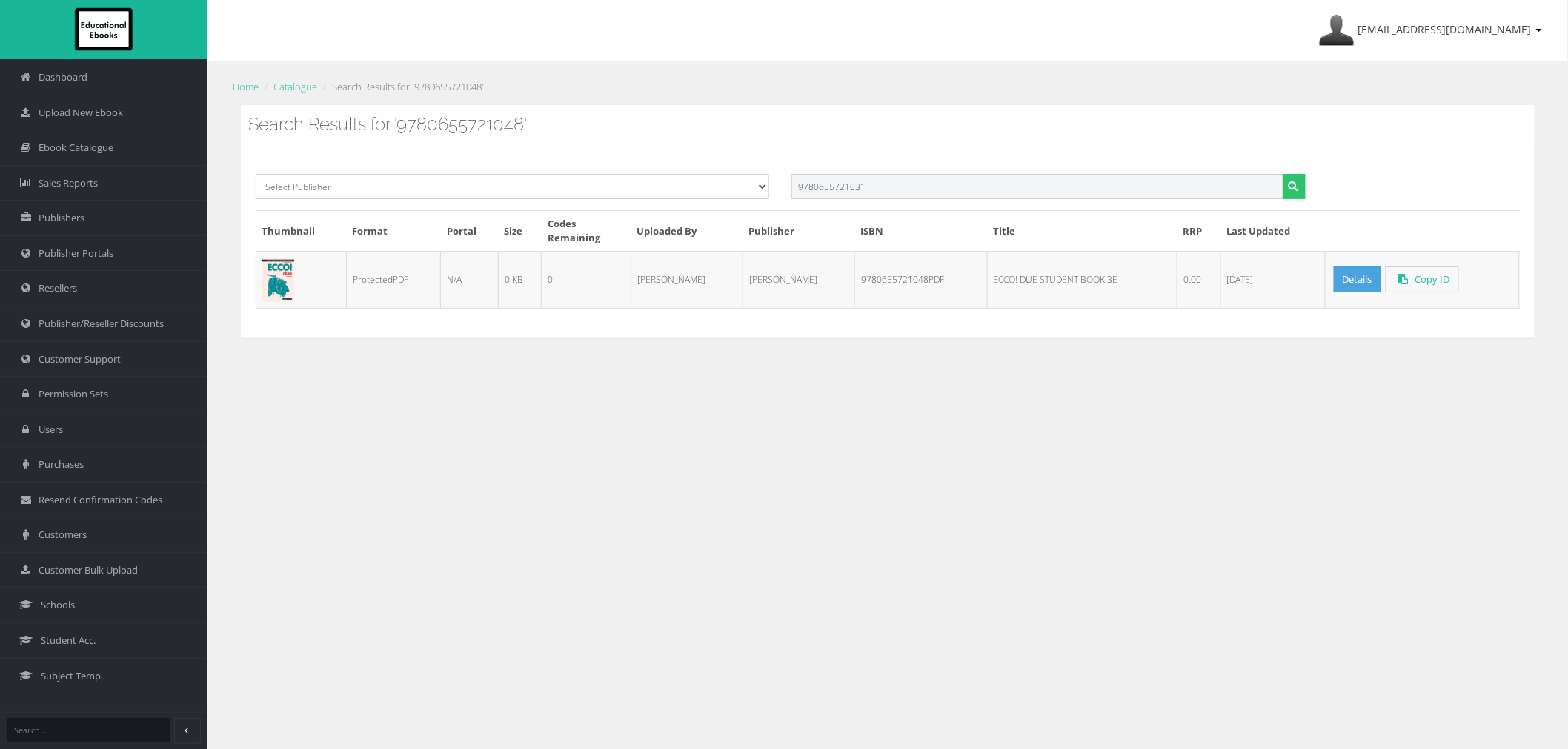
type input "9780655721031"
click at [1283, 174] on button "submit" at bounding box center [1294, 187] width 23 height 25
click at [964, 187] on input "text" at bounding box center [1036, 187] width 492 height 25
paste input "9780655700050PDF"
type input "9780655700050"
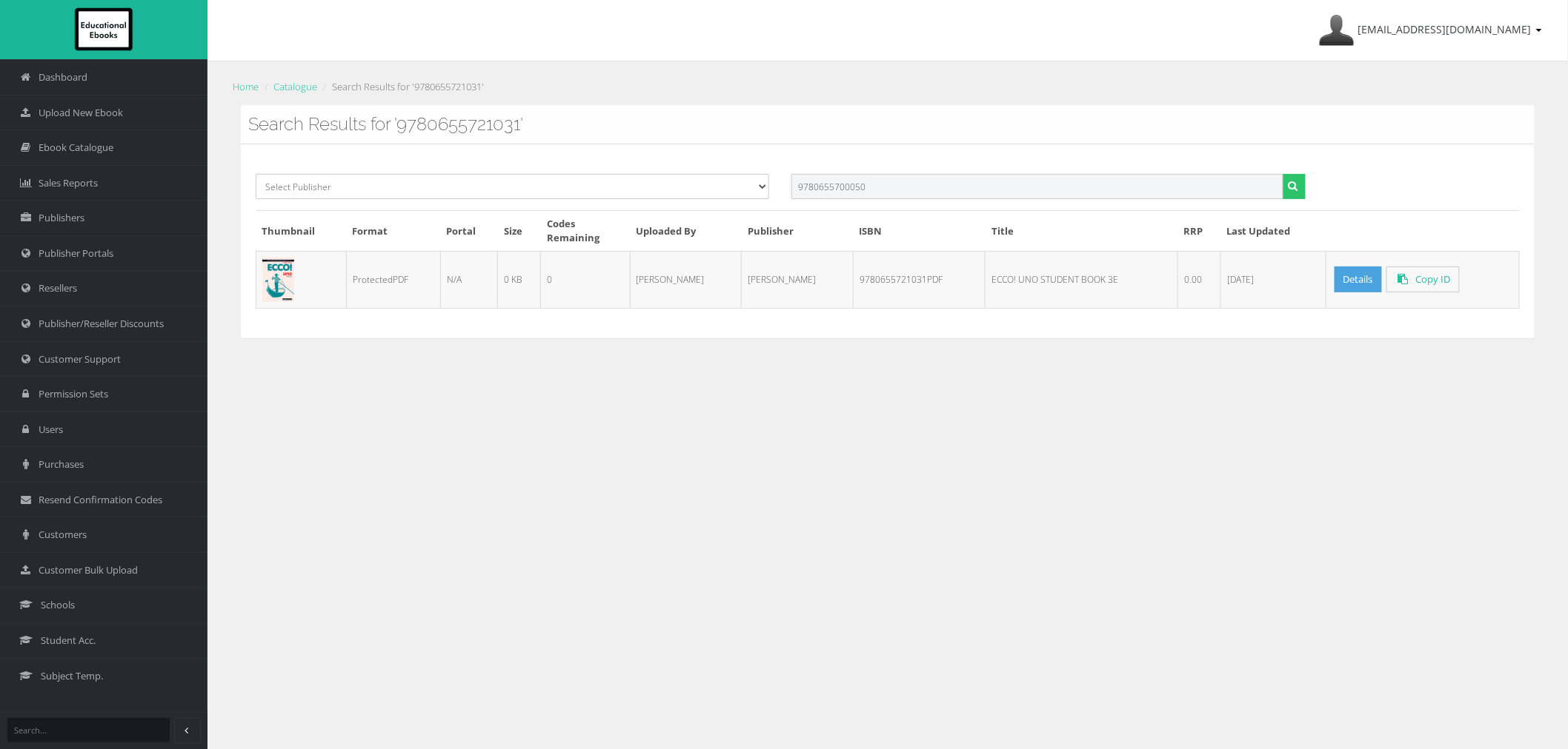
click at [1283, 174] on button "submit" at bounding box center [1294, 187] width 23 height 25
click at [1104, 184] on input "text" at bounding box center [1036, 187] width 492 height 25
paste input "9780655700081PDF"
type input "9780655700081"
click at [1283, 174] on button "submit" at bounding box center [1294, 187] width 23 height 25
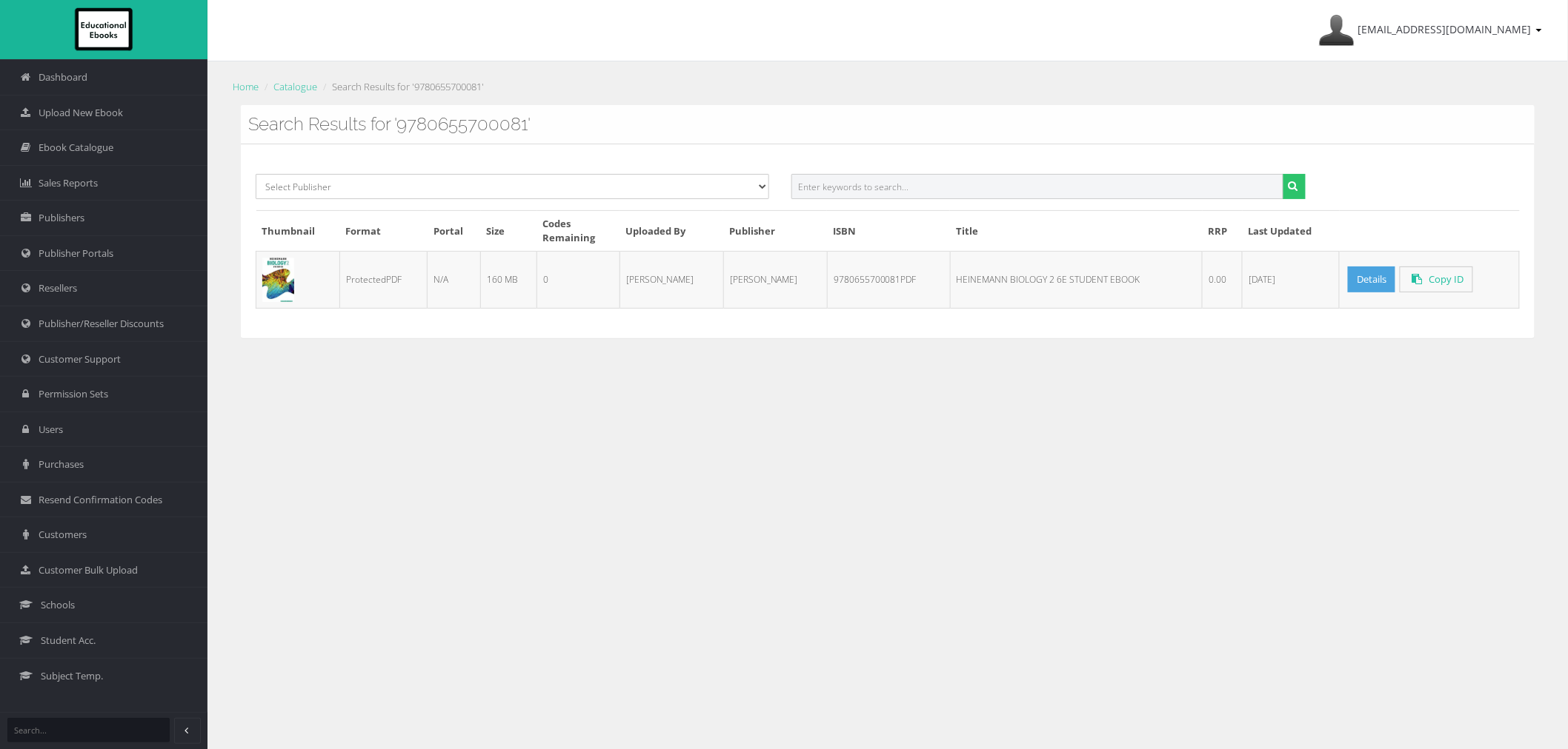
click at [908, 180] on input "text" at bounding box center [1036, 187] width 492 height 25
paste input "9780655700067PDF"
type input "9780655700067"
click at [1283, 174] on button "submit" at bounding box center [1294, 187] width 23 height 25
click at [1018, 169] on div "Select Publisher Resources for English Academic Learning (REAL) ATAR Notes Smar…" at bounding box center [887, 242] width 1293 height 194
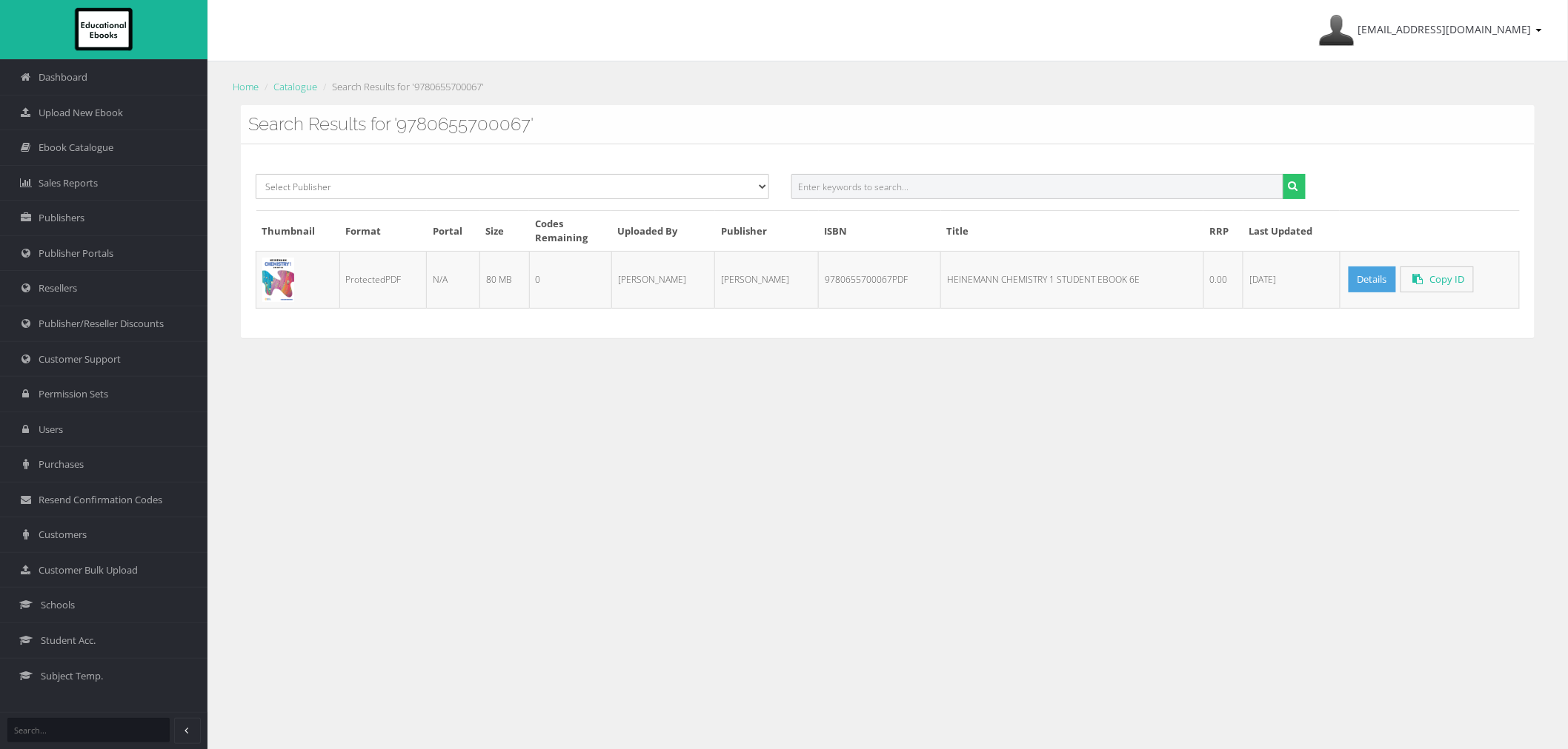
click at [1009, 182] on input "text" at bounding box center [1036, 187] width 492 height 25
paste input "9780655709398PDF"
type input "9780655709398"
click at [1283, 174] on button "submit" at bounding box center [1294, 187] width 23 height 25
click at [1097, 183] on input "text" at bounding box center [1036, 187] width 492 height 25
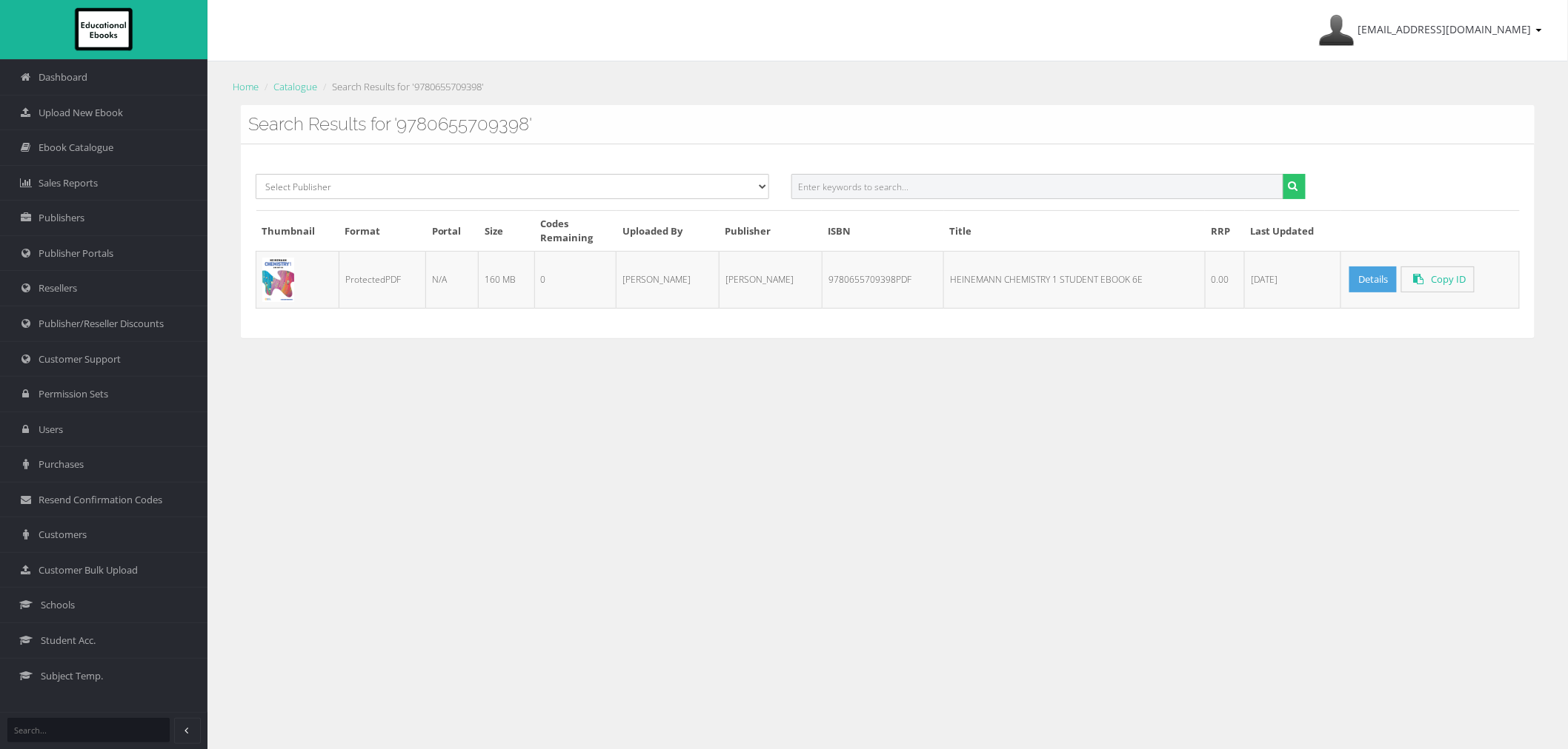
paste input "9780655700098PDF"
type input "9780655700098"
click at [1283, 174] on button "submit" at bounding box center [1294, 187] width 23 height 25
click at [1172, 189] on input "text" at bounding box center [1036, 187] width 492 height 25
paste input "9780655709374PDF"
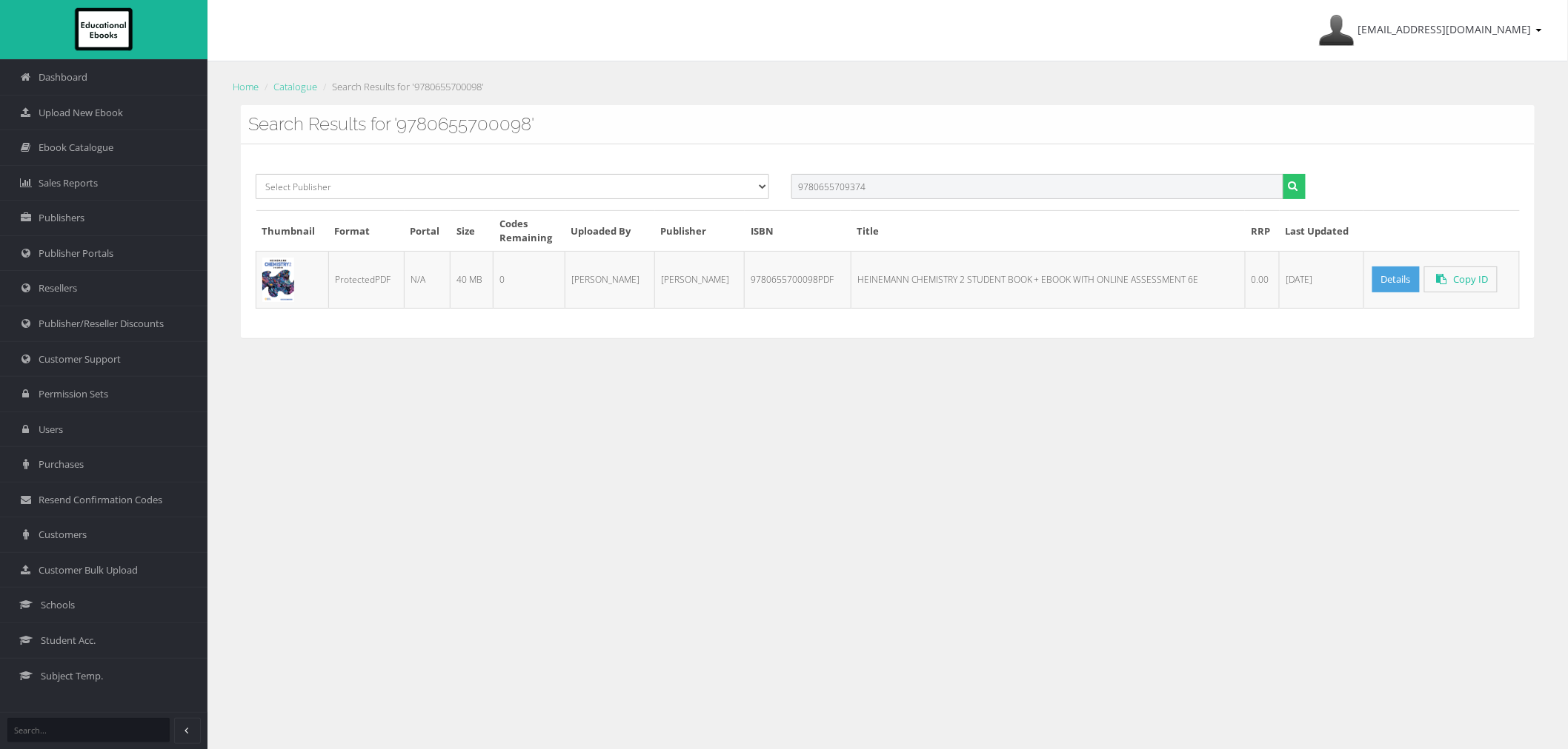
type input "9780655709374"
click at [1283, 174] on button "submit" at bounding box center [1294, 187] width 23 height 25
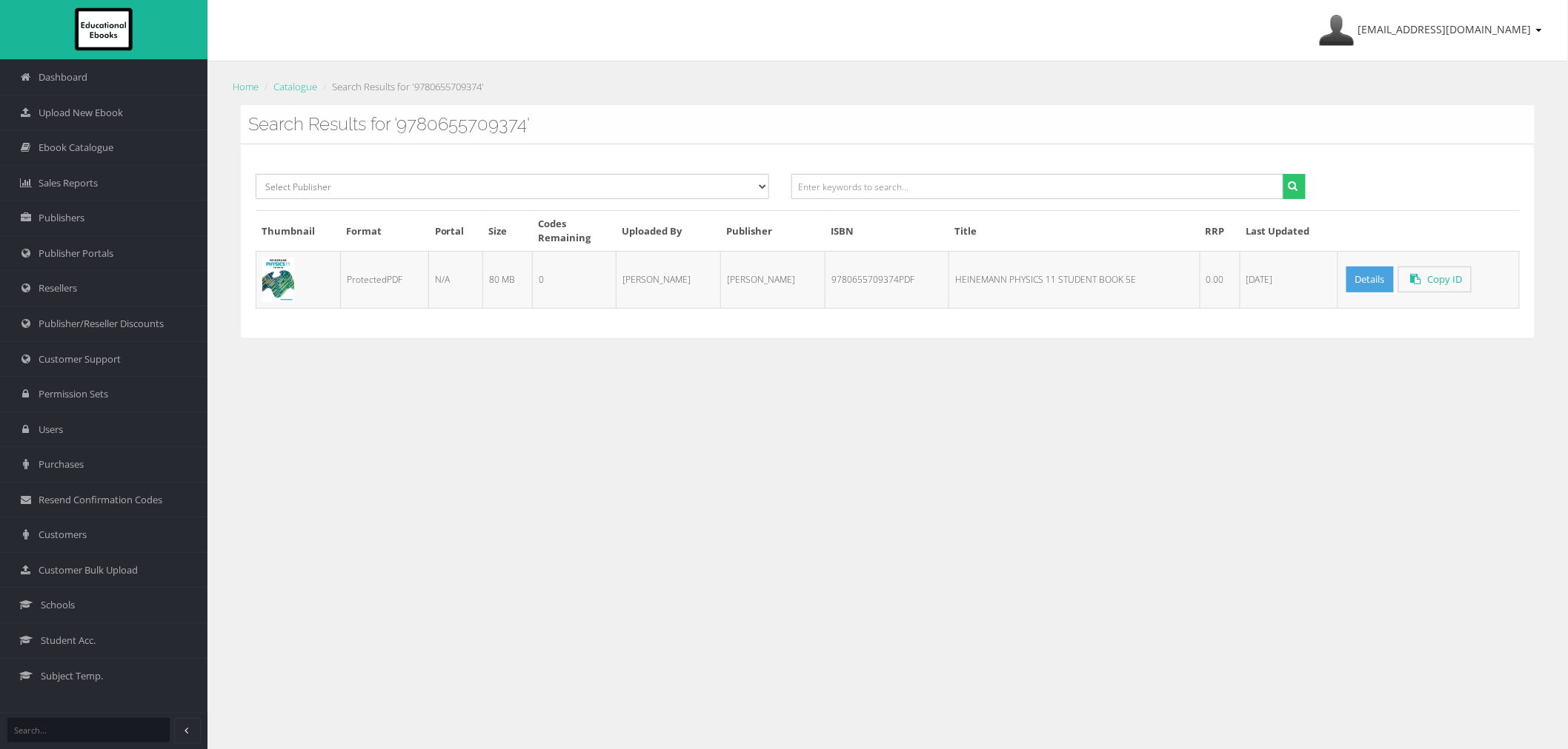
click at [956, 173] on div "Select Publisher Resources for English Academic Learning (REAL) ATAR Notes Smar…" at bounding box center [887, 242] width 1293 height 194
click at [956, 182] on input "text" at bounding box center [1036, 187] width 492 height 25
paste input "9780655700074PDF"
type input "9780655700074"
click at [1283, 174] on button "submit" at bounding box center [1294, 187] width 23 height 25
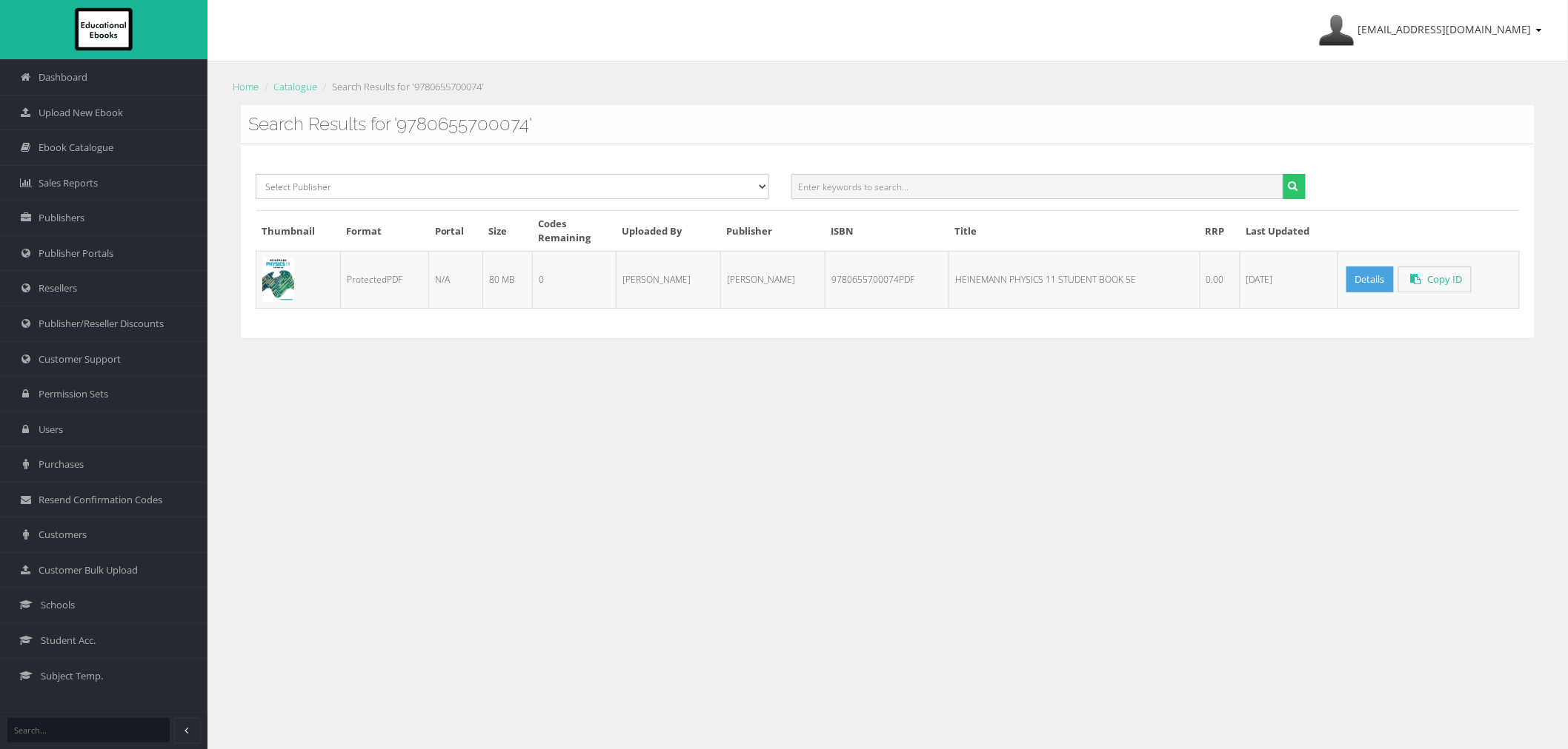
click at [1054, 184] on input "text" at bounding box center [1036, 187] width 492 height 25
paste input "9780655700104PDF"
type input "9780655700104"
click at [1283, 174] on button "submit" at bounding box center [1294, 187] width 23 height 25
click at [1188, 182] on input "text" at bounding box center [1036, 187] width 492 height 25
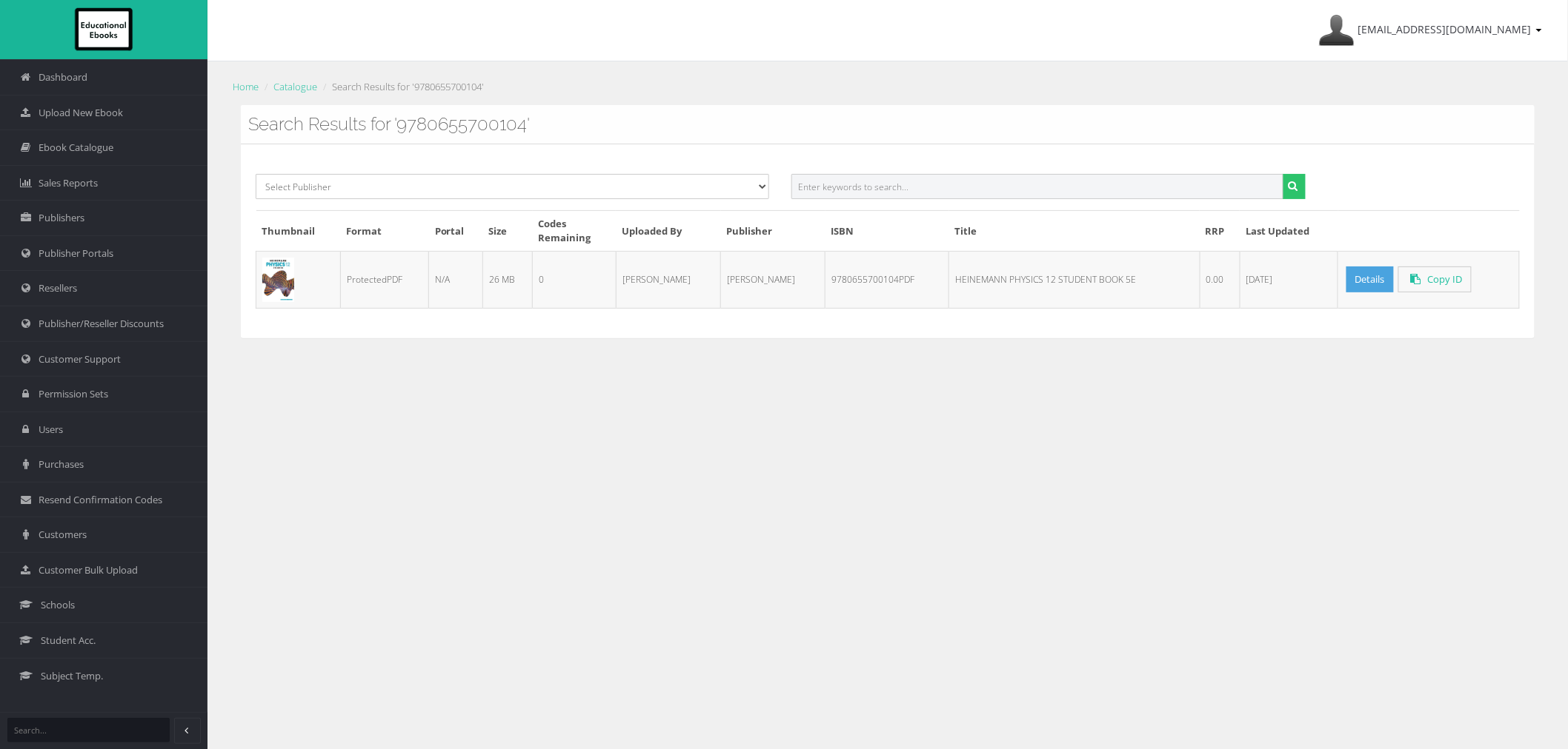
paste input "9780655721055PDF"
type input "9780655721055"
click at [1283, 174] on button "submit" at bounding box center [1294, 187] width 23 height 25
click at [924, 191] on input "text" at bounding box center [1036, 187] width 492 height 25
paste input "9780655721062PDF"
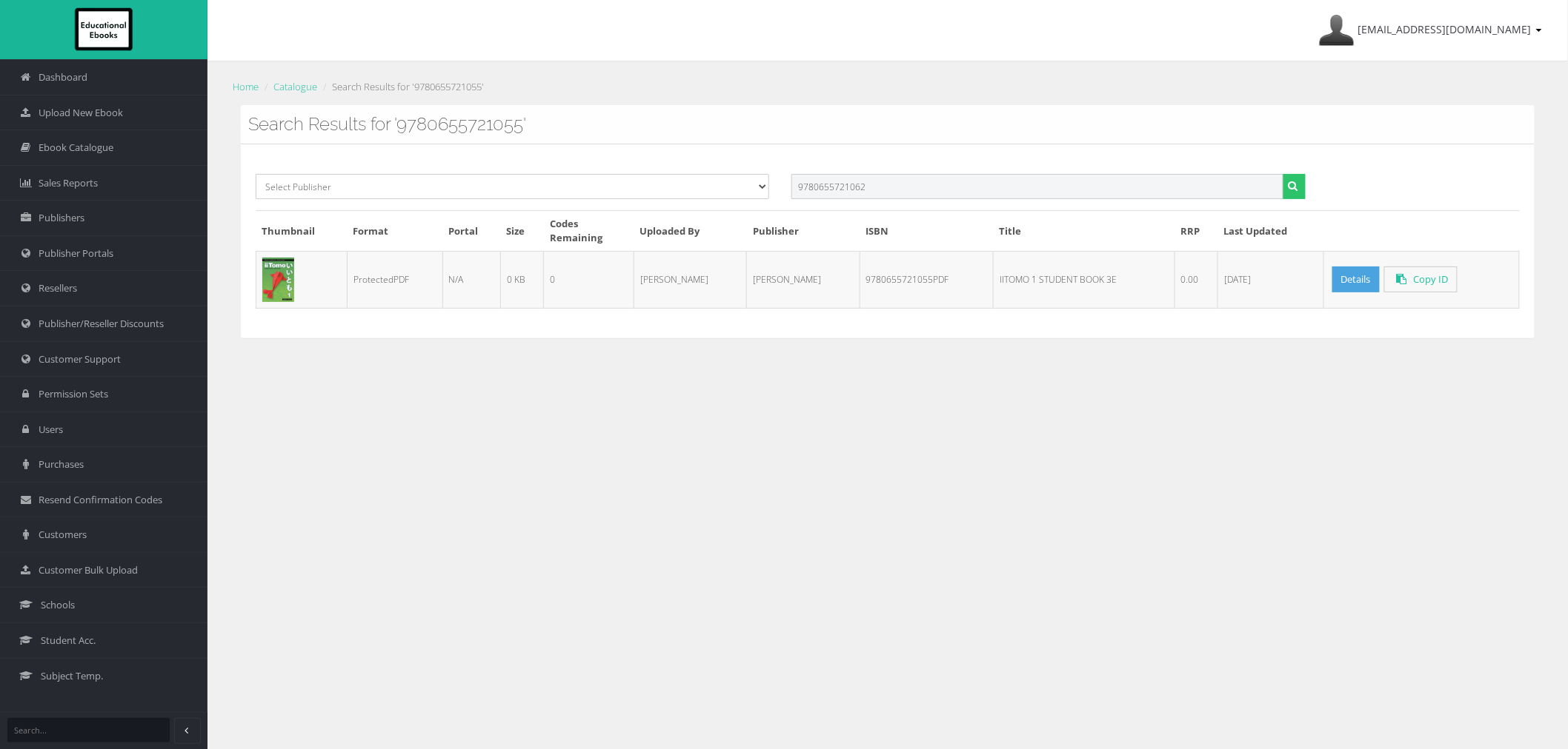
type input "9780655721062"
click at [1283, 174] on button "submit" at bounding box center [1294, 187] width 23 height 25
click at [867, 195] on input "text" at bounding box center [1036, 187] width 492 height 25
paste input "9781488656736PDF"
type input "9781488656736"
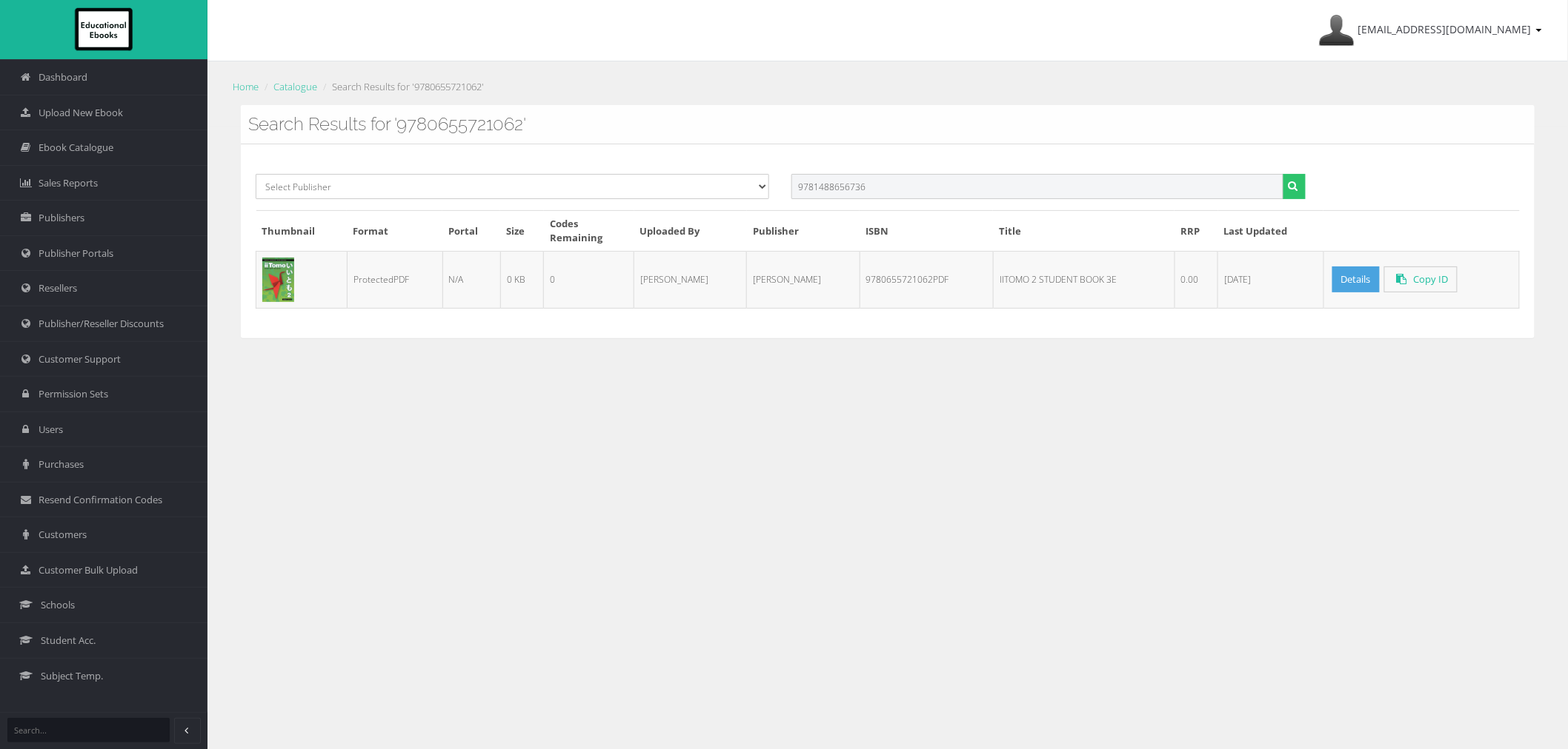
click at [1283, 174] on button "submit" at bounding box center [1294, 187] width 23 height 25
click at [1015, 195] on input "text" at bounding box center [1036, 187] width 492 height 25
paste input "9780655716204PDF"
type input "9780655716204"
click at [1283, 174] on button "submit" at bounding box center [1294, 187] width 23 height 25
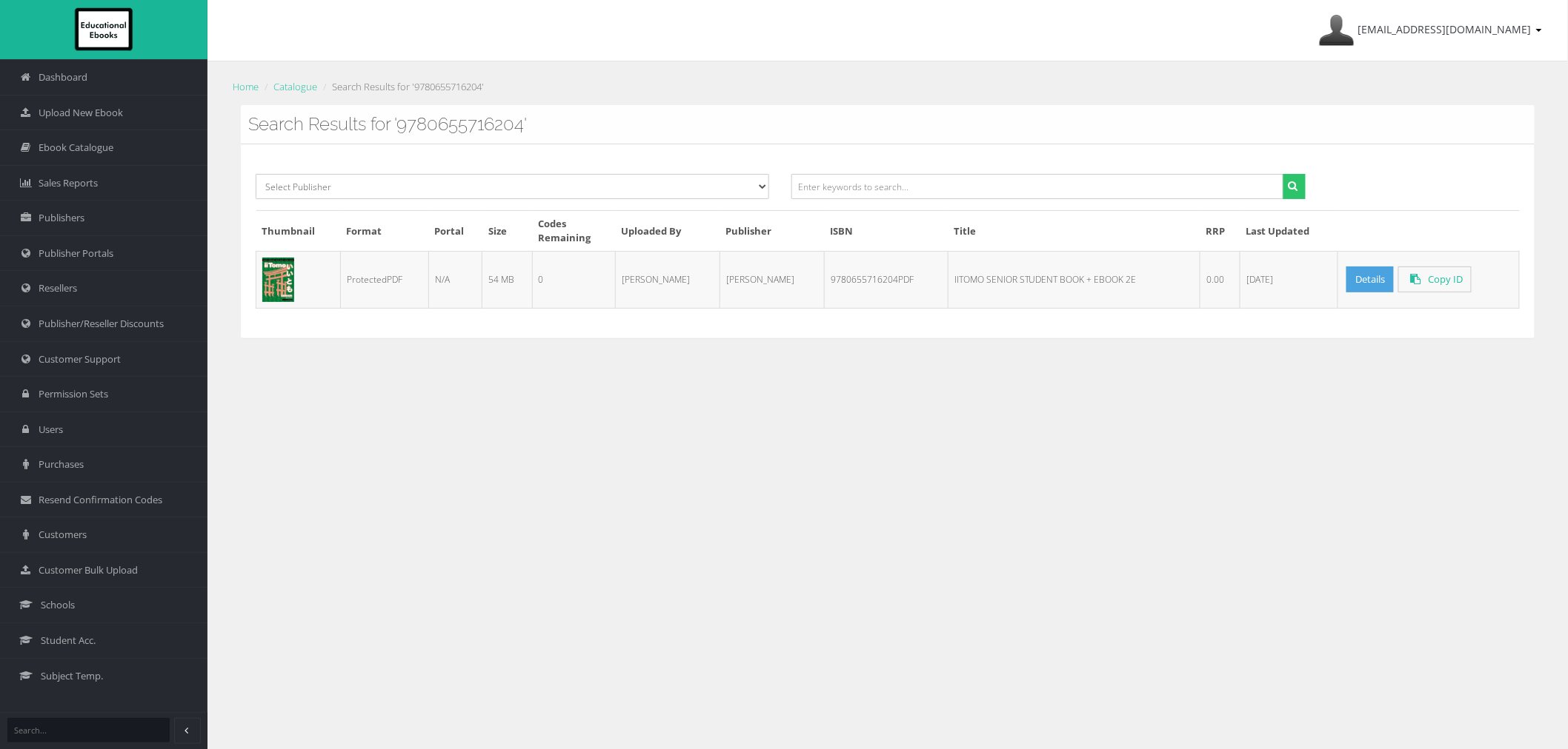
click at [889, 205] on div at bounding box center [1048, 192] width 536 height 36
click at [892, 193] on input "text" at bounding box center [1036, 187] width 492 height 25
paste input "9780655708544PDF"
type input "9780655708544"
click at [1283, 174] on button "submit" at bounding box center [1294, 187] width 23 height 25
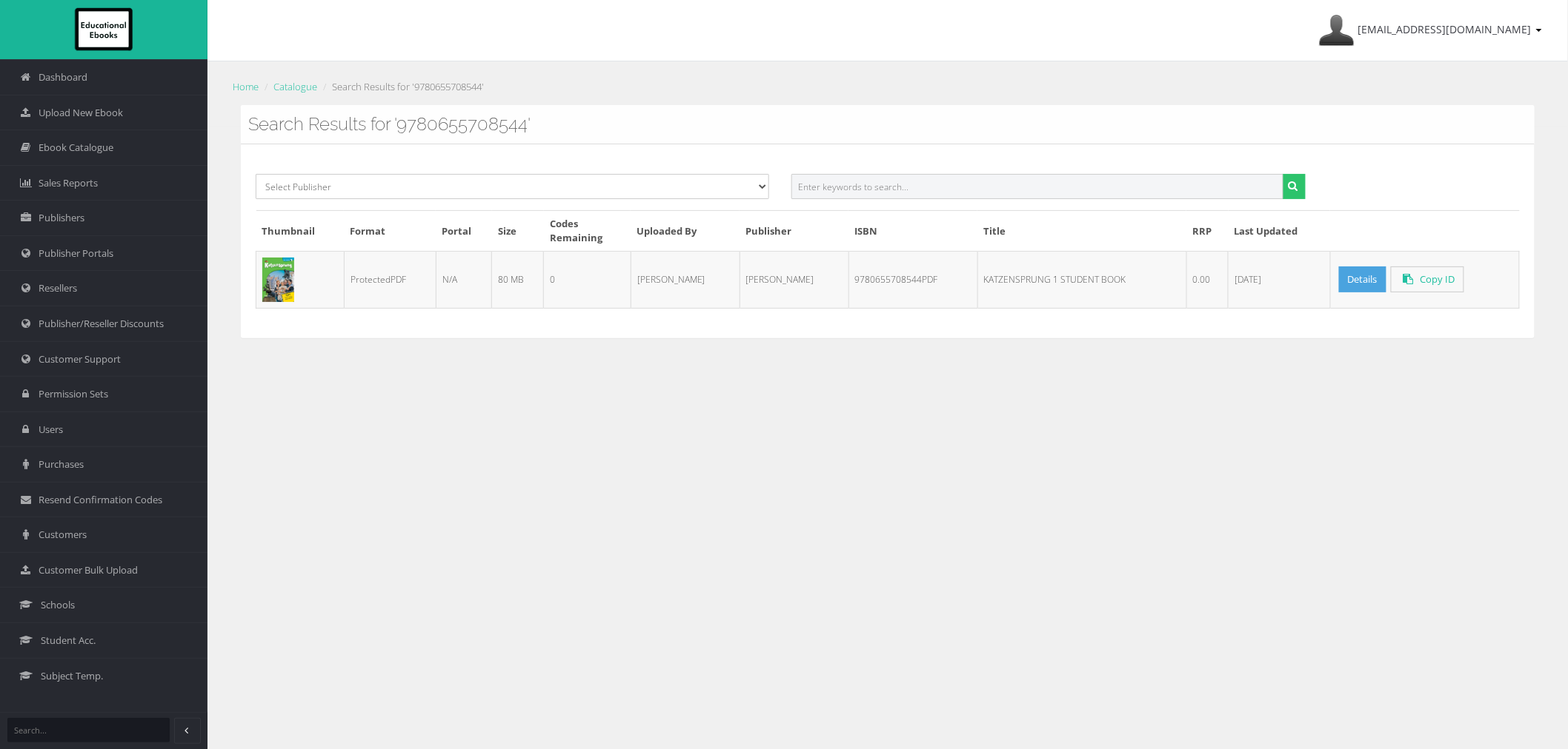
click at [906, 195] on input "text" at bounding box center [1036, 187] width 492 height 25
paste input "9781488661501PDF"
type input "9781488661501"
click at [1283, 174] on button "submit" at bounding box center [1294, 187] width 23 height 25
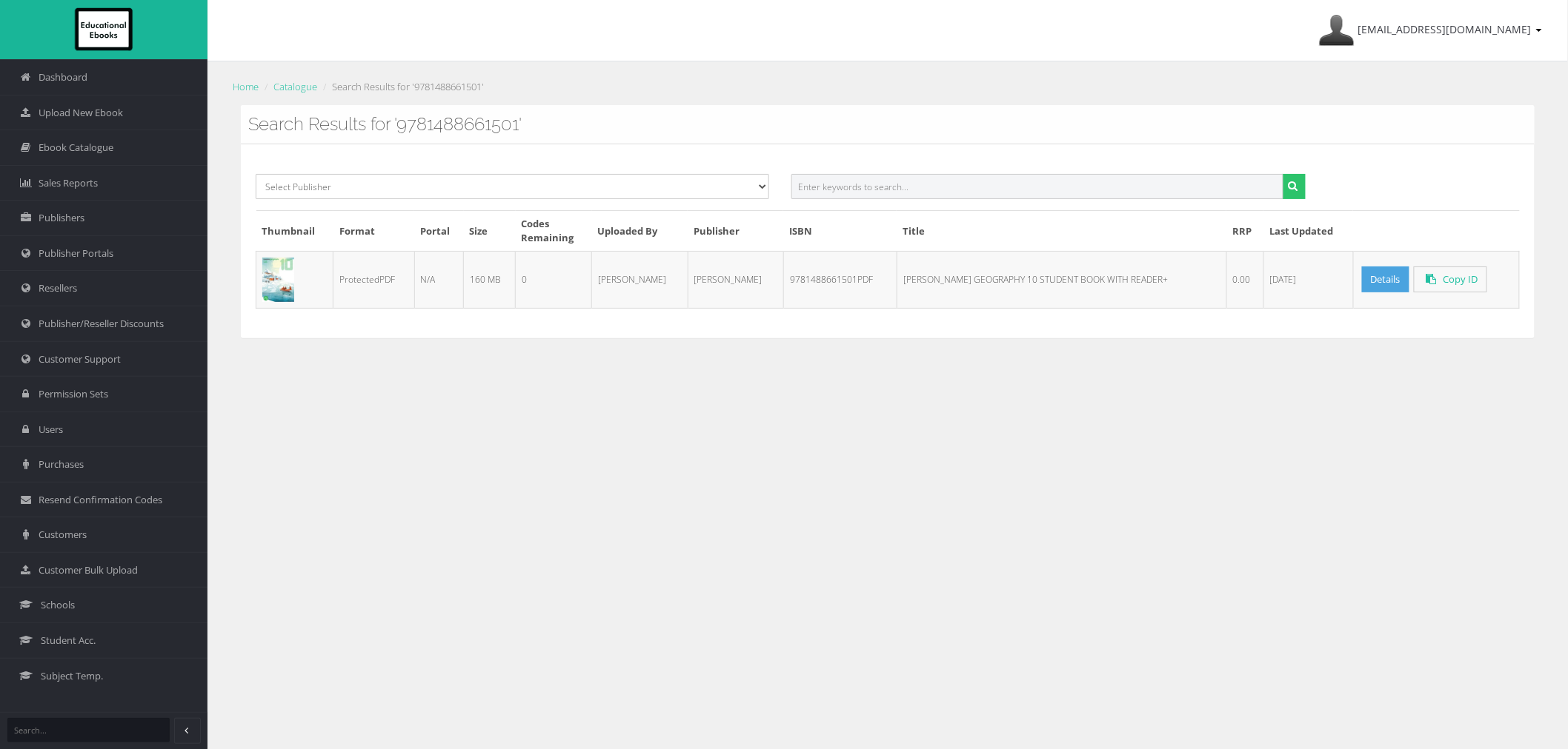
click at [849, 182] on input "text" at bounding box center [1036, 187] width 492 height 25
paste input "9780655719717PDF"
type input "9780655719717"
click at [1283, 174] on button "submit" at bounding box center [1294, 187] width 23 height 25
click at [846, 198] on input "text" at bounding box center [1036, 187] width 492 height 25
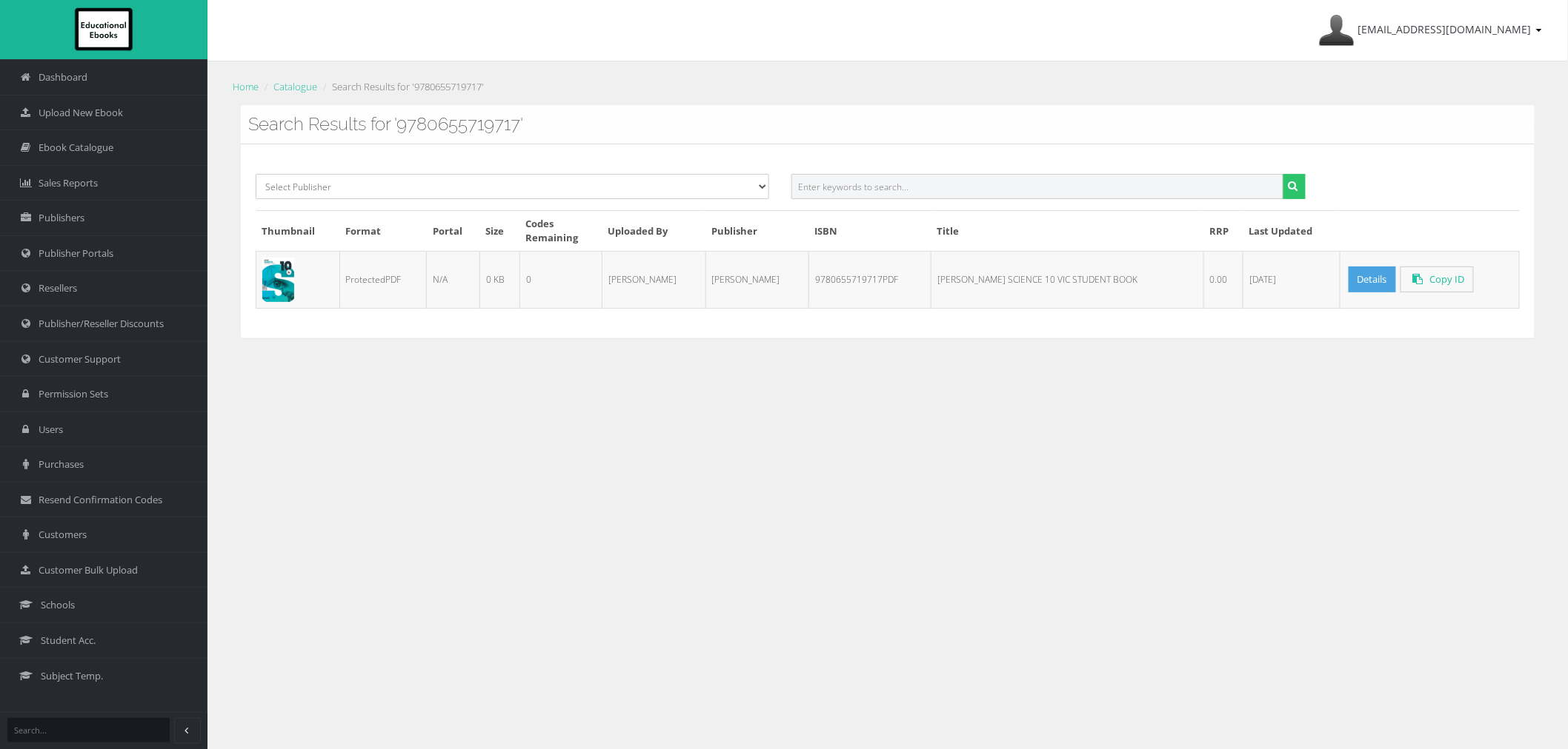
paste input "9780655719687PDF"
type input "9780655719687"
click at [1283, 174] on button "submit" at bounding box center [1294, 187] width 23 height 25
click at [1123, 187] on input "text" at bounding box center [1036, 187] width 492 height 25
paste input "9780655719694PDF"
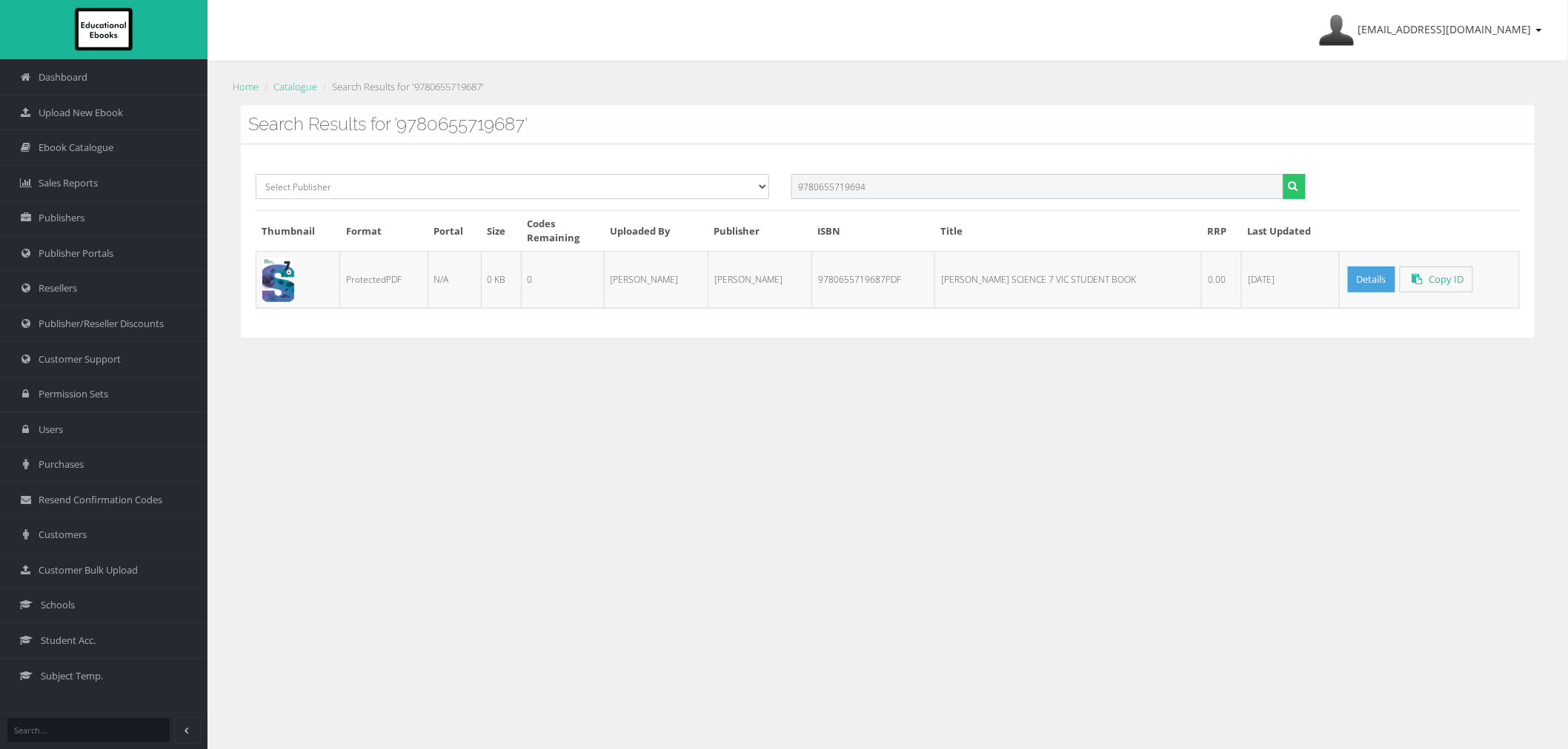
click at [1283, 174] on button "submit" at bounding box center [1294, 187] width 23 height 25
click at [984, 194] on input "9780655719694" at bounding box center [1036, 187] width 492 height 25
paste input "9780655790013PDF"
paste input "text"
type input "9780655790013"
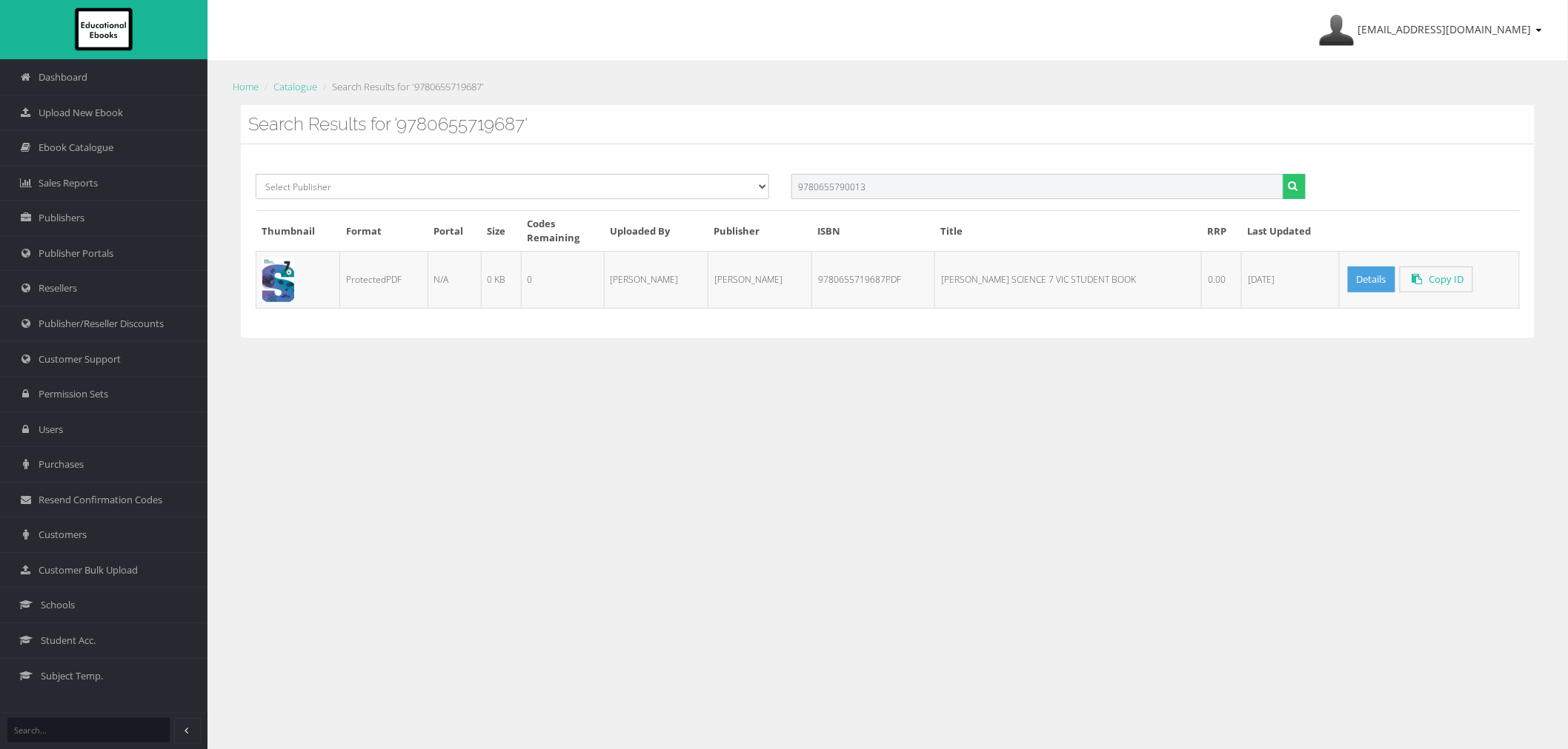
click at [1283, 174] on button "submit" at bounding box center [1294, 187] width 23 height 25
click at [919, 178] on input "text" at bounding box center [1036, 187] width 492 height 25
paste input "9780655719700PDF"
type input "9780655719700"
click at [1283, 174] on button "submit" at bounding box center [1294, 187] width 23 height 25
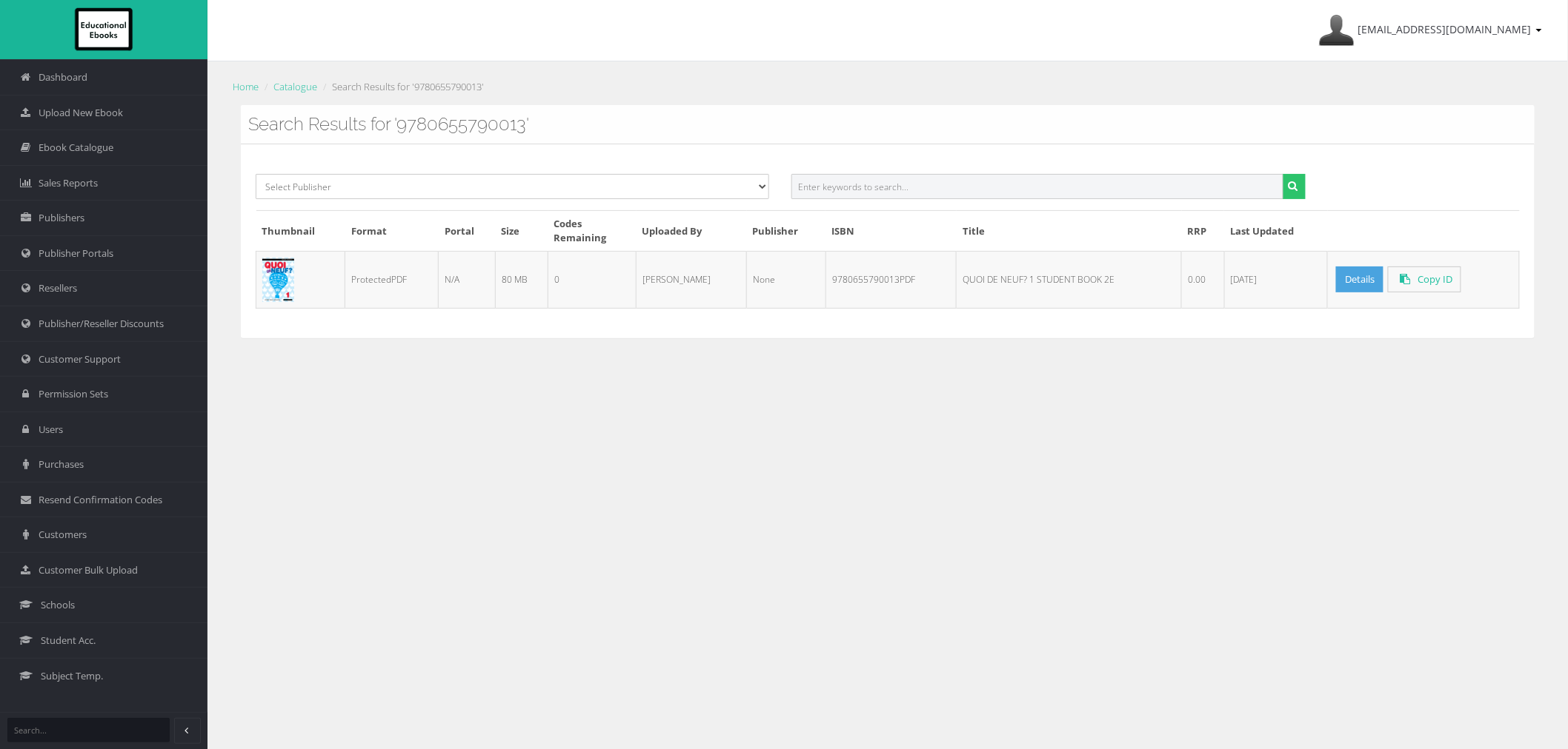
click at [1063, 187] on input "text" at bounding box center [1036, 187] width 492 height 25
paste input "9781488625749PDF"
type input "9781488625749"
click at [1283, 174] on button "submit" at bounding box center [1294, 187] width 23 height 25
click at [964, 184] on input "text" at bounding box center [1036, 187] width 492 height 25
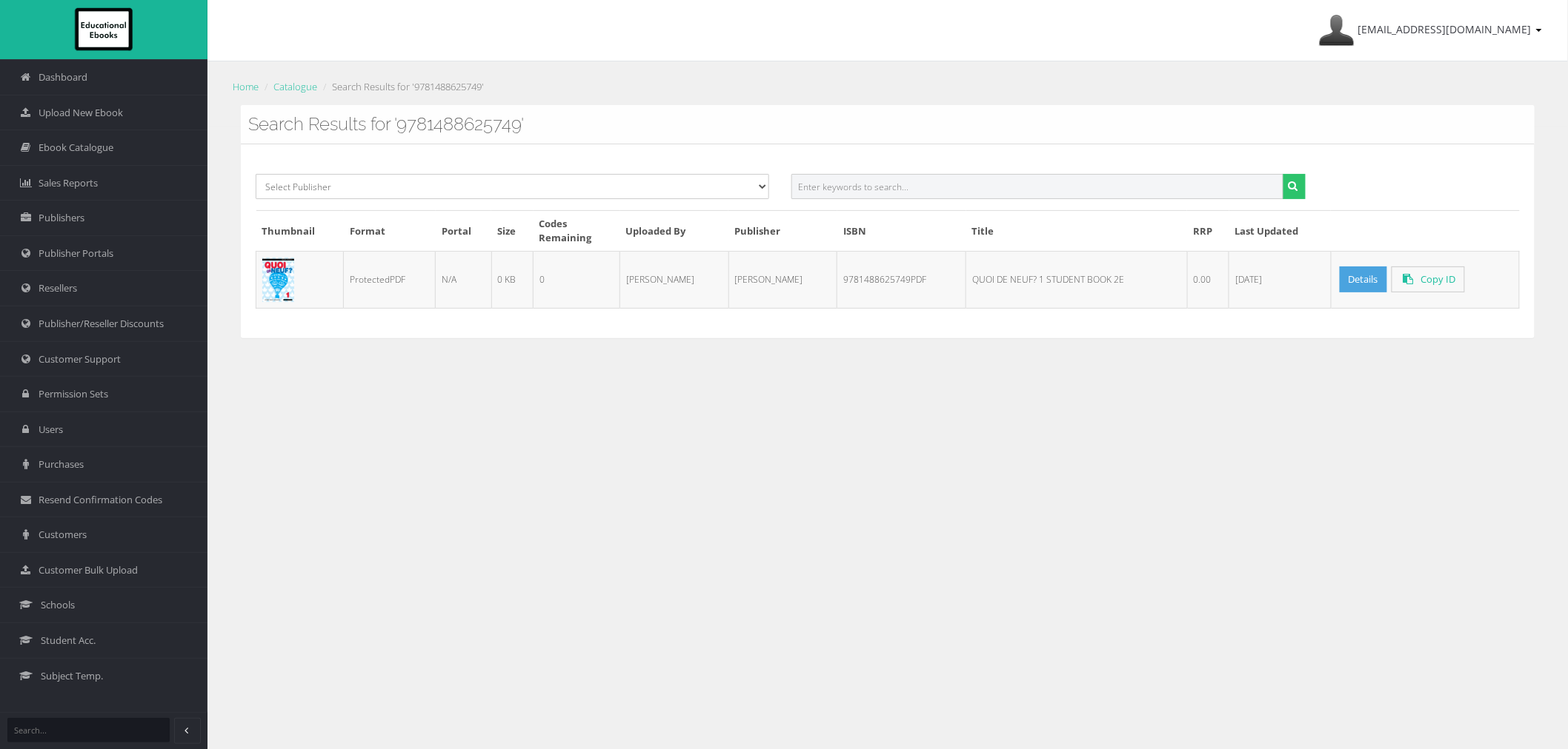
paste input "9780655790853PDF"
type input "9780655790853"
click at [1283, 174] on button "submit" at bounding box center [1294, 187] width 23 height 25
click at [833, 171] on div "Select Publisher Resources for English Academic Learning (REAL) ATAR Notes Smar…" at bounding box center [887, 242] width 1293 height 194
click at [845, 179] on input "text" at bounding box center [1036, 187] width 492 height 25
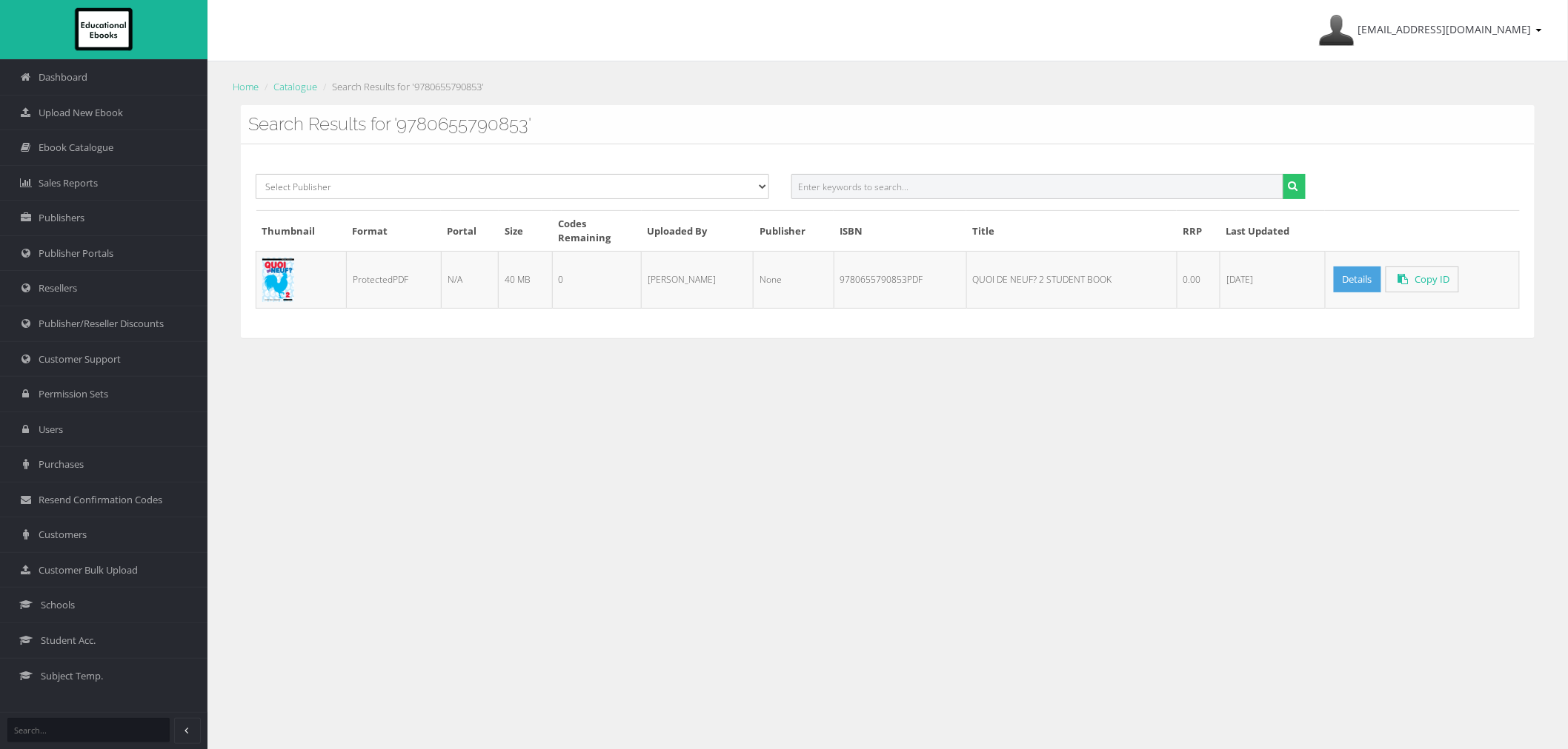
paste input "9781488625817PDF"
type input "9781488625817"
click at [1283, 174] on button "submit" at bounding box center [1294, 187] width 23 height 25
click at [815, 182] on input "text" at bounding box center [1036, 187] width 492 height 25
paste input "9781488656033PDF"
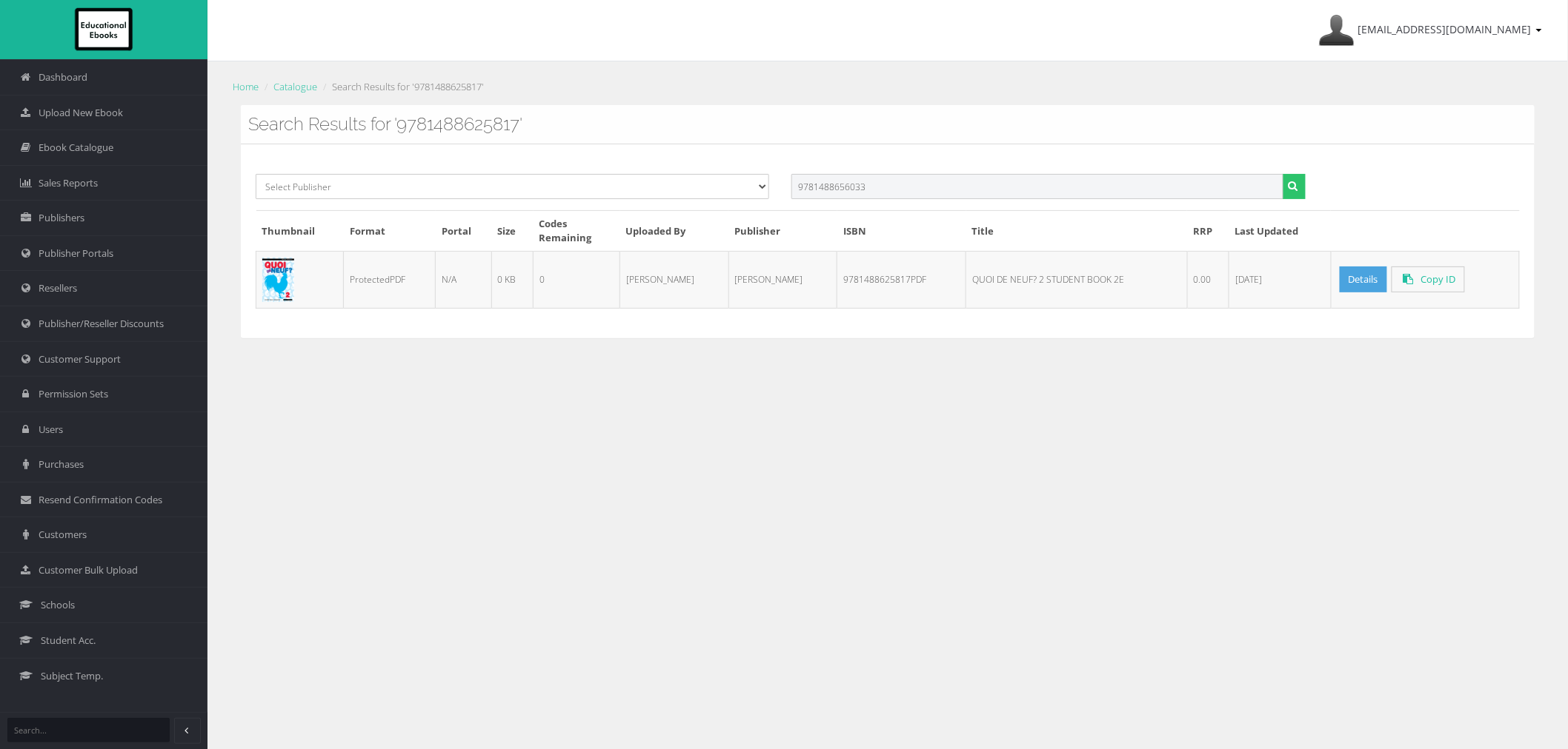
type input "9781488656033"
click at [1283, 174] on button "submit" at bounding box center [1294, 187] width 23 height 25
click at [991, 189] on input "text" at bounding box center [1036, 187] width 492 height 25
paste input "9781488656033PDF"
type input "9781488656033"
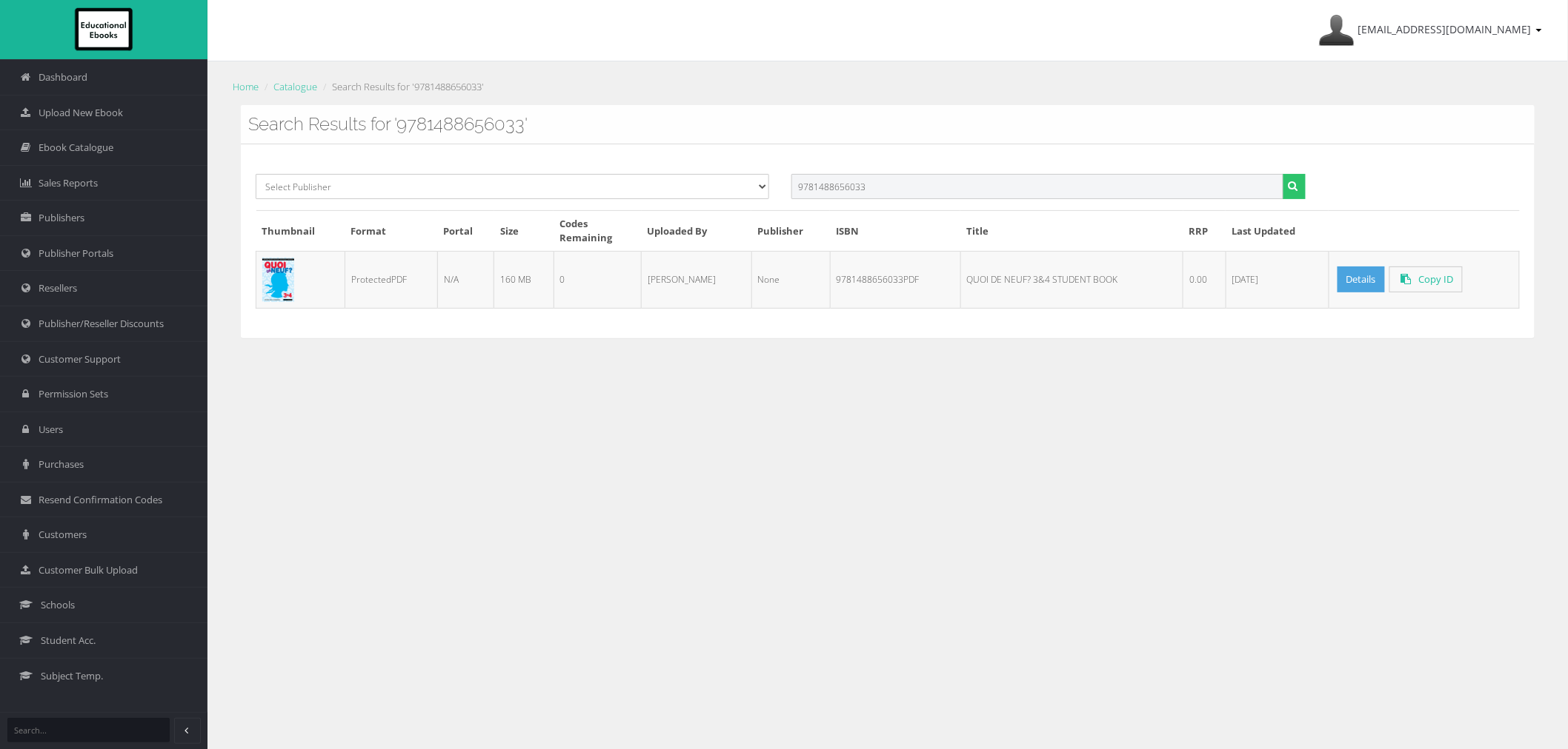
click at [1283, 174] on button "submit" at bounding box center [1294, 187] width 23 height 25
click at [862, 190] on input "text" at bounding box center [1036, 187] width 492 height 25
paste input "9780655716259PDF"
type input "9780655716259"
click at [1283, 174] on button "submit" at bounding box center [1294, 187] width 23 height 25
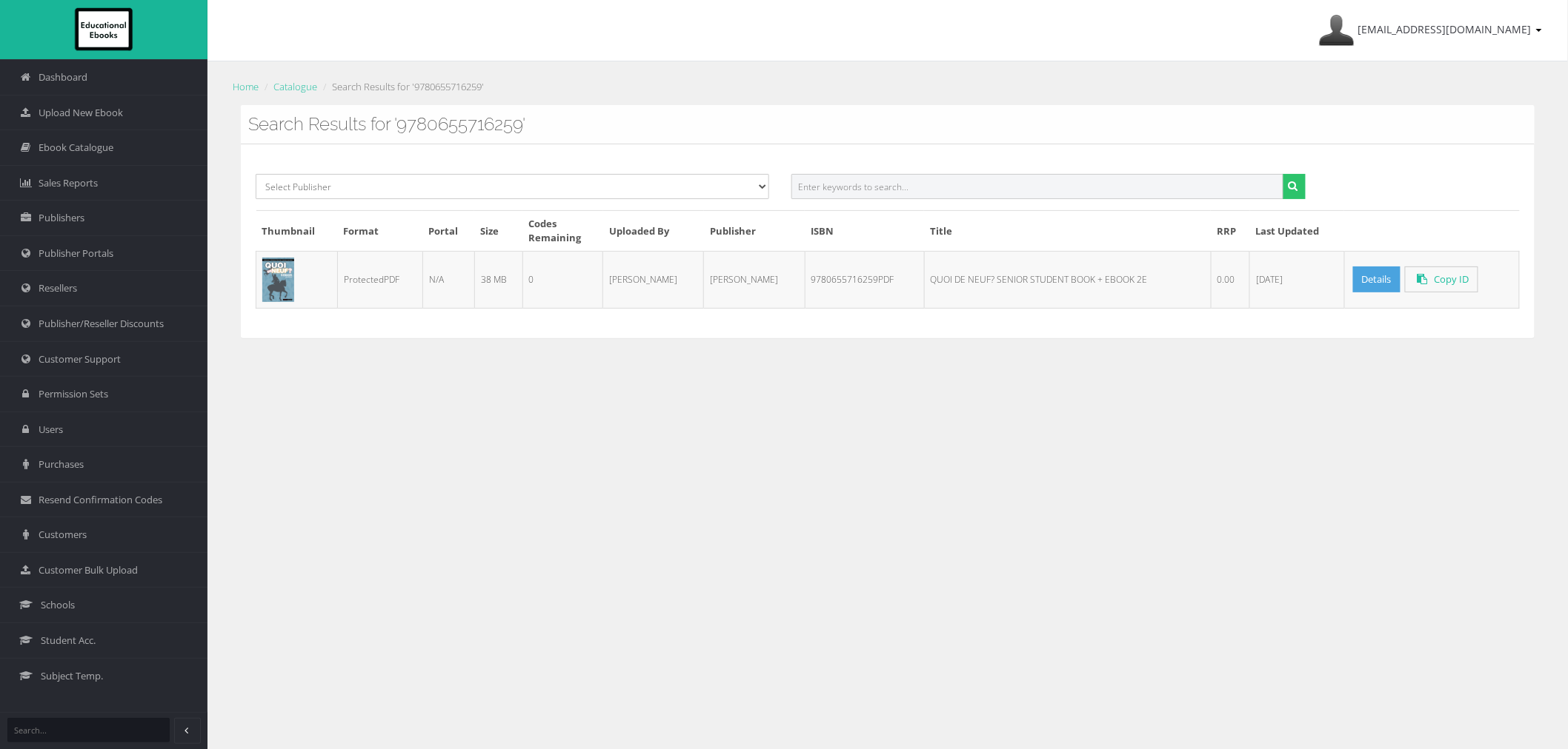
click at [844, 189] on input "text" at bounding box center [1036, 187] width 492 height 25
paste input "9781488657474PDF"
type input "9781488657474"
click at [1283, 174] on button "submit" at bounding box center [1294, 187] width 23 height 25
click at [1006, 189] on input "text" at bounding box center [1036, 187] width 492 height 25
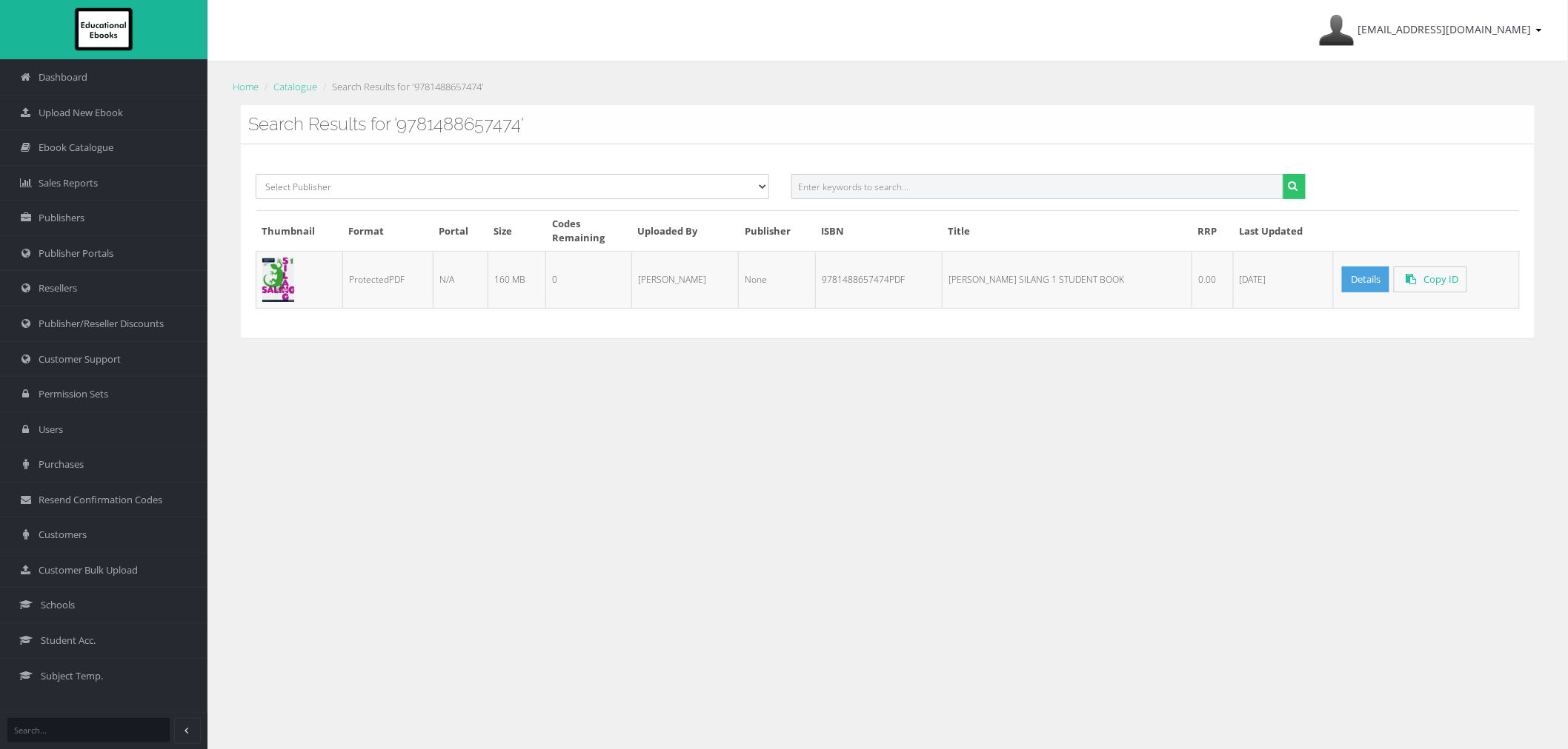
paste input "9781488657481PDF"
type input "9781488657481"
click at [1283, 174] on button "submit" at bounding box center [1294, 187] width 23 height 25
click at [965, 179] on input "text" at bounding box center [1036, 187] width 492 height 25
paste input "9780908124039PDF"
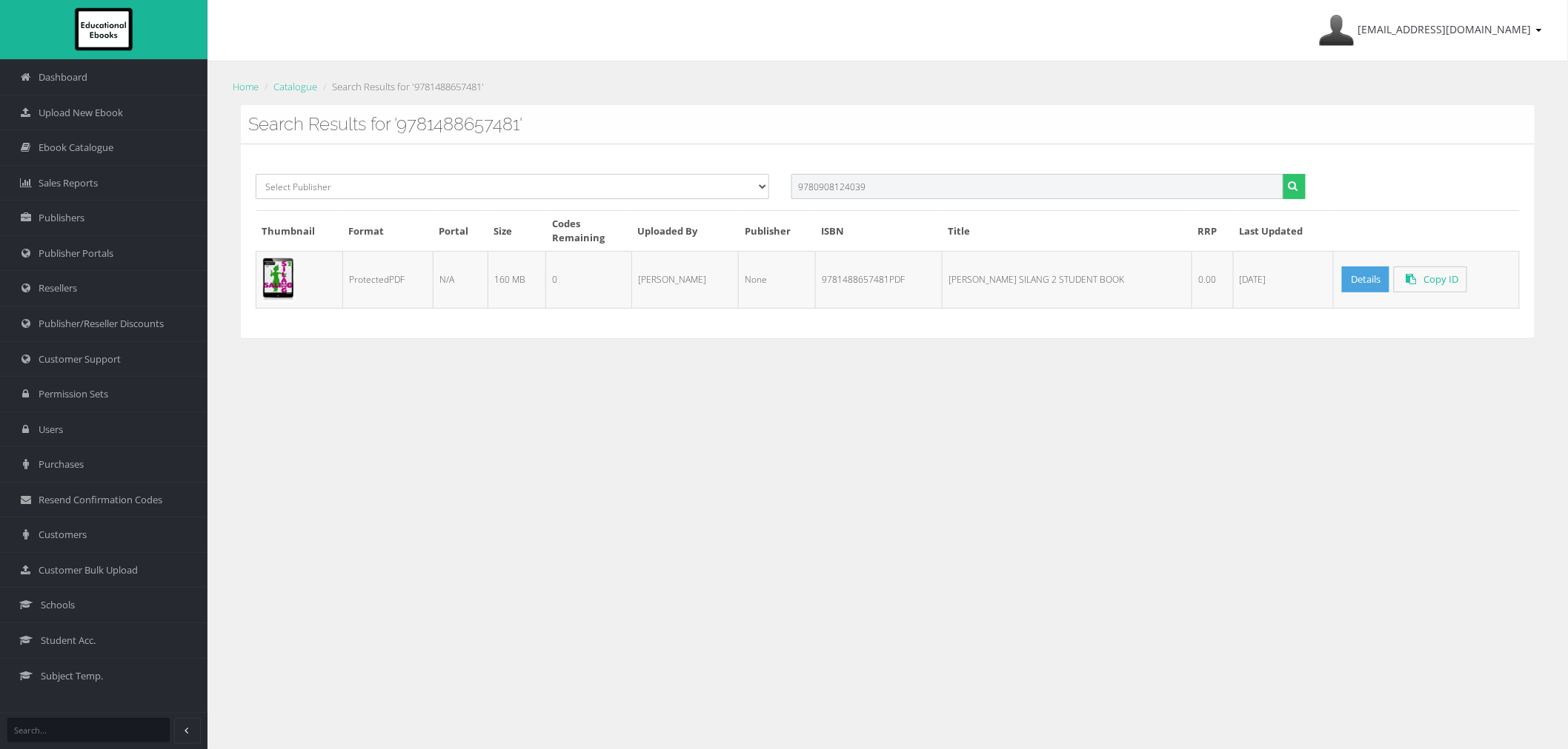
type input "9780908124039"
click at [1283, 174] on button "submit" at bounding box center [1294, 187] width 23 height 25
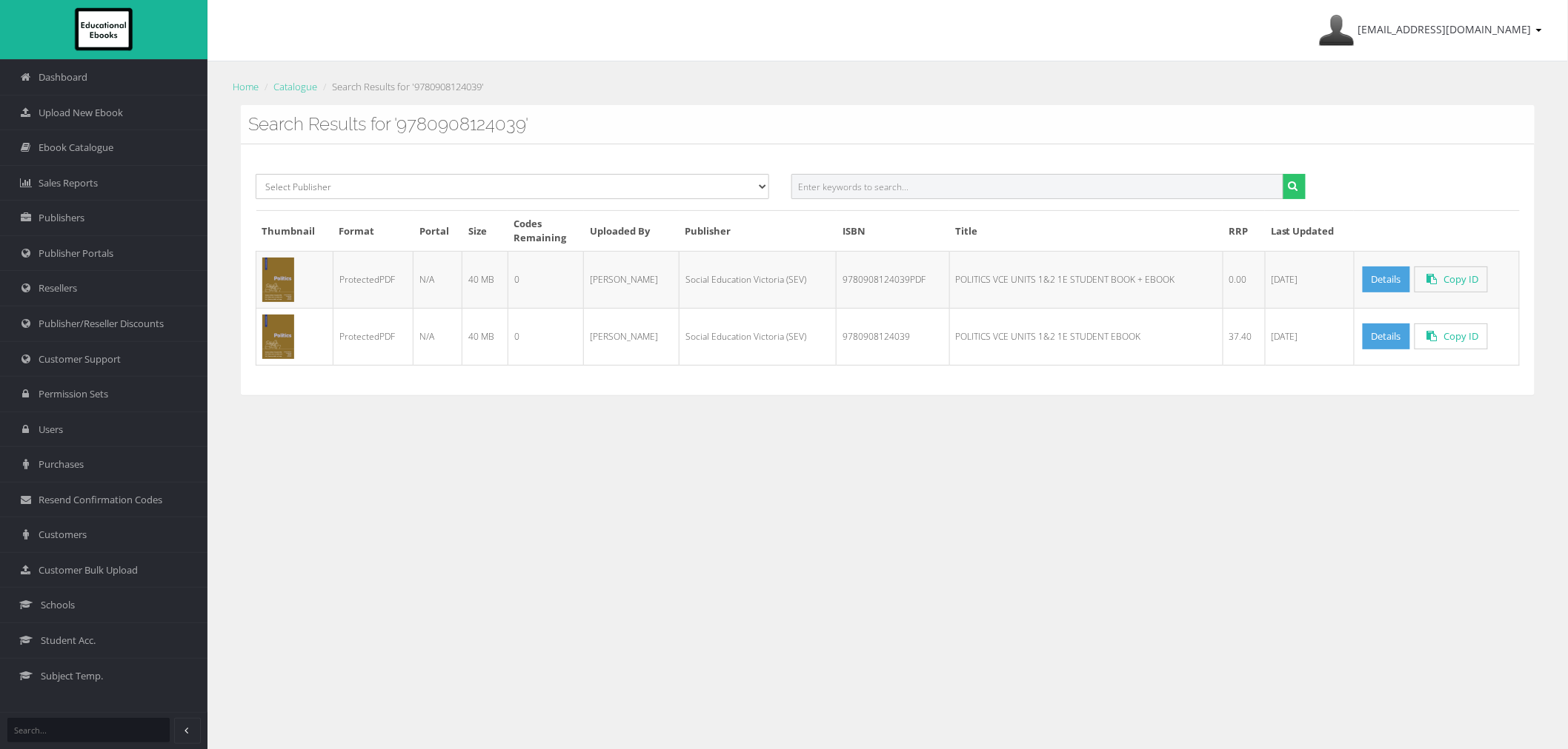
click at [893, 176] on input "text" at bounding box center [1036, 187] width 492 height 25
paste input "8780908124145"
type input "8780908124145"
click at [1283, 174] on button "submit" at bounding box center [1294, 187] width 23 height 25
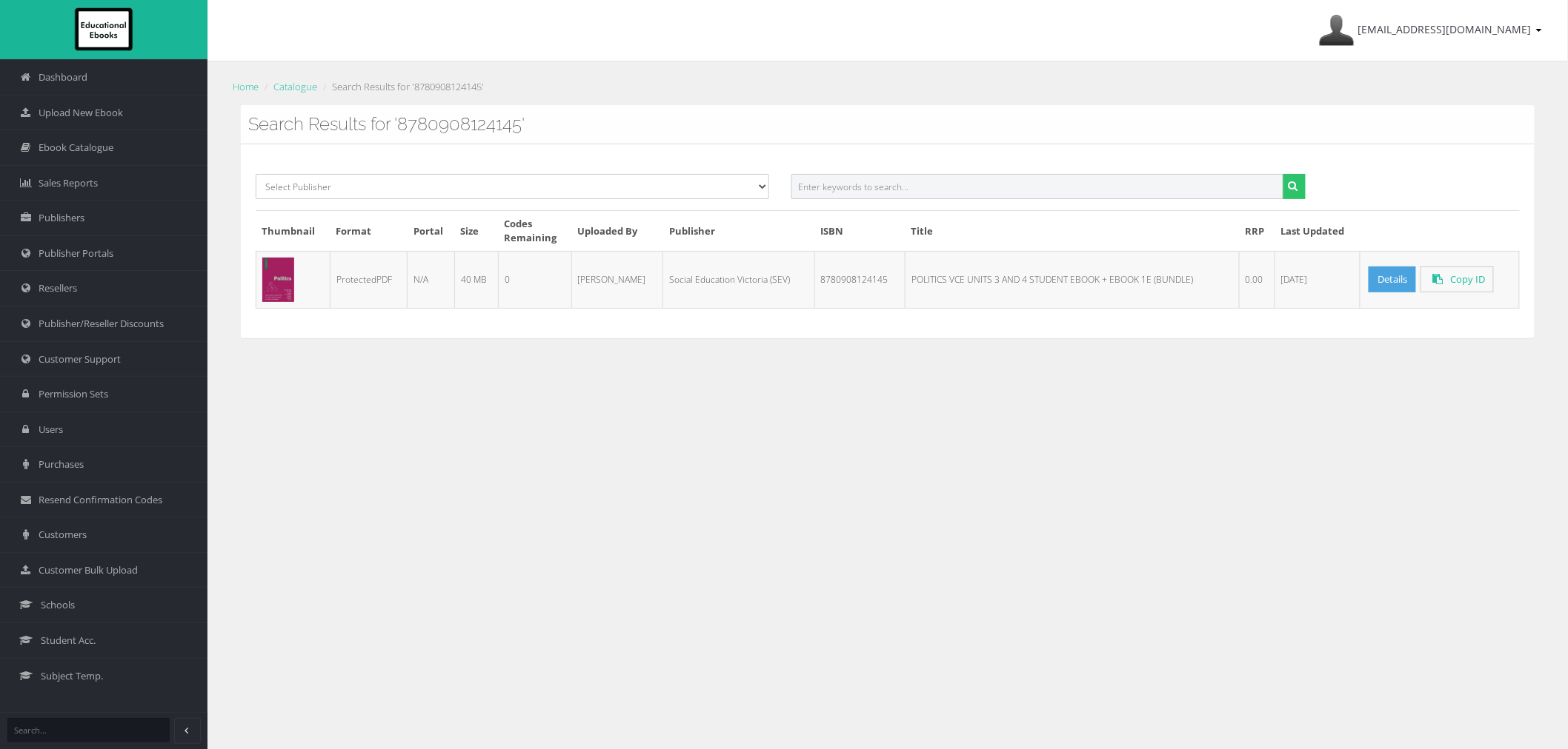
click at [1132, 190] on input "text" at bounding box center [1036, 187] width 492 height 25
paste input "8780908124114"
type input "8780908124114"
click at [1283, 174] on button "submit" at bounding box center [1294, 187] width 23 height 25
click at [990, 188] on input "text" at bounding box center [1036, 187] width 492 height 25
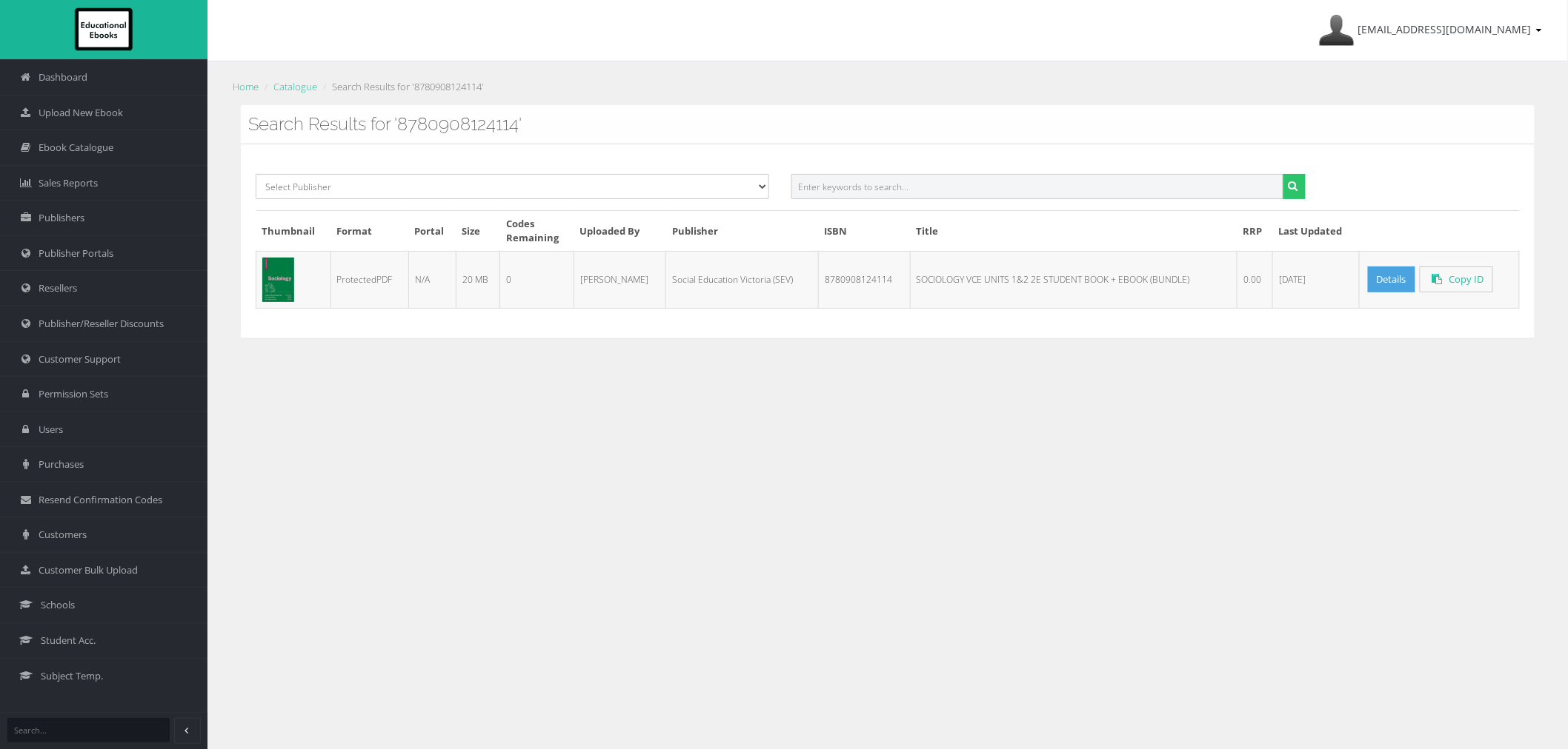
paste input "8780908124121"
type input "8780908124121"
click at [1283, 174] on button "submit" at bounding box center [1294, 187] width 23 height 25
click at [1044, 186] on input "text" at bounding box center [1036, 187] width 492 height 25
paste input "9780004062430"
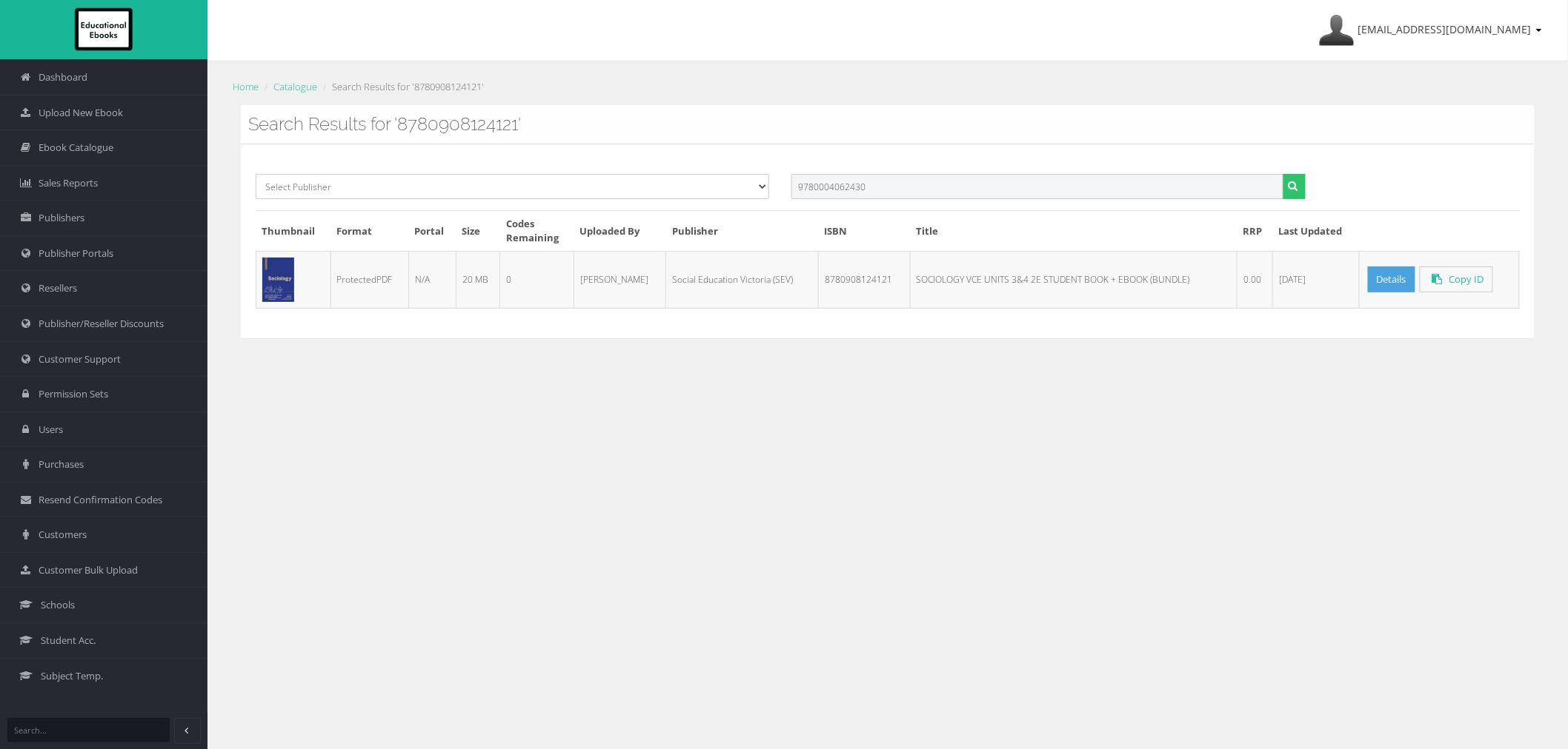
type input "9780004062430"
click at [1283, 174] on button "submit" at bounding box center [1294, 187] width 23 height 25
click at [854, 178] on input "text" at bounding box center [1036, 187] width 492 height 25
paste input "QUOI DE NEUF? 2 STUDENT BOOK + EBOOK 2E"
drag, startPoint x: 871, startPoint y: 184, endPoint x: 1208, endPoint y: 183, distance: 337.0
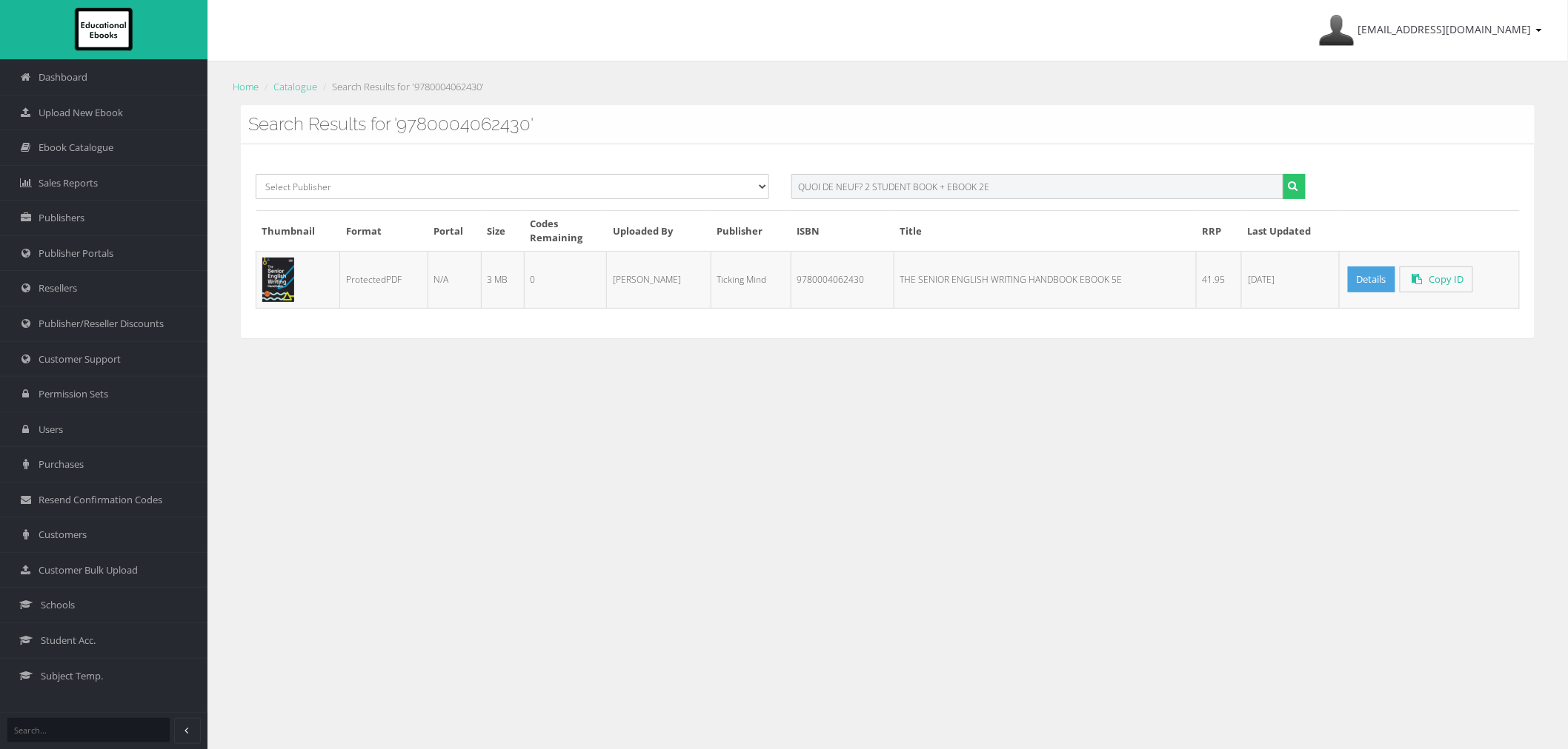
click at [1201, 180] on input "QUOI DE NEUF? 2 STUDENT BOOK + EBOOK 2E" at bounding box center [1036, 187] width 492 height 25
type input "QUOI DE NEUF? 2"
click at [1283, 174] on button "submit" at bounding box center [1294, 187] width 23 height 25
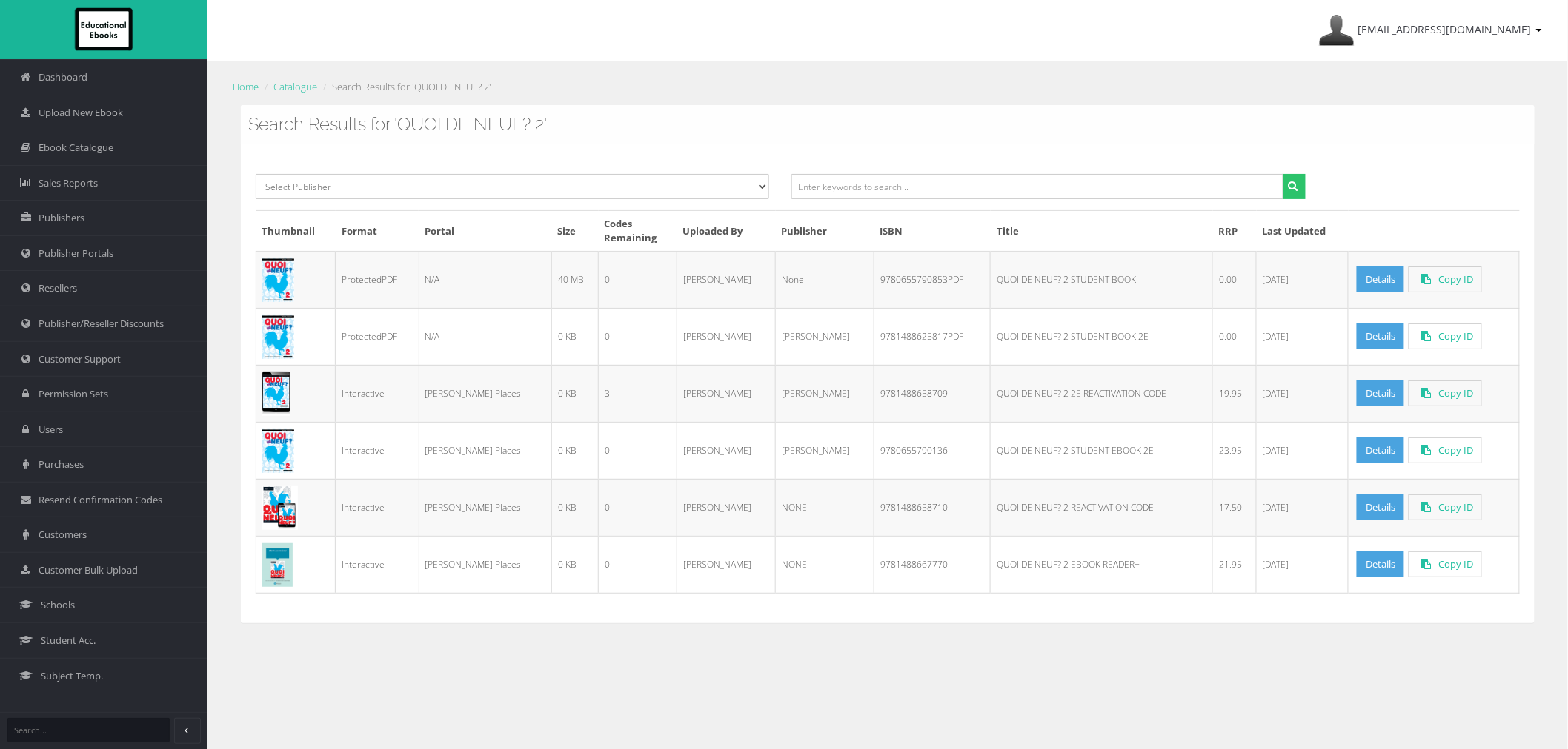
click at [875, 340] on td "9781488625817PDF" at bounding box center [932, 337] width 116 height 57
copy td "9781488625817PDF"
click at [875, 286] on td "9780655790853PDF" at bounding box center [932, 280] width 116 height 57
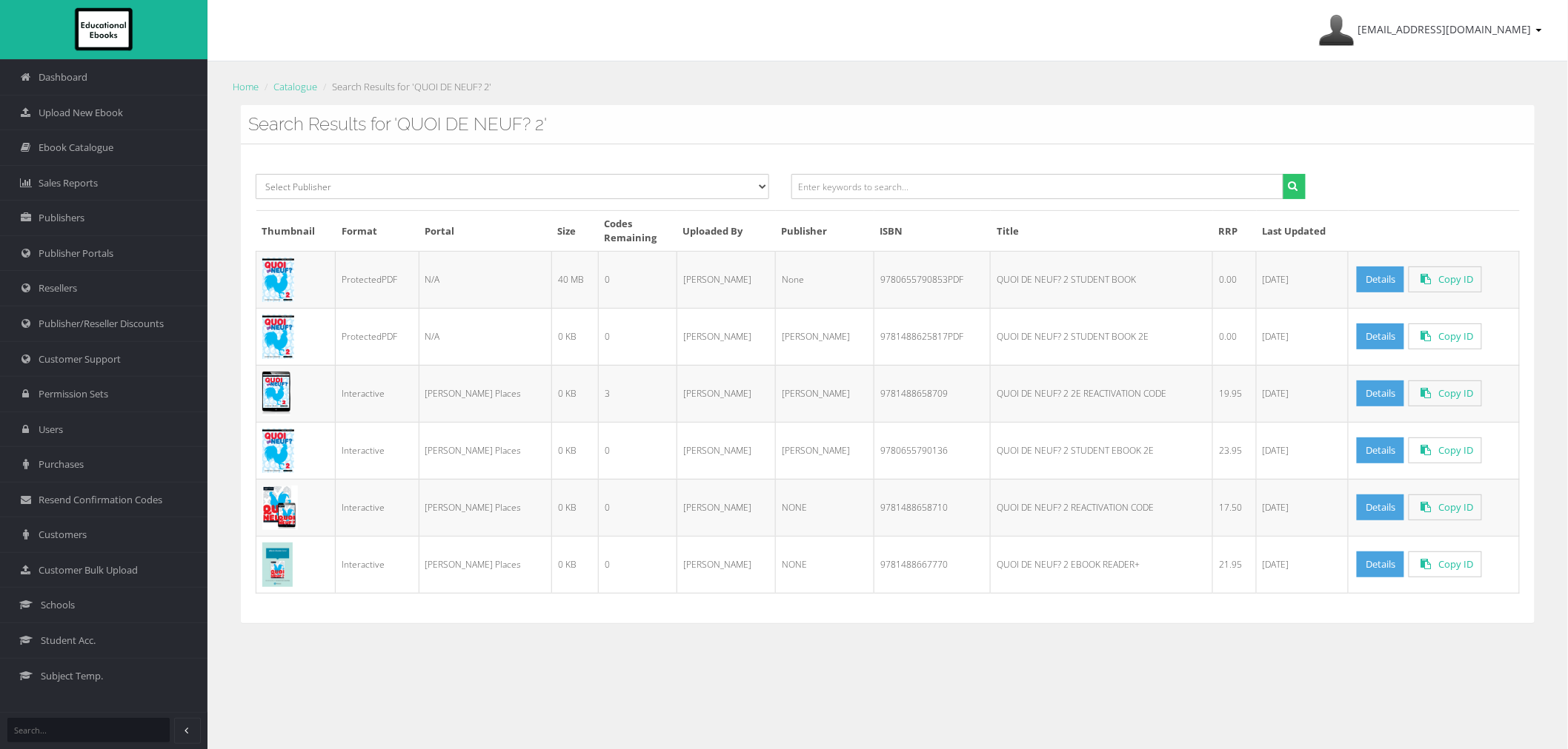
copy td "9780655790853PDF"
click at [1356, 340] on link "Details" at bounding box center [1380, 336] width 47 height 26
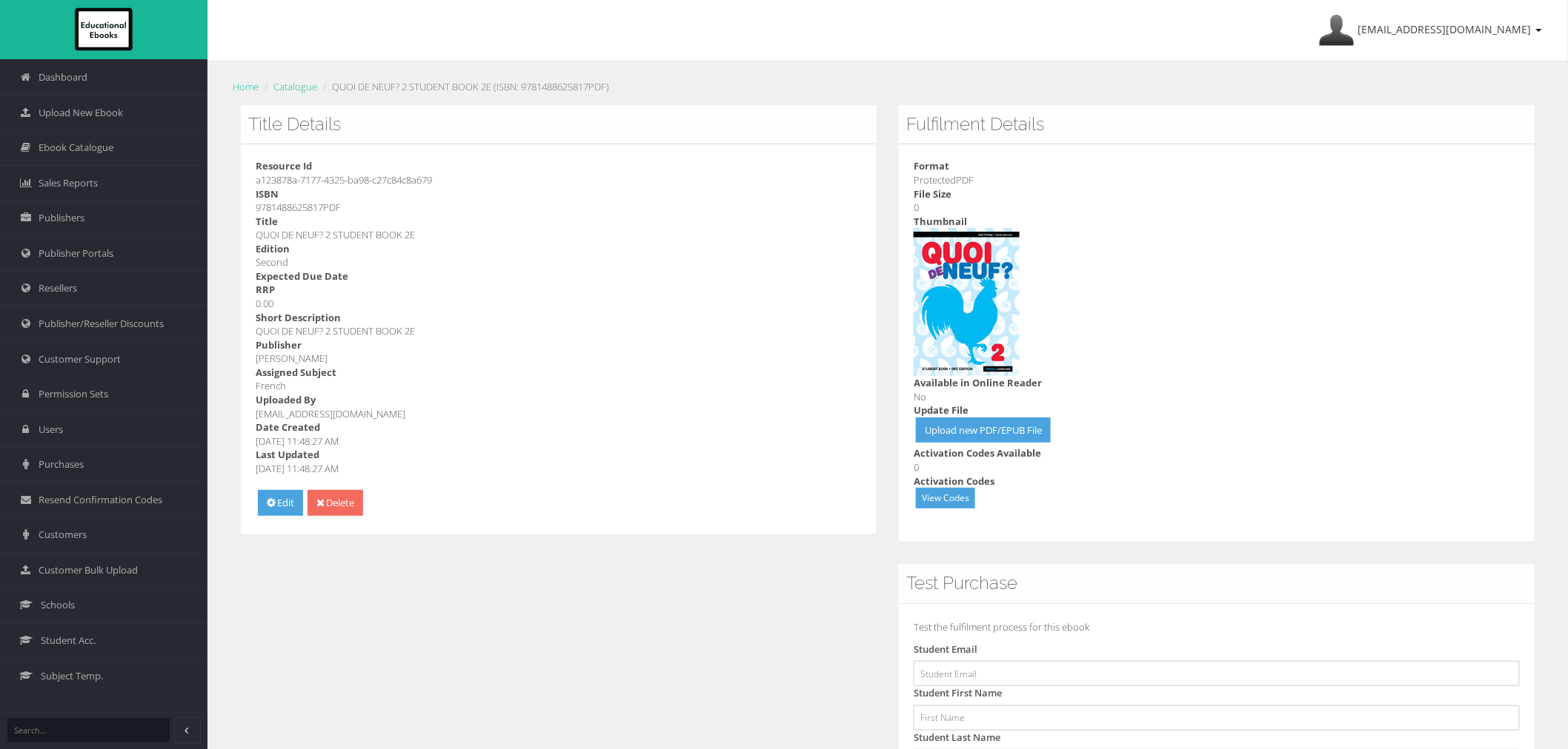
click at [317, 505] on link "Delete" at bounding box center [335, 503] width 56 height 26
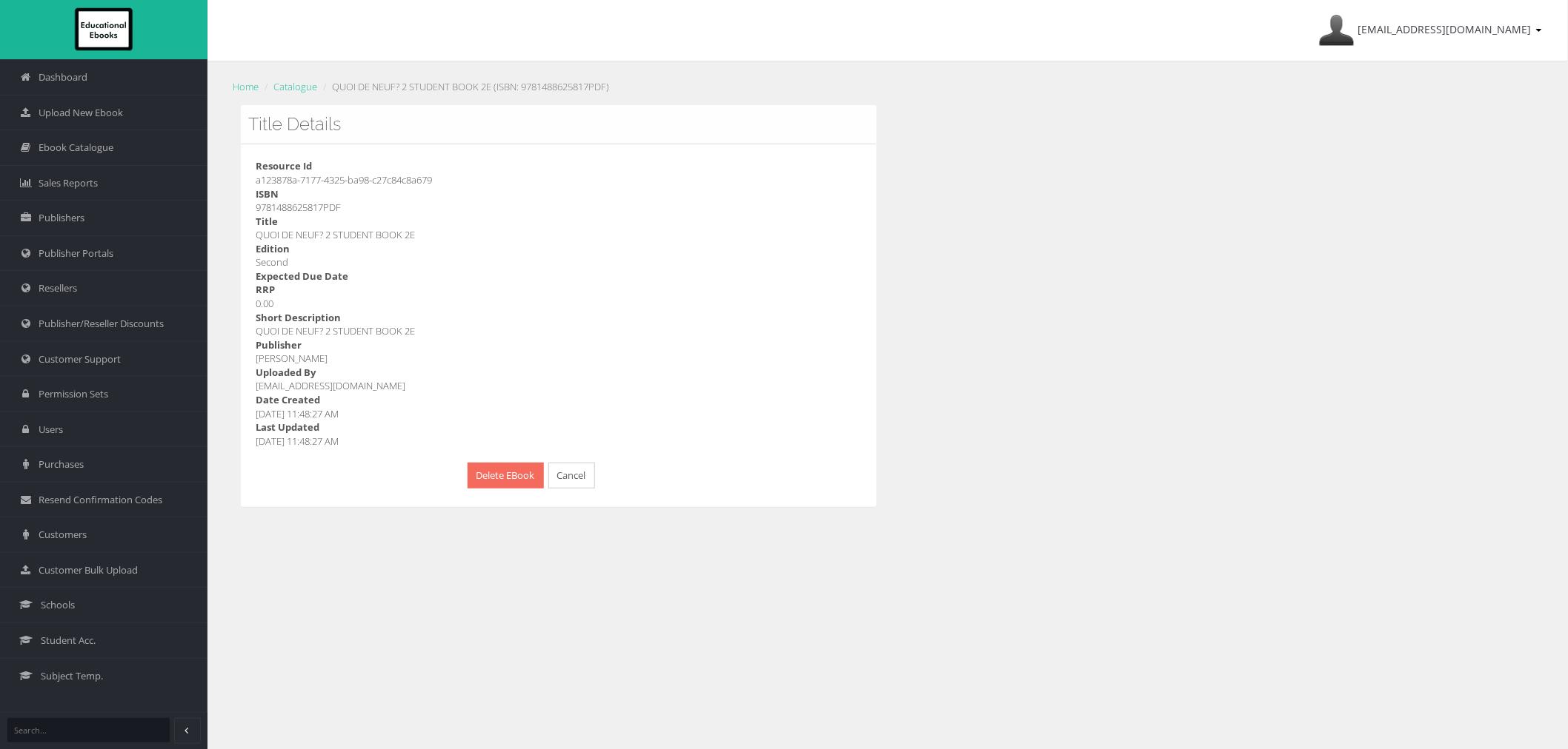
click at [479, 472] on button "Delete EBook" at bounding box center [506, 475] width 76 height 26
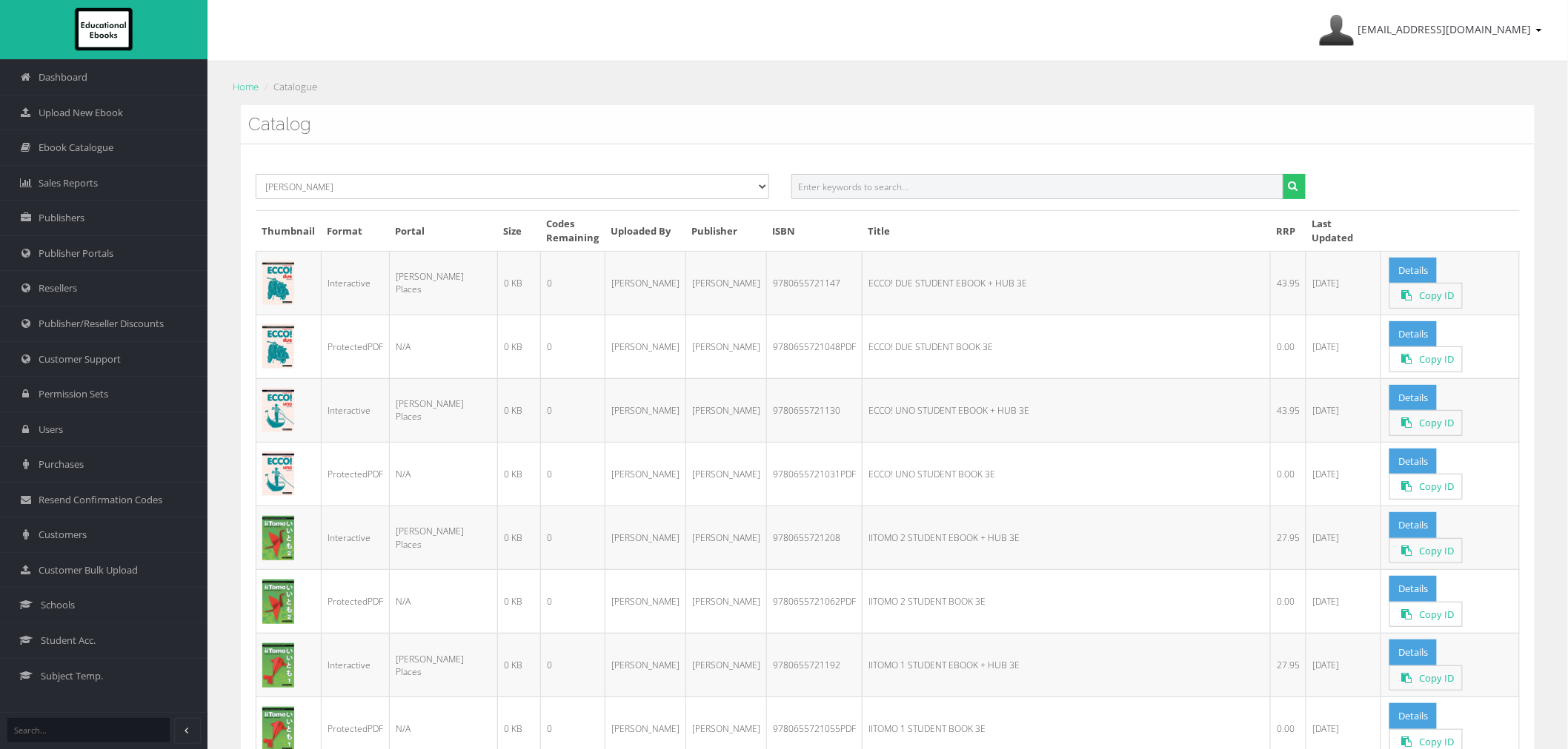
click at [906, 190] on input "text" at bounding box center [1036, 187] width 492 height 25
paste input "QUOI DE NEUF? 1 STUDENT BOOK + EBOOK 2E"
drag, startPoint x: 868, startPoint y: 187, endPoint x: 1368, endPoint y: 187, distance: 500.0
click at [1359, 187] on div "Select Publisher Resources for English Academic Learning (REAL) ATAR Notes Smar…" at bounding box center [887, 192] width 1286 height 36
type input "QUOI DE NEUF? 1"
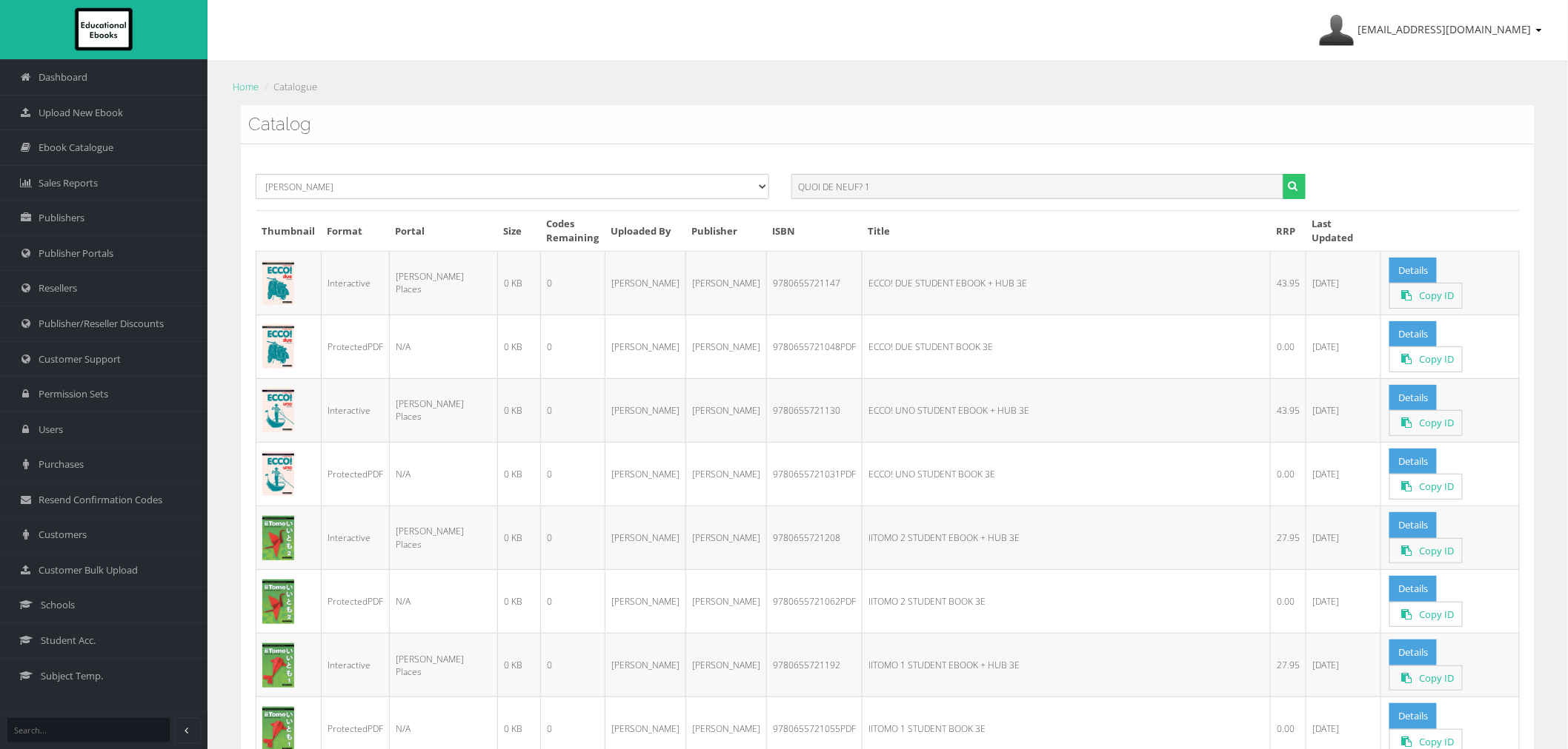
click at [1283, 174] on button "submit" at bounding box center [1294, 187] width 23 height 25
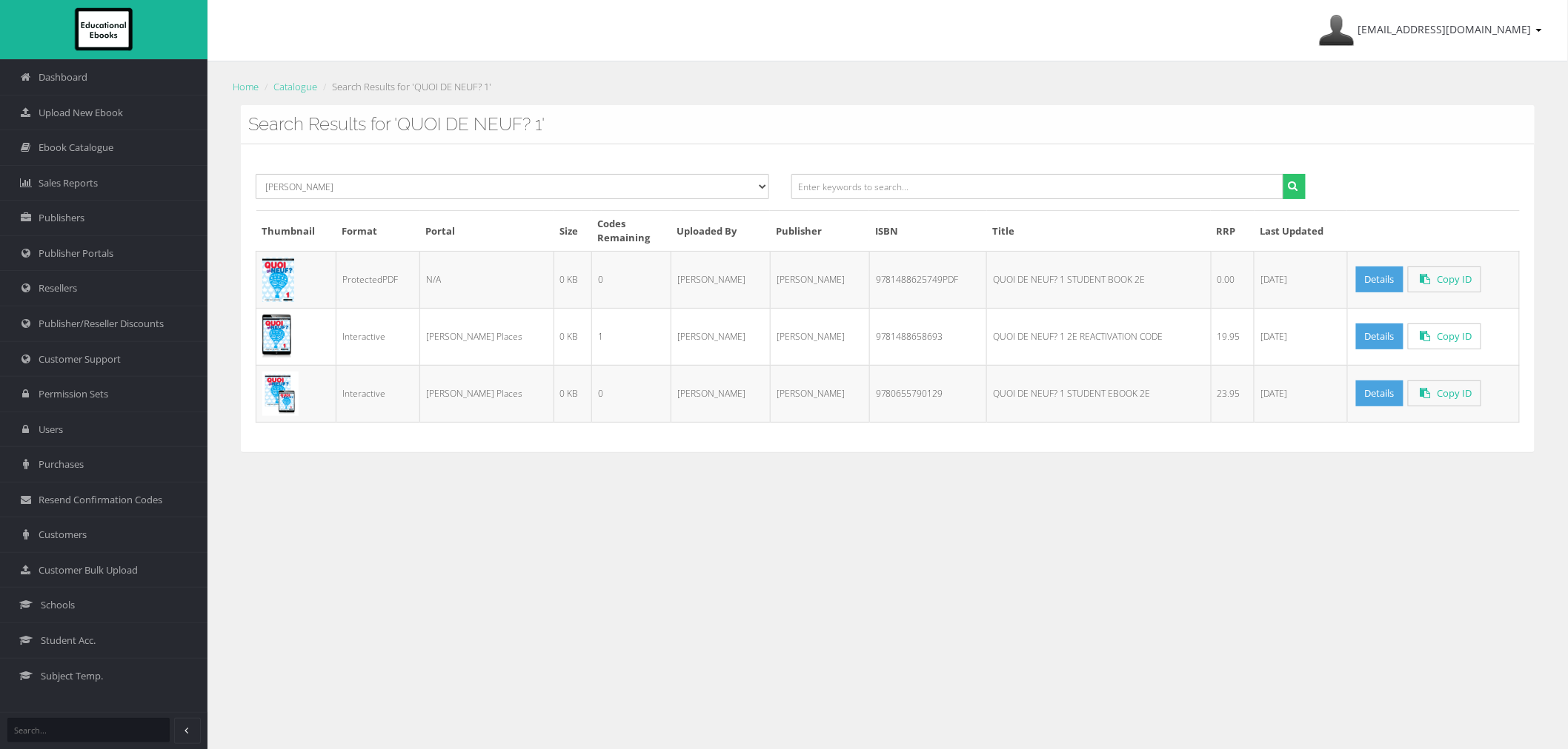
click at [869, 282] on td "9781488625749PDF" at bounding box center [928, 280] width 117 height 57
copy td "9781488625749PDF"
click at [737, 334] on td "Ayesha Desai" at bounding box center [721, 337] width 100 height 57
click at [472, 175] on select "Select Publisher Resources for English Academic Learning (REAL) ATAR Notes Smar…" at bounding box center [513, 187] width 514 height 25
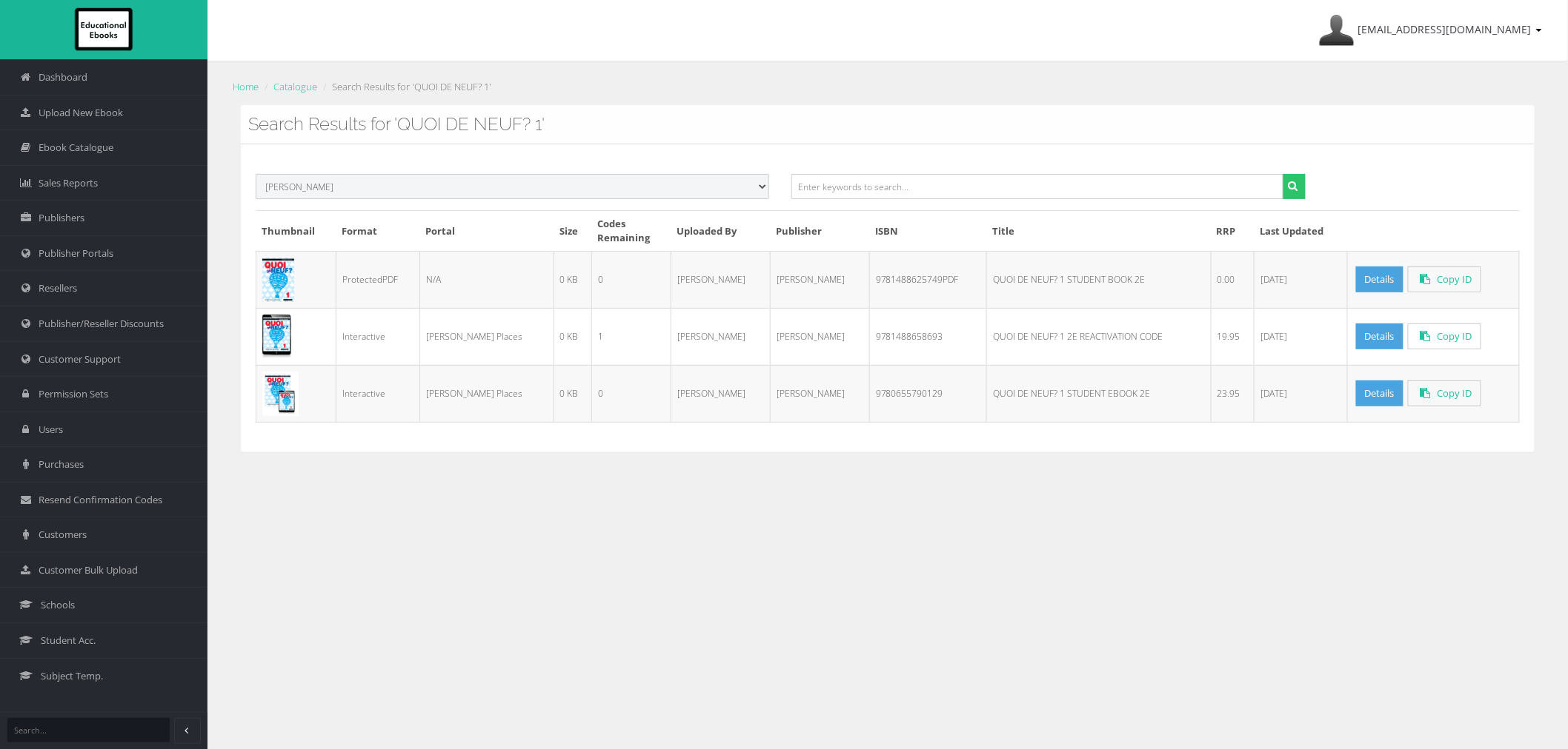
select select
click at [256, 174] on select "Select Publisher Resources for English Academic Learning (REAL) ATAR Notes Smar…" at bounding box center [513, 187] width 514 height 25
click at [866, 185] on input "text" at bounding box center [1036, 187] width 492 height 25
paste input "9781488625749PDF"
type input "9781488625749PDF"
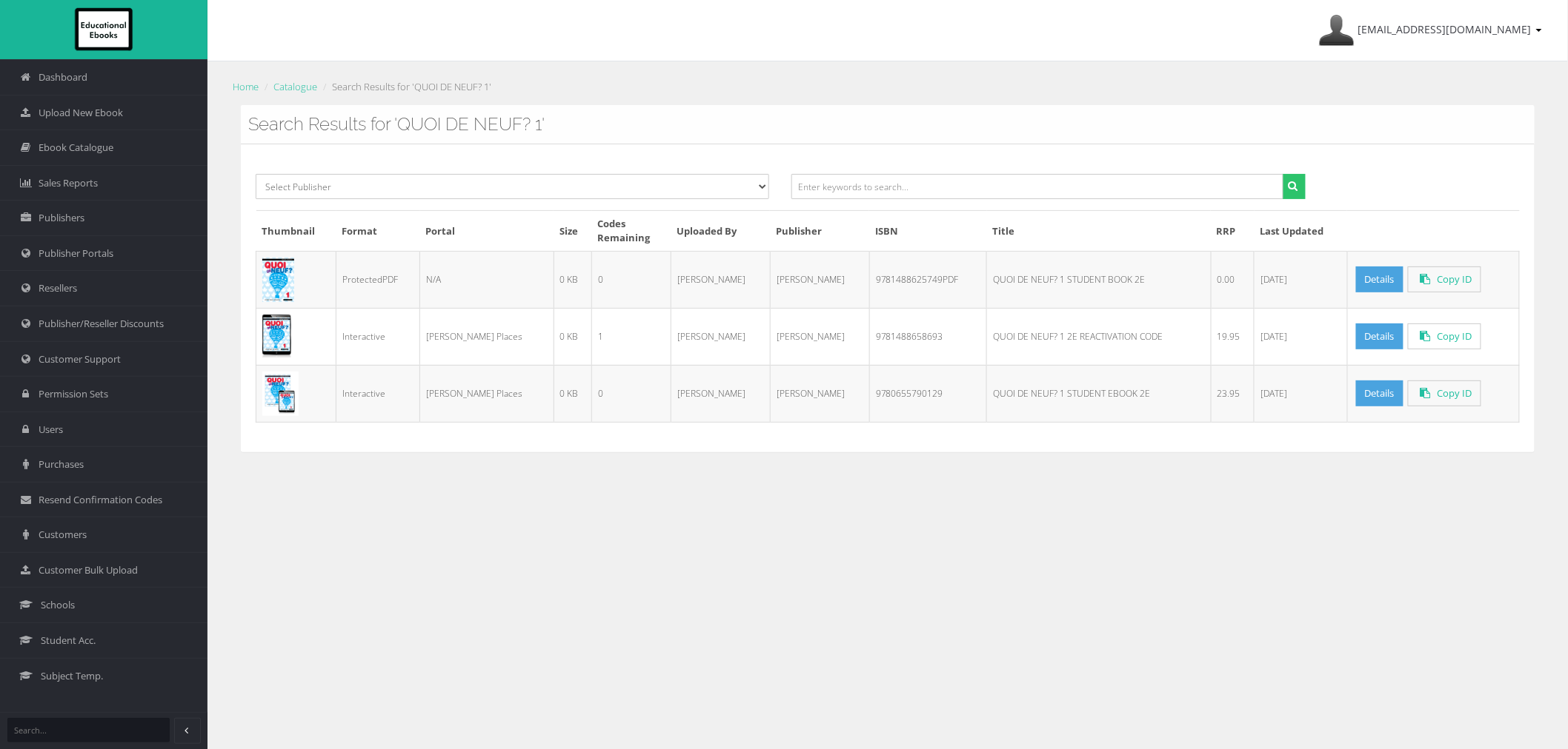
drag, startPoint x: 950, startPoint y: 278, endPoint x: 1021, endPoint y: 283, distance: 71.2
click at [1021, 283] on td "QUOI DE NEUF? 1 STUDENT BOOK 2E" at bounding box center [1099, 280] width 224 height 57
click at [980, 185] on input "text" at bounding box center [1036, 187] width 492 height 25
paste input "9781488625749PDF"
drag, startPoint x: 1022, startPoint y: 278, endPoint x: 949, endPoint y: 278, distance: 73.0
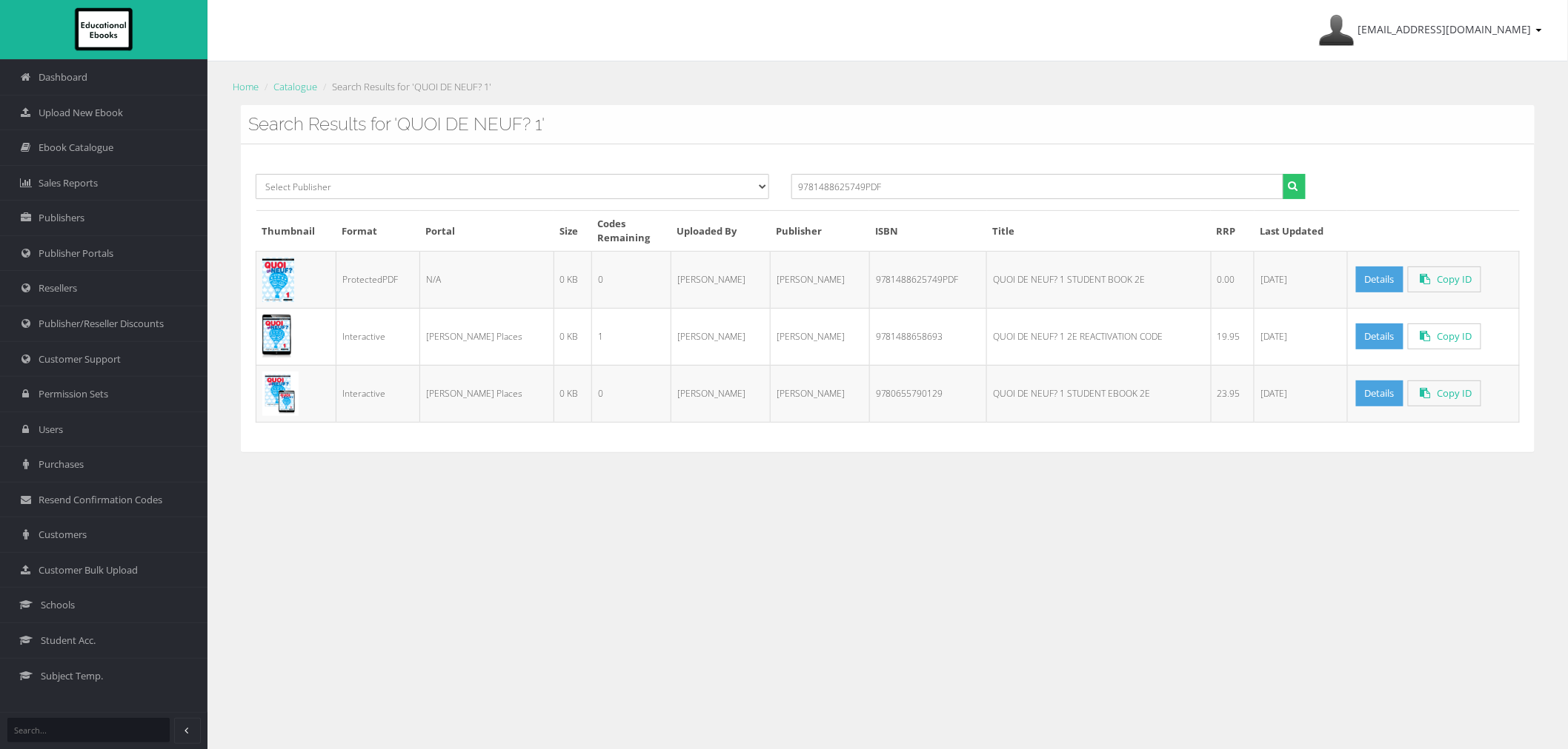
click at [987, 278] on td "QUOI DE NEUF? 1 STUDENT BOOK 2E" at bounding box center [1099, 280] width 224 height 57
drag, startPoint x: 909, startPoint y: 182, endPoint x: 697, endPoint y: 182, distance: 212.0
click at [697, 182] on div "Select Publisher Resources for English Academic Learning (REAL) ATAR Notes Smar…" at bounding box center [887, 192] width 1286 height 36
drag, startPoint x: 1023, startPoint y: 280, endPoint x: 917, endPoint y: 280, distance: 106.0
click at [917, 280] on tr "ProtectedPDF N/A 0 KB 0 Ayesha Desai Pearson 9781488625749PDF QUOI DE NEUF? 1 S…" at bounding box center [887, 280] width 1263 height 57
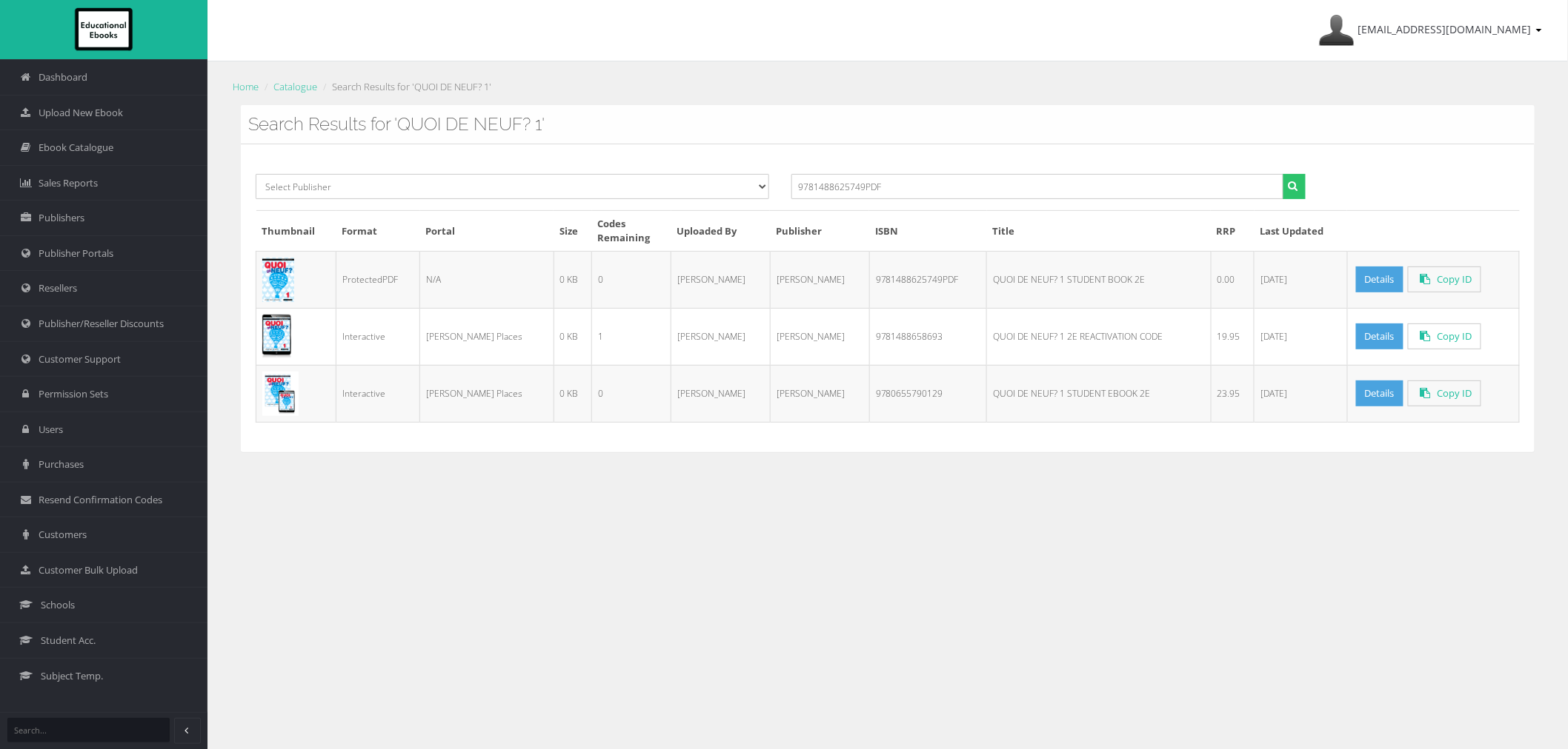
copy tr "QUOI DE NEUF? 1"
drag, startPoint x: 916, startPoint y: 184, endPoint x: 665, endPoint y: 183, distance: 251.0
click at [665, 184] on div "Select Publisher Resources for English Academic Learning (REAL) ATAR Notes Smar…" at bounding box center [887, 192] width 1286 height 36
paste input "QUOI DE NEUF? 1"
type input "QUOI DE NEUF? 1"
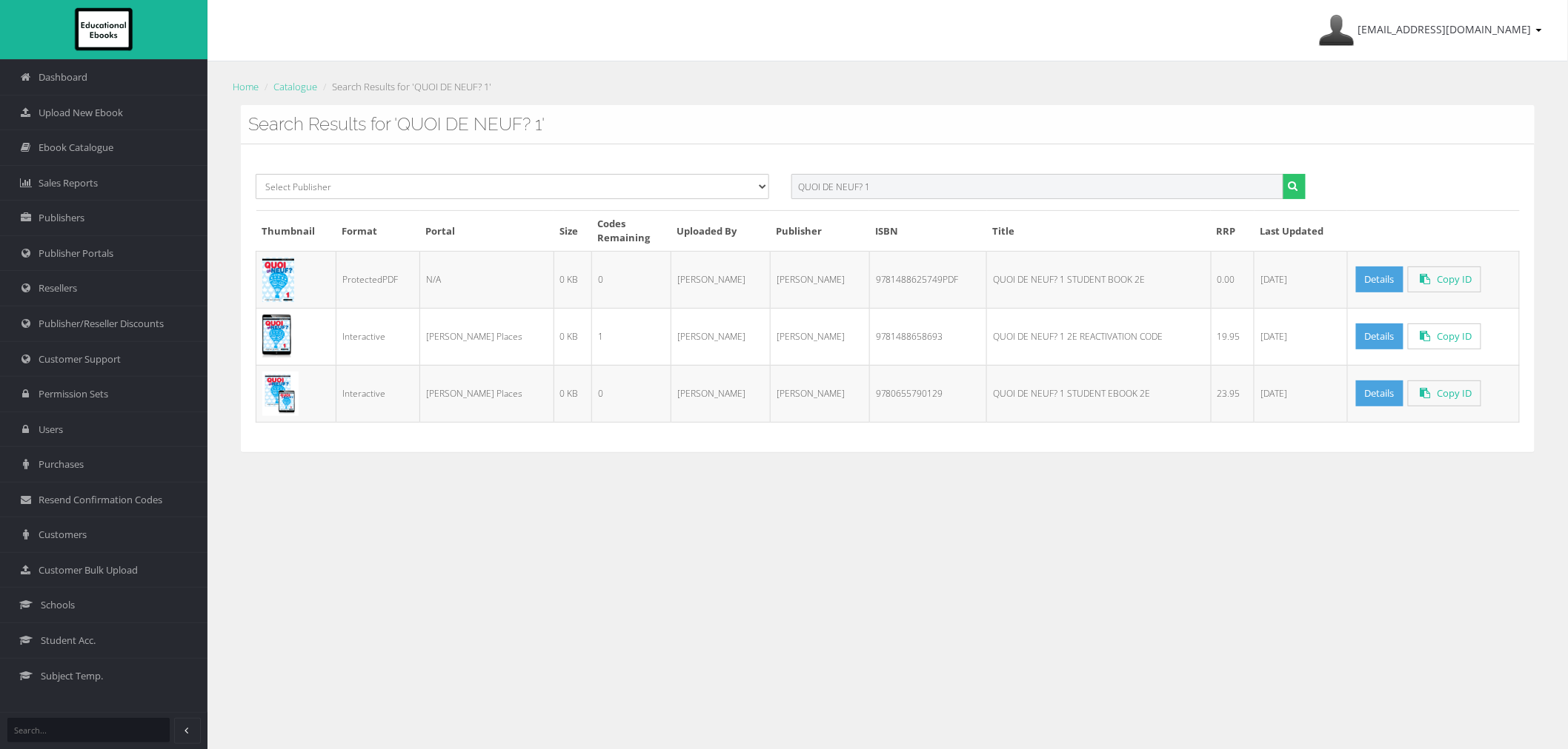
click at [1283, 174] on button "submit" at bounding box center [1294, 187] width 23 height 25
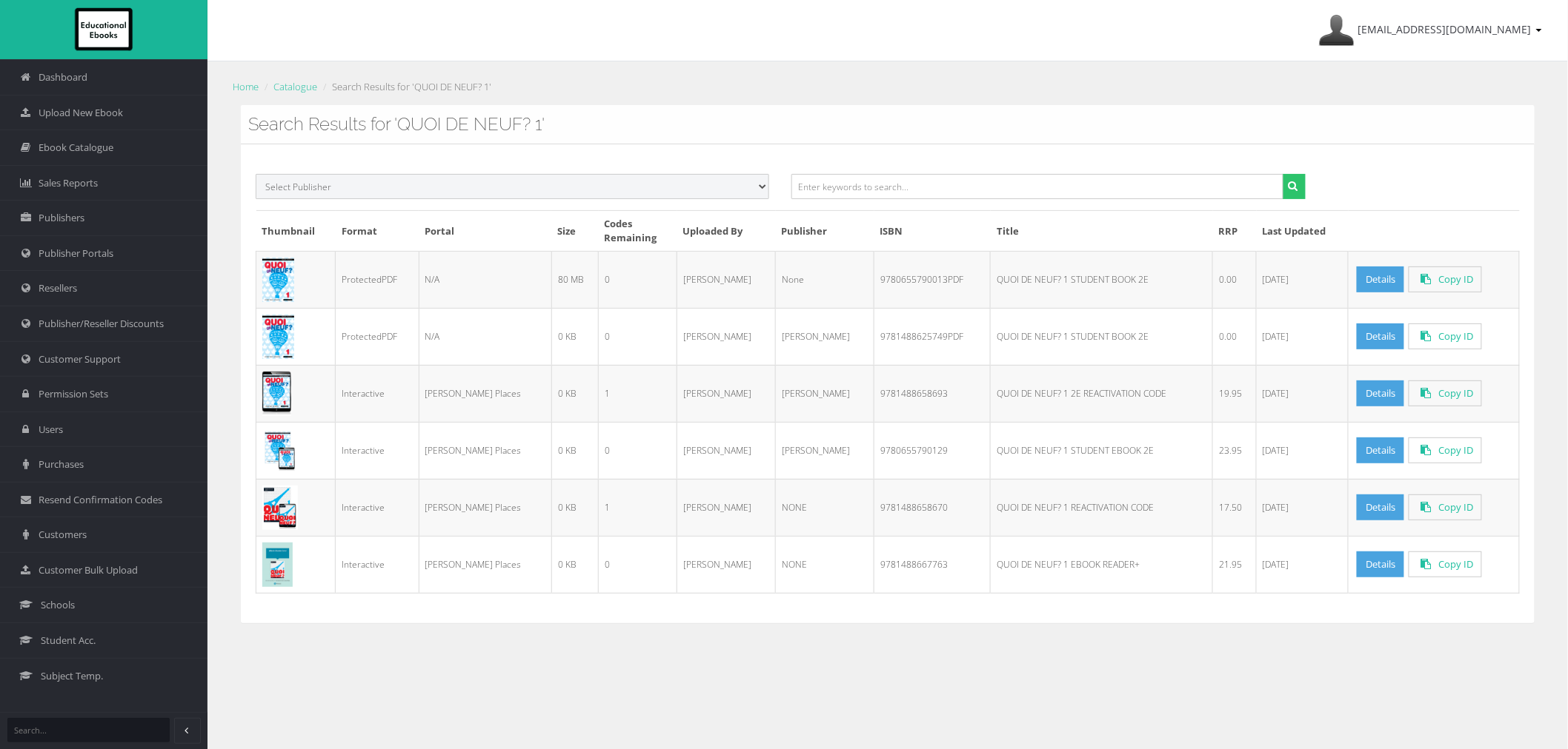
click at [665, 183] on select "Select Publisher Resources for English Academic Learning (REAL) ATAR Notes Smar…" at bounding box center [513, 187] width 514 height 25
click at [871, 187] on input "text" at bounding box center [1036, 187] width 492 height 25
paste input "QUOI DE NEUF? 1"
click at [855, 186] on input "QUOI DE NEUF? 1" at bounding box center [1036, 187] width 492 height 25
type input "QUOI DE NEUF 1"
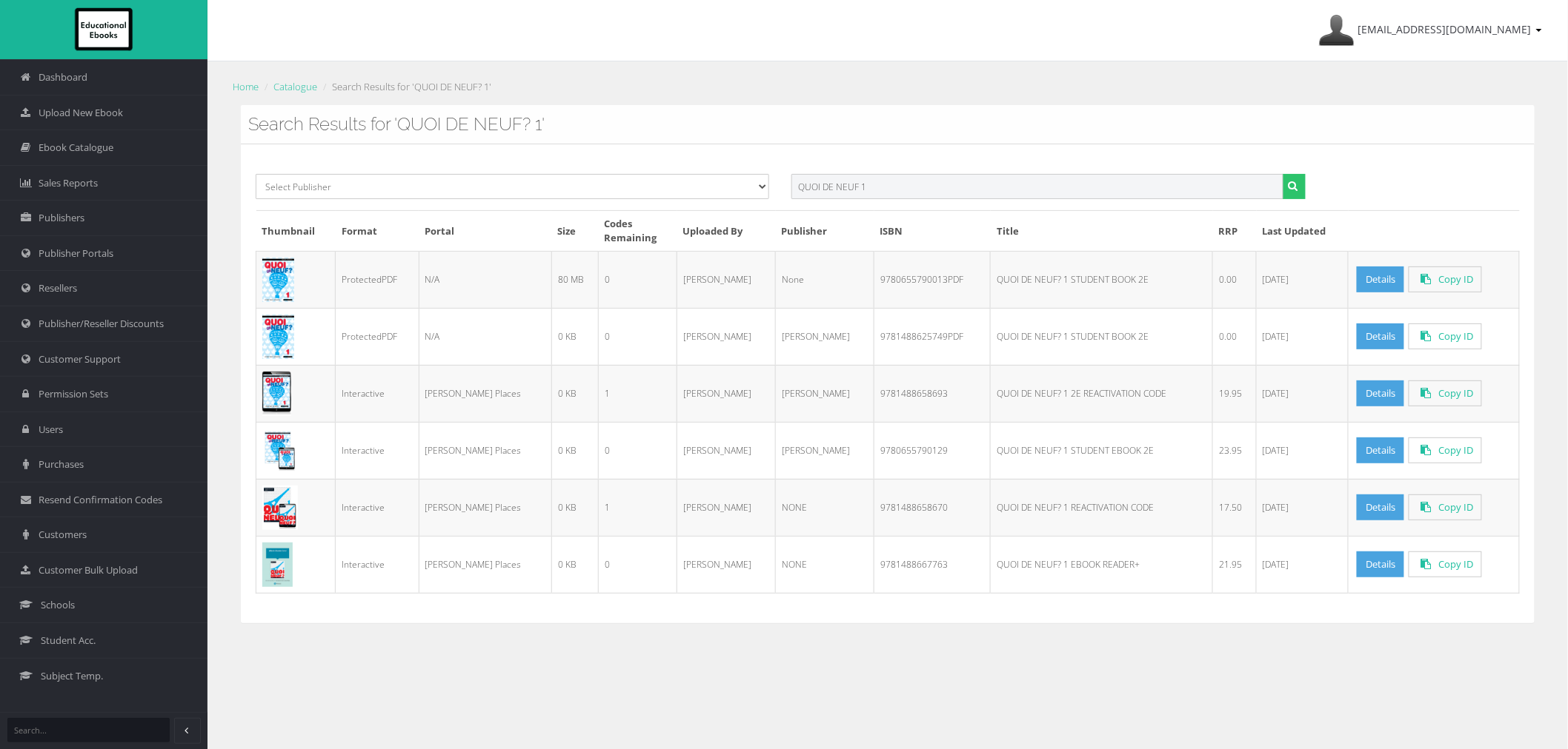
click at [1283, 174] on button "submit" at bounding box center [1294, 187] width 23 height 25
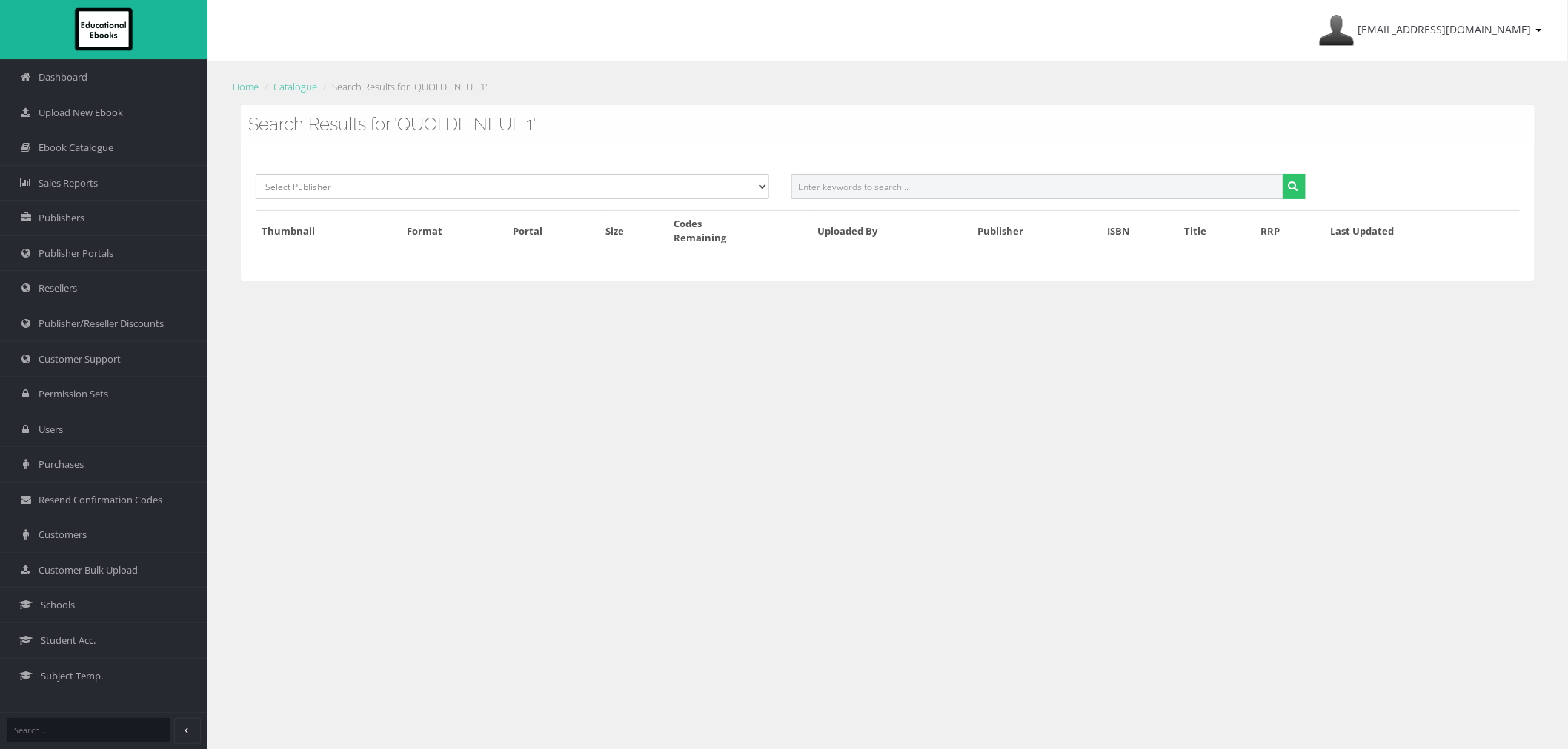
drag, startPoint x: 1022, startPoint y: 176, endPoint x: 1024, endPoint y: 194, distance: 18.1
click at [1022, 176] on input "text" at bounding box center [1036, 187] width 492 height 25
paste input "9780655790013PDF"
type input "9780655790013"
click at [1283, 174] on button "submit" at bounding box center [1294, 187] width 23 height 25
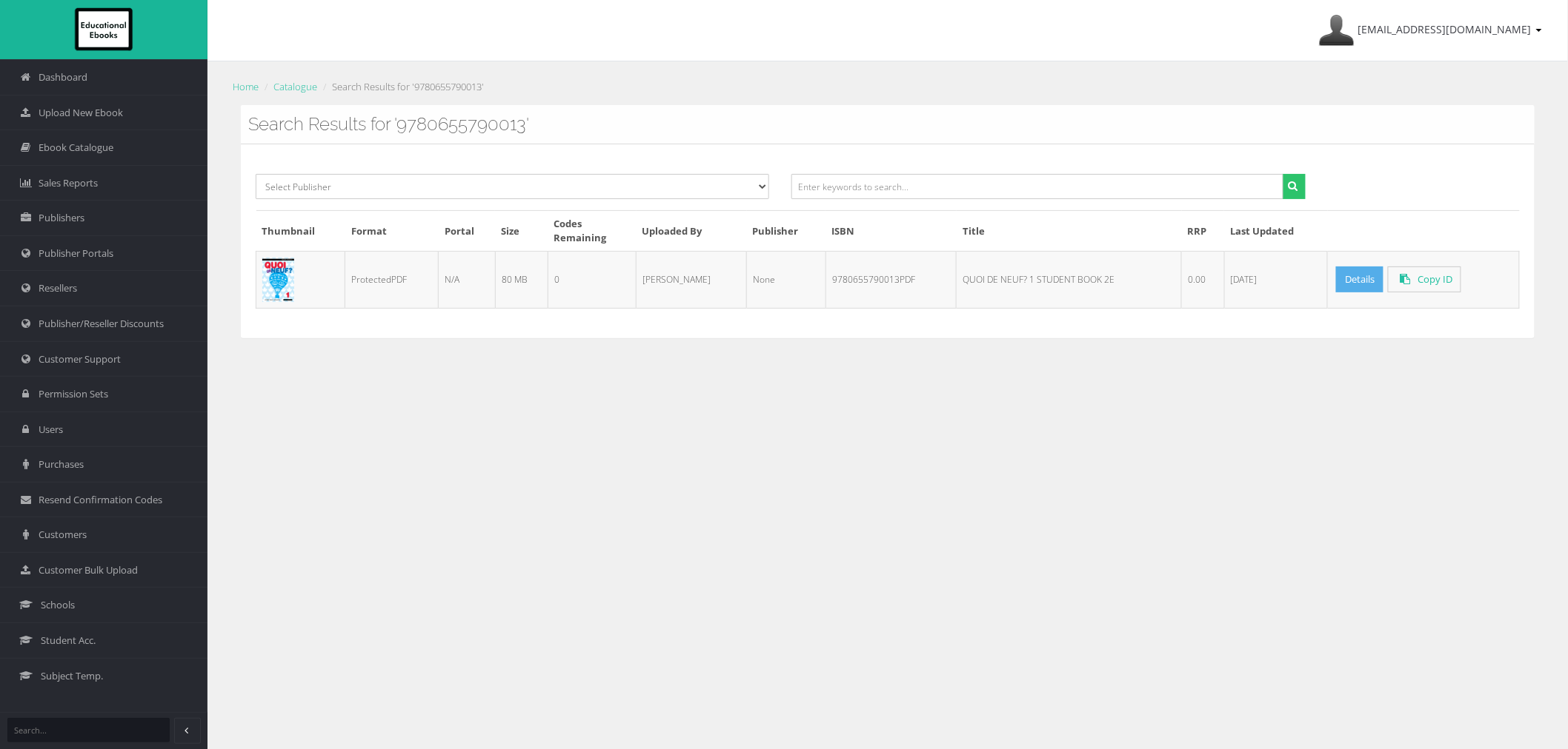
click at [1355, 282] on link "Details" at bounding box center [1359, 279] width 47 height 26
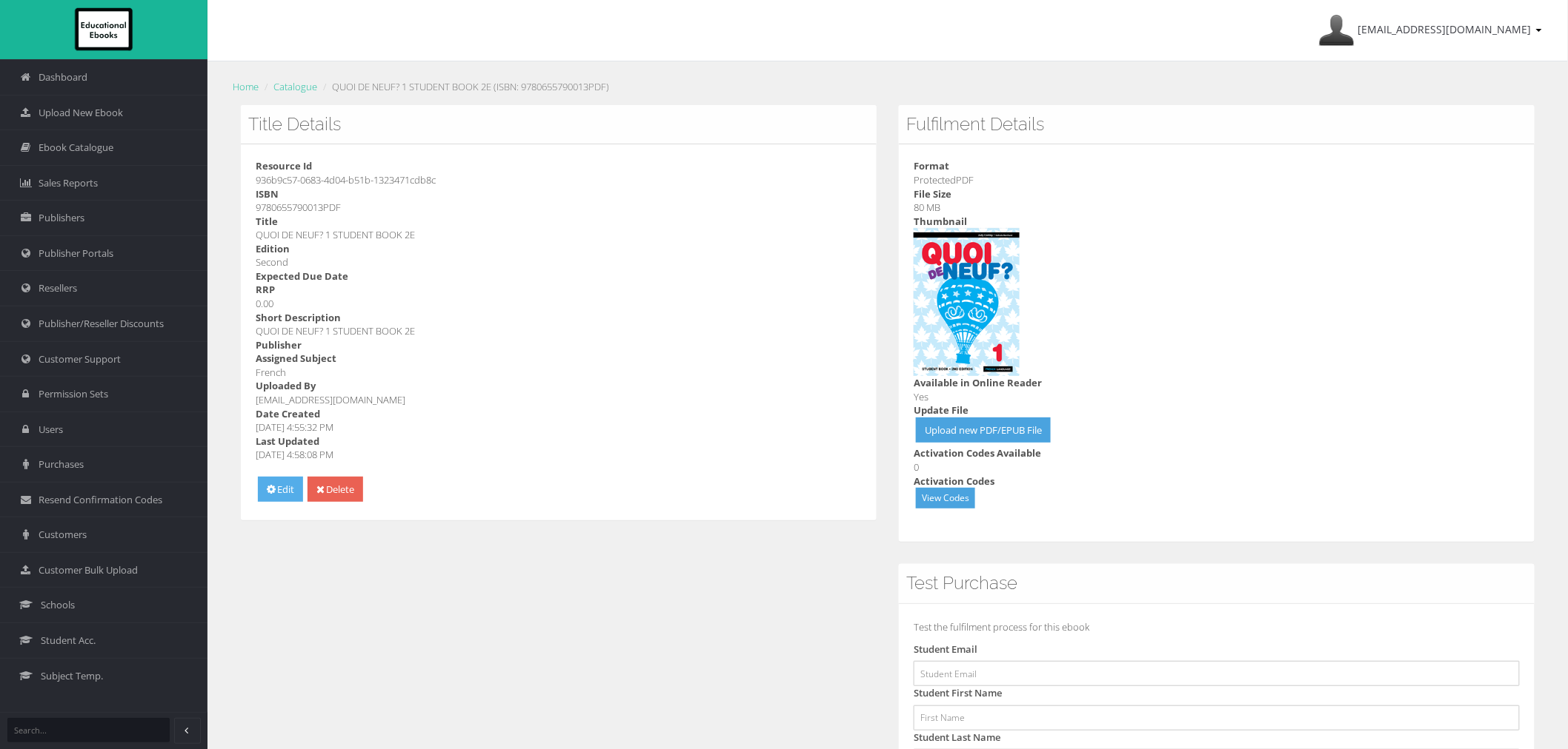
click at [280, 490] on link "Edit" at bounding box center [280, 490] width 45 height 26
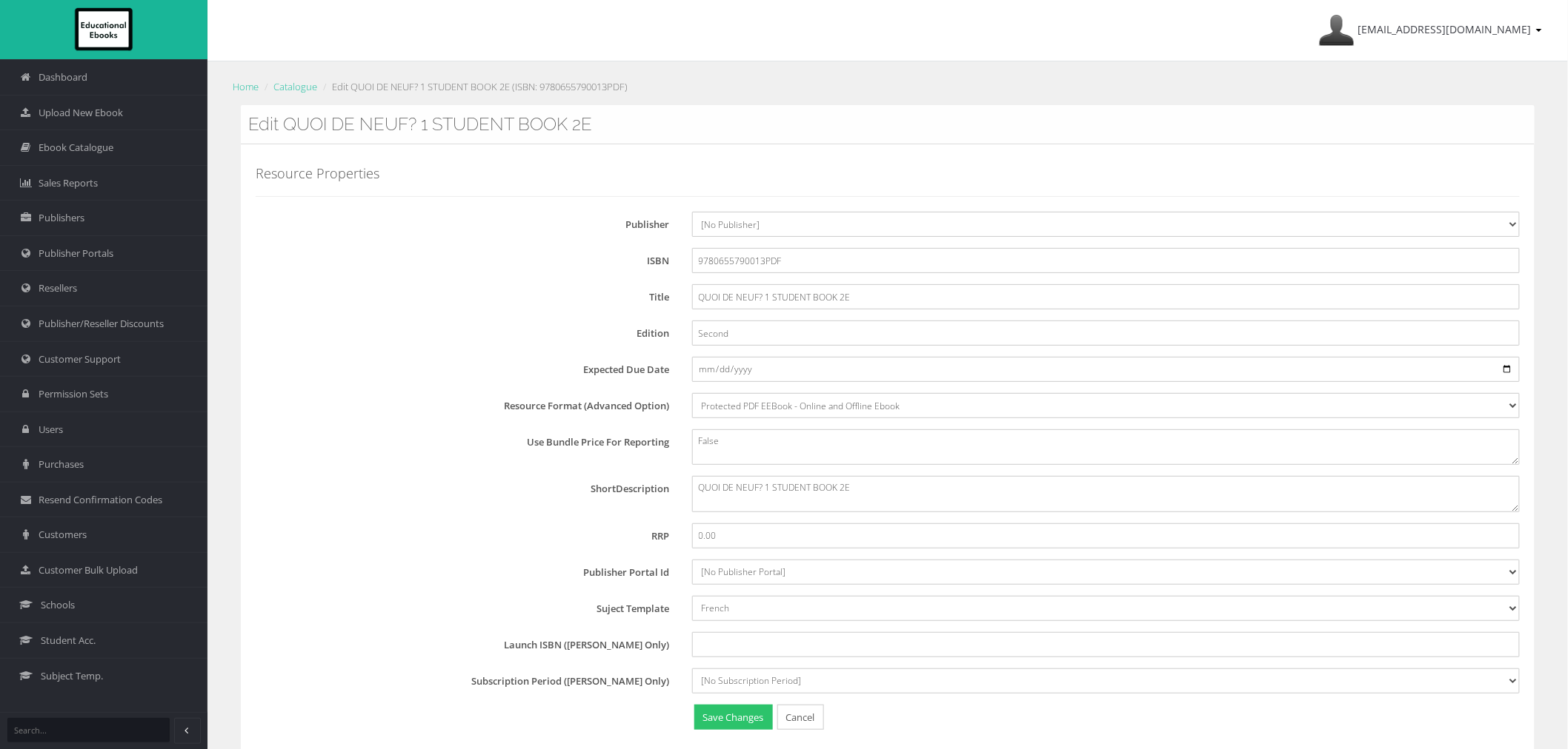
click at [741, 211] on div "Resource Properties Publisher [No Publisher] Resources for English Academic Lea…" at bounding box center [888, 450] width 1264 height 567
click at [743, 224] on select "[No Publisher] Resources for English Academic Learning (REAL) ATAR Notes Smarte…" at bounding box center [1105, 224] width 828 height 25
select select "695a1c29-4148-e411-817c-00155d7a4405"
click at [692, 211] on select "[No Publisher] Resources for English Academic Learning (REAL) ATAR Notes Smarte…" at bounding box center [1105, 224] width 828 height 25
click at [447, 321] on label "Edition" at bounding box center [468, 331] width 425 height 20
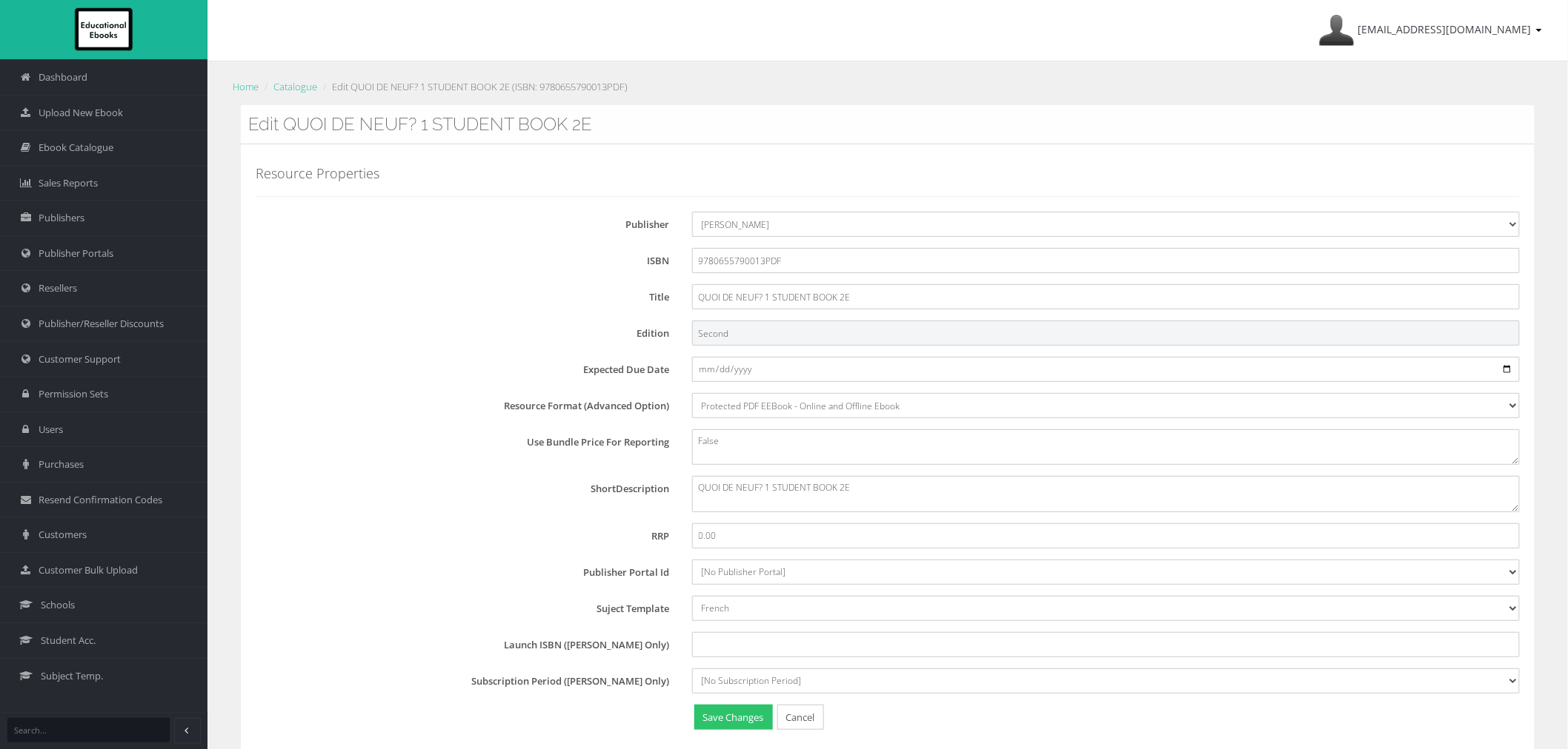
click at [692, 321] on input "Second" at bounding box center [1105, 333] width 828 height 25
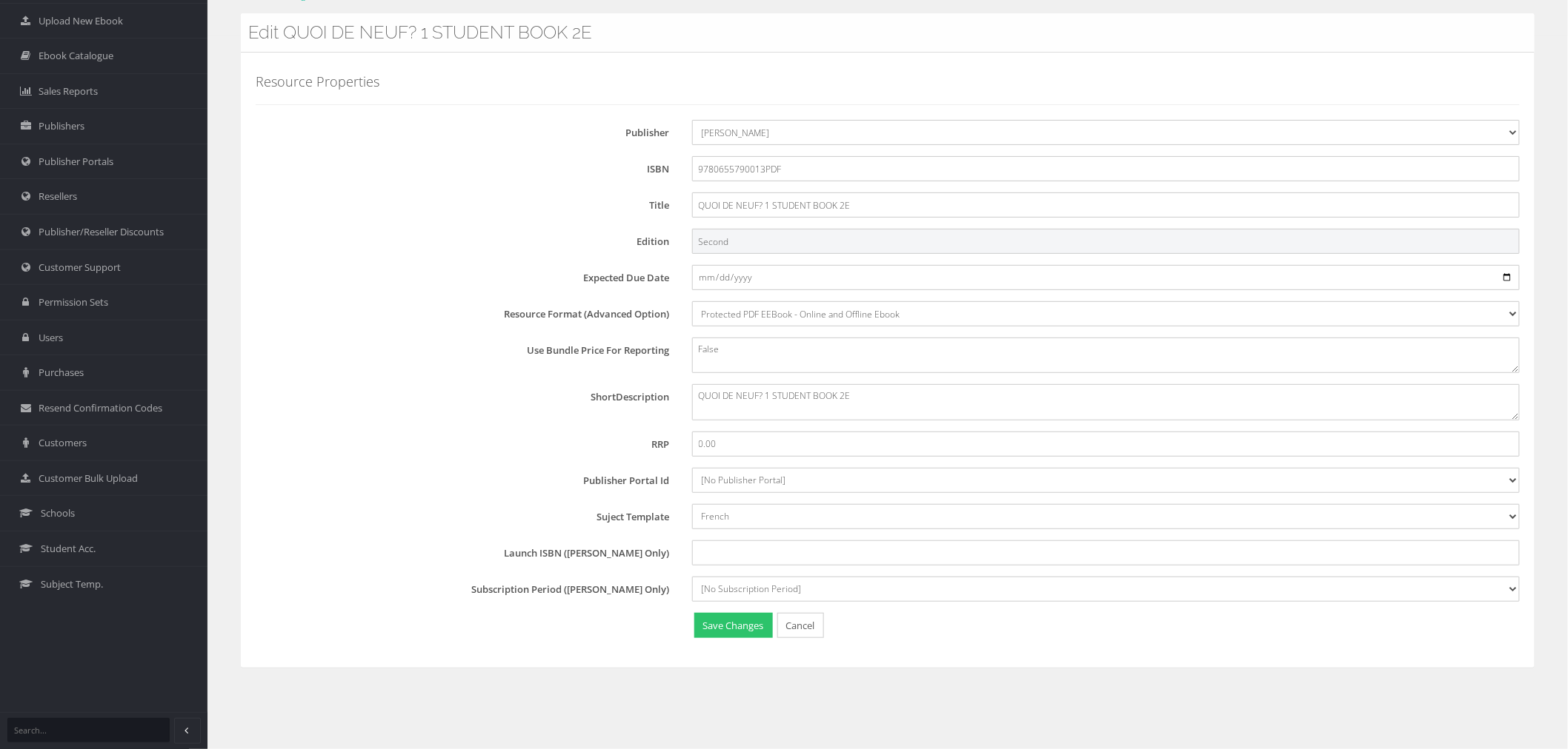
scroll to position [92, 0]
click at [717, 633] on button "Save Changes" at bounding box center [733, 625] width 78 height 26
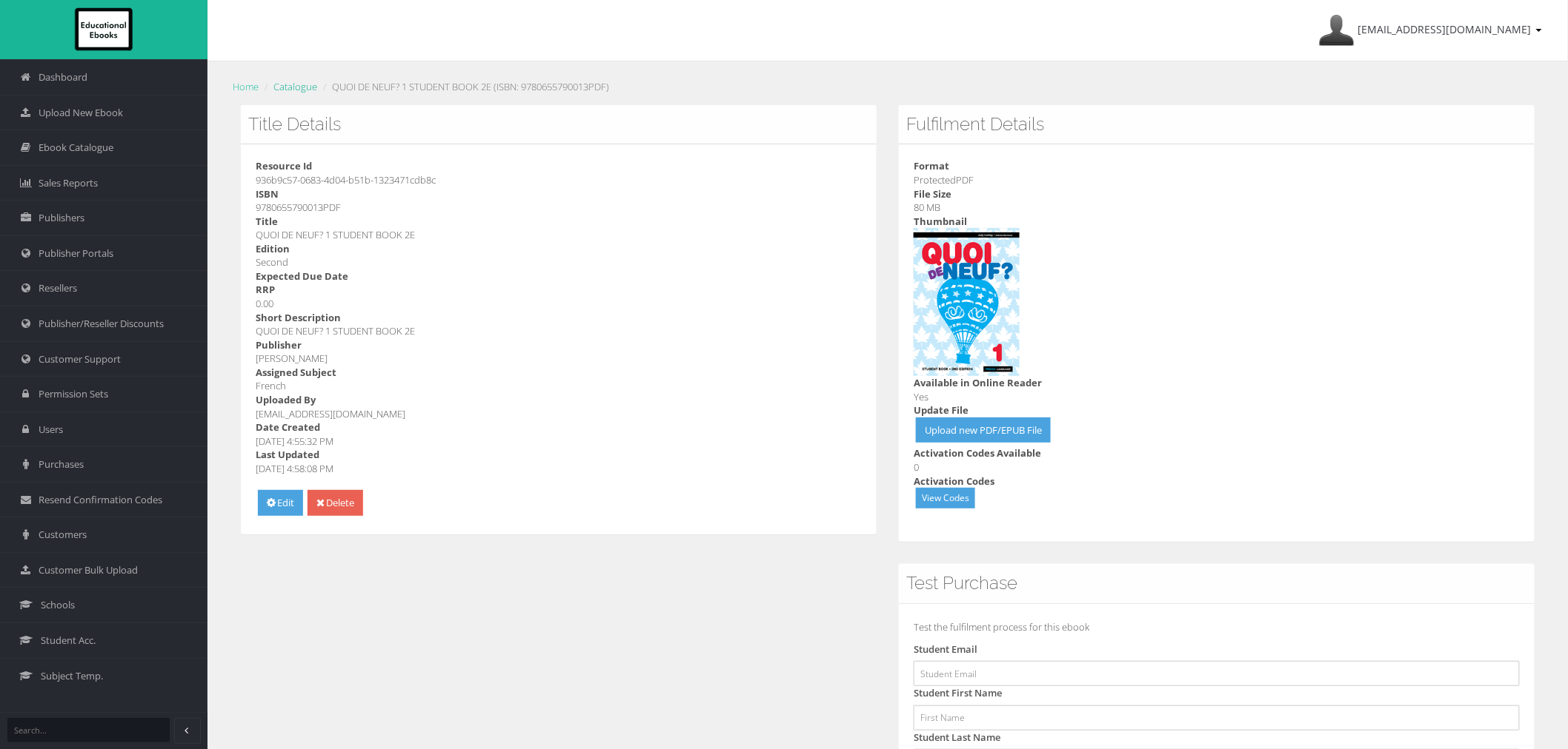
click at [287, 83] on link "Catalogue" at bounding box center [295, 86] width 44 height 13
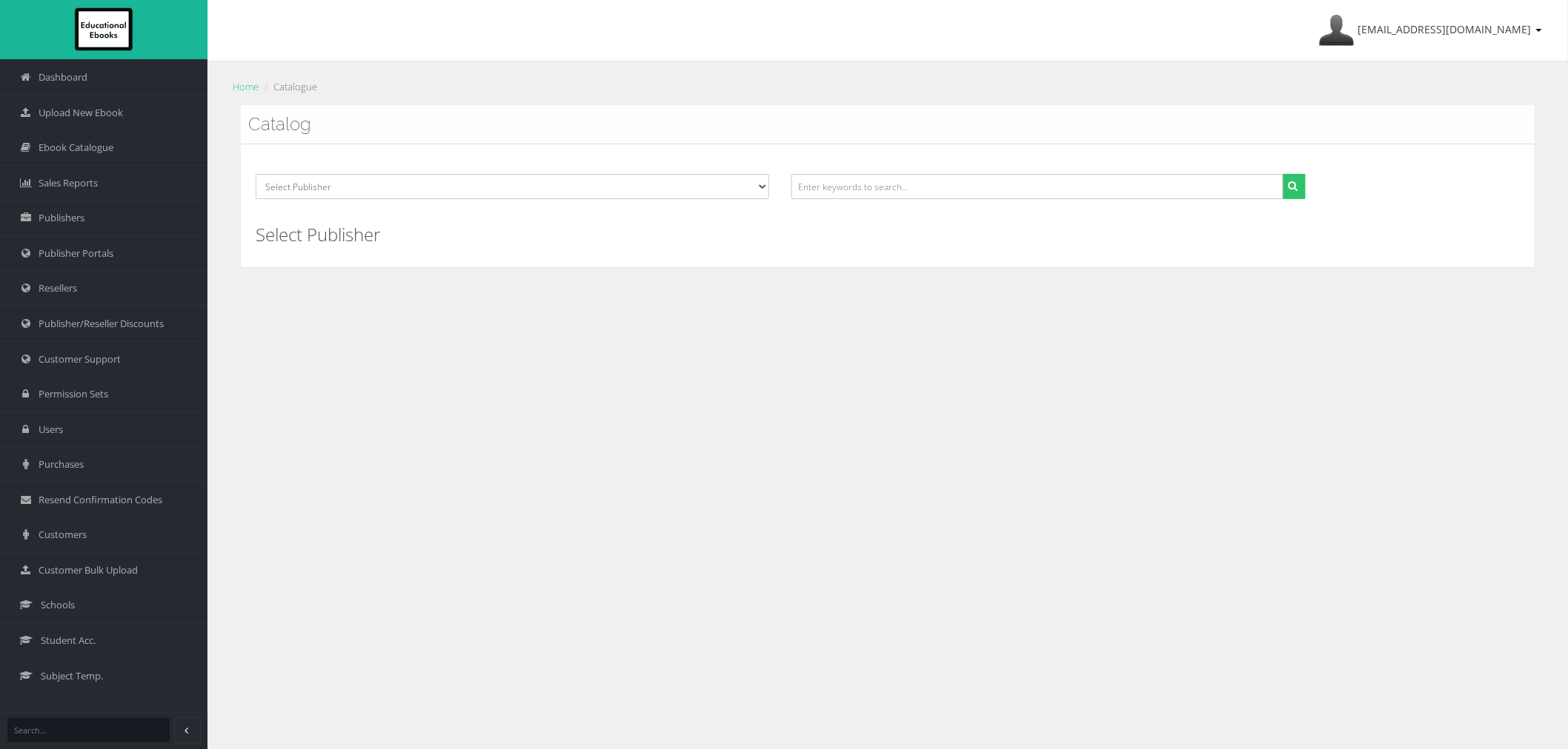
click at [1139, 371] on div "[EMAIL_ADDRESS][DOMAIN_NAME] My Account Sign Out Home Catalogue Catalog Select …" at bounding box center [887, 420] width 1360 height 841
click at [1011, 196] on input "text" at bounding box center [1036, 187] width 492 height 25
paste input "9780655093923PDF"
type input "9780655093923"
click at [1283, 174] on button "submit" at bounding box center [1294, 187] width 23 height 25
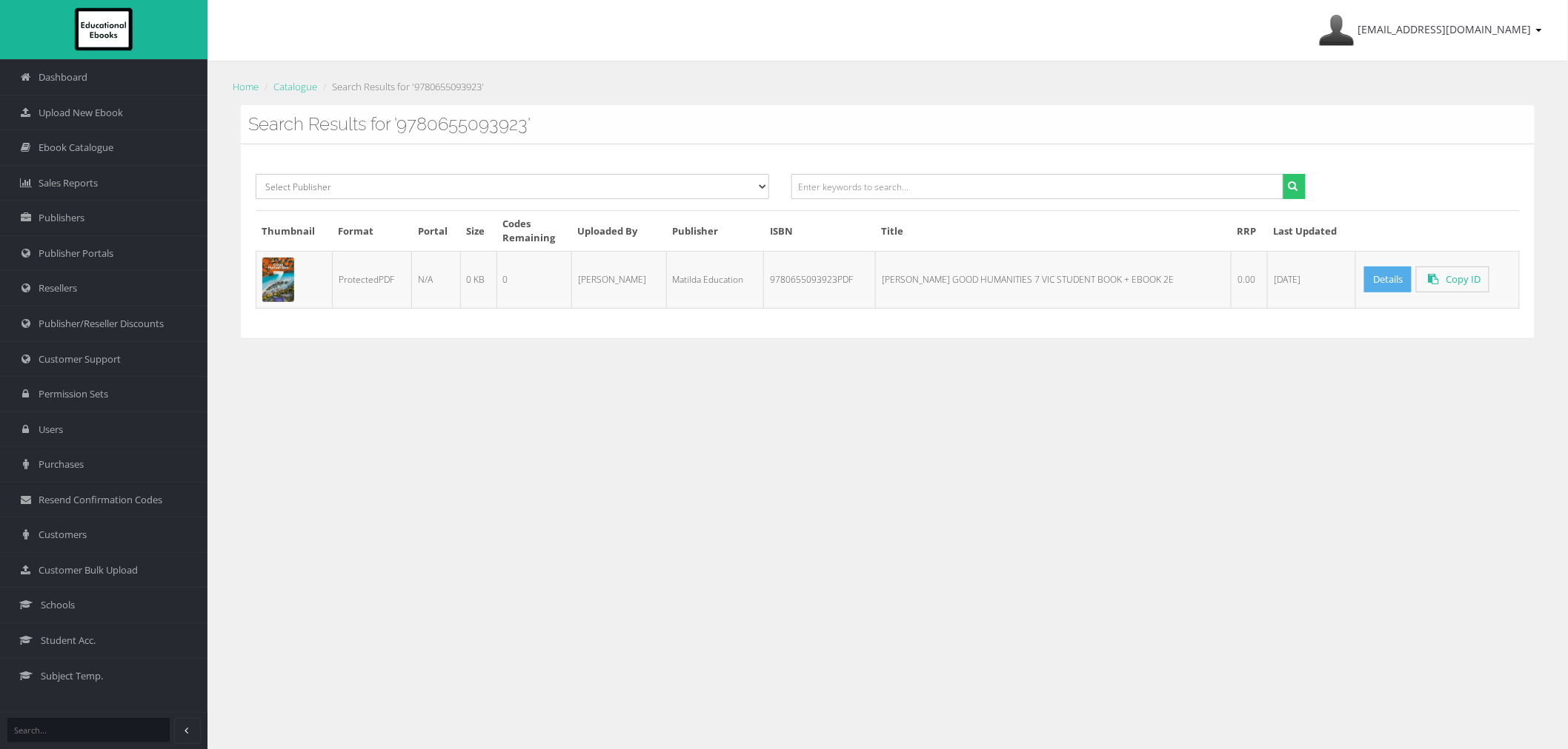
click at [1375, 278] on link "Details" at bounding box center [1387, 279] width 47 height 26
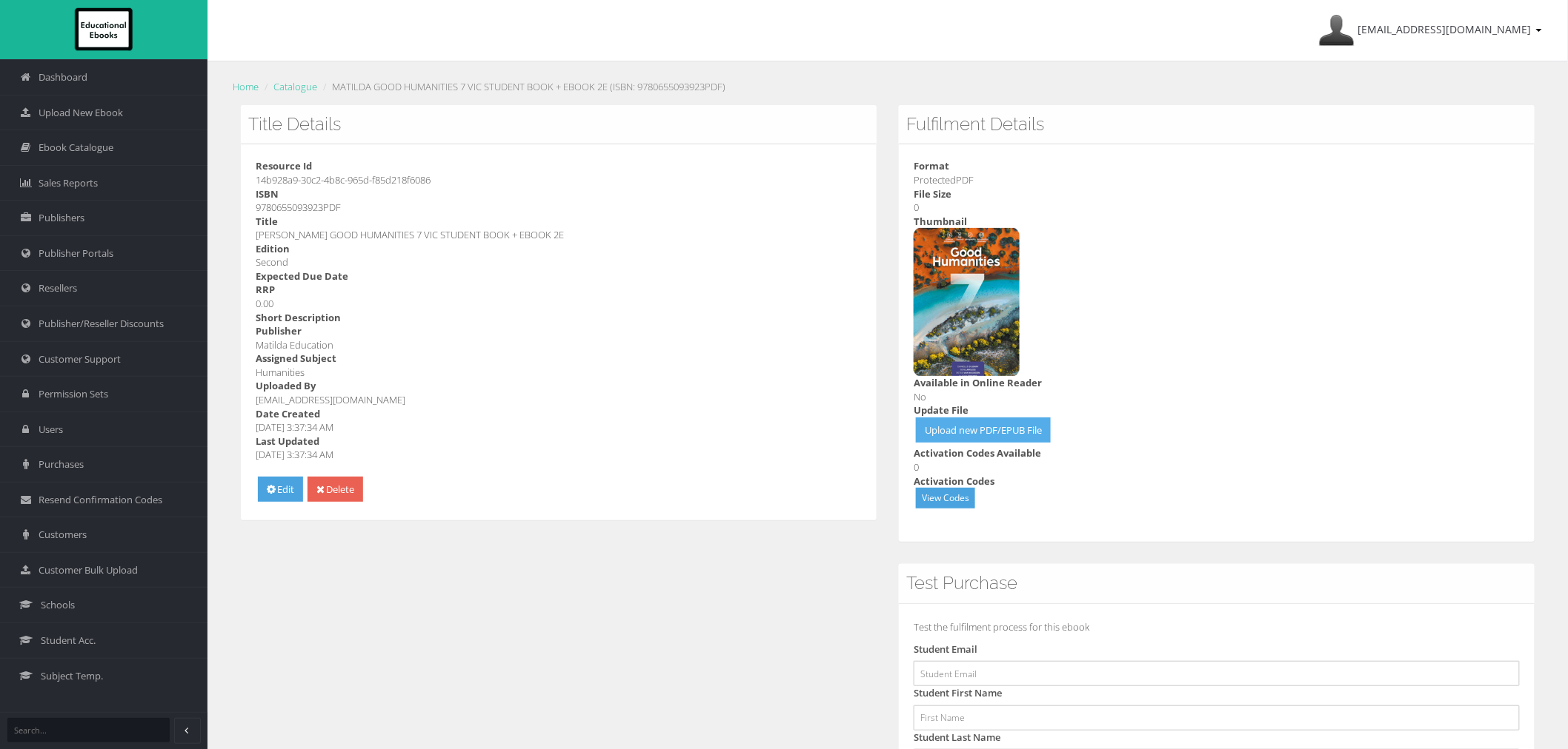
click at [1009, 434] on link "Upload new PDF/EPUB File" at bounding box center [983, 430] width 135 height 26
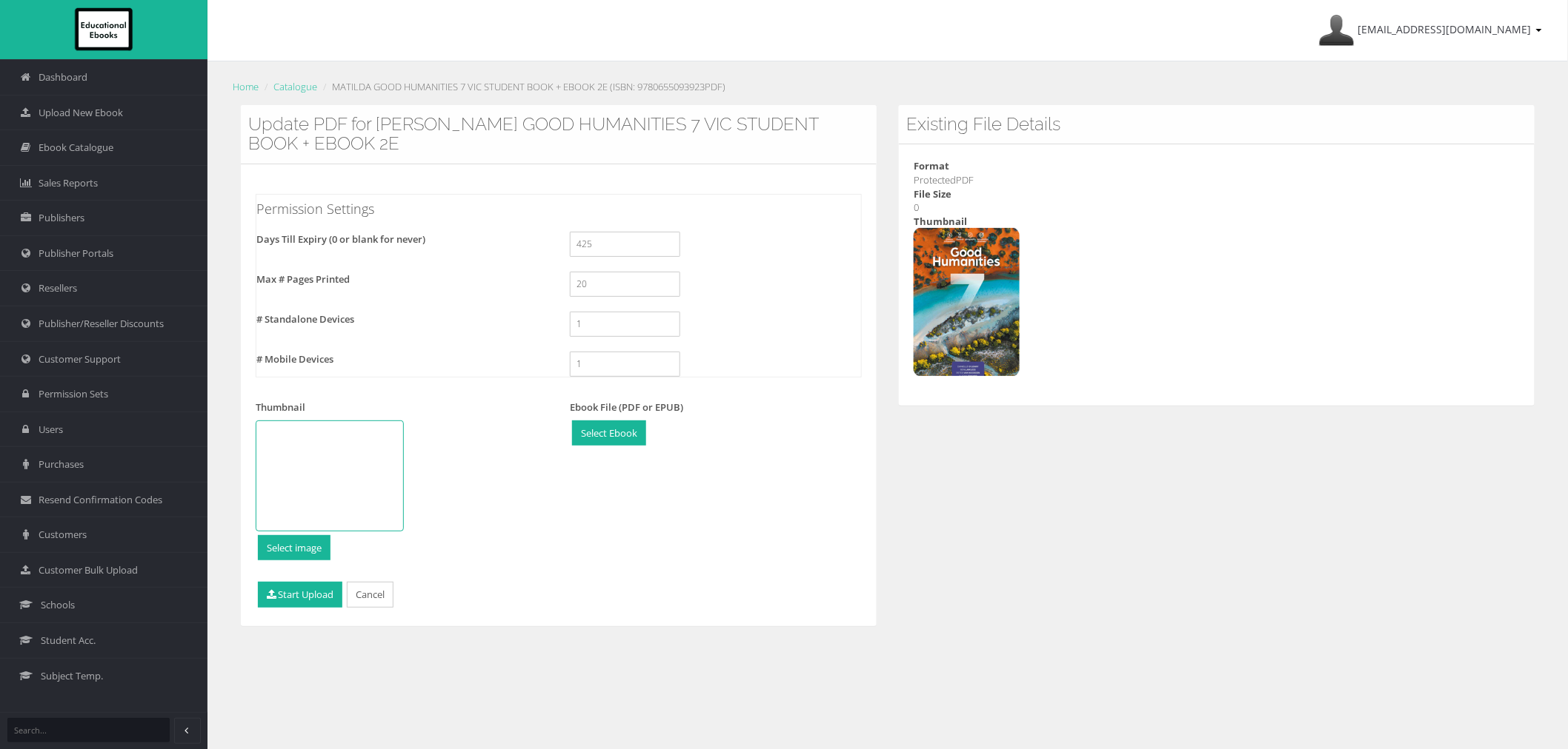
click at [1312, 425] on div "Existing File Details Format ProtectedPDF File Size 0 Thumbnail" at bounding box center [1217, 266] width 658 height 323
click at [638, 434] on input "file" at bounding box center [609, 434] width 73 height 25
type input "C:\fakepath\9780655093961_compressed.pdf"
click at [295, 602] on button "Start Upload" at bounding box center [300, 594] width 84 height 26
